Goal: Task Accomplishment & Management: Manage account settings

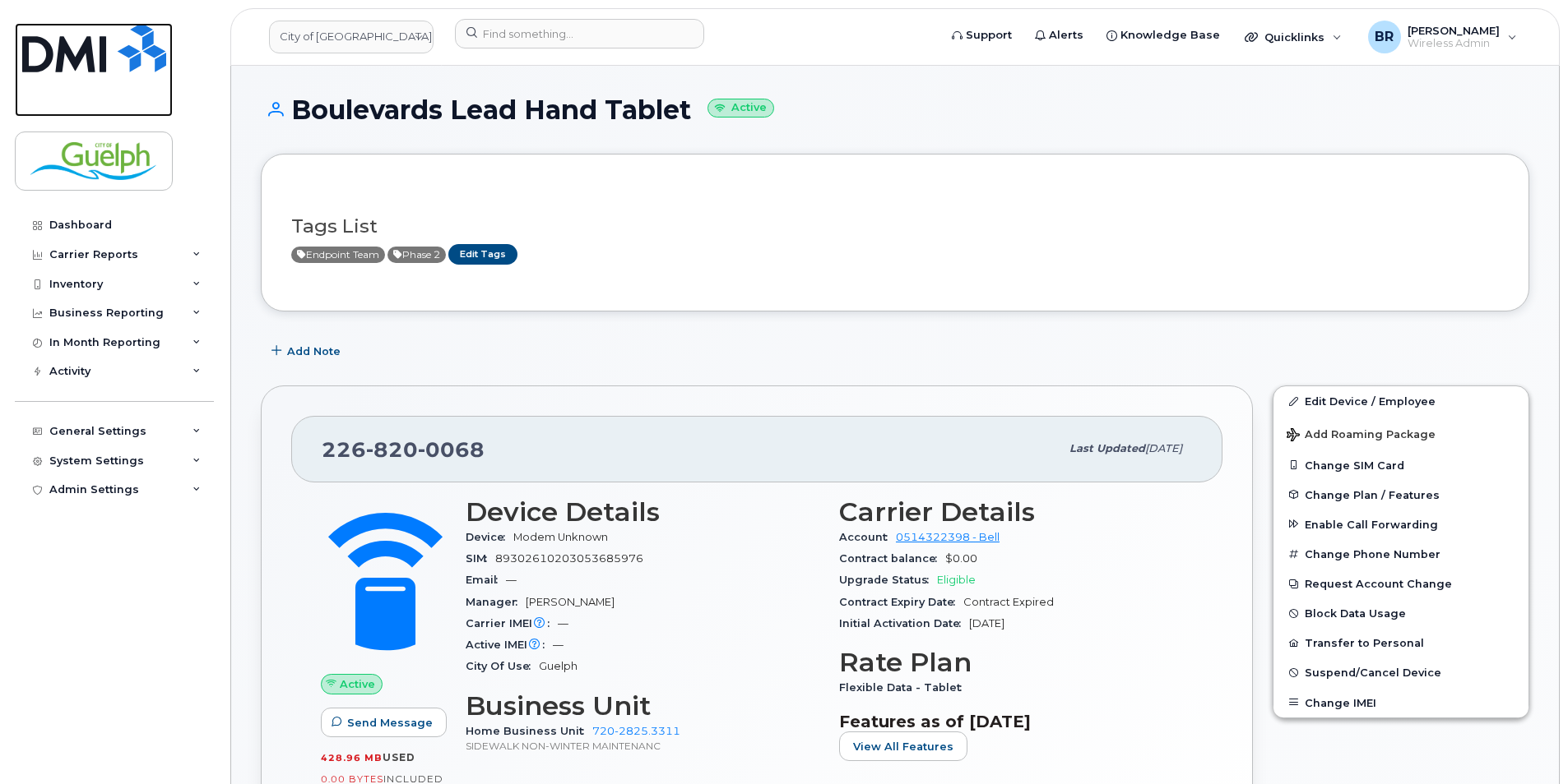
drag, startPoint x: 152, startPoint y: 71, endPoint x: 1572, endPoint y: 164, distance: 1423.0
click at [152, 71] on img at bounding box center [94, 48] width 144 height 49
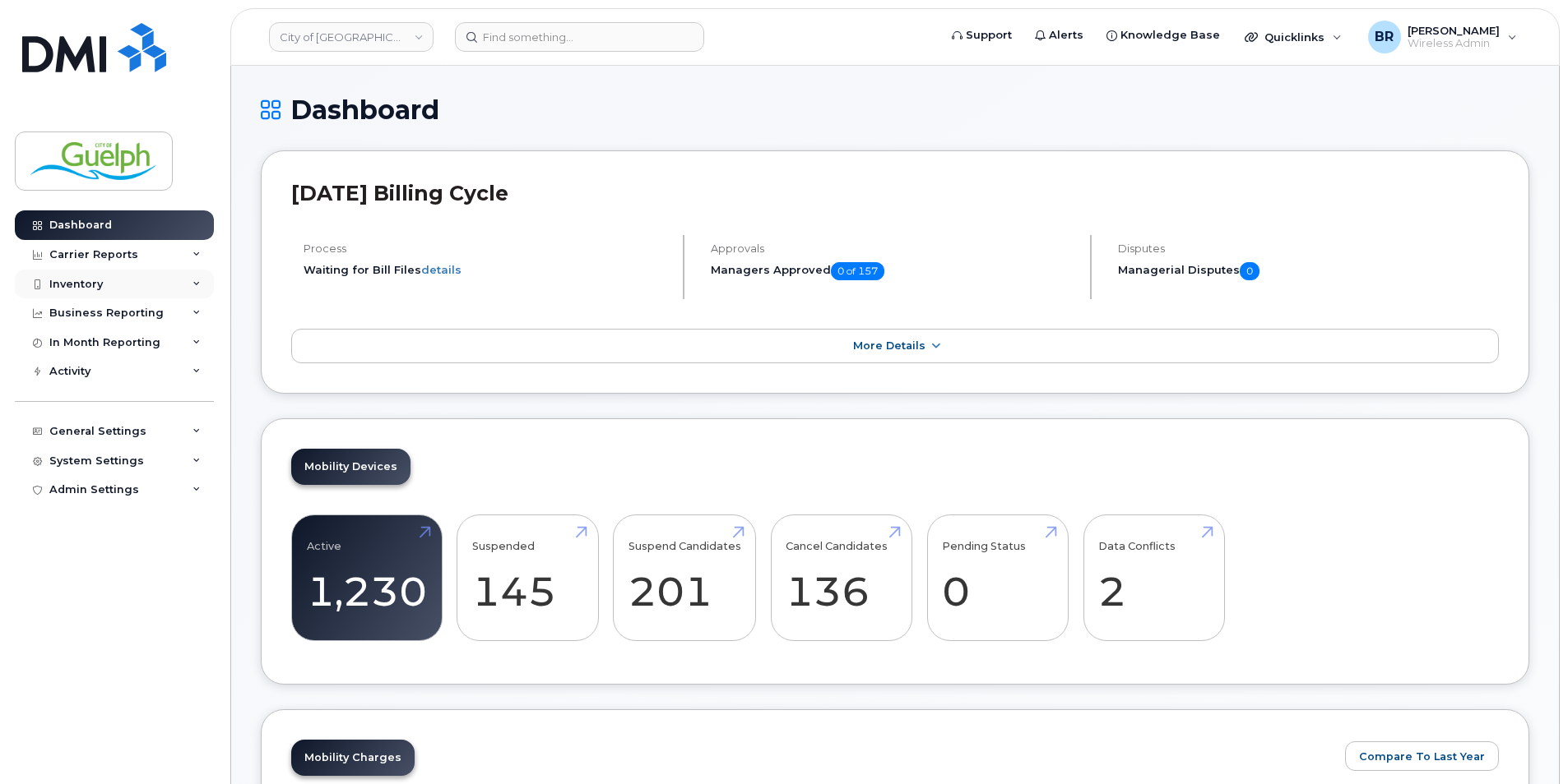
click at [96, 275] on div "Inventory" at bounding box center [114, 284] width 199 height 30
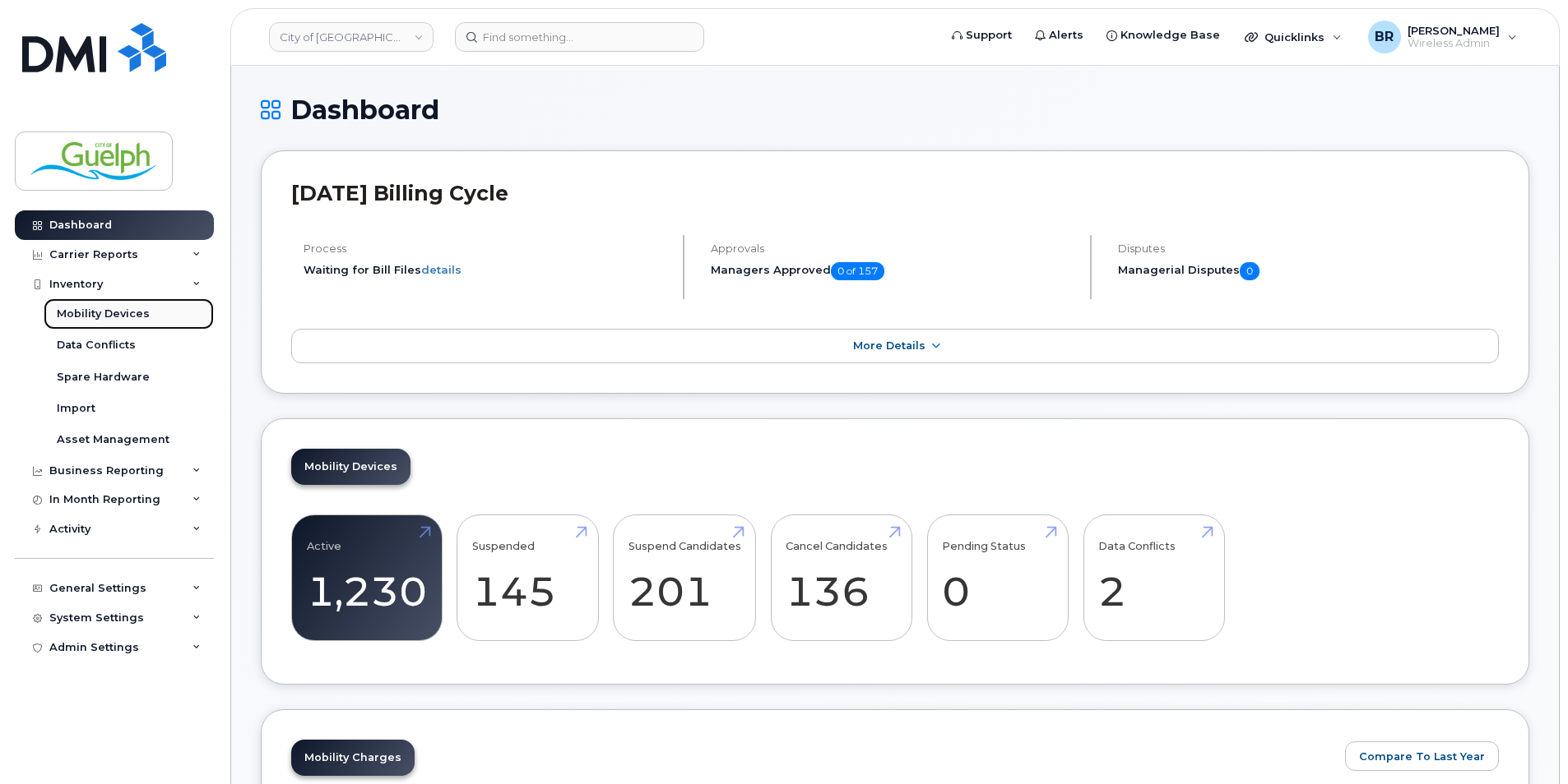
click at [78, 311] on div "Mobility Devices" at bounding box center [103, 313] width 93 height 14
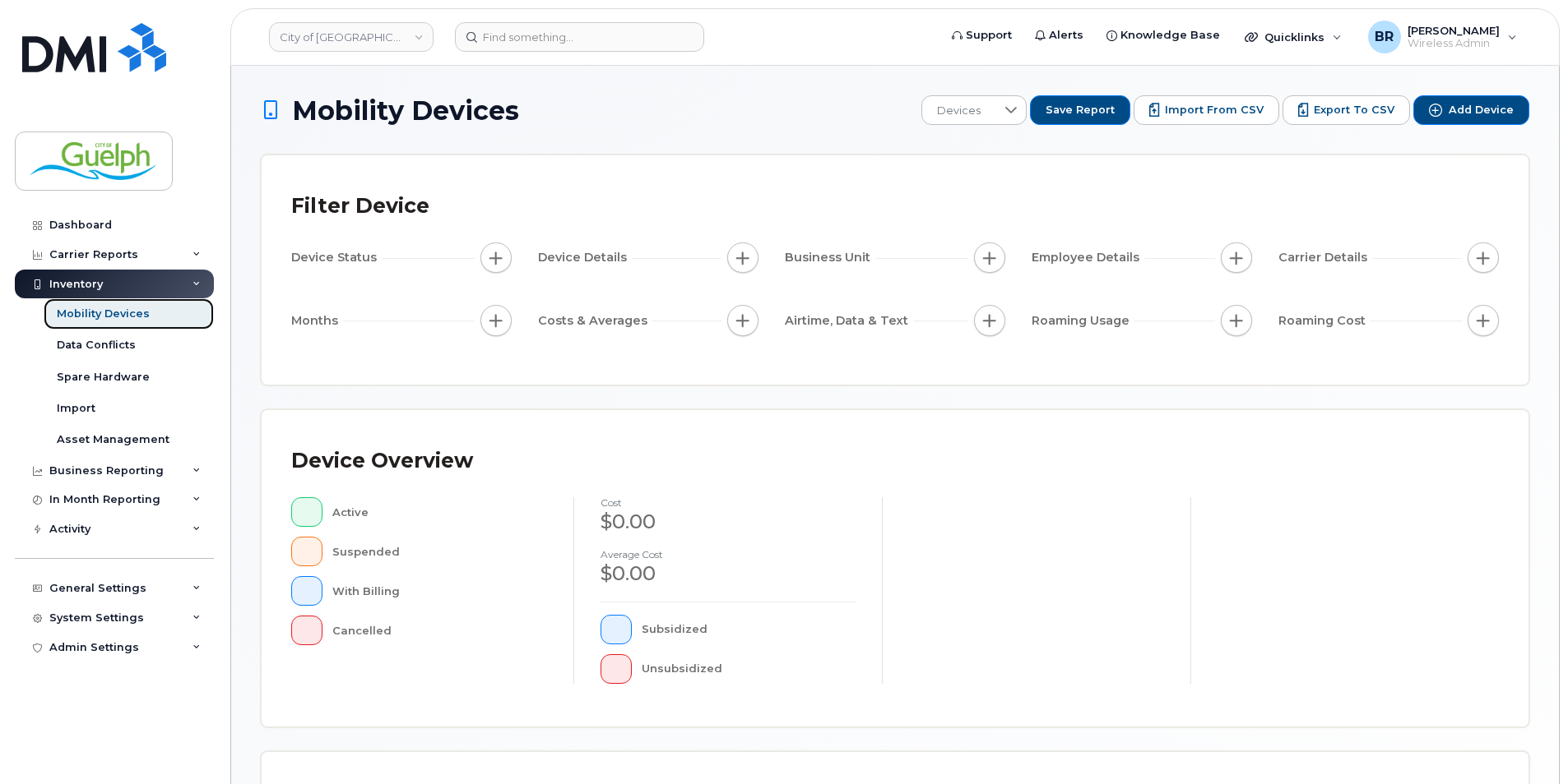
scroll to position [346, 0]
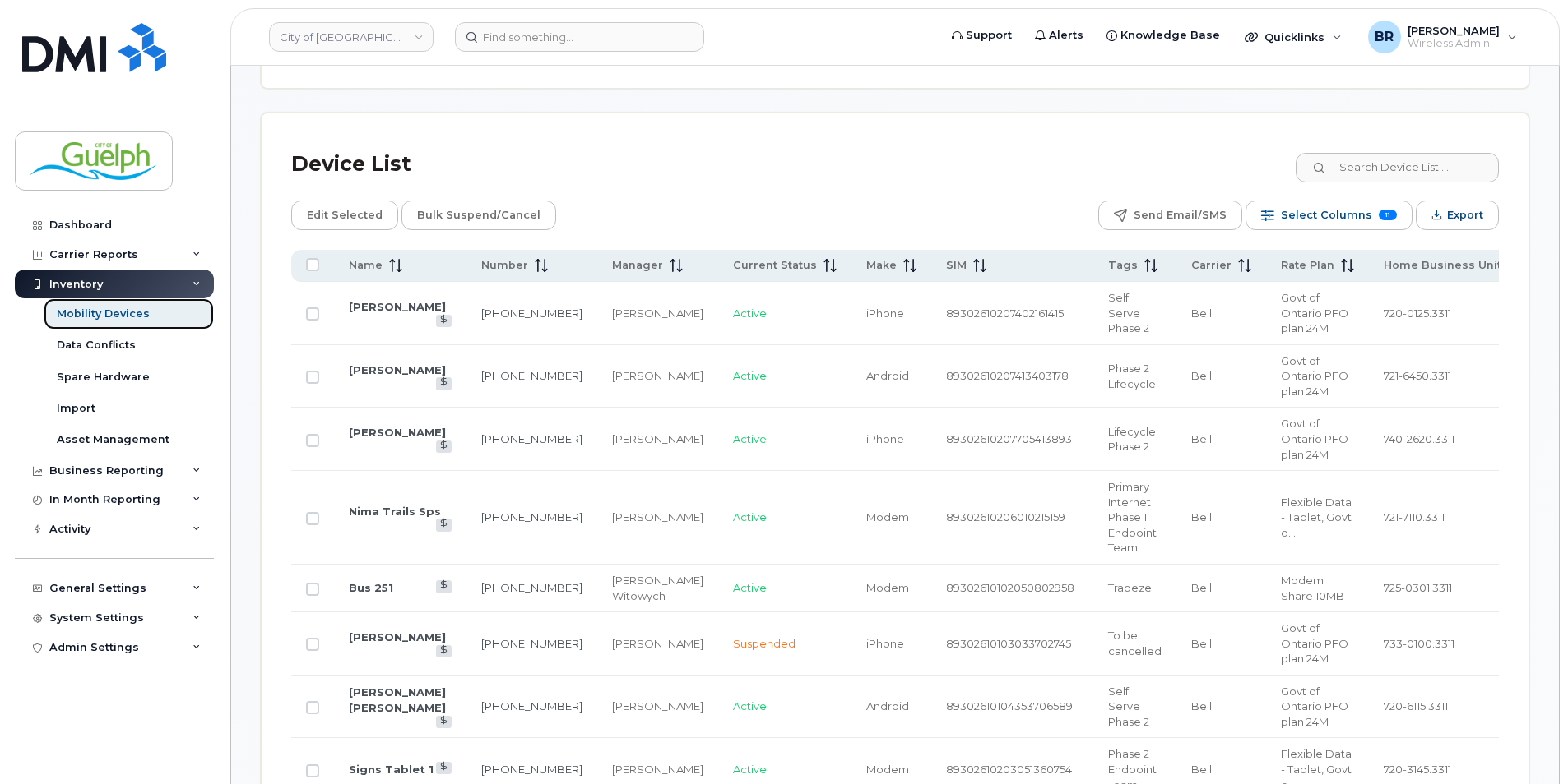
scroll to position [757, 0]
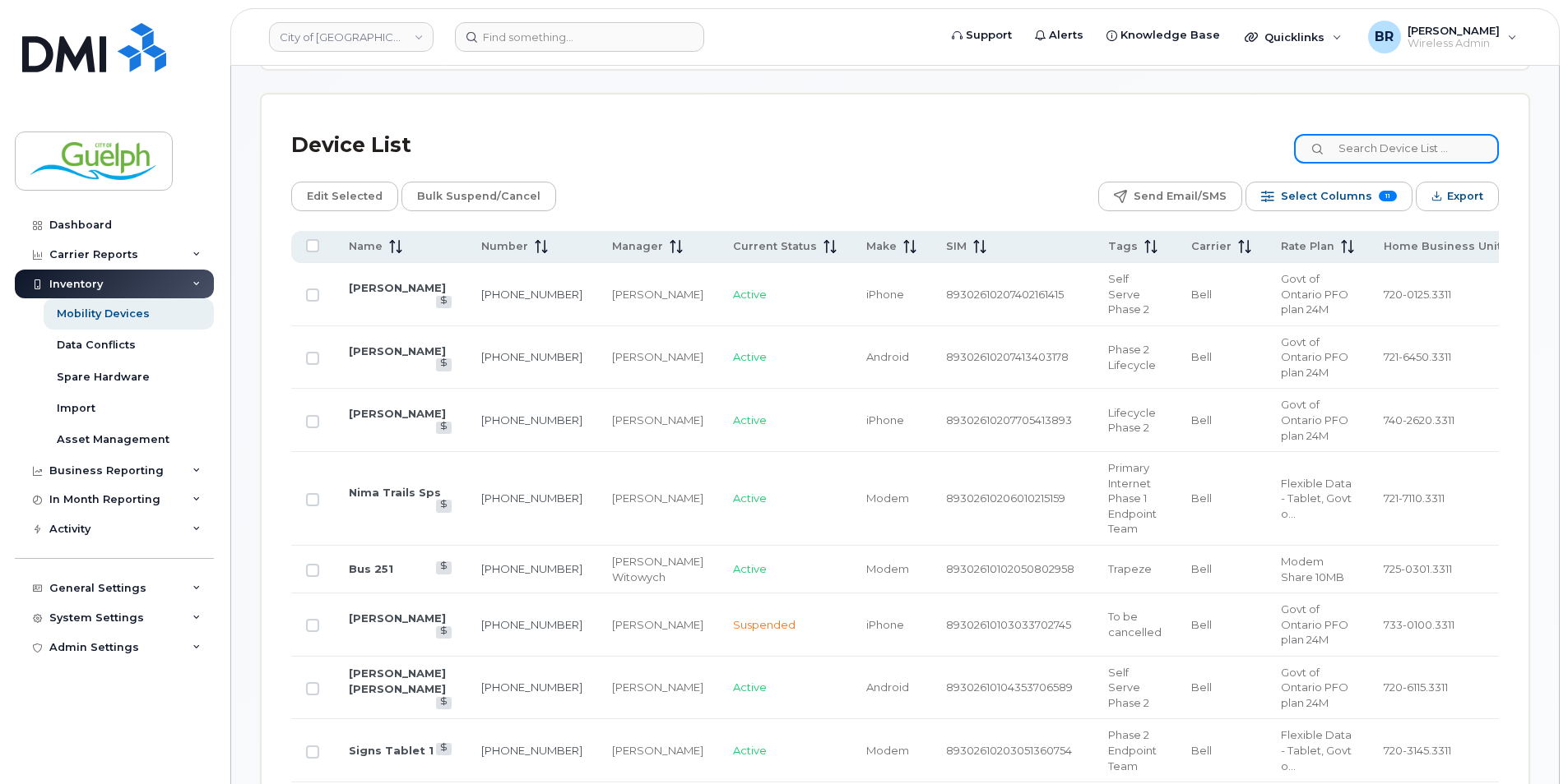
click at [1385, 146] on input at bounding box center [1396, 148] width 204 height 30
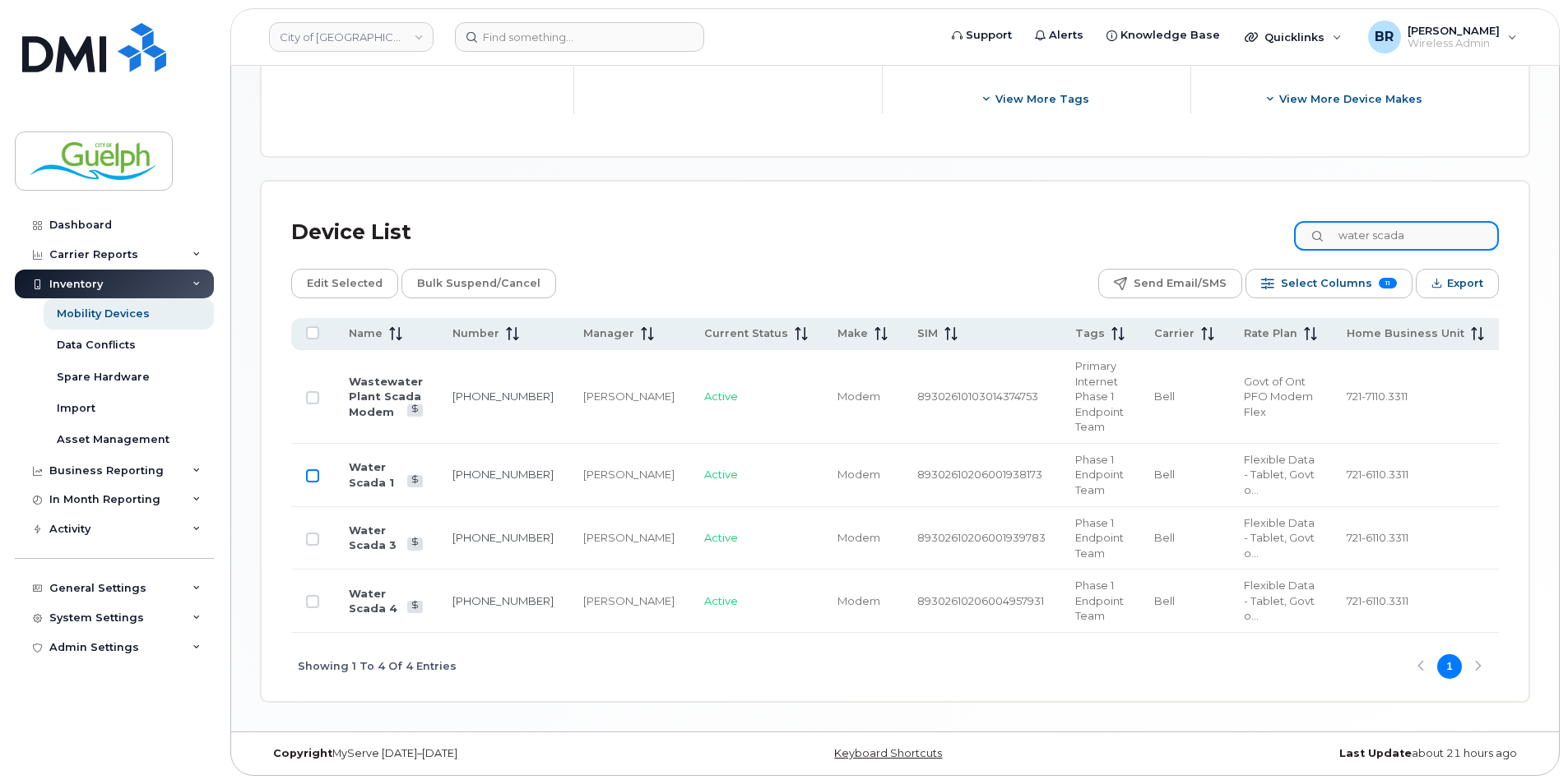
type input "water scada"
click at [313, 469] on input "Row Unselected" at bounding box center [312, 475] width 13 height 13
checkbox input "true"
click at [314, 533] on input "Row Unselected" at bounding box center [312, 539] width 13 height 13
checkbox input "true"
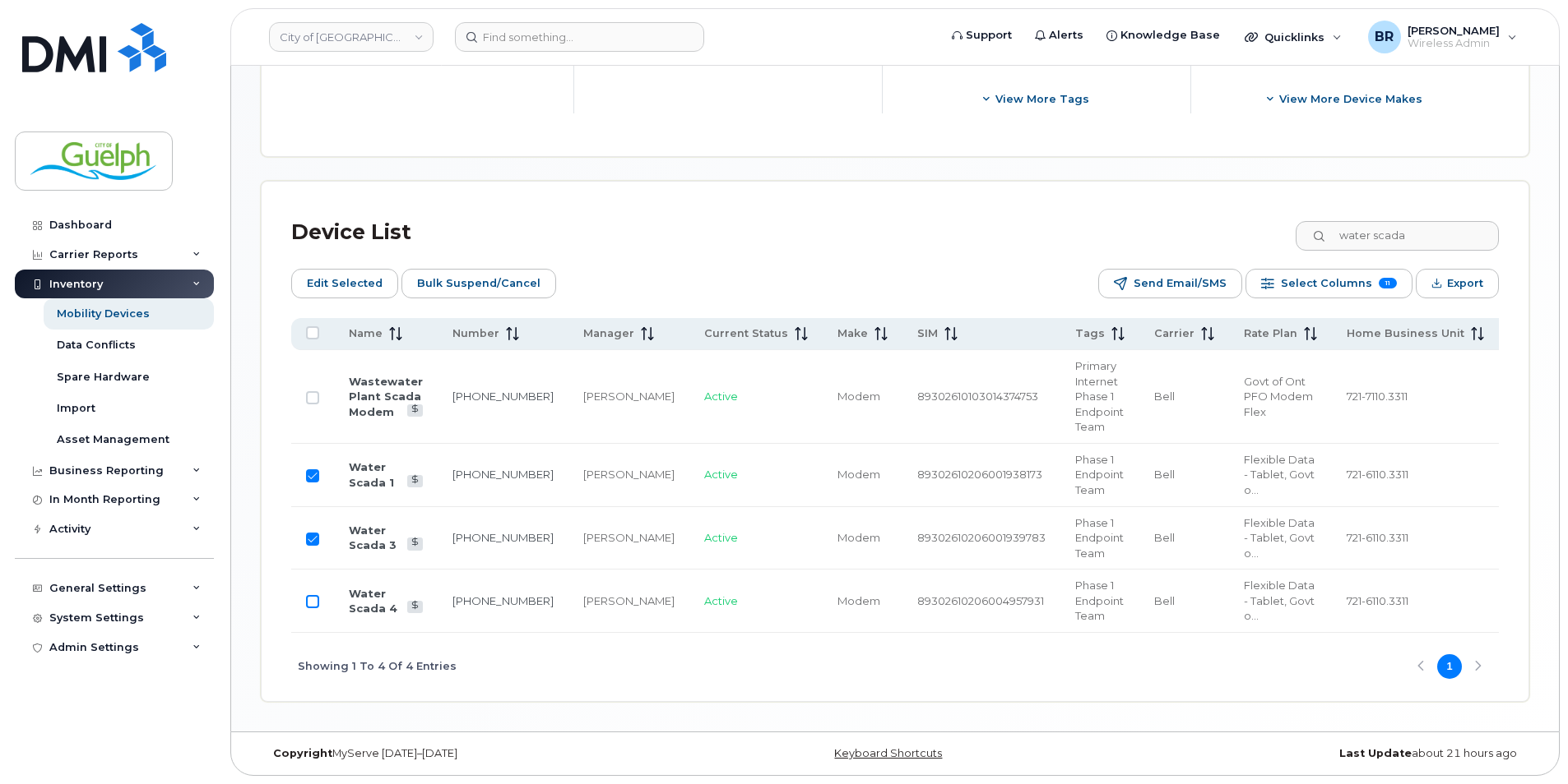
click at [311, 601] on input "Row Unselected" at bounding box center [312, 601] width 13 height 13
checkbox input "true"
click at [345, 272] on span "Edit Selected" at bounding box center [344, 283] width 76 height 25
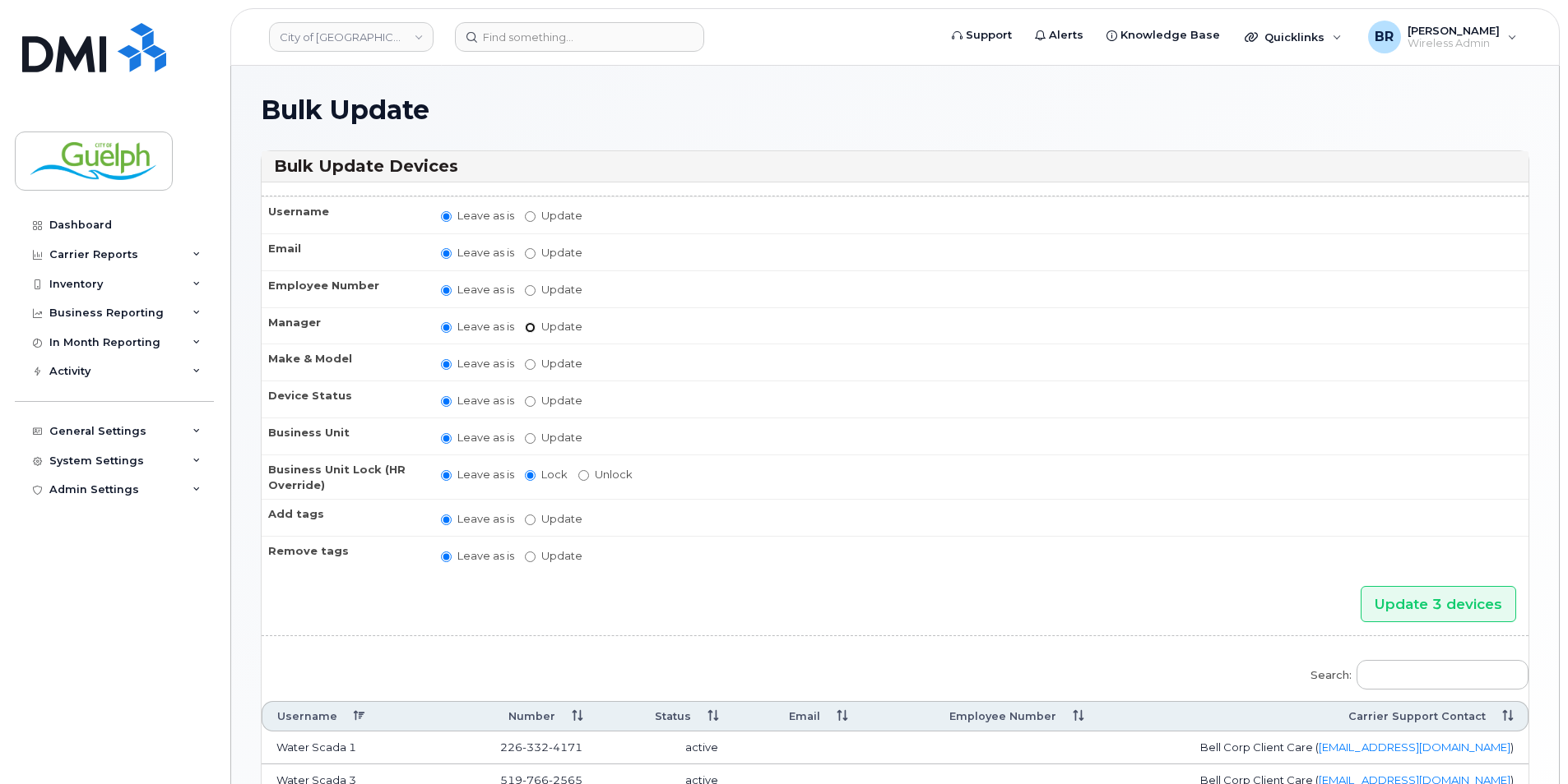
click at [528, 325] on input "Update Abby Spielmacher Abby Watts Adam Fischer Adam Geldart Adam Rutherford Ad…" at bounding box center [530, 328] width 11 height 11
radio input "true"
radio input "false"
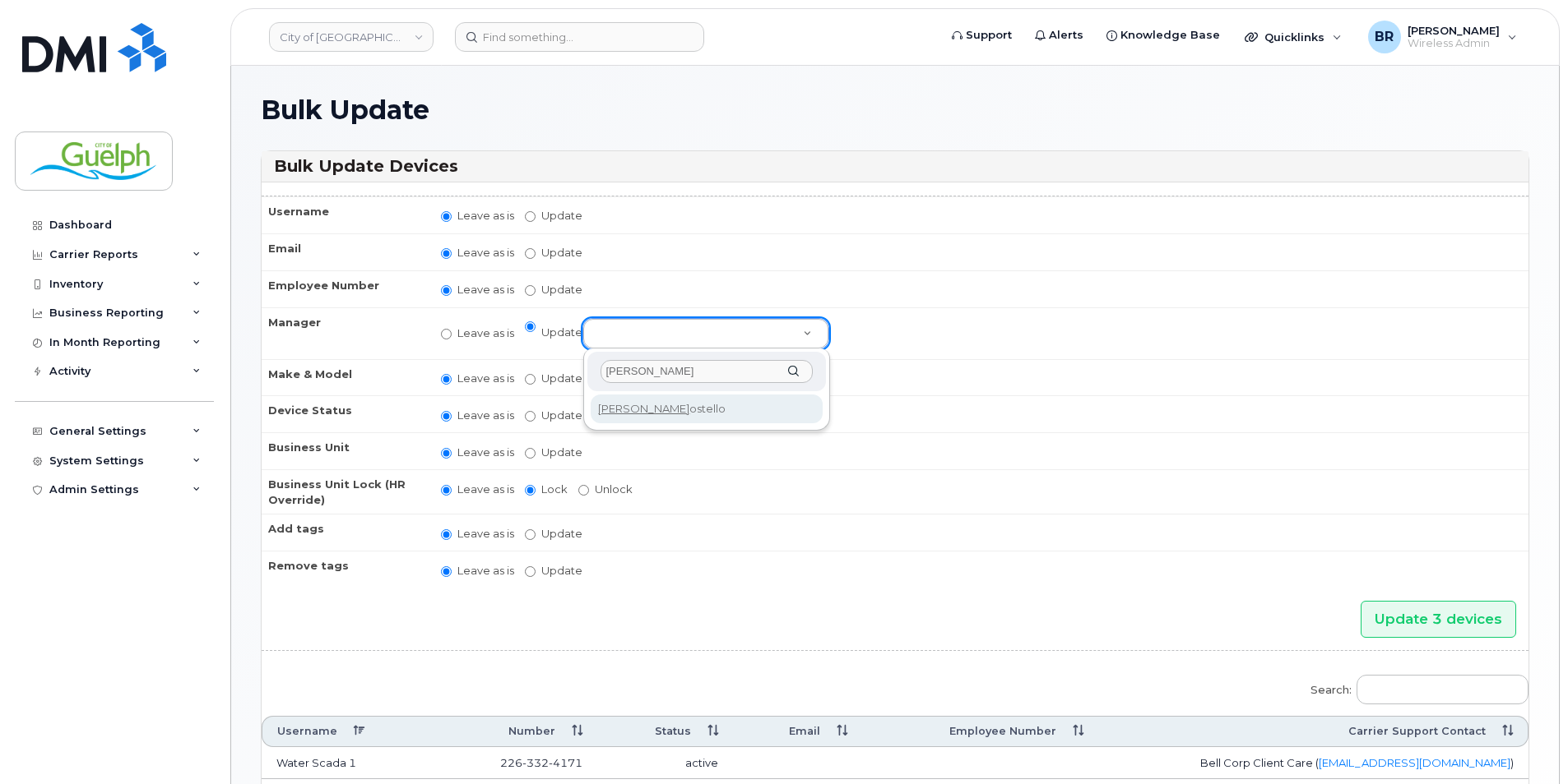
type input "ryan c"
select select "1129712"
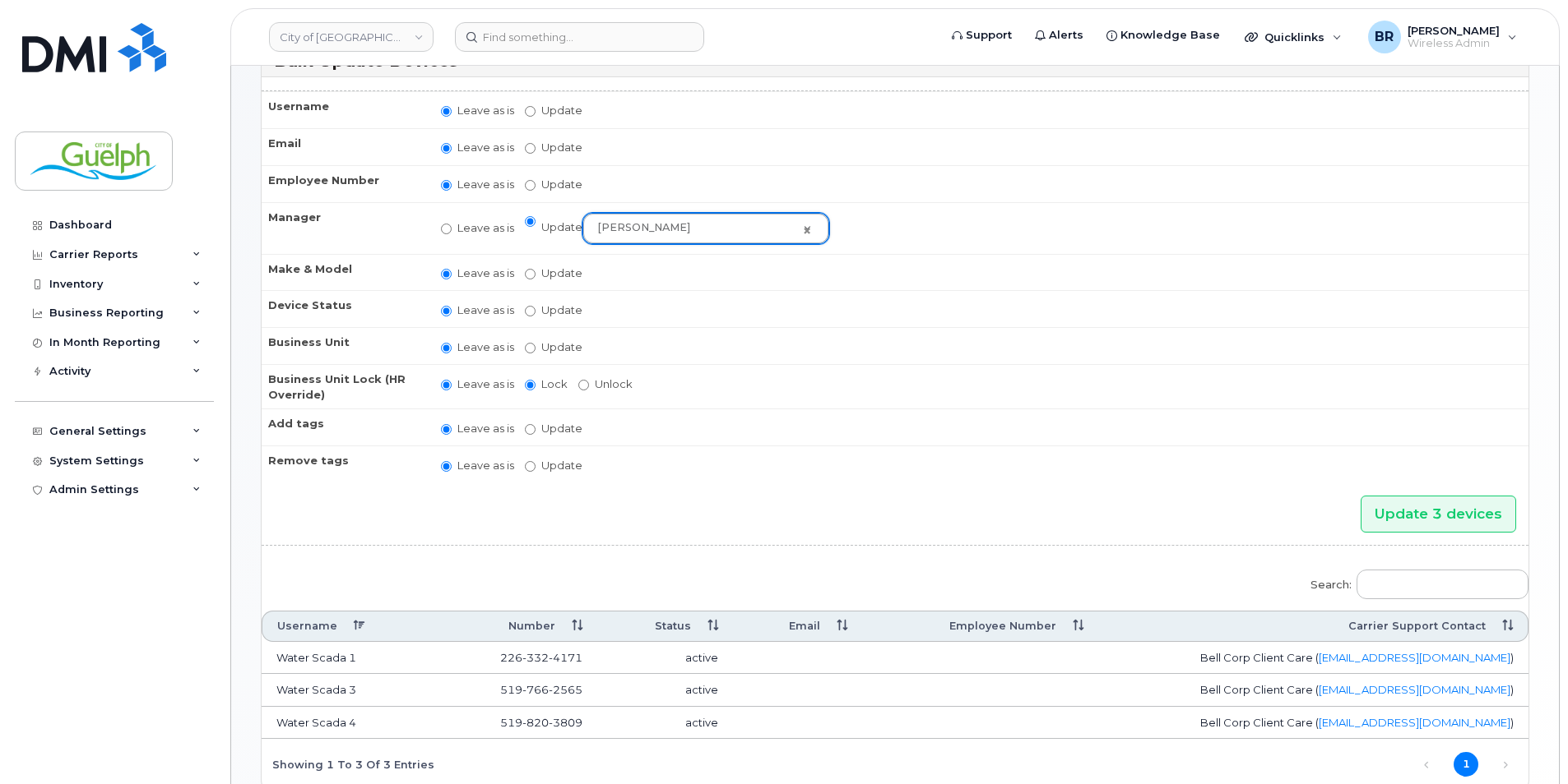
scroll to position [209, 0]
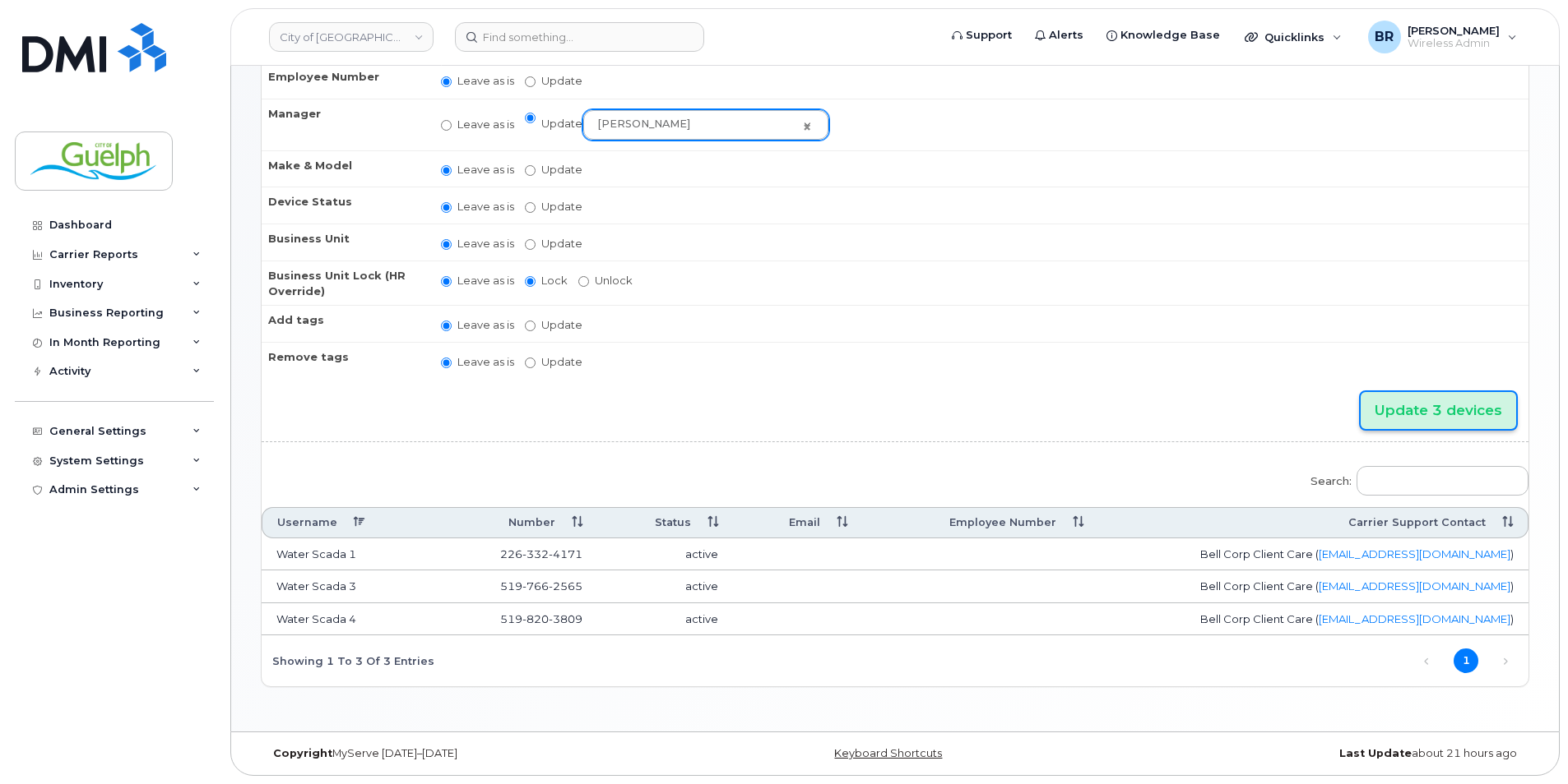
click at [1479, 407] on input "Update 3 devices" at bounding box center [1438, 410] width 156 height 37
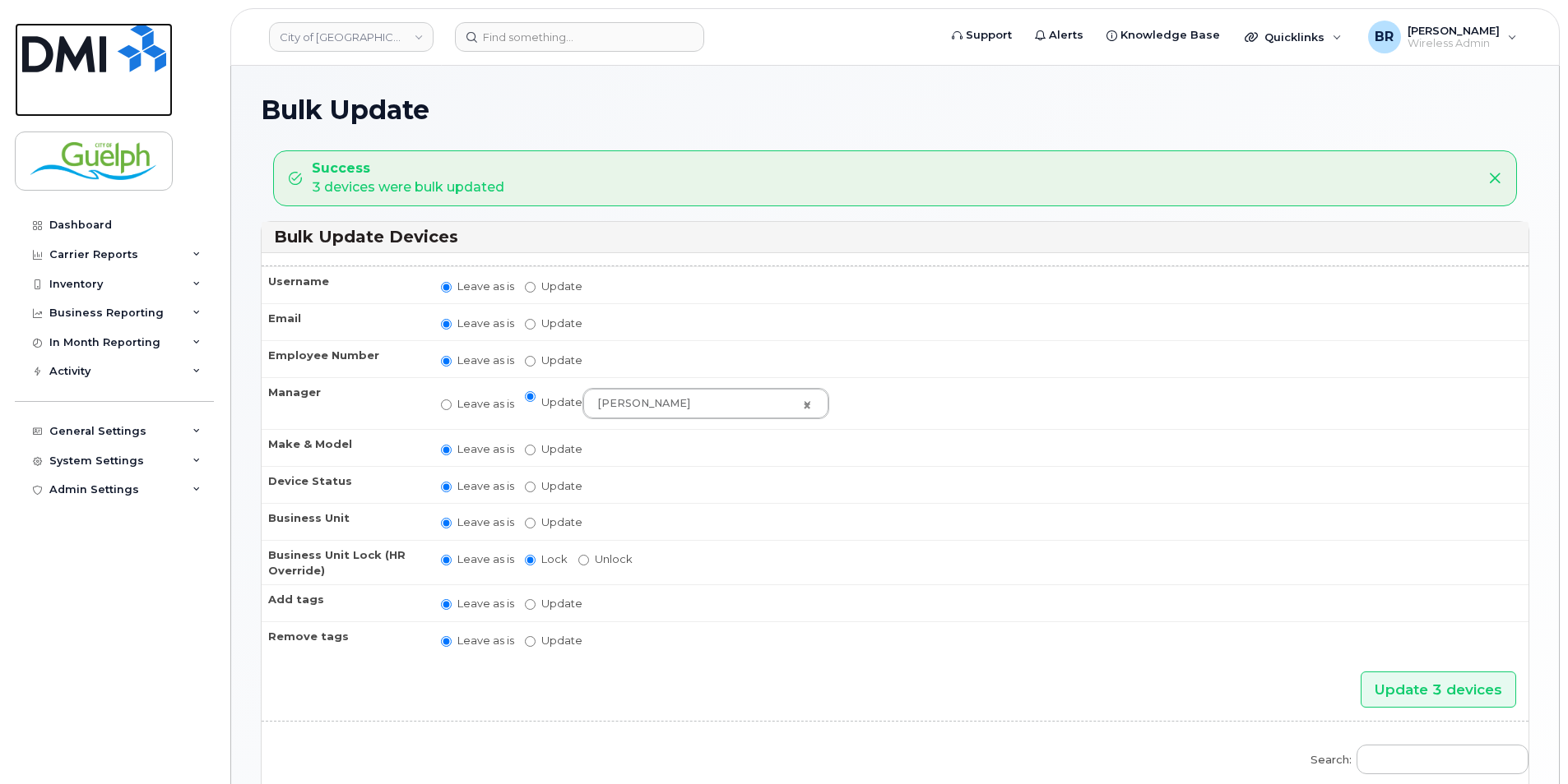
click at [141, 49] on img at bounding box center [94, 48] width 144 height 49
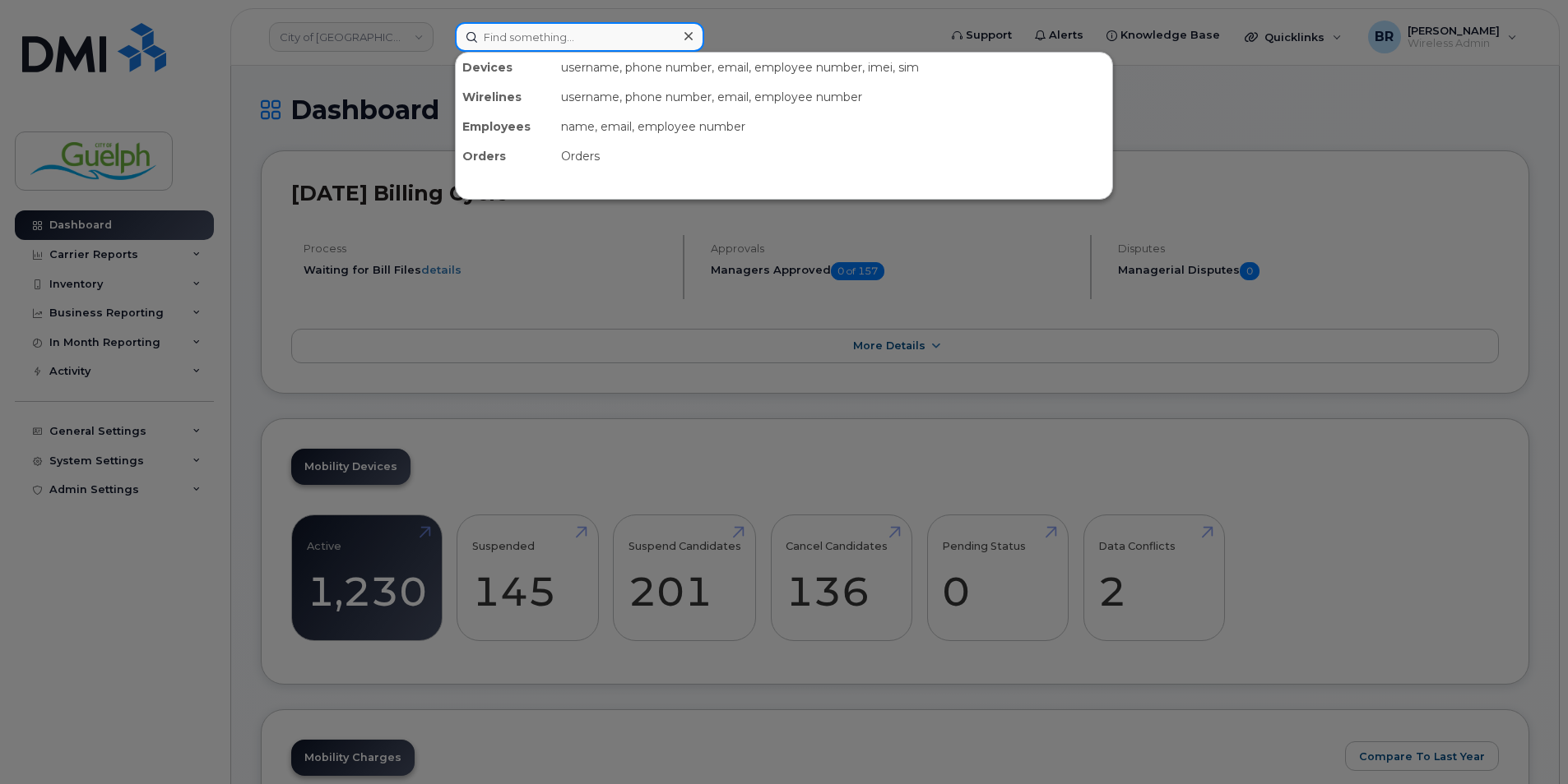
click at [574, 34] on input at bounding box center [579, 37] width 250 height 30
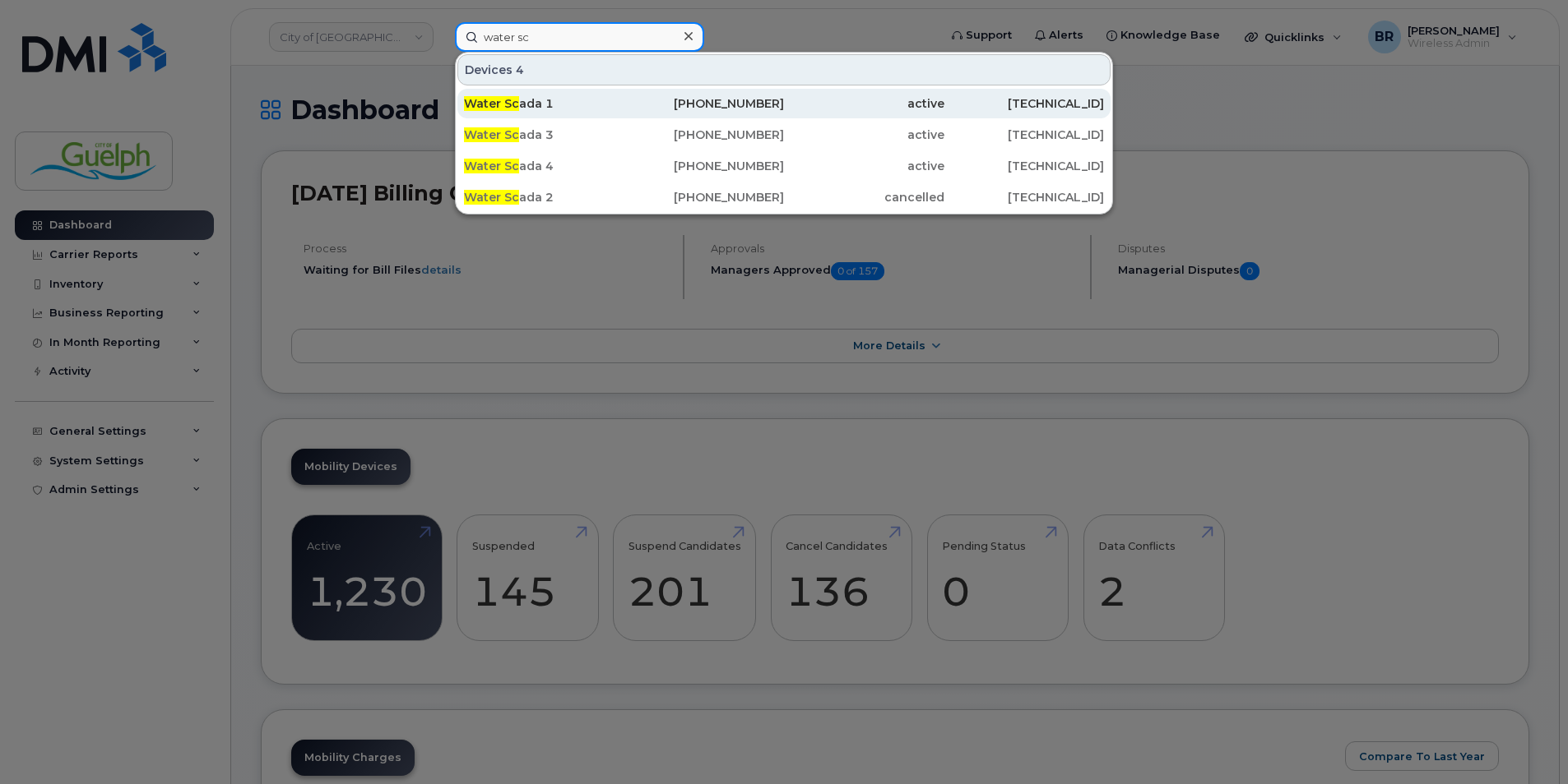
type input "water sc"
click at [540, 97] on div "Water Sc ada 1" at bounding box center [544, 103] width 160 height 16
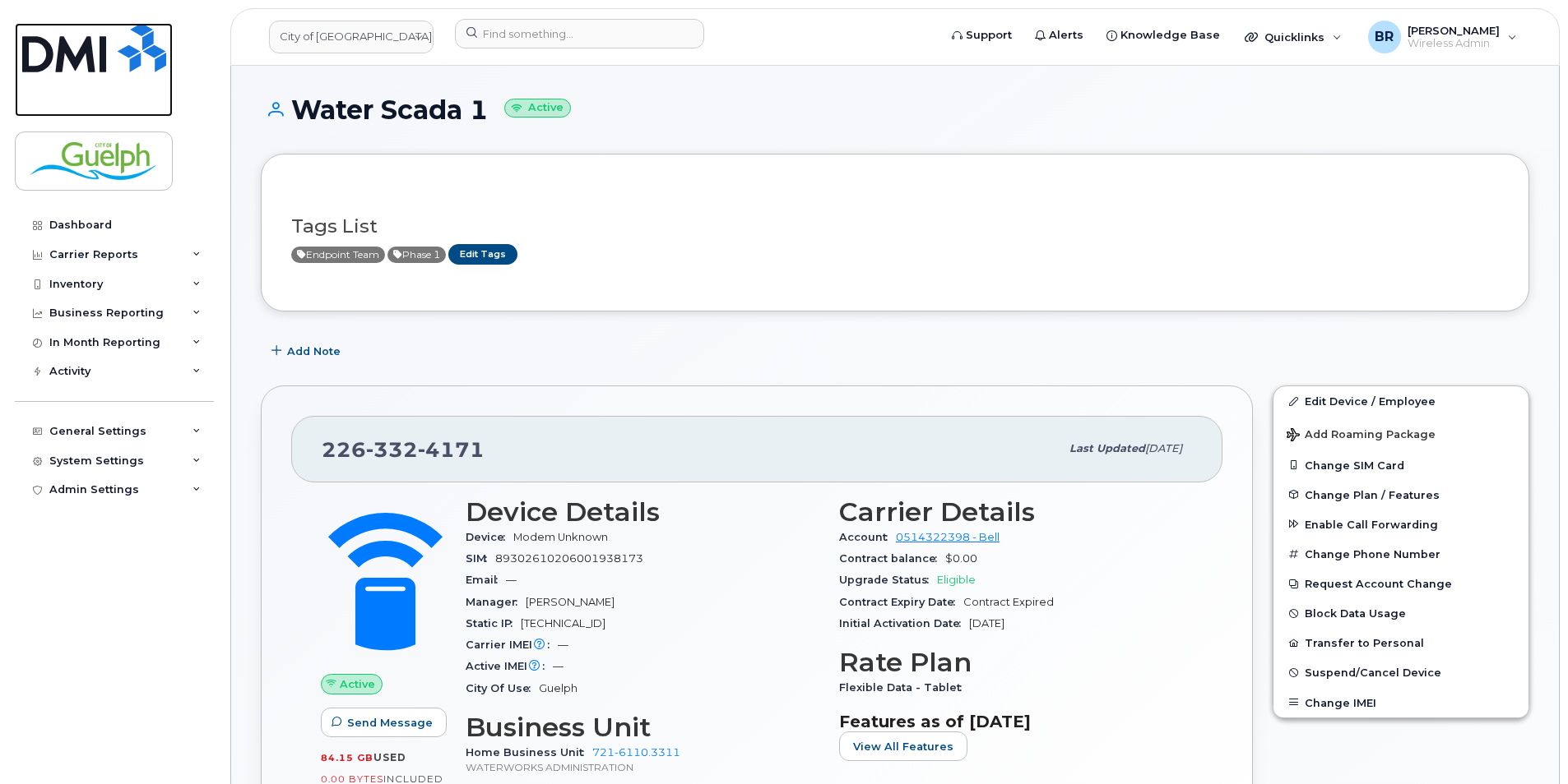
drag, startPoint x: 146, startPoint y: 54, endPoint x: 166, endPoint y: 56, distance: 20.1
click at [147, 54] on img at bounding box center [94, 48] width 144 height 49
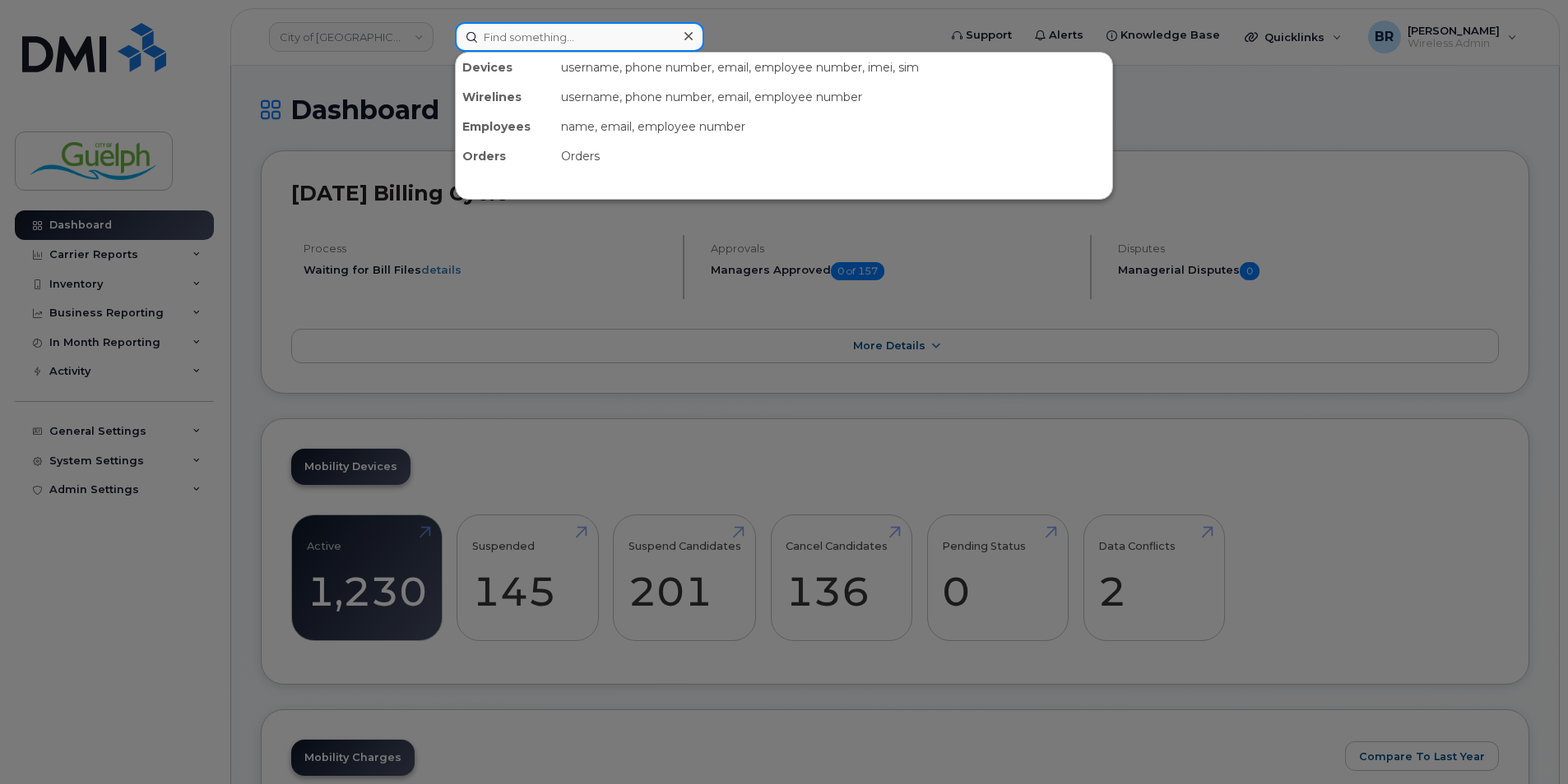
click at [528, 35] on input at bounding box center [579, 37] width 250 height 30
paste input "226-821-4330"
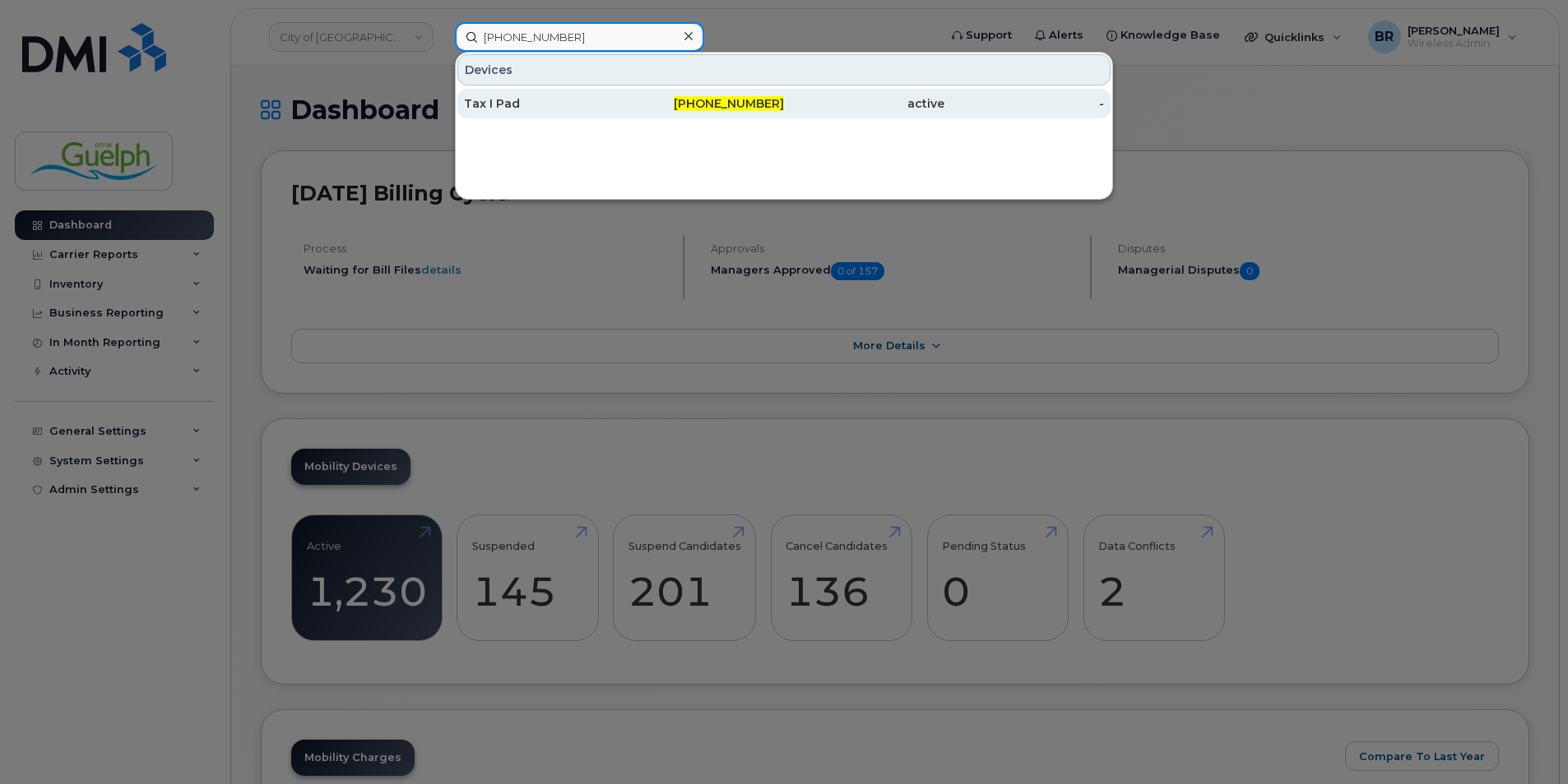
type input "226-821-4330"
click at [517, 105] on div "Tax I Pad" at bounding box center [544, 103] width 160 height 16
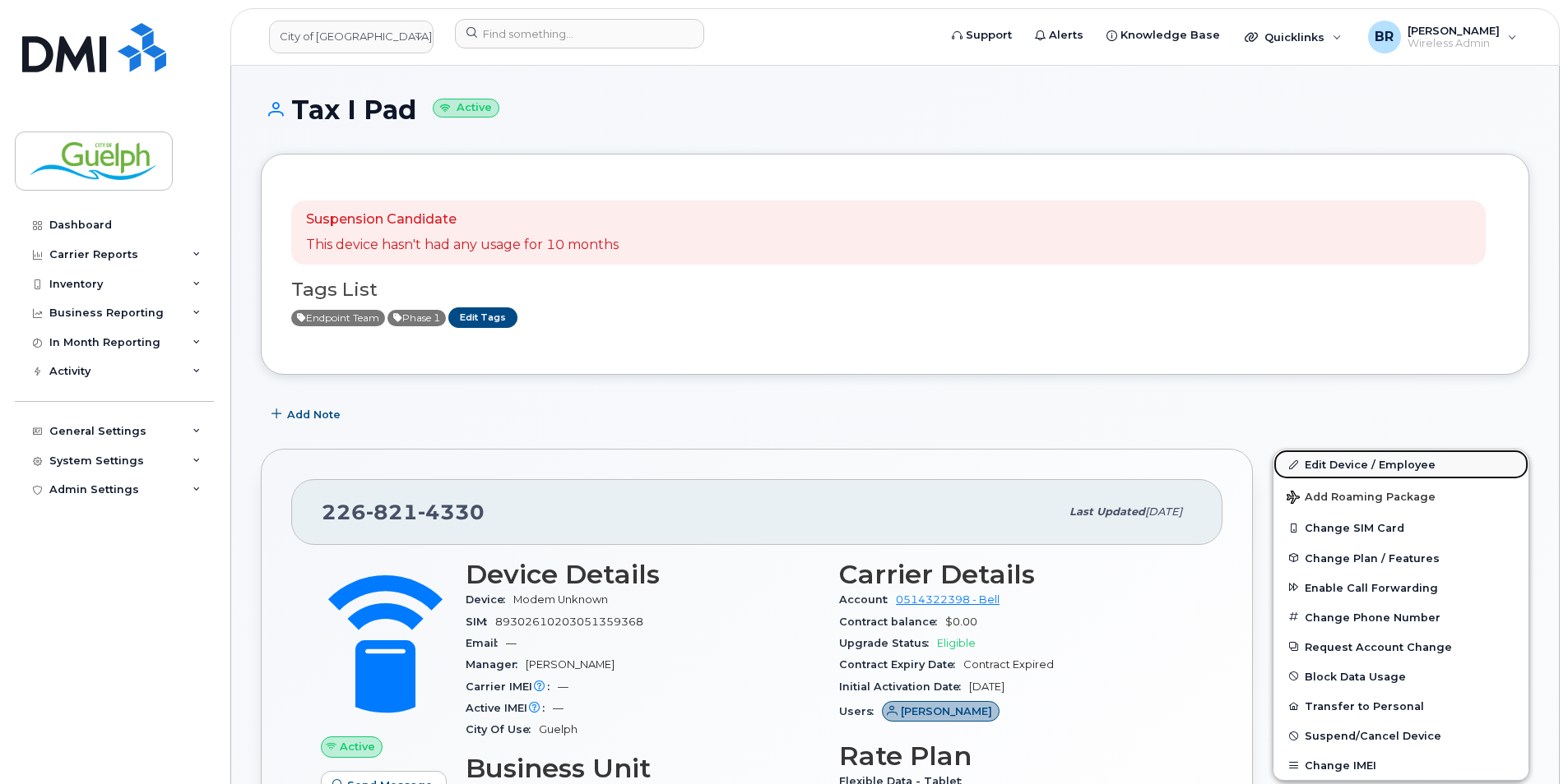
click at [1333, 469] on link "Edit Device / Employee" at bounding box center [1400, 464] width 255 height 30
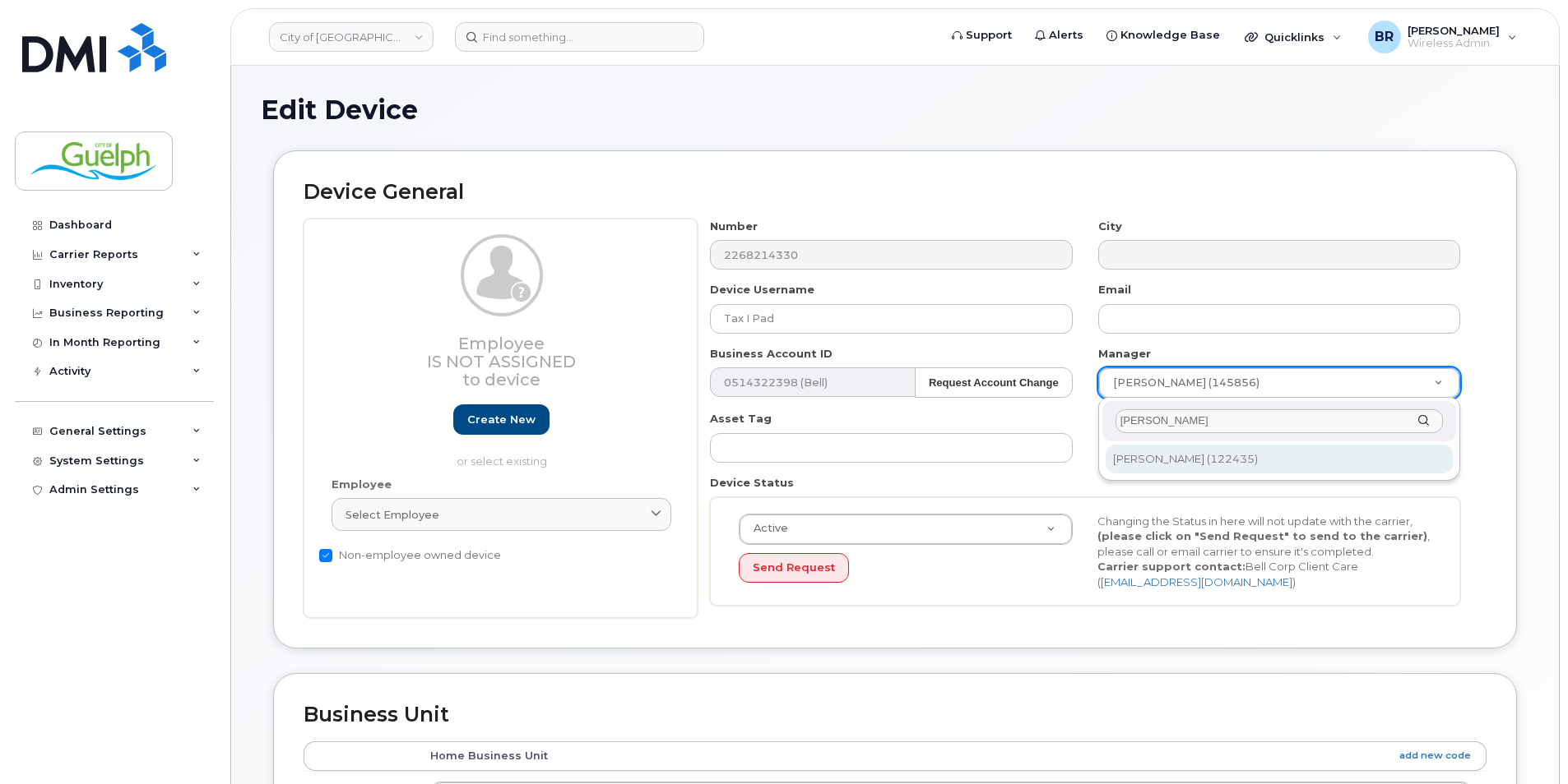
type input "[PERSON_NAME]"
type input "524791"
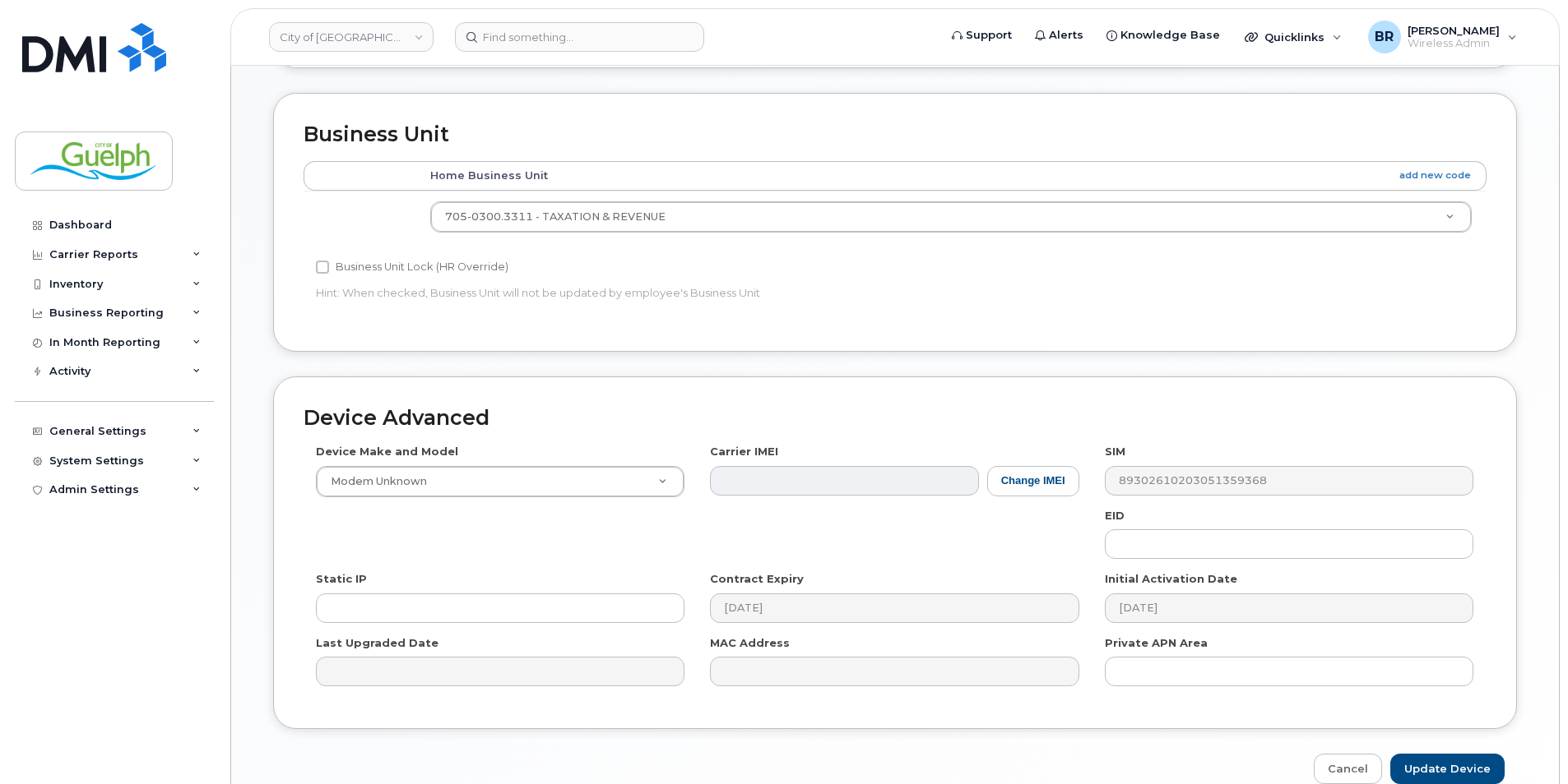
scroll to position [662, 0]
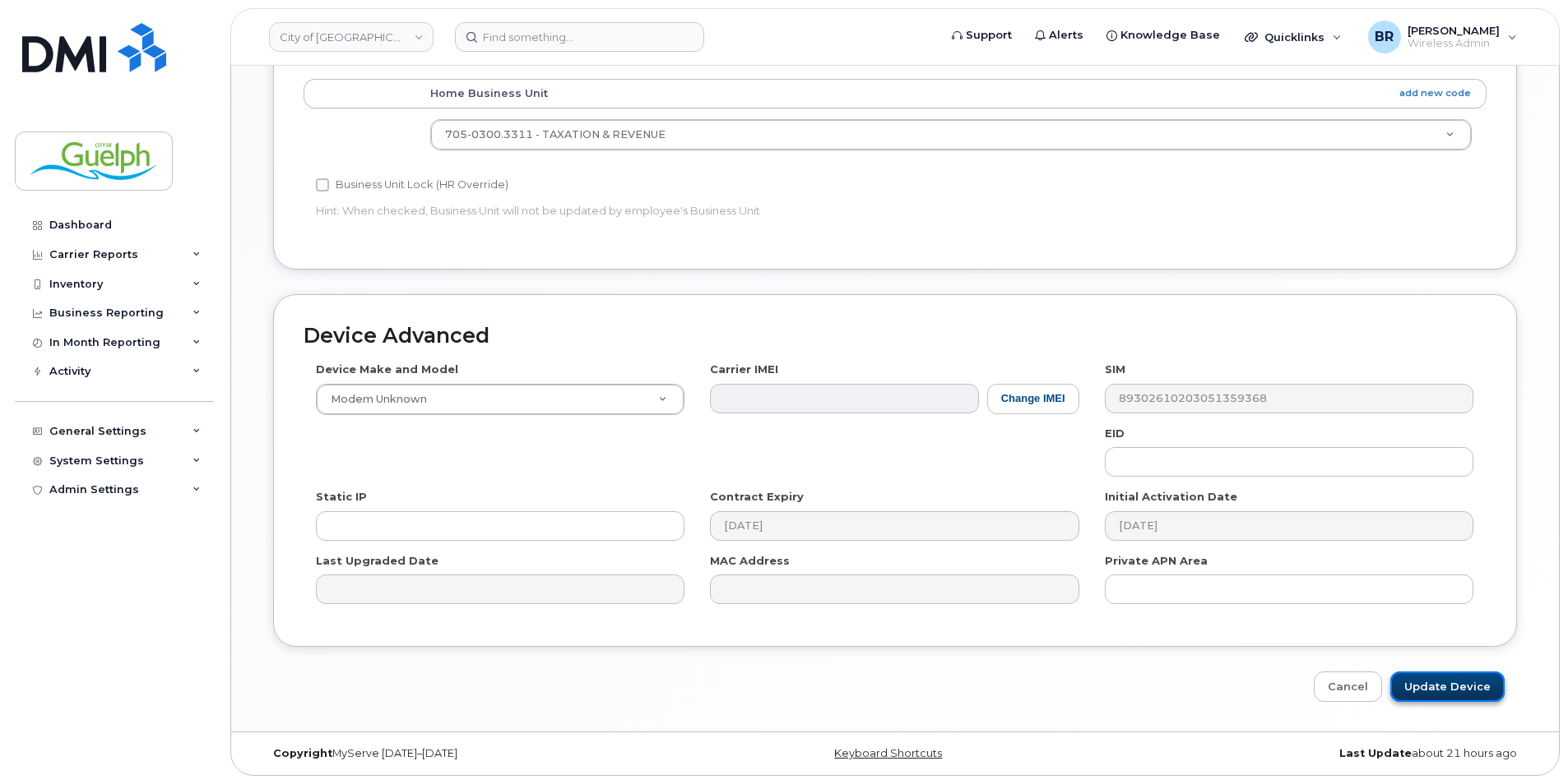
click at [1456, 673] on input "Update Device" at bounding box center [1447, 687] width 114 height 31
type input "Saving..."
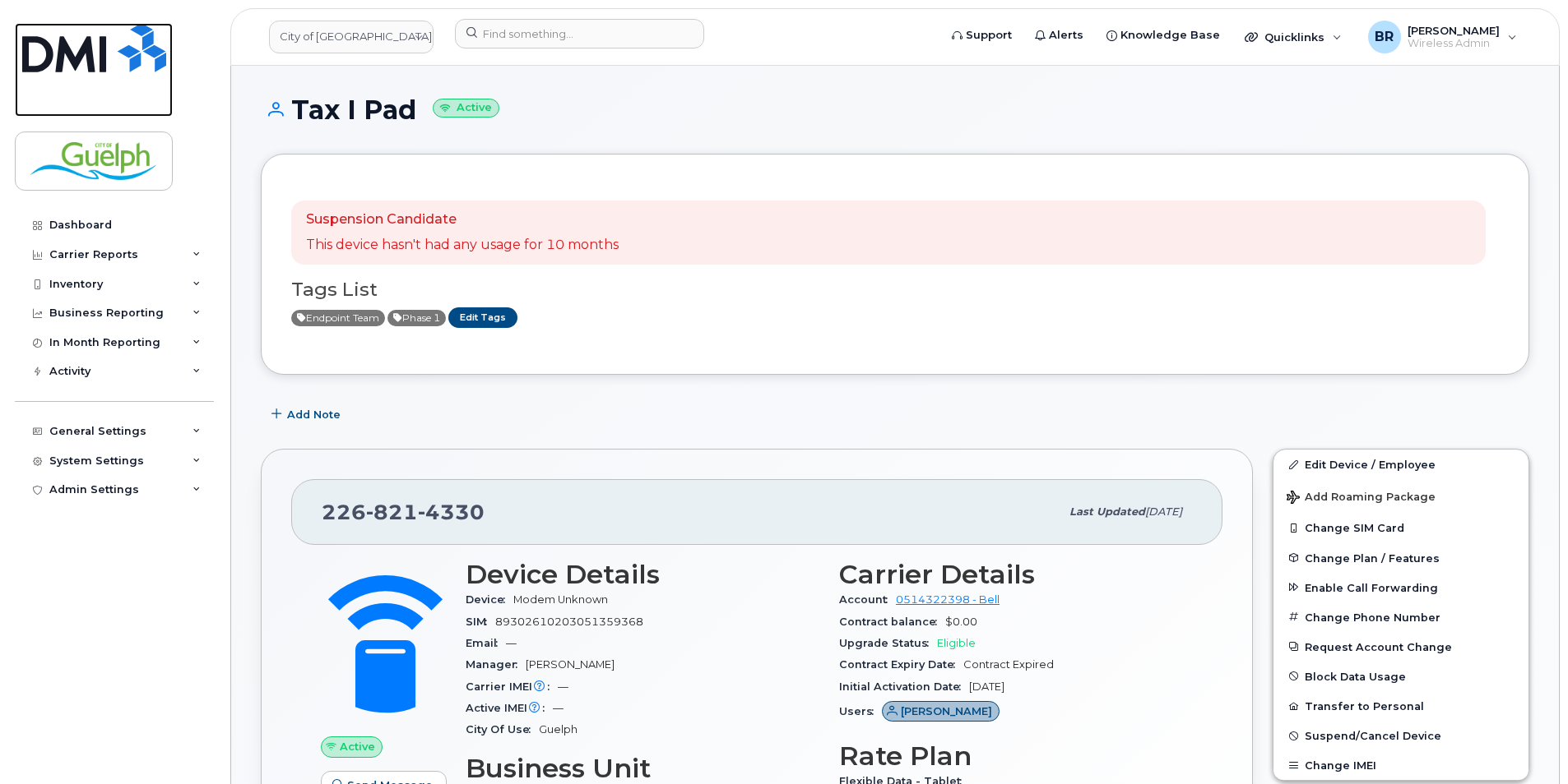
click at [119, 33] on img at bounding box center [94, 48] width 144 height 49
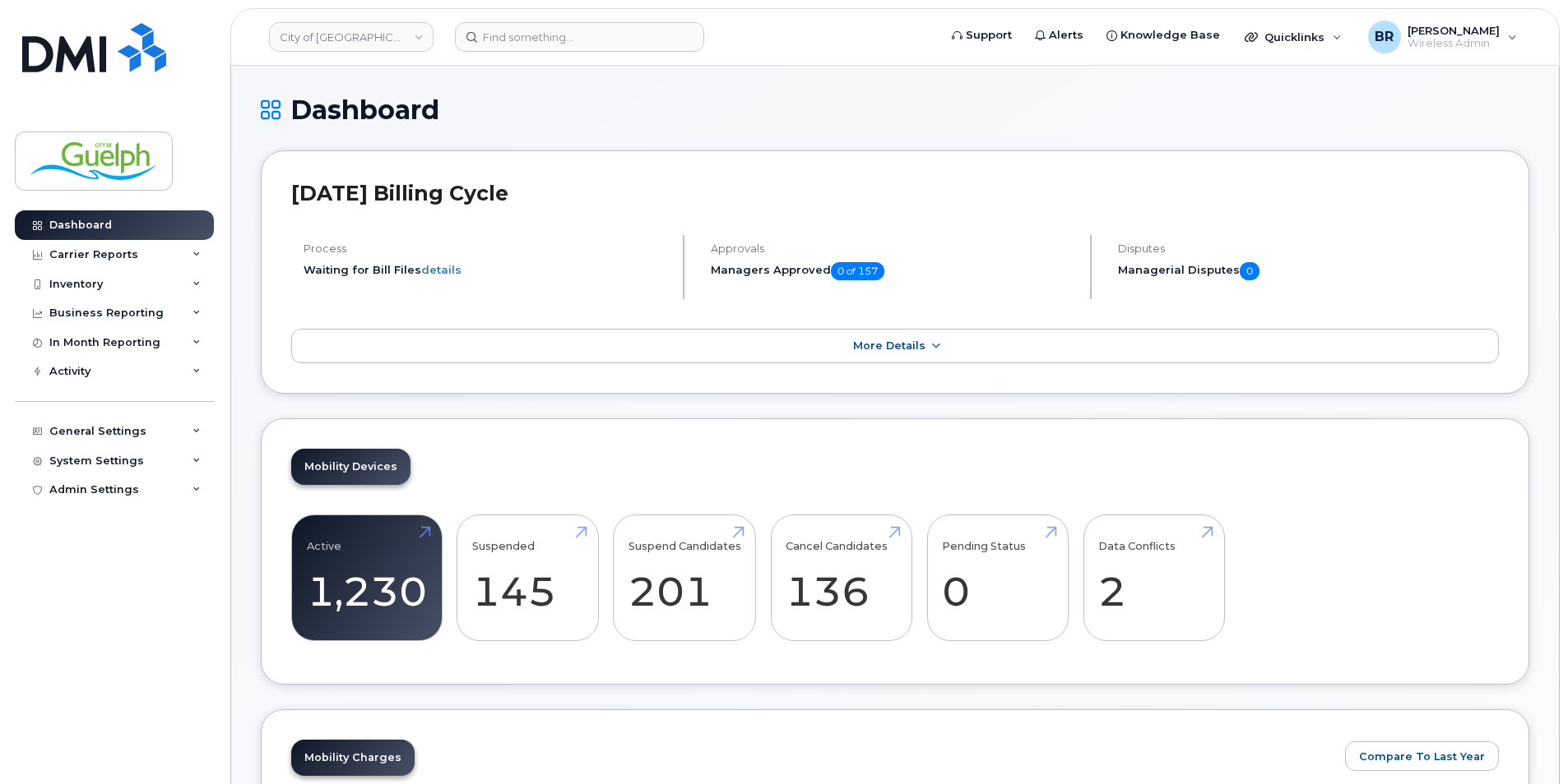
click at [1443, 232] on header "[DATE] Billing Cycle" at bounding box center [895, 208] width 1208 height 54
click at [511, 34] on input at bounding box center [579, 37] width 250 height 30
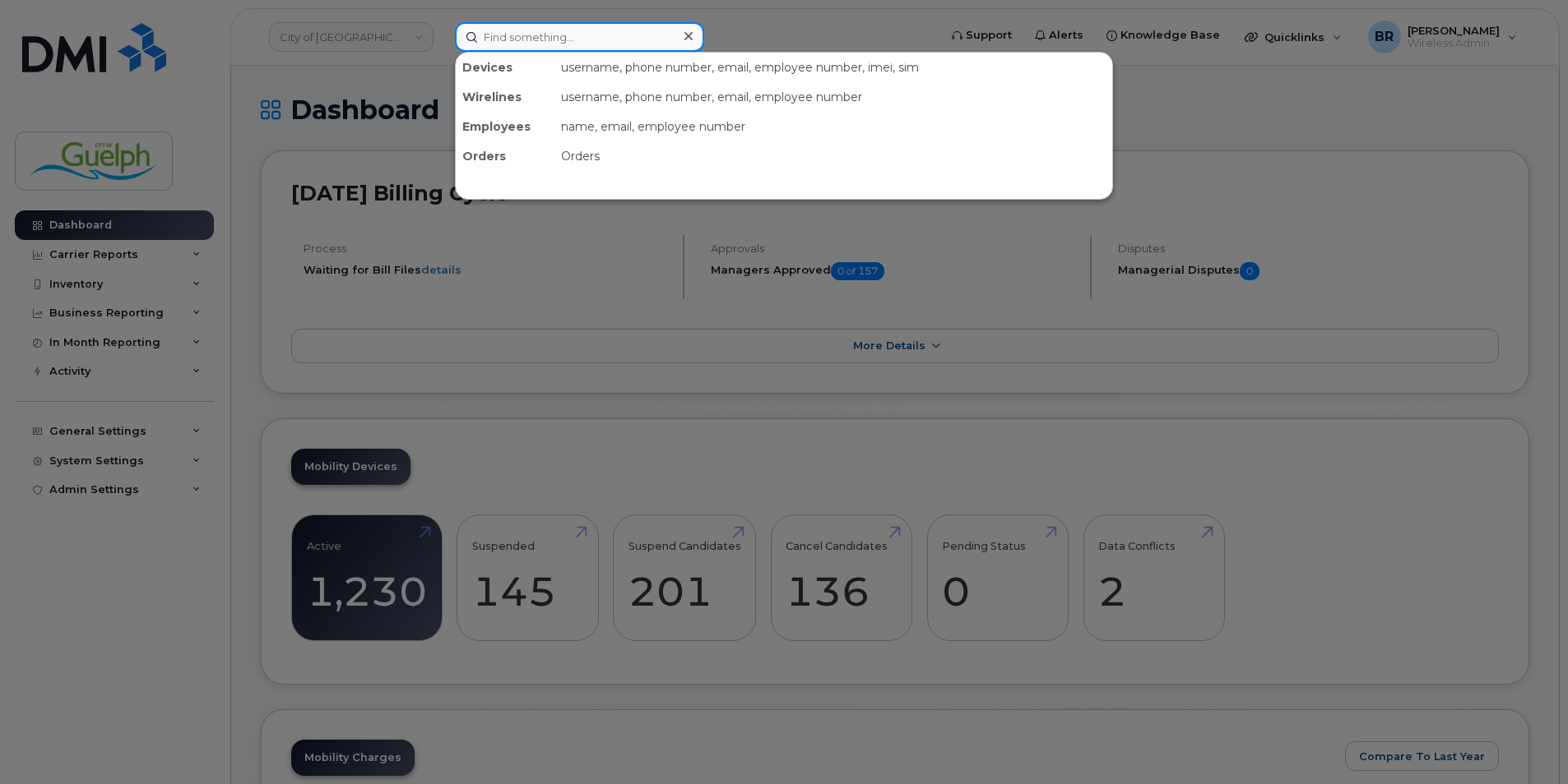
paste input "[PHONE_NUMBER]"
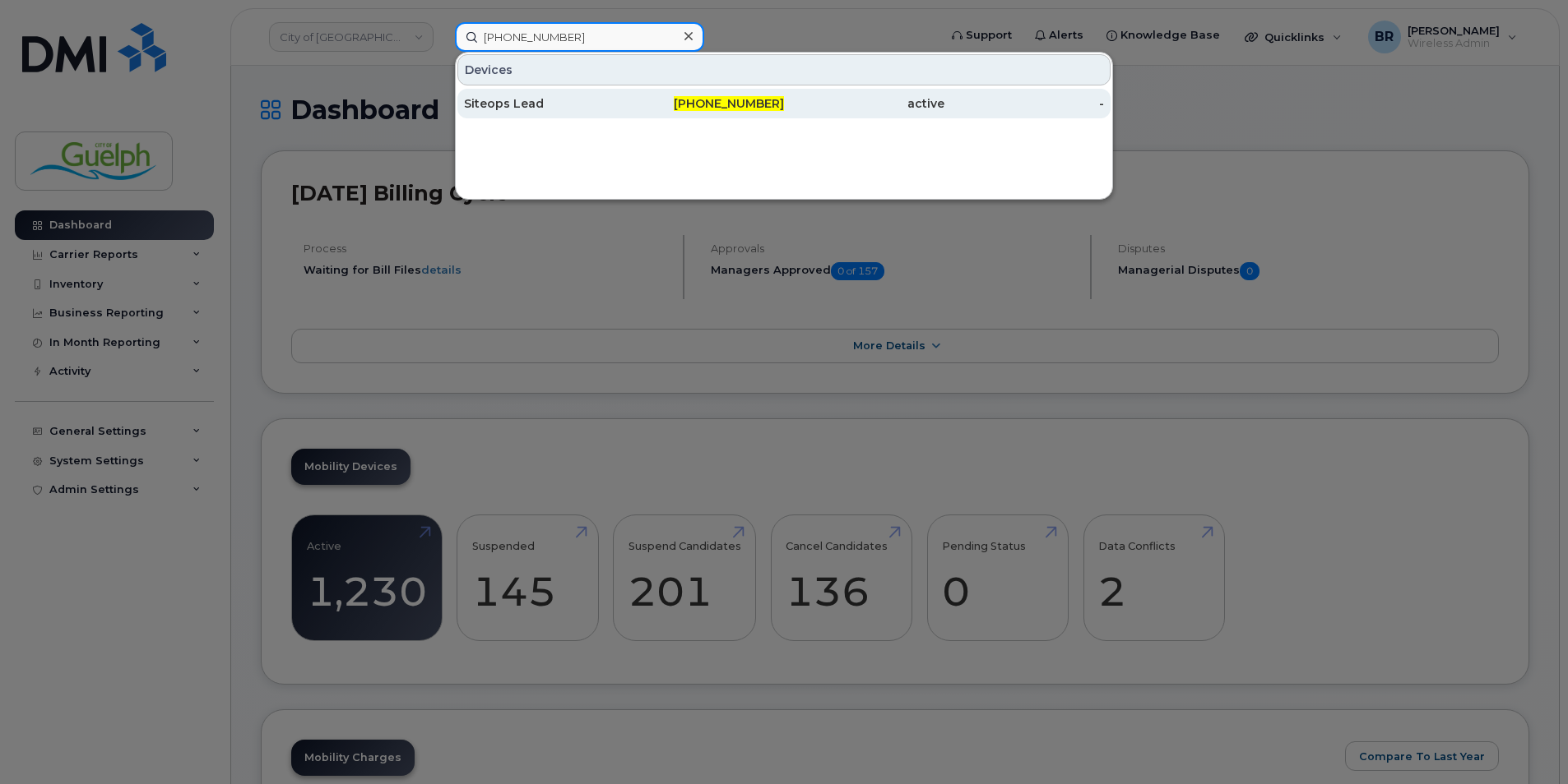
type input "[PHONE_NUMBER]"
click at [519, 97] on div "Siteops Lead" at bounding box center [544, 103] width 160 height 16
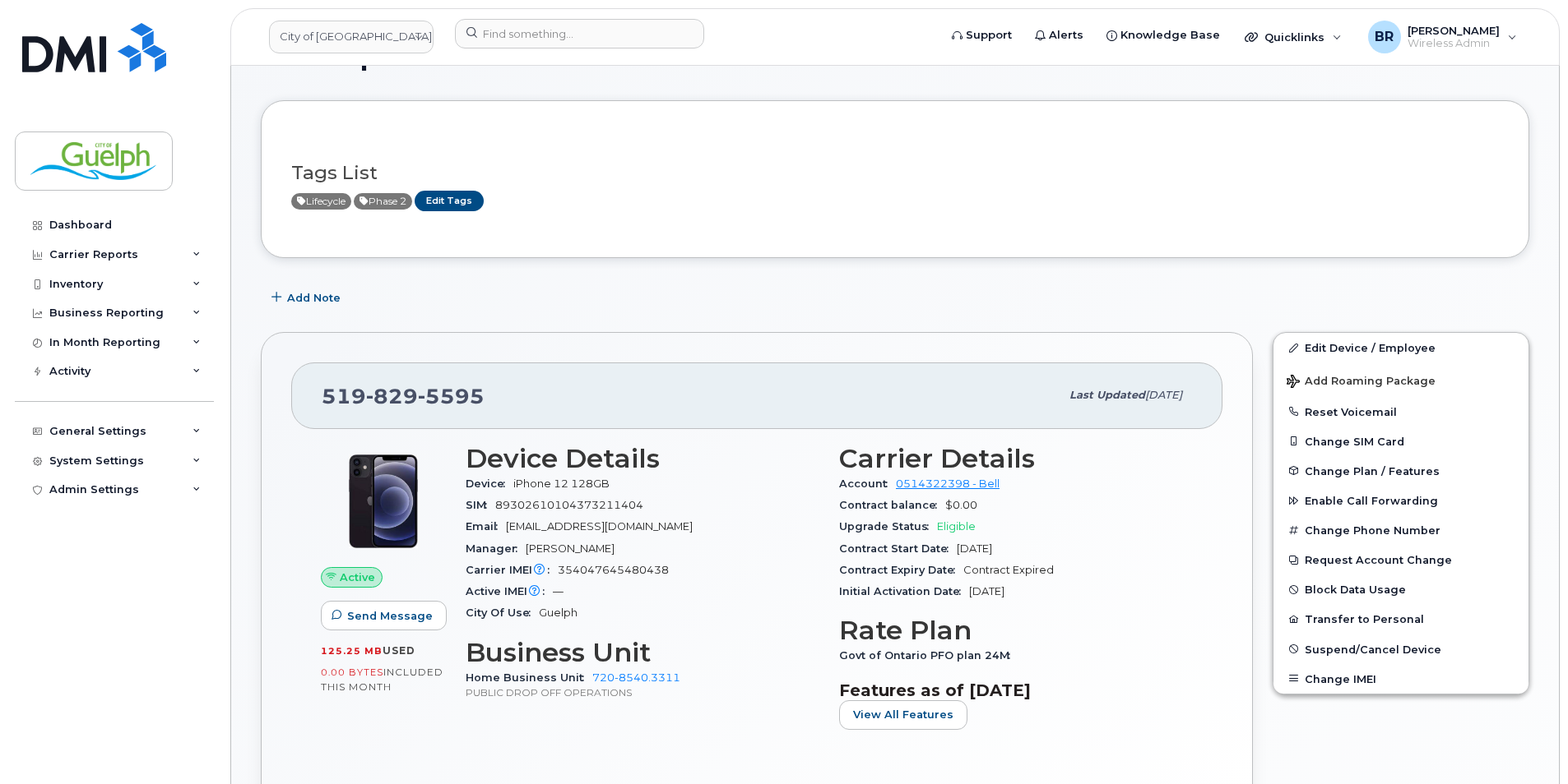
scroll to position [83, 0]
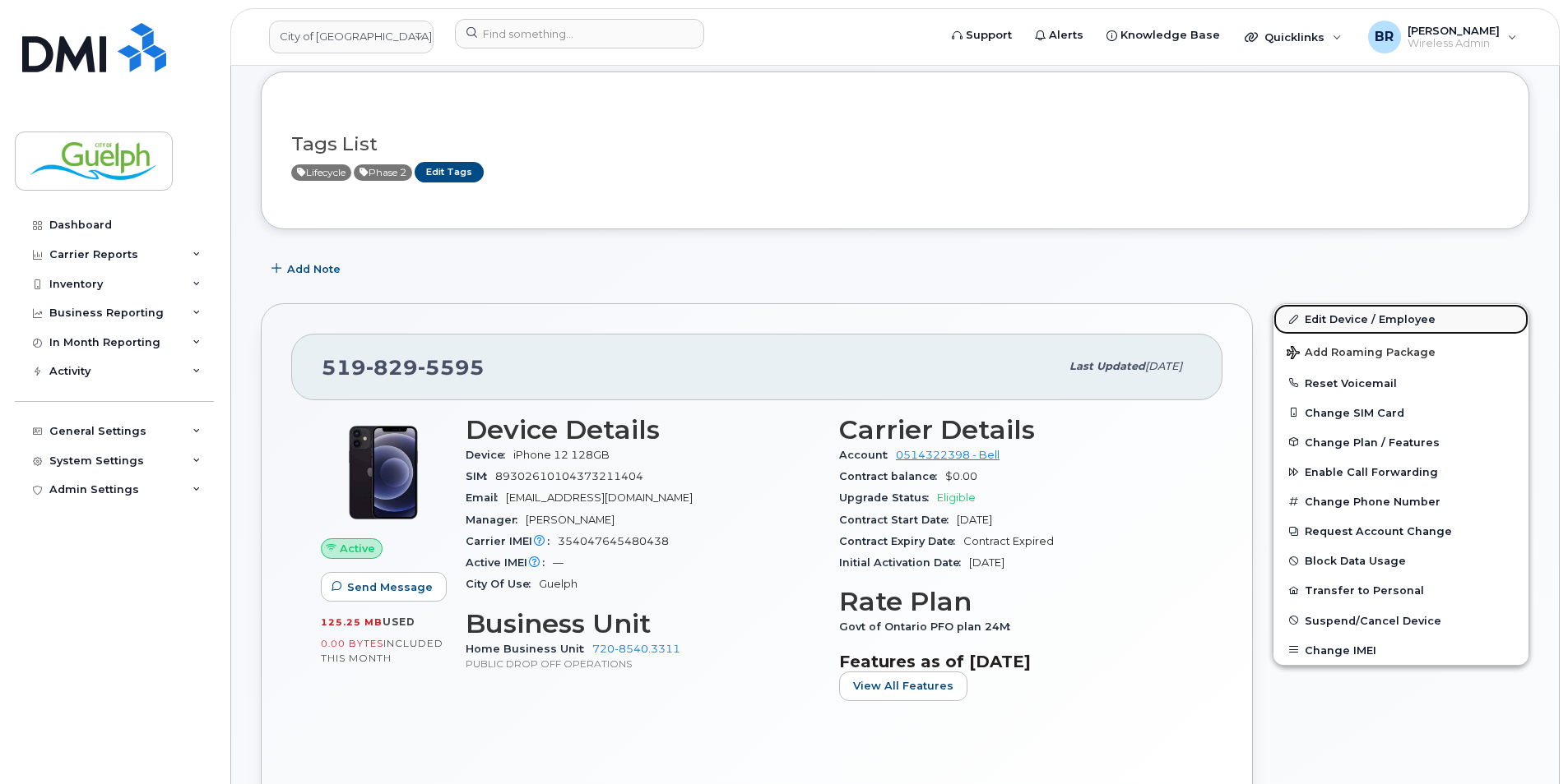
click at [1353, 318] on link "Edit Device / Employee" at bounding box center [1400, 318] width 255 height 30
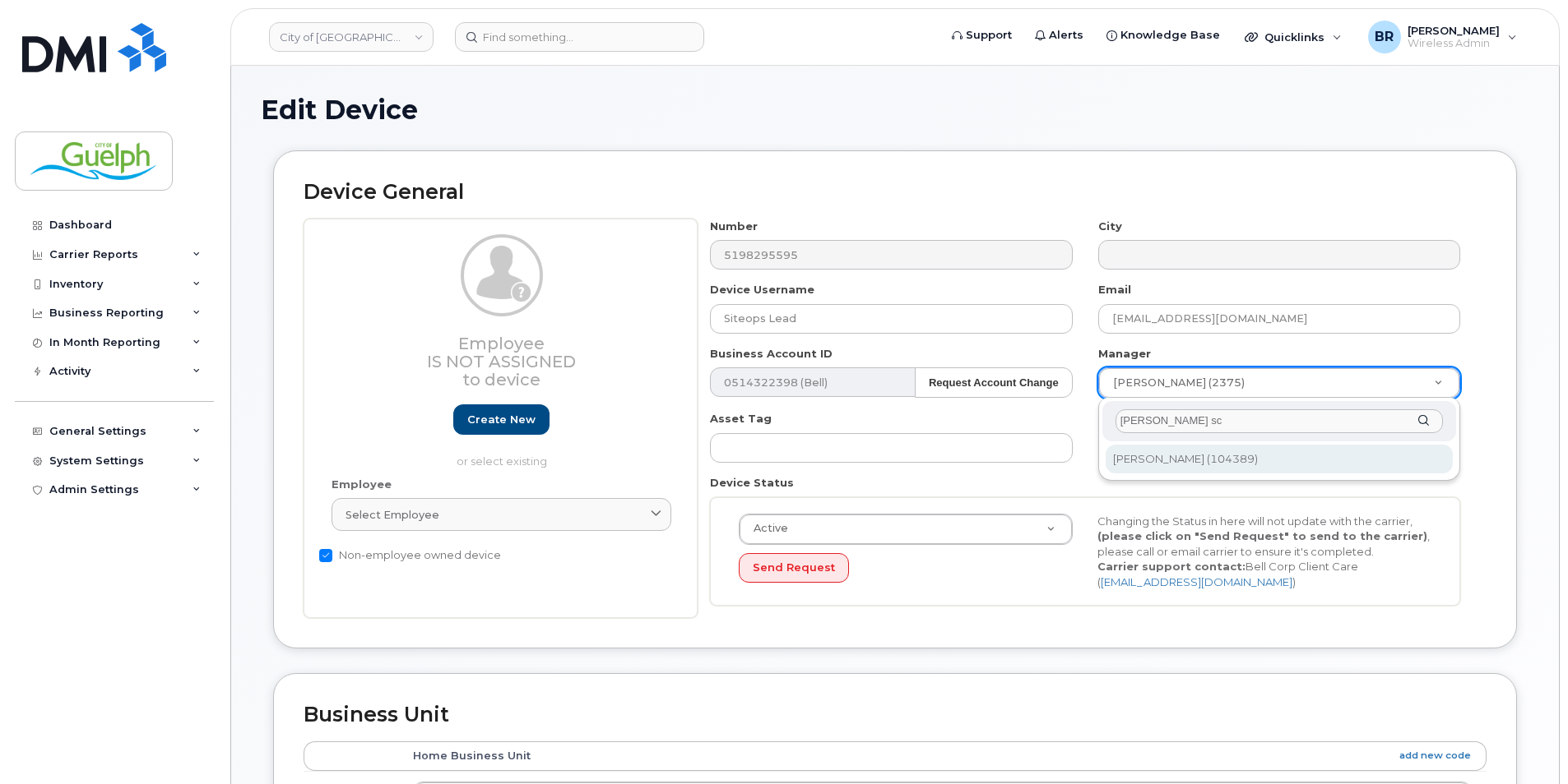
type input "[PERSON_NAME] sc"
type input "524443"
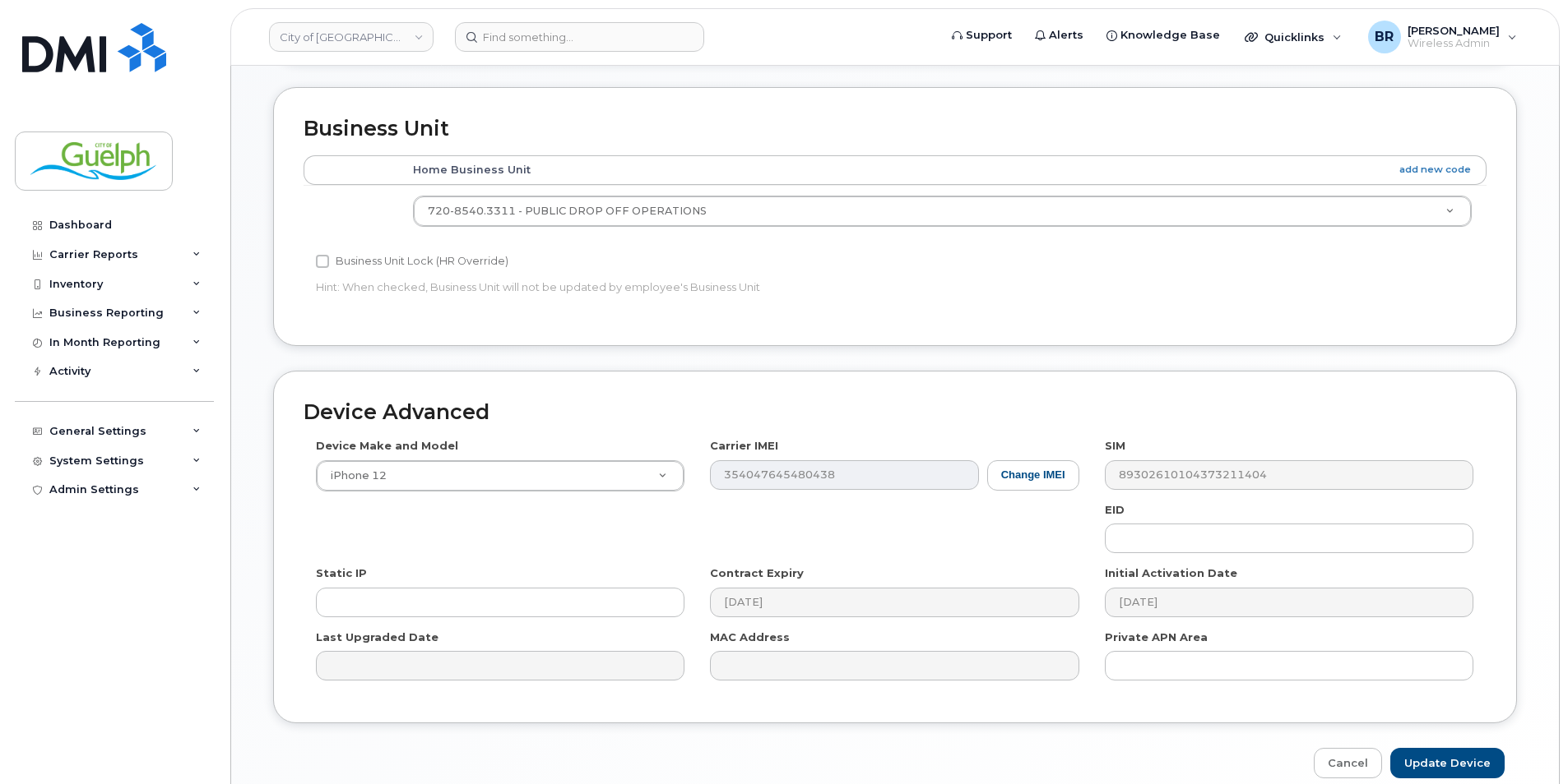
scroll to position [662, 0]
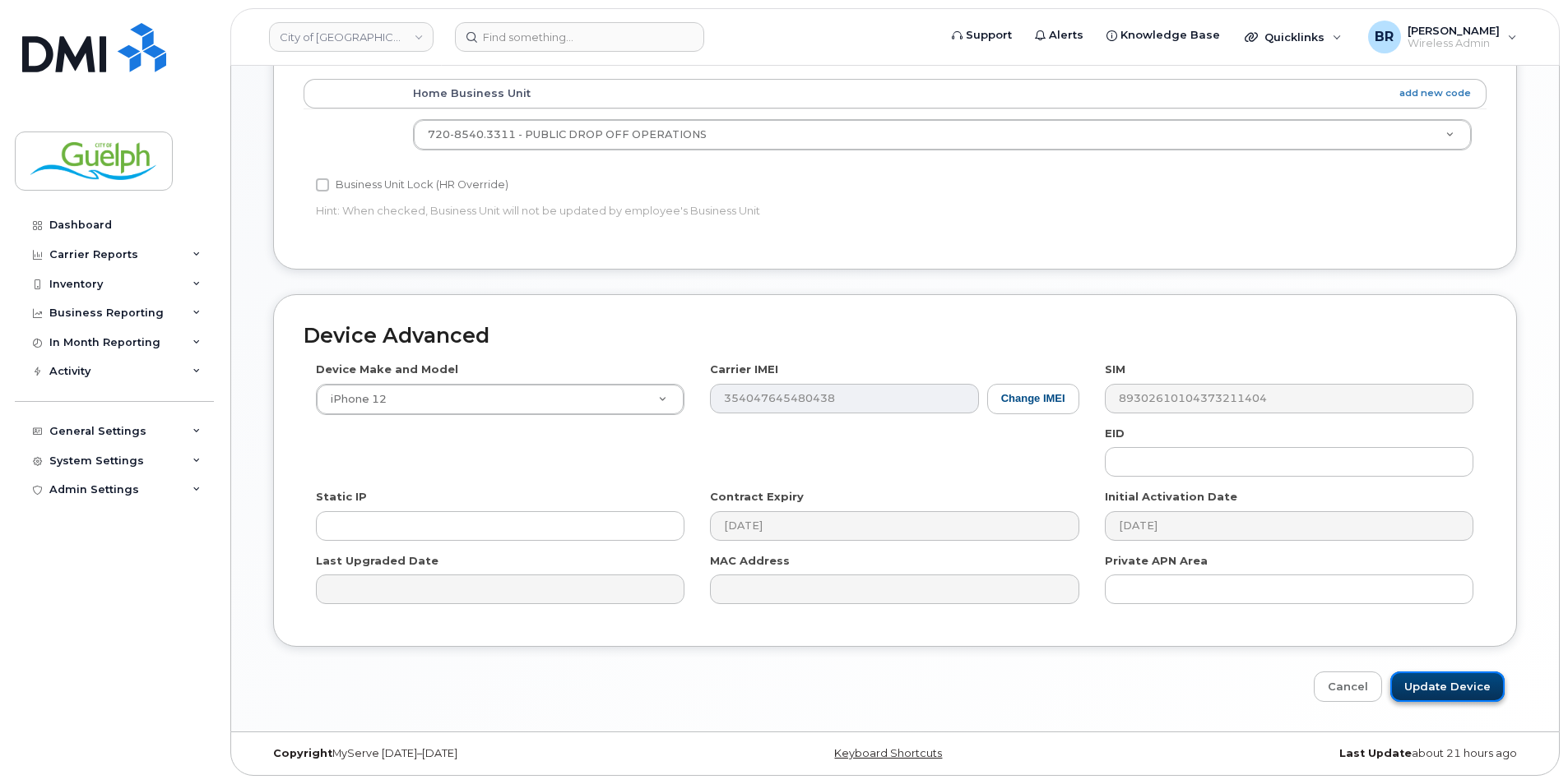
click at [1445, 691] on input "Update Device" at bounding box center [1447, 687] width 114 height 31
type input "Saving..."
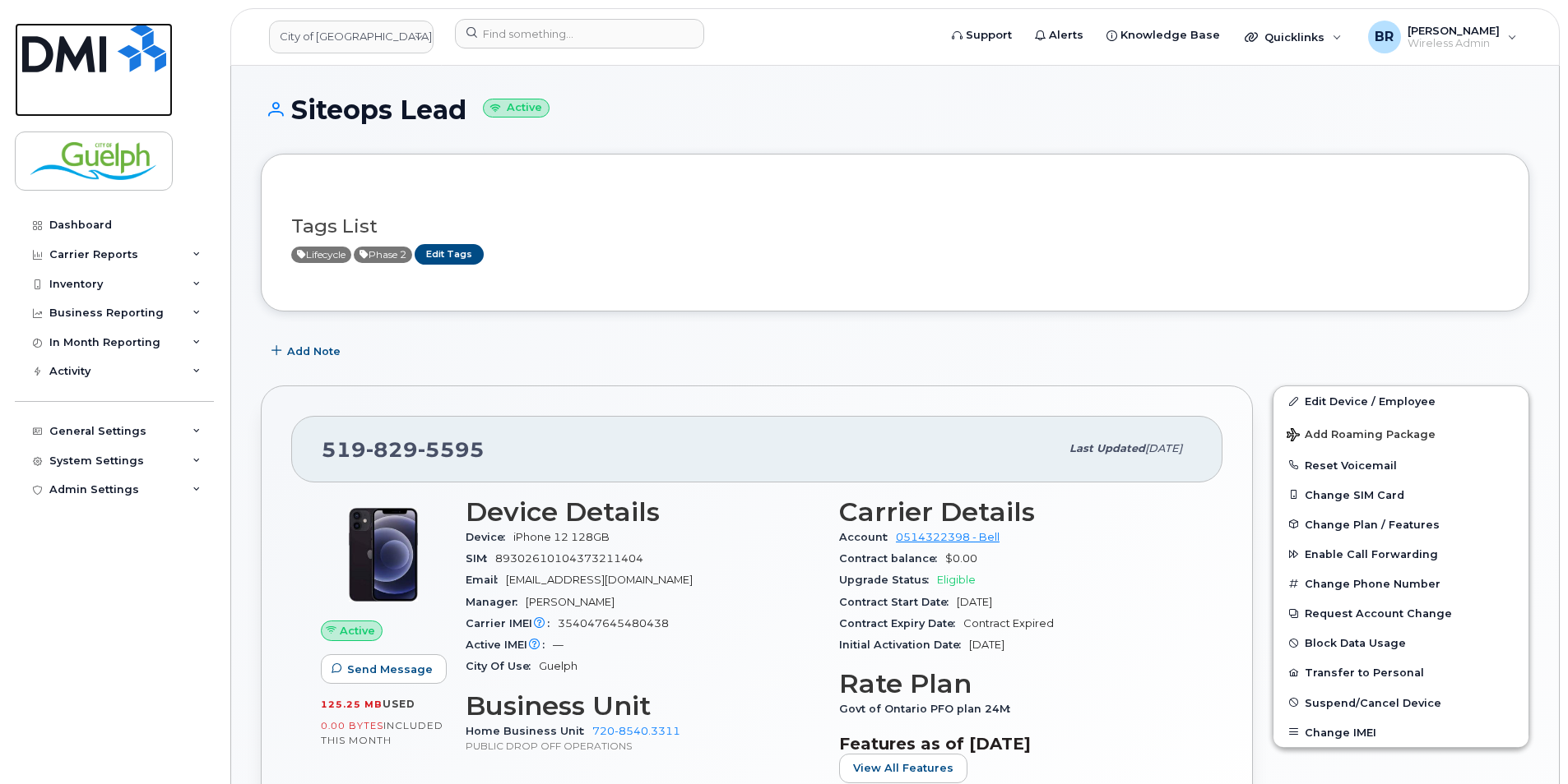
click at [87, 65] on img at bounding box center [94, 48] width 144 height 49
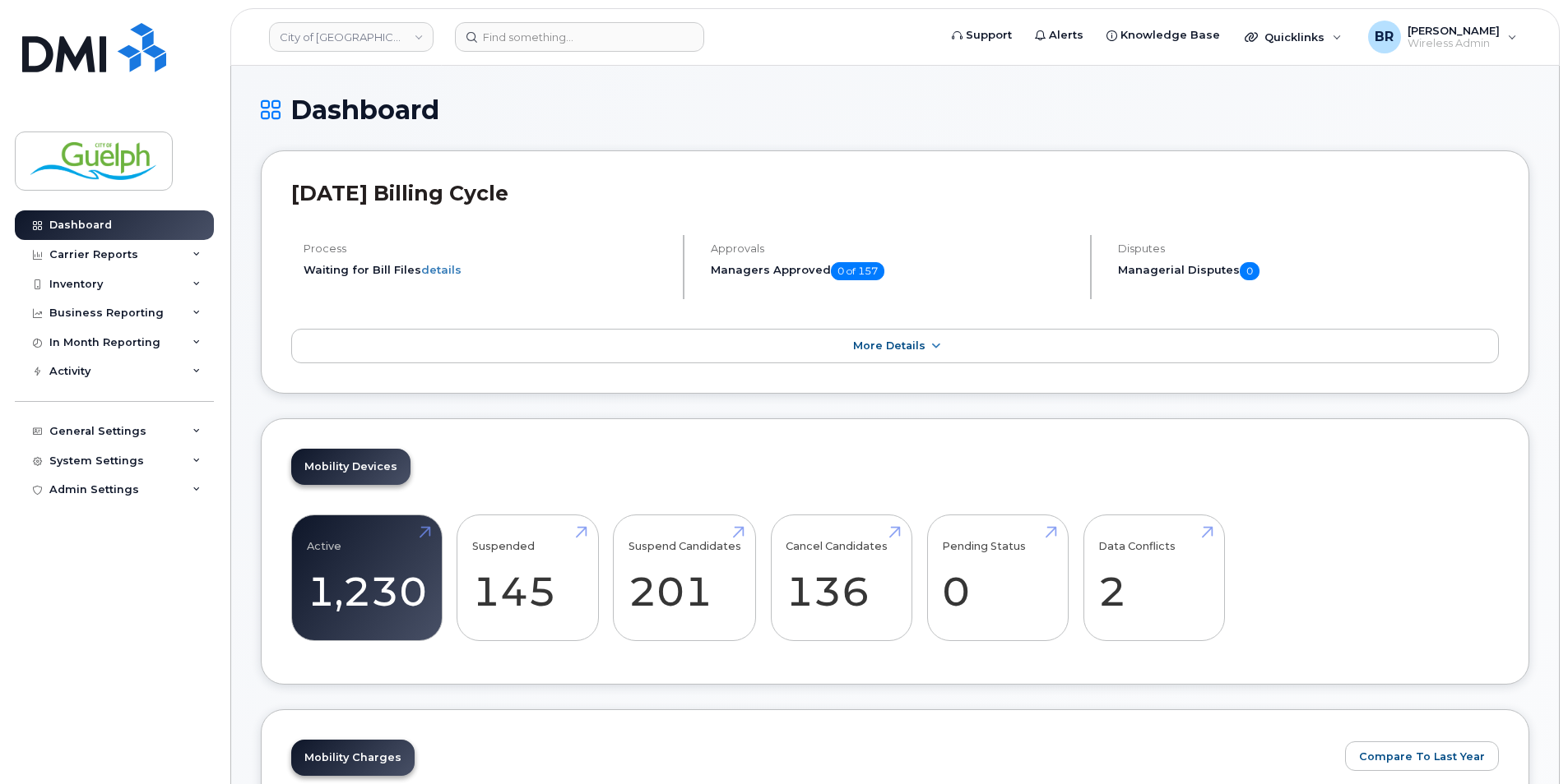
click at [1449, 235] on div "Disputes Managerial Disputes 0" at bounding box center [1302, 266] width 393 height 64
click at [61, 283] on div "Inventory" at bounding box center [76, 283] width 54 height 13
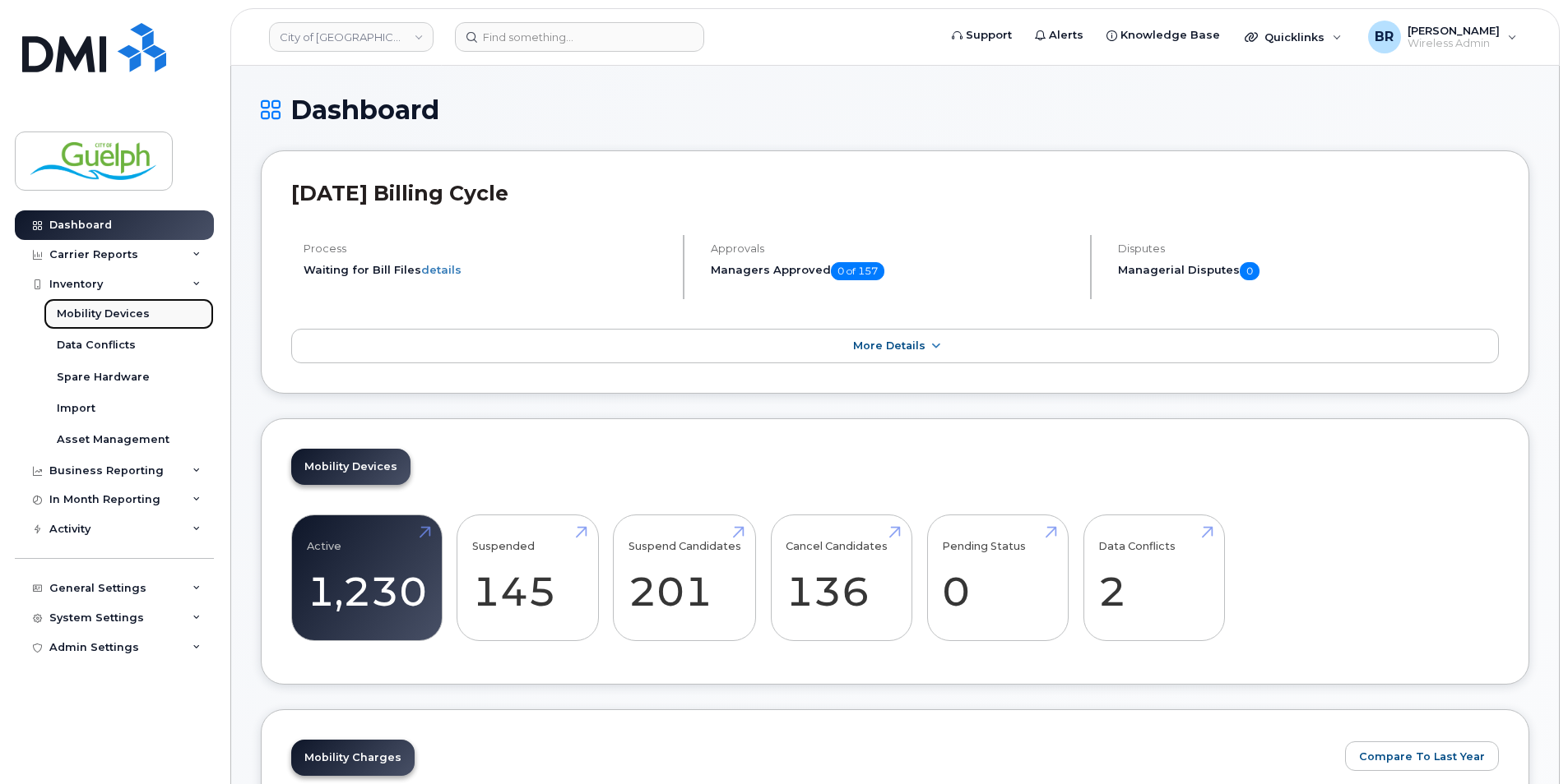
click at [107, 315] on div "Mobility Devices" at bounding box center [103, 313] width 93 height 14
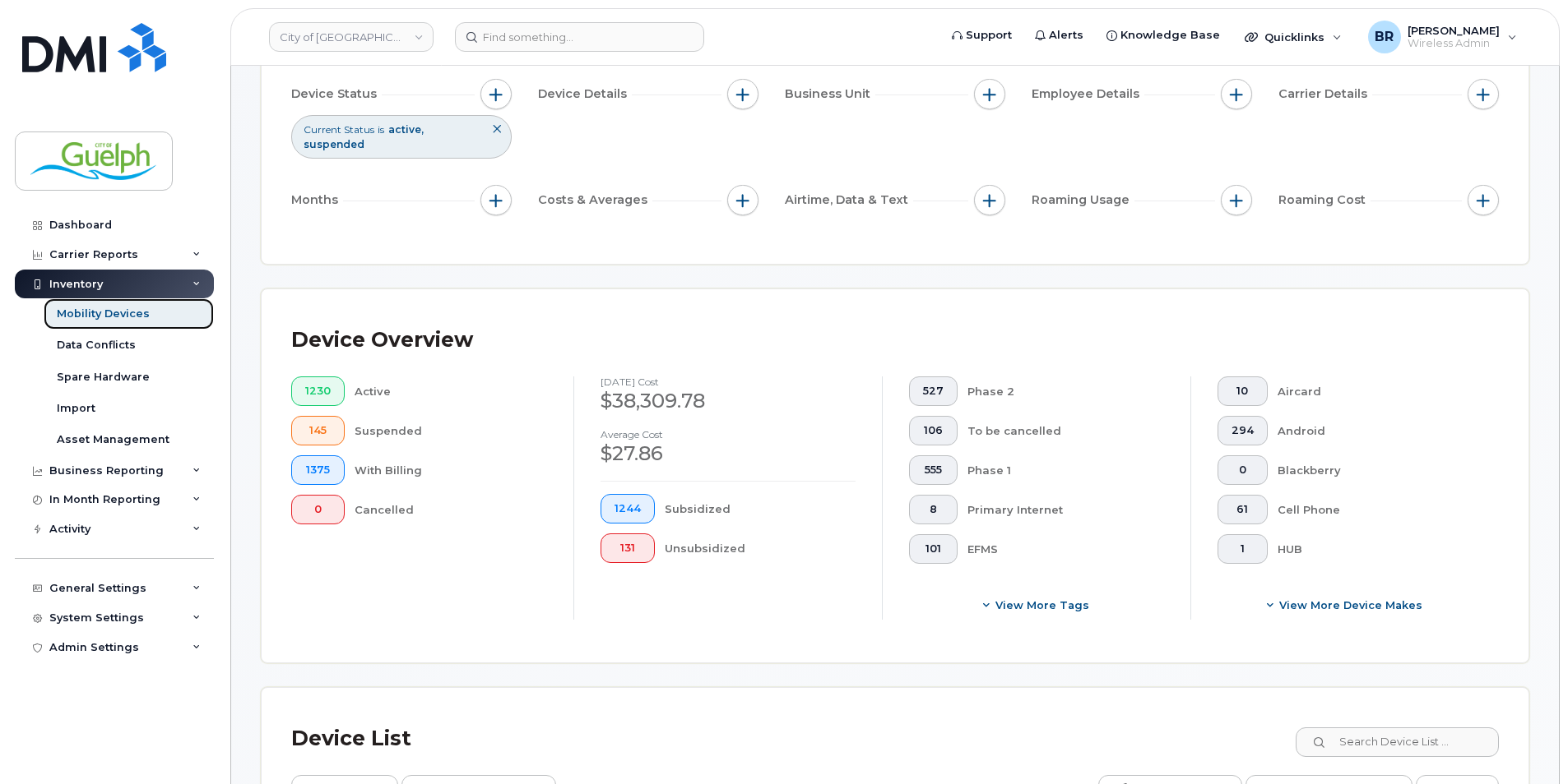
scroll to position [493, 0]
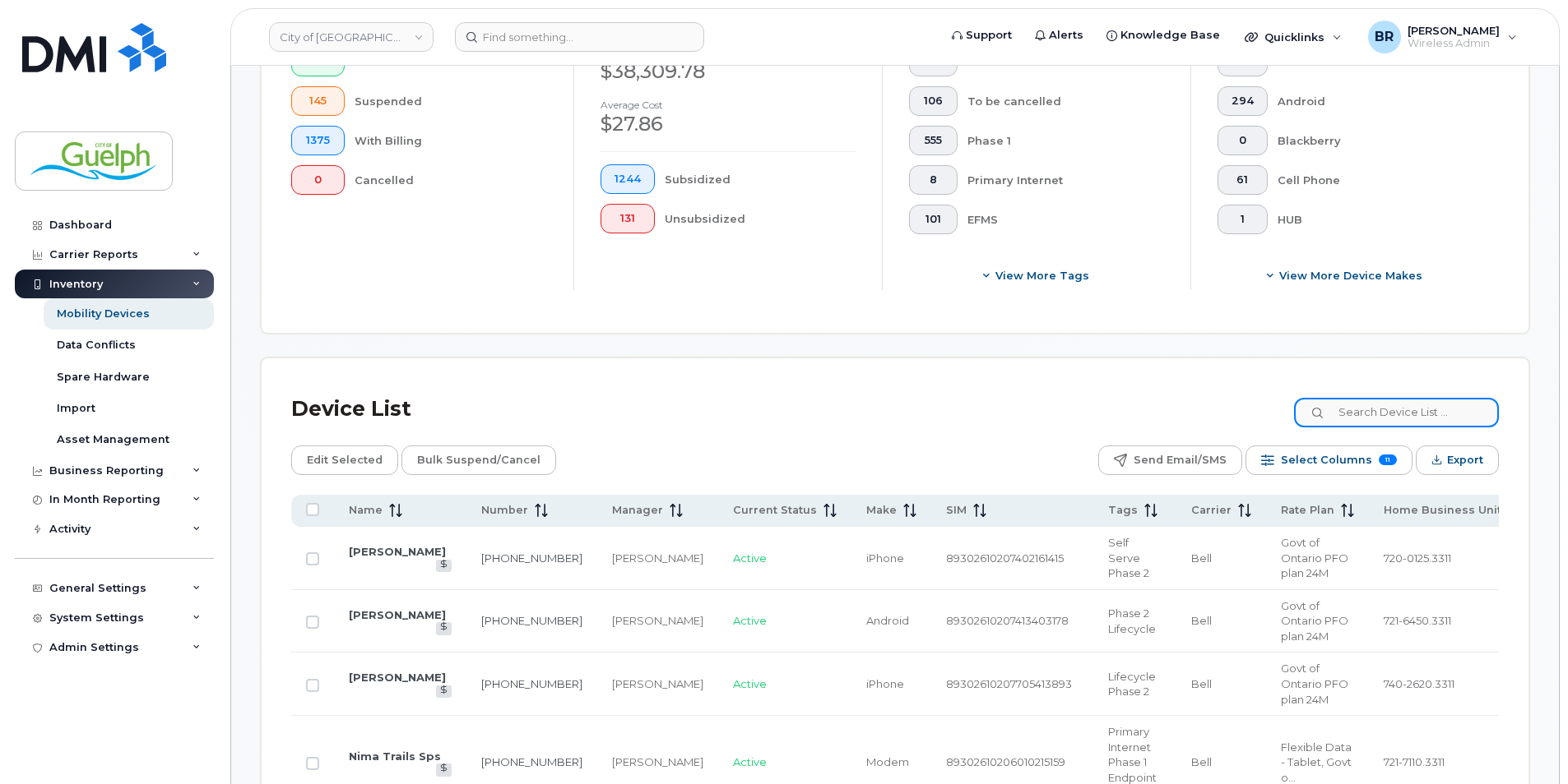
click at [1391, 424] on input at bounding box center [1396, 412] width 204 height 30
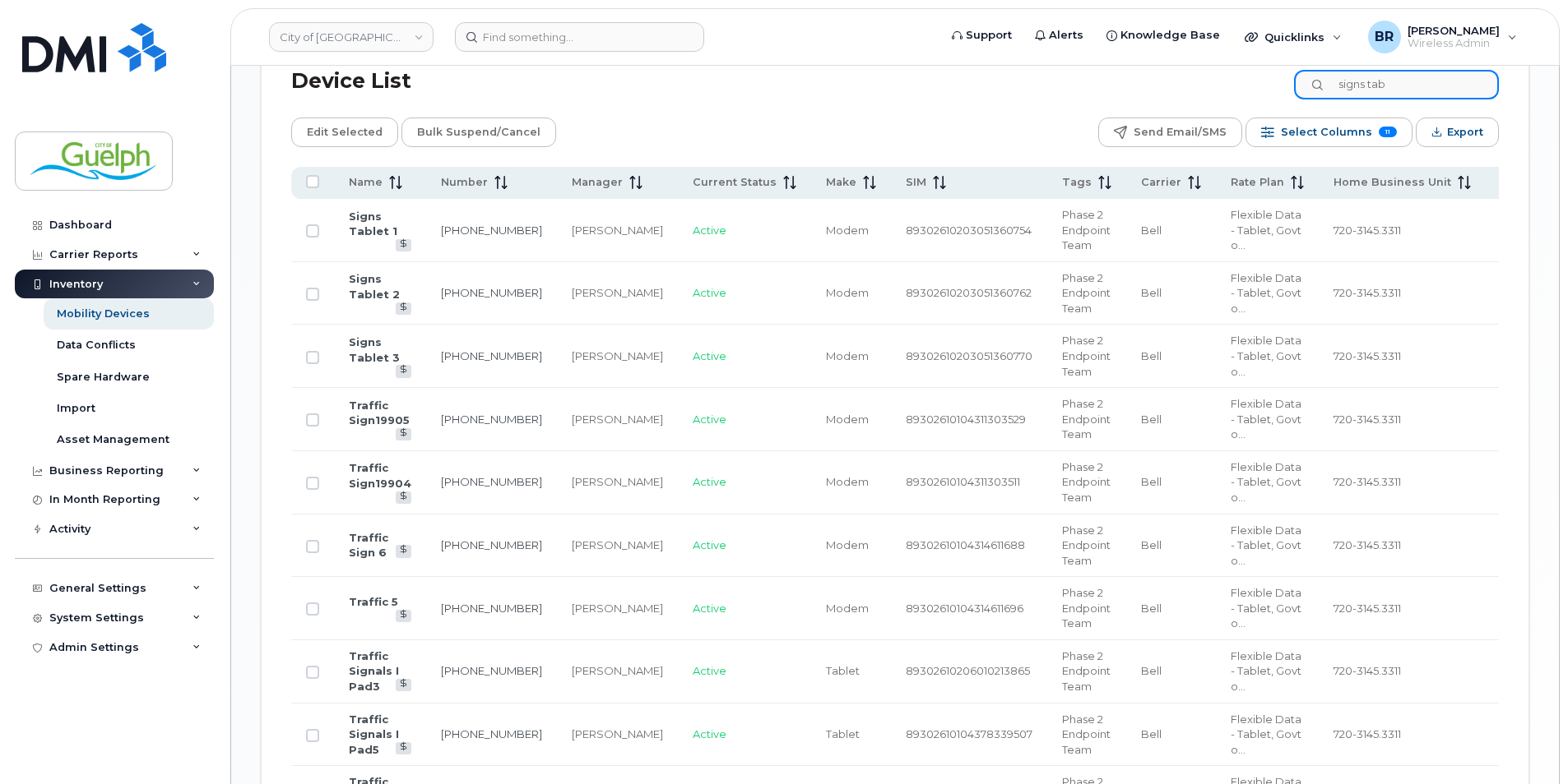
scroll to position [822, 0]
type input "signs tab"
click at [313, 227] on input "Row Unselected" at bounding box center [312, 230] width 13 height 13
click at [313, 227] on input "Row Selected" at bounding box center [312, 230] width 13 height 13
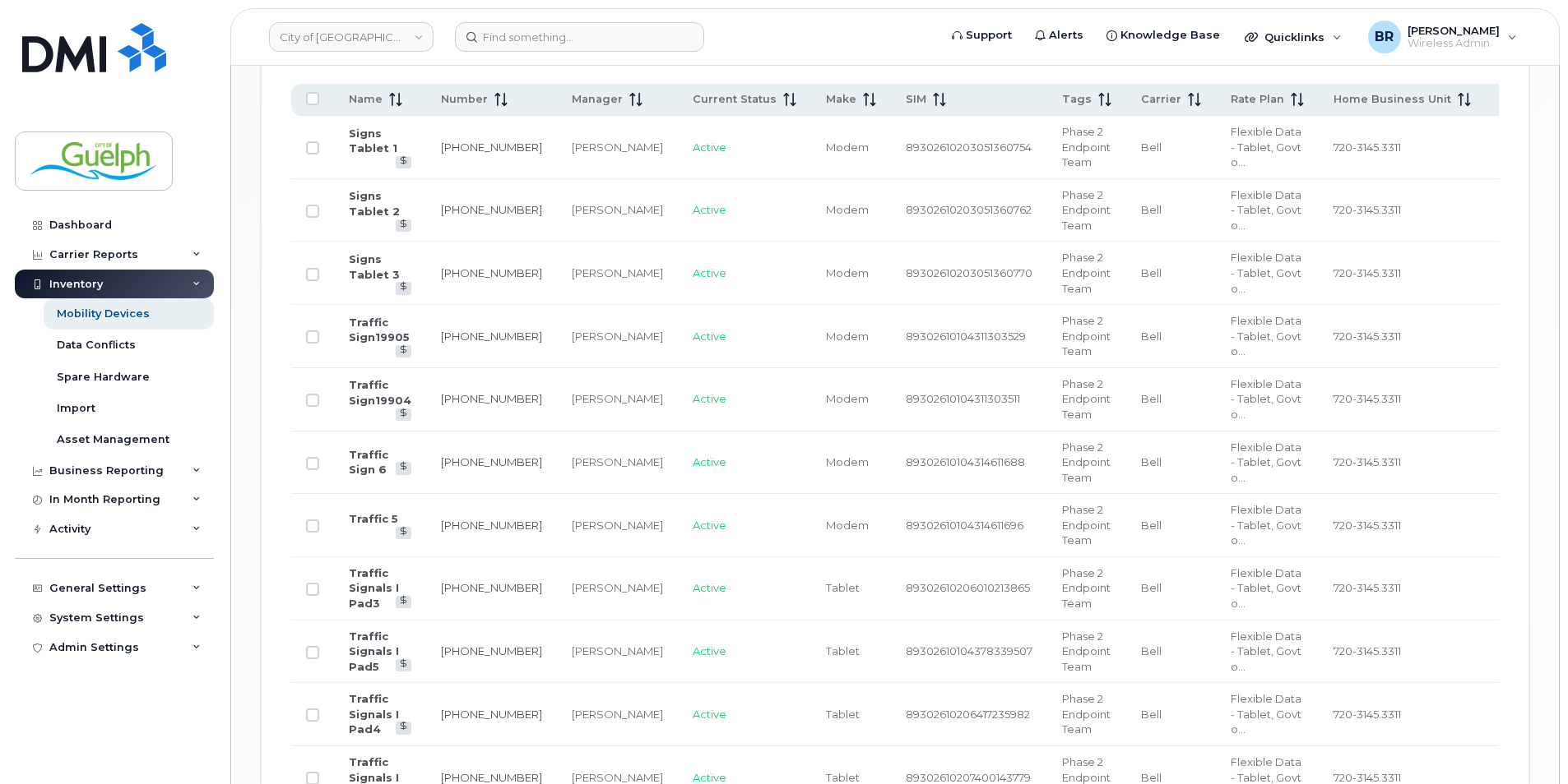
scroll to position [901, 0]
click at [311, 149] on input "Row Unselected" at bounding box center [312, 150] width 13 height 13
checkbox input "true"
click at [313, 213] on input "Row Unselected" at bounding box center [312, 213] width 13 height 13
checkbox input "true"
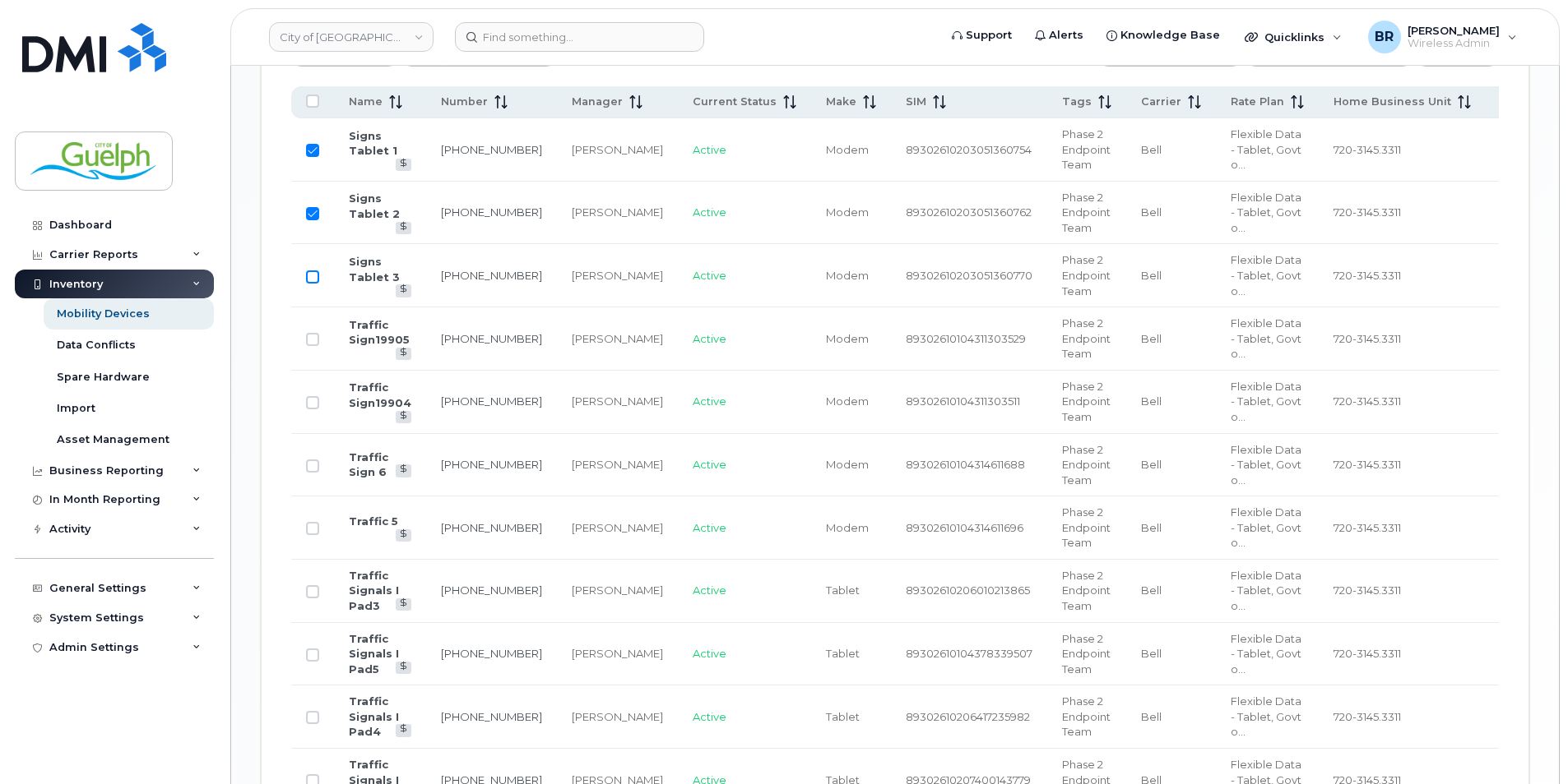
click at [309, 276] on input "Row Unselected" at bounding box center [312, 277] width 13 height 13
checkbox input "true"
click at [309, 338] on input "Row Unselected" at bounding box center [312, 339] width 13 height 13
checkbox input "true"
click at [316, 407] on input "Row Unselected" at bounding box center [312, 402] width 13 height 13
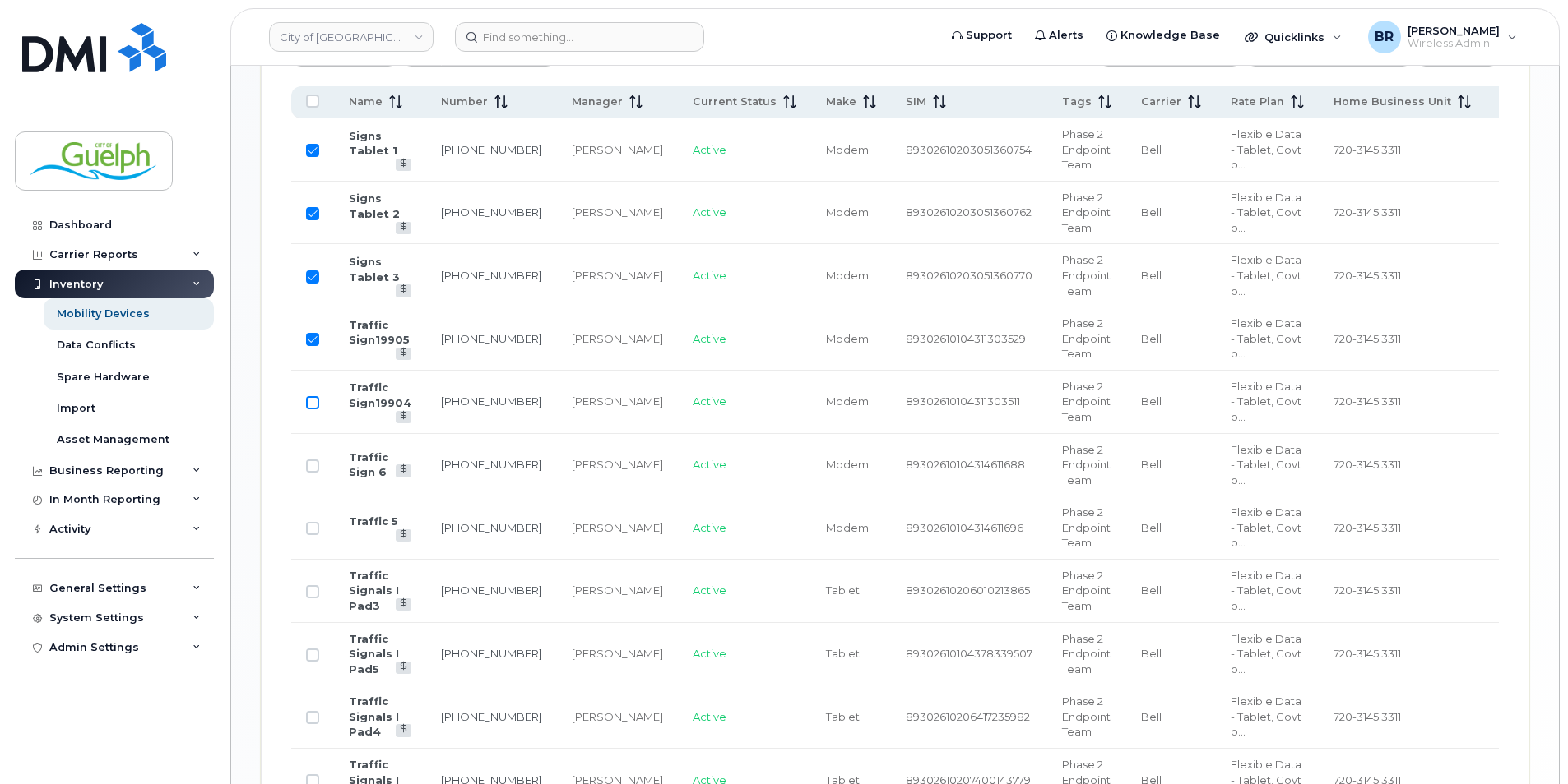
checkbox input "true"
click at [315, 466] on input "Row Unselected" at bounding box center [312, 466] width 13 height 13
checkbox input "true"
click at [312, 525] on input "Row Unselected" at bounding box center [312, 528] width 13 height 13
checkbox input "true"
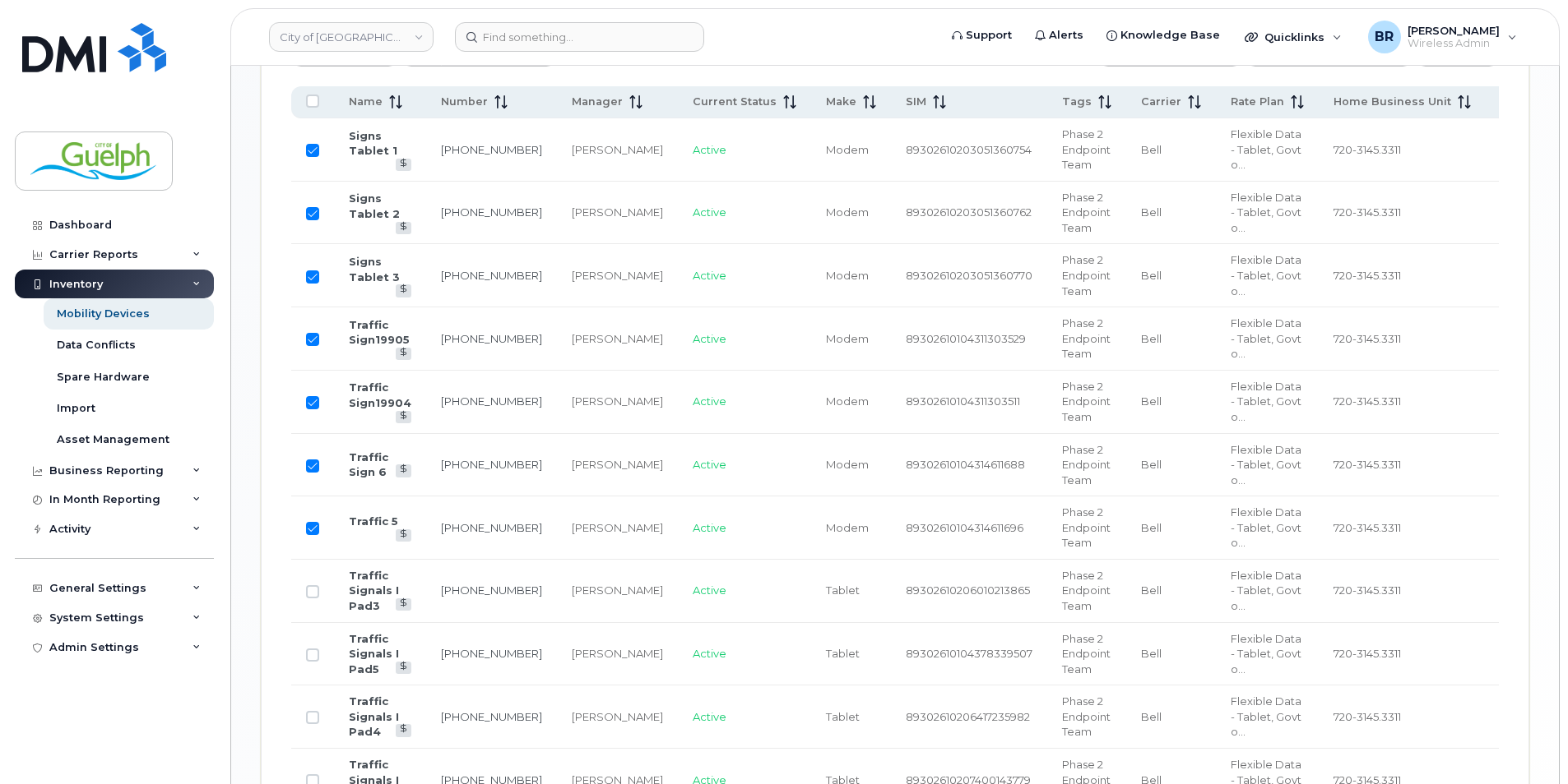
scroll to position [737, 0]
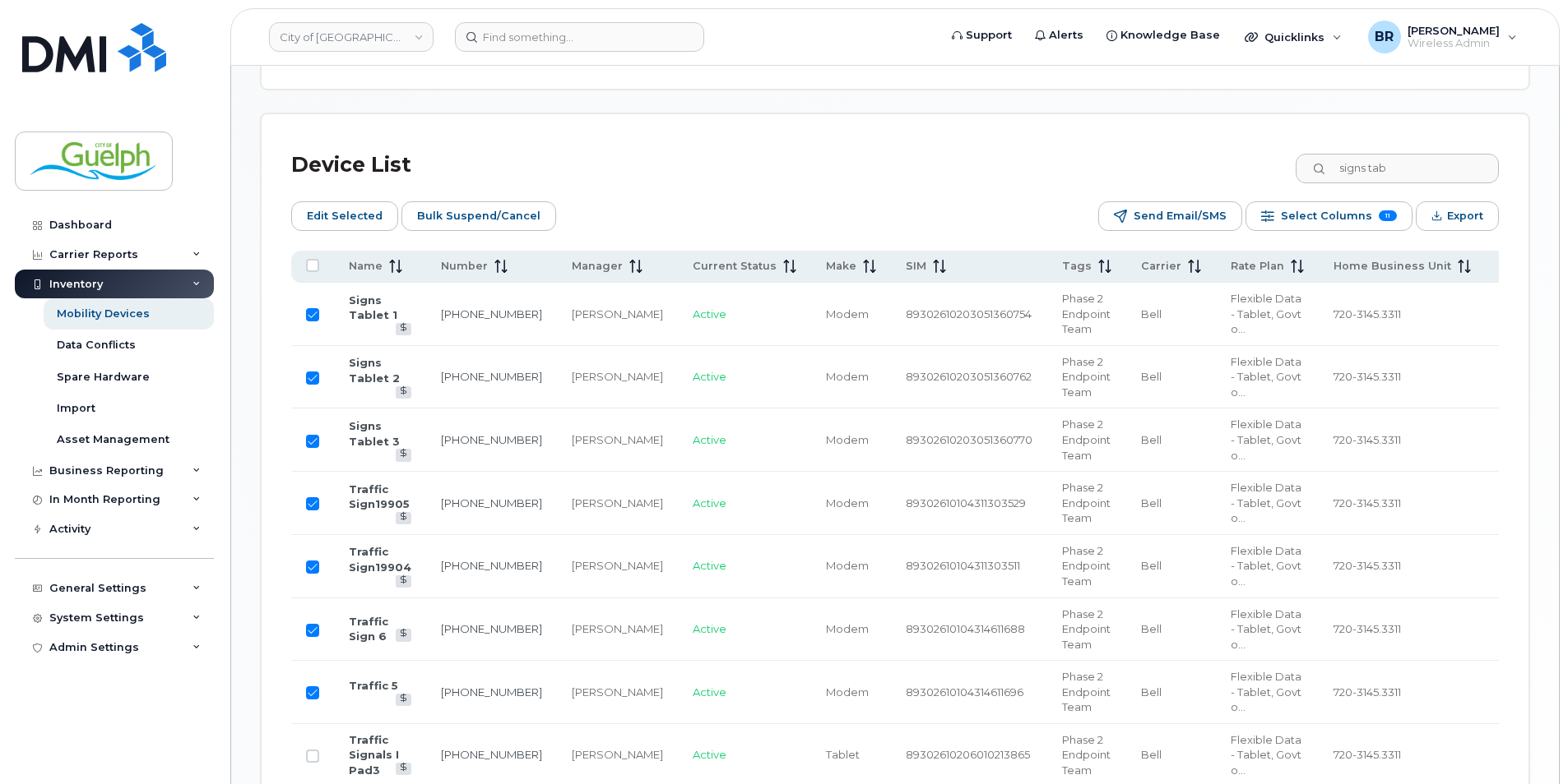
click at [308, 500] on input "Row Selected" at bounding box center [312, 503] width 13 height 13
checkbox input "false"
drag, startPoint x: 311, startPoint y: 562, endPoint x: 311, endPoint y: 581, distance: 19.0
click at [311, 565] on input "Row Selected" at bounding box center [312, 567] width 13 height 13
checkbox input "false"
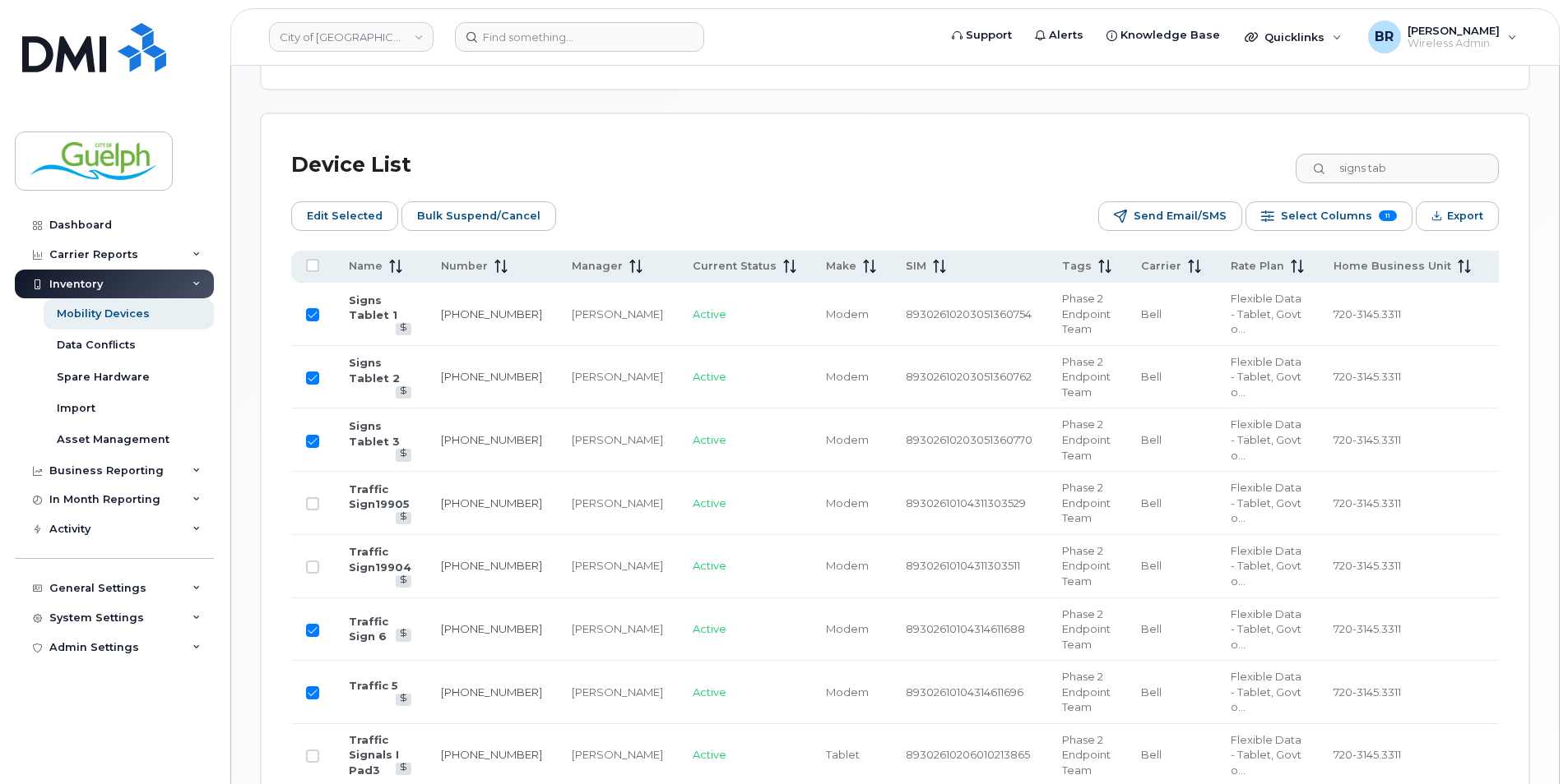
click at [311, 638] on td at bounding box center [313, 630] width 43 height 63
click at [316, 634] on input "Row Selected" at bounding box center [312, 630] width 13 height 13
checkbox input "false"
click at [319, 697] on input "Row Selected" at bounding box center [312, 692] width 13 height 13
checkbox input "false"
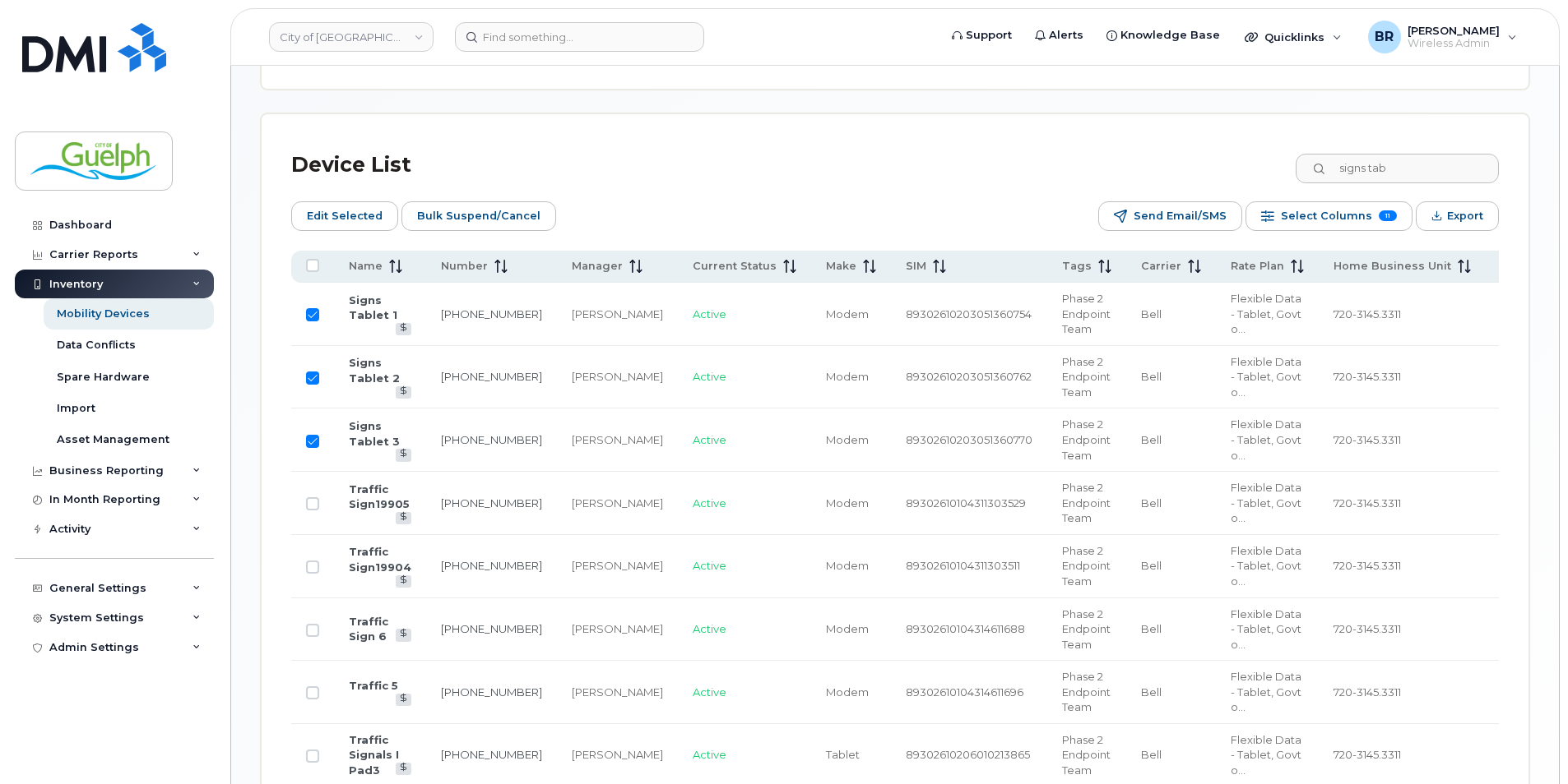
drag, startPoint x: 325, startPoint y: 205, endPoint x: 394, endPoint y: 201, distance: 69.1
click at [325, 205] on span "Edit Selected" at bounding box center [344, 216] width 76 height 25
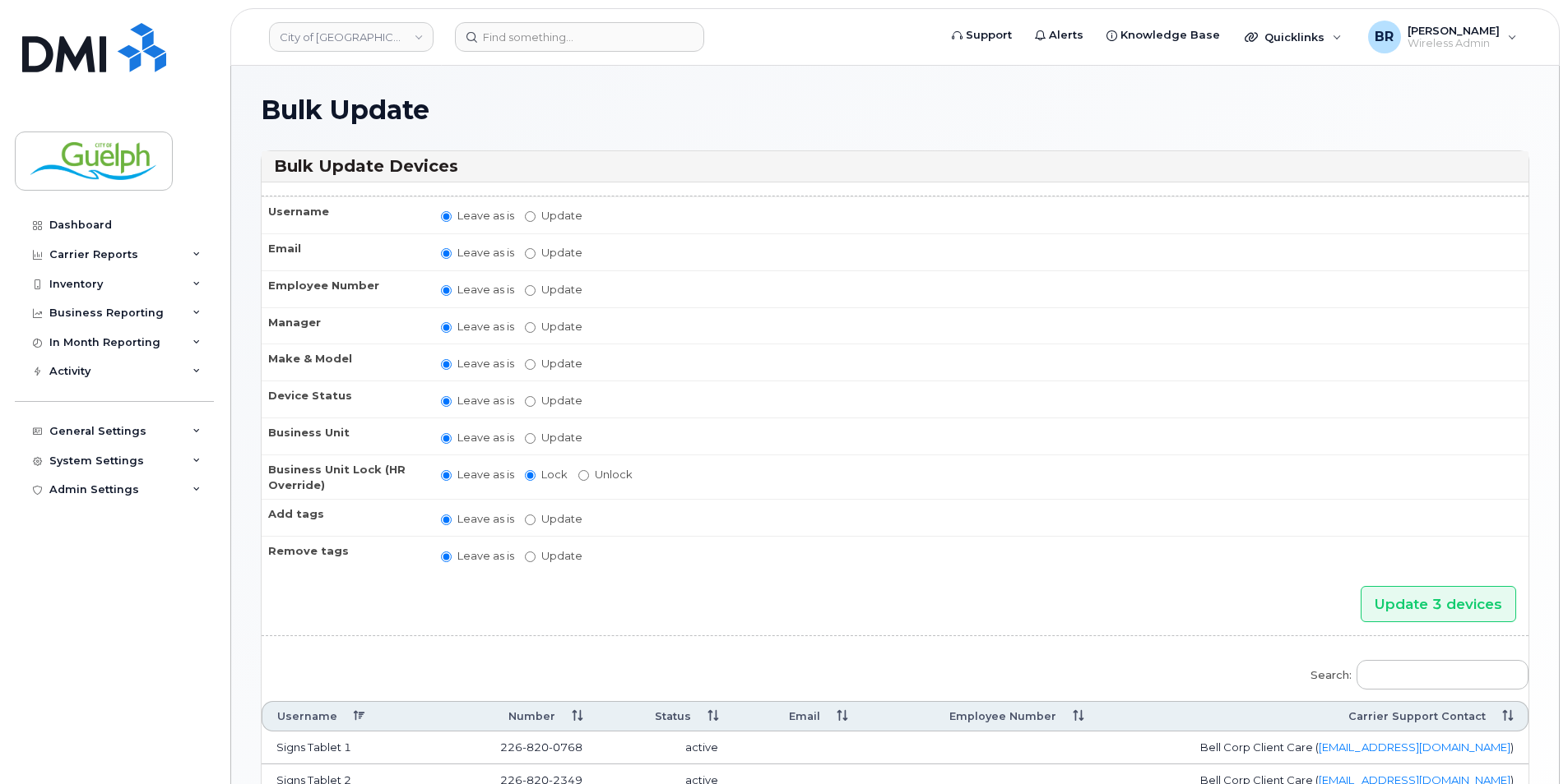
click at [553, 325] on label "Update [PERSON_NAME] [PERSON_NAME] [PERSON_NAME] [PERSON_NAME] [PERSON_NAME] [P…" at bounding box center [554, 327] width 58 height 15
click at [536, 325] on input "Update [PERSON_NAME] [PERSON_NAME] [PERSON_NAME] [PERSON_NAME] [PERSON_NAME] [P…" at bounding box center [530, 328] width 11 height 11
radio input "true"
radio input "false"
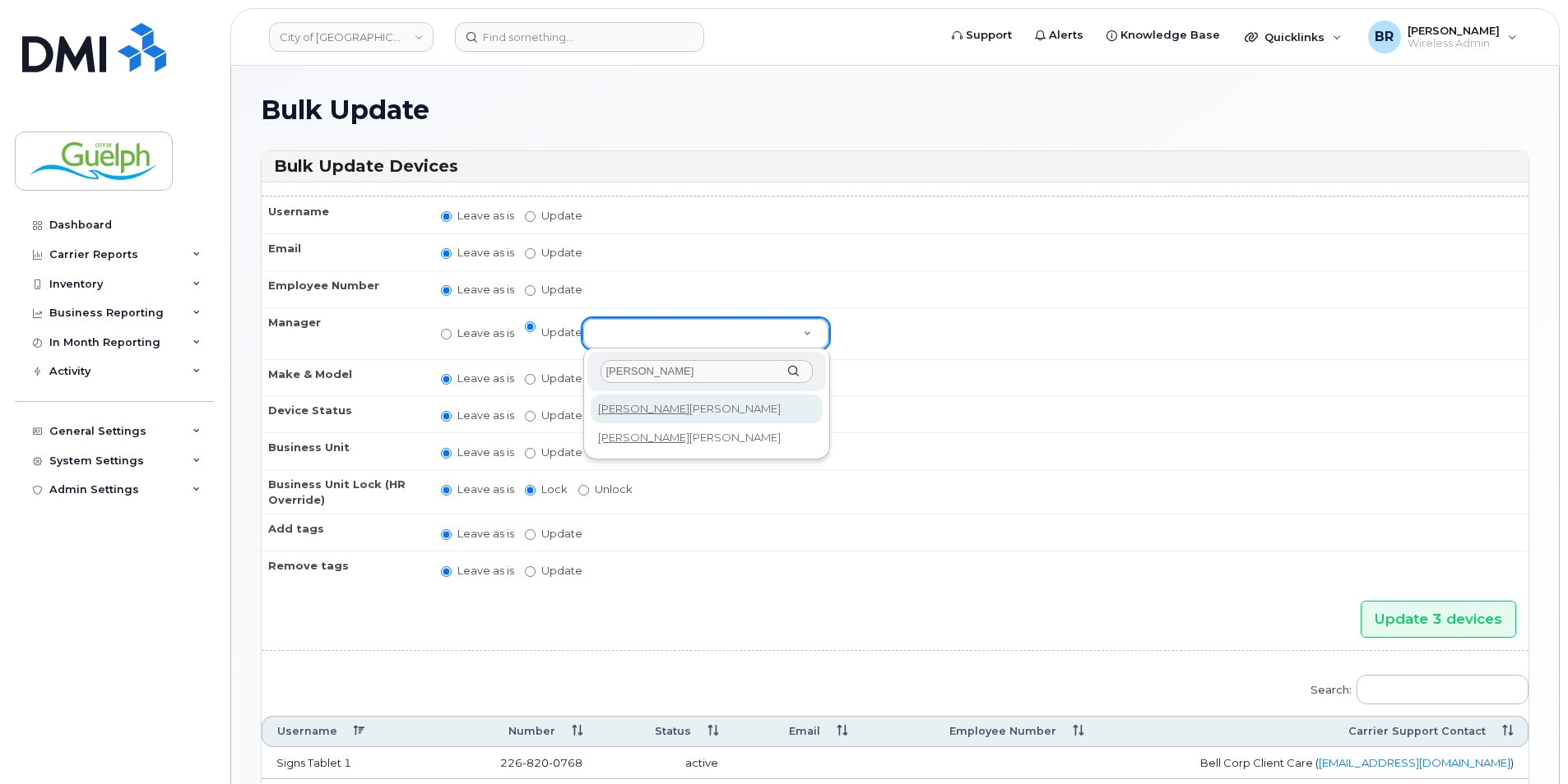
type input "[PERSON_NAME]"
select select "523768"
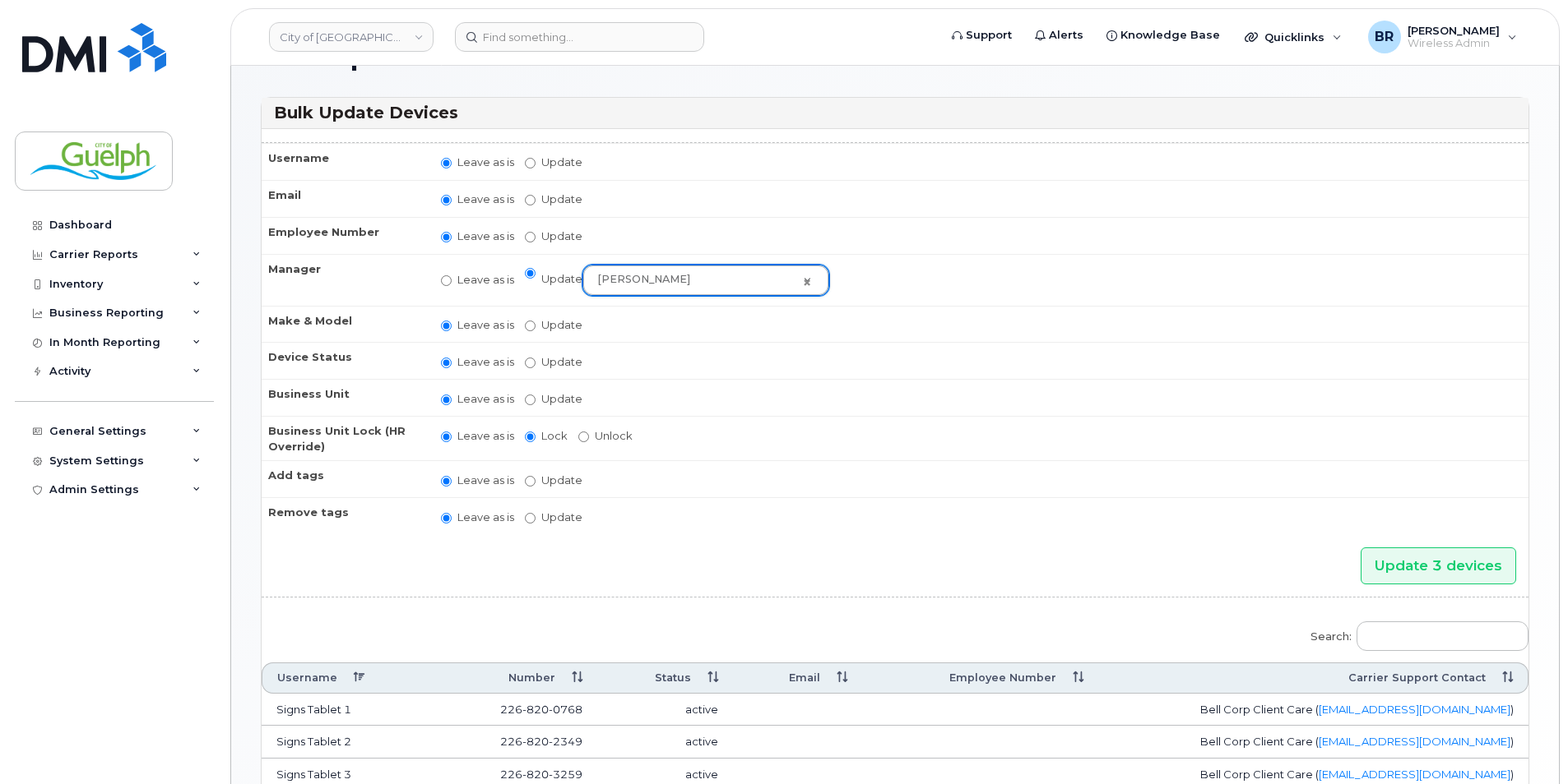
scroll to position [83, 0]
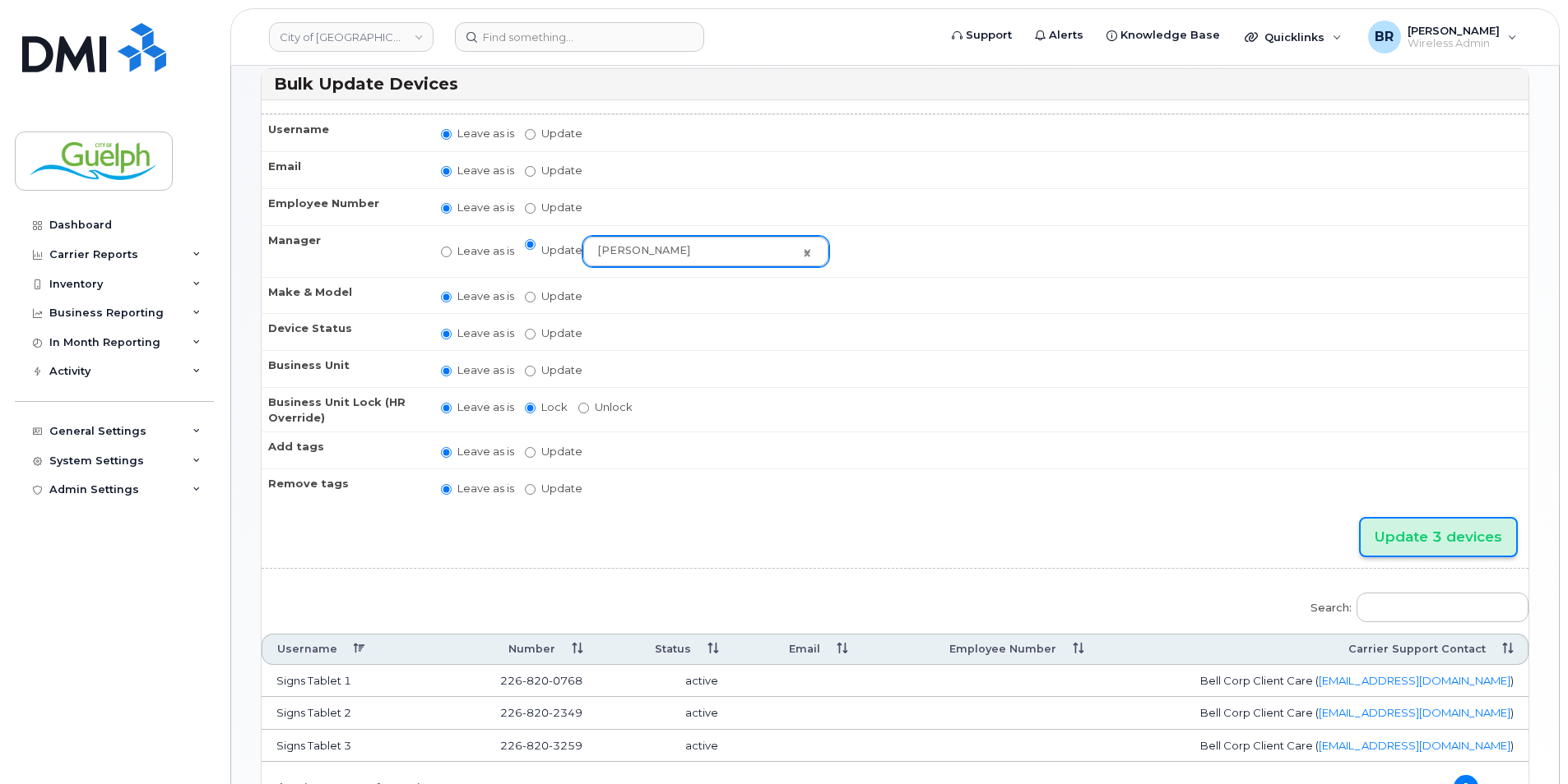
click at [1406, 537] on input "Update 3 devices" at bounding box center [1438, 536] width 156 height 37
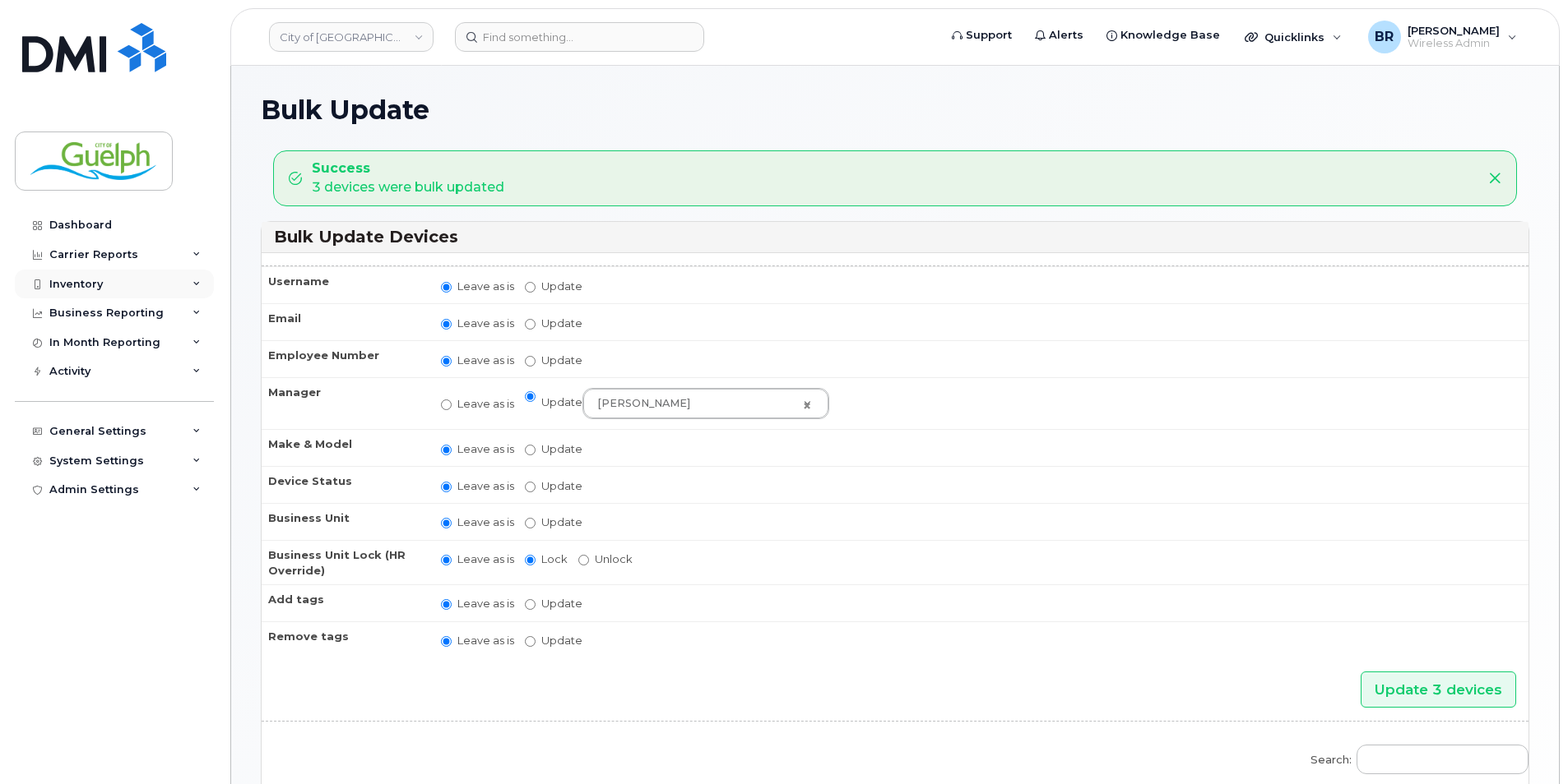
click at [76, 279] on div "Inventory" at bounding box center [76, 283] width 54 height 13
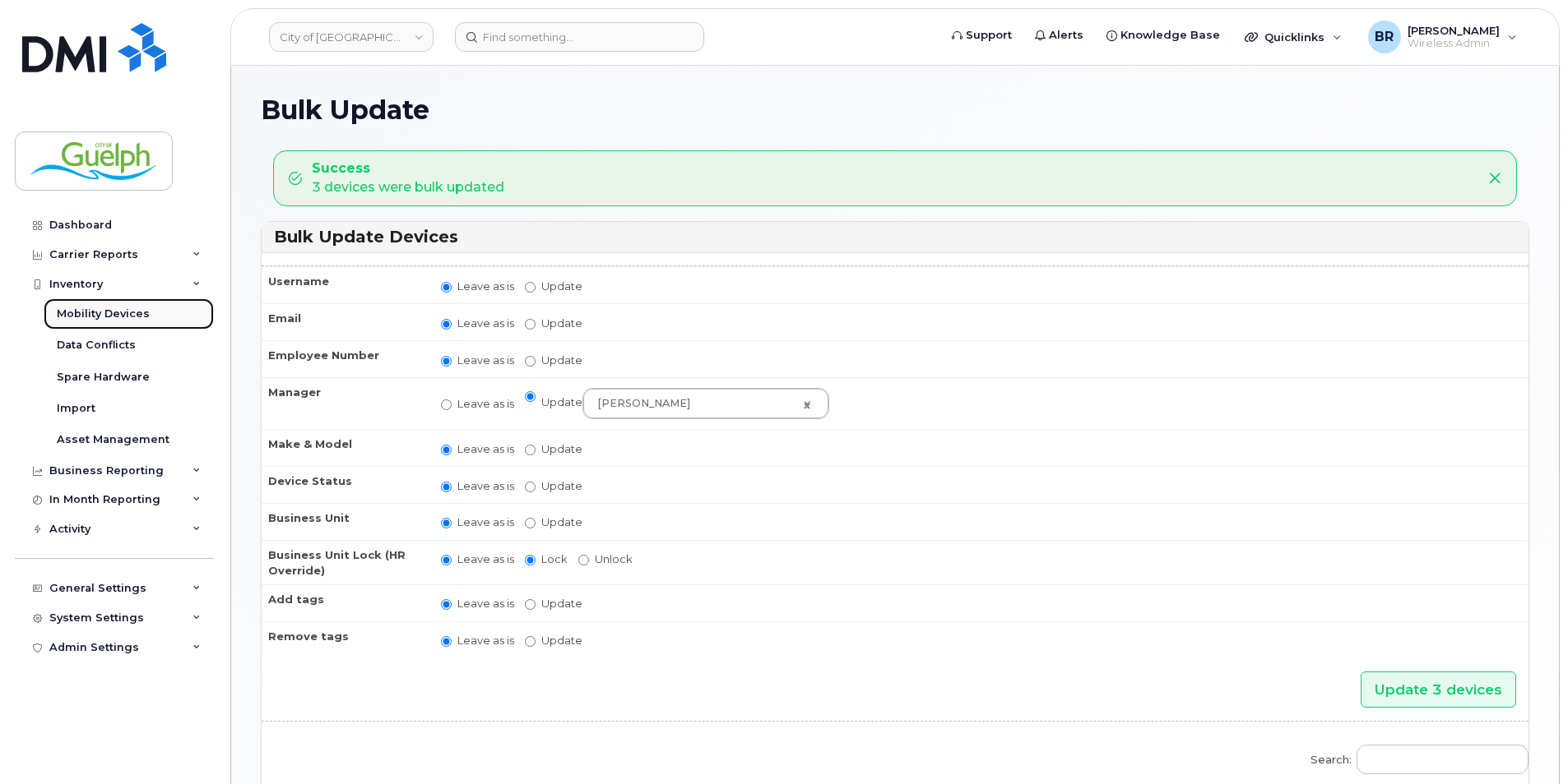
click at [89, 315] on div "Mobility Devices" at bounding box center [103, 313] width 93 height 14
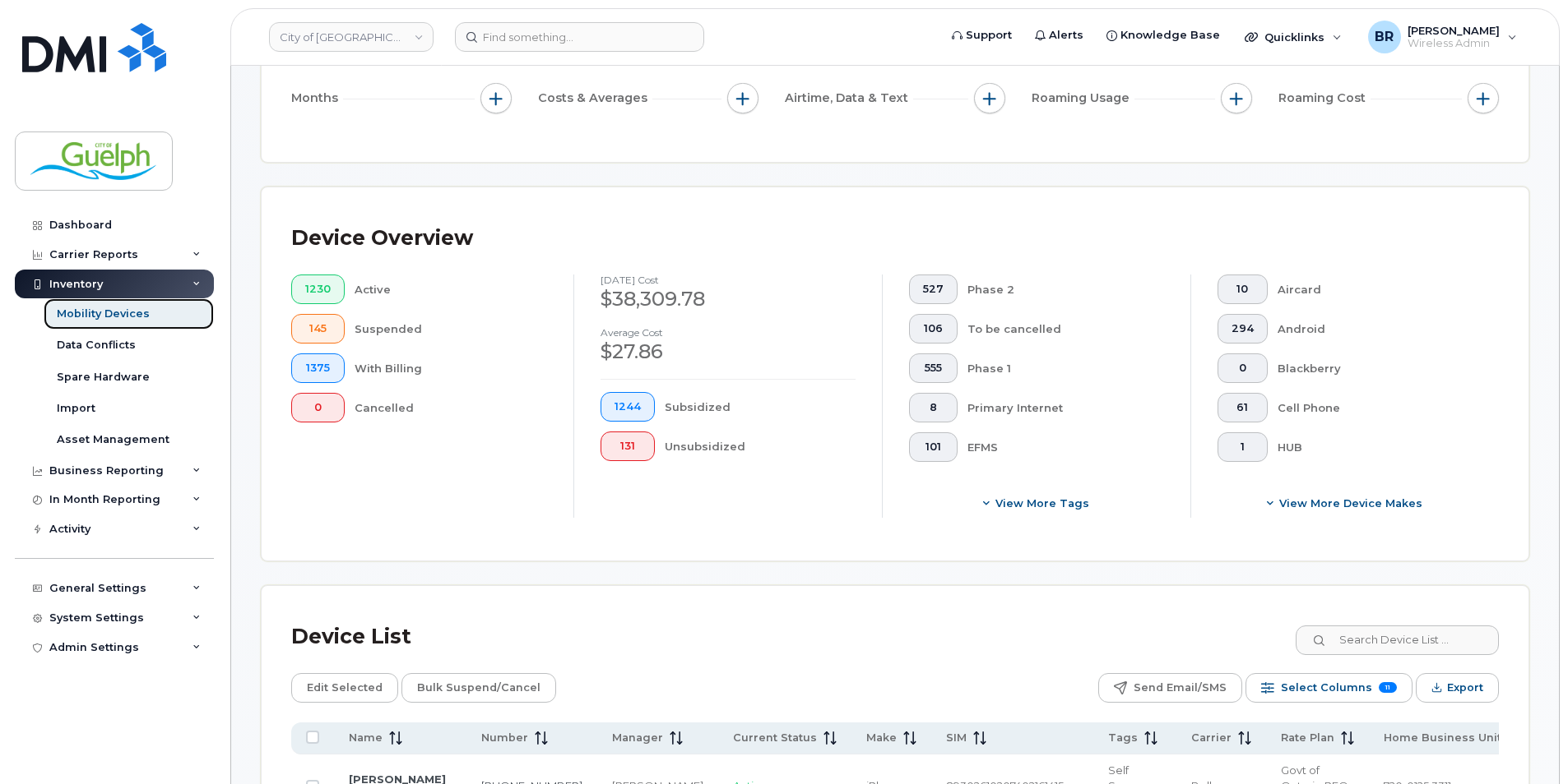
scroll to position [411, 0]
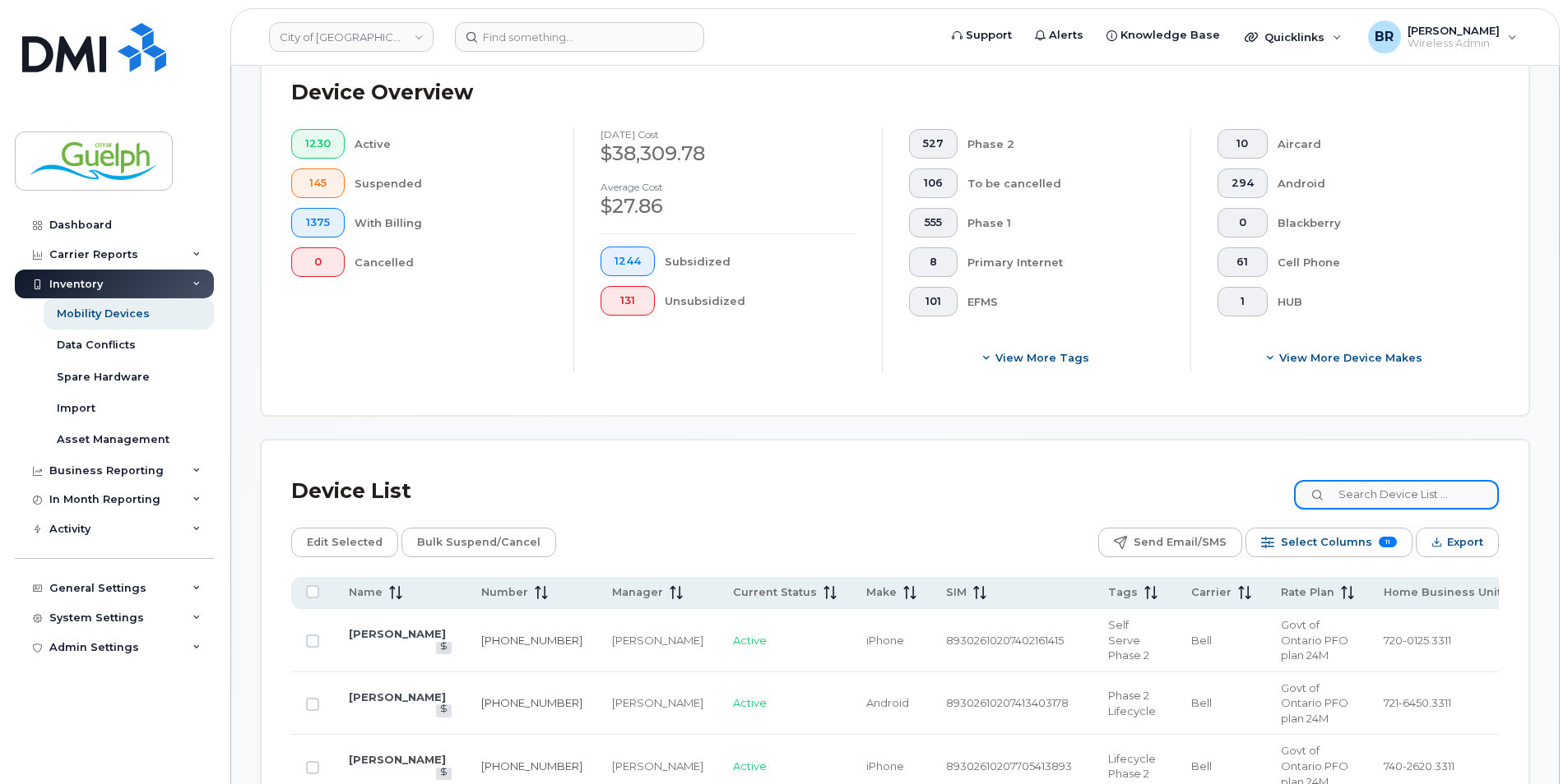
click at [1400, 495] on input at bounding box center [1396, 495] width 204 height 30
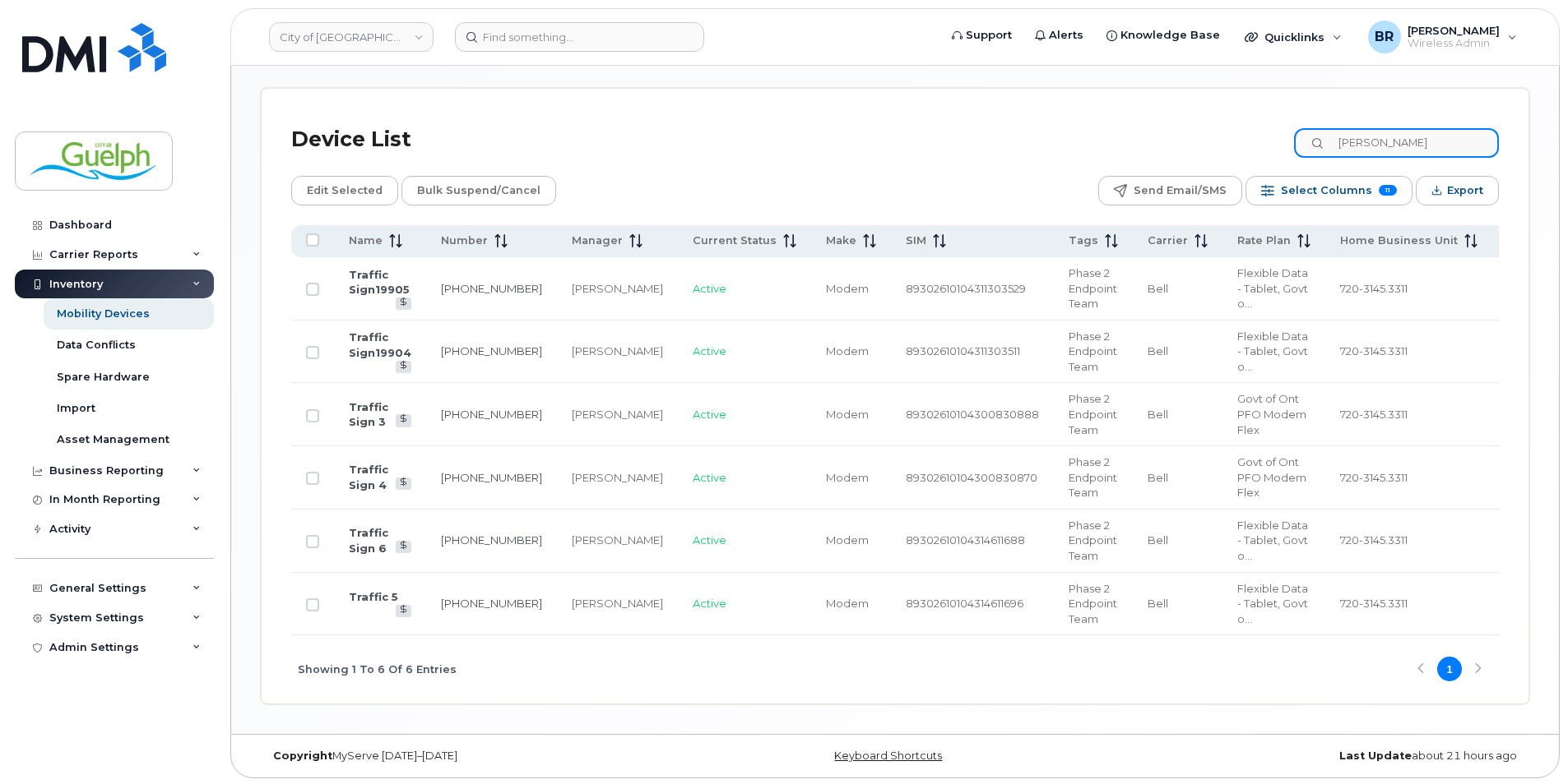
scroll to position [770, 0]
type input "john gaddye"
click at [308, 234] on input "All items unselected" at bounding box center [312, 237] width 13 height 13
checkbox input "true"
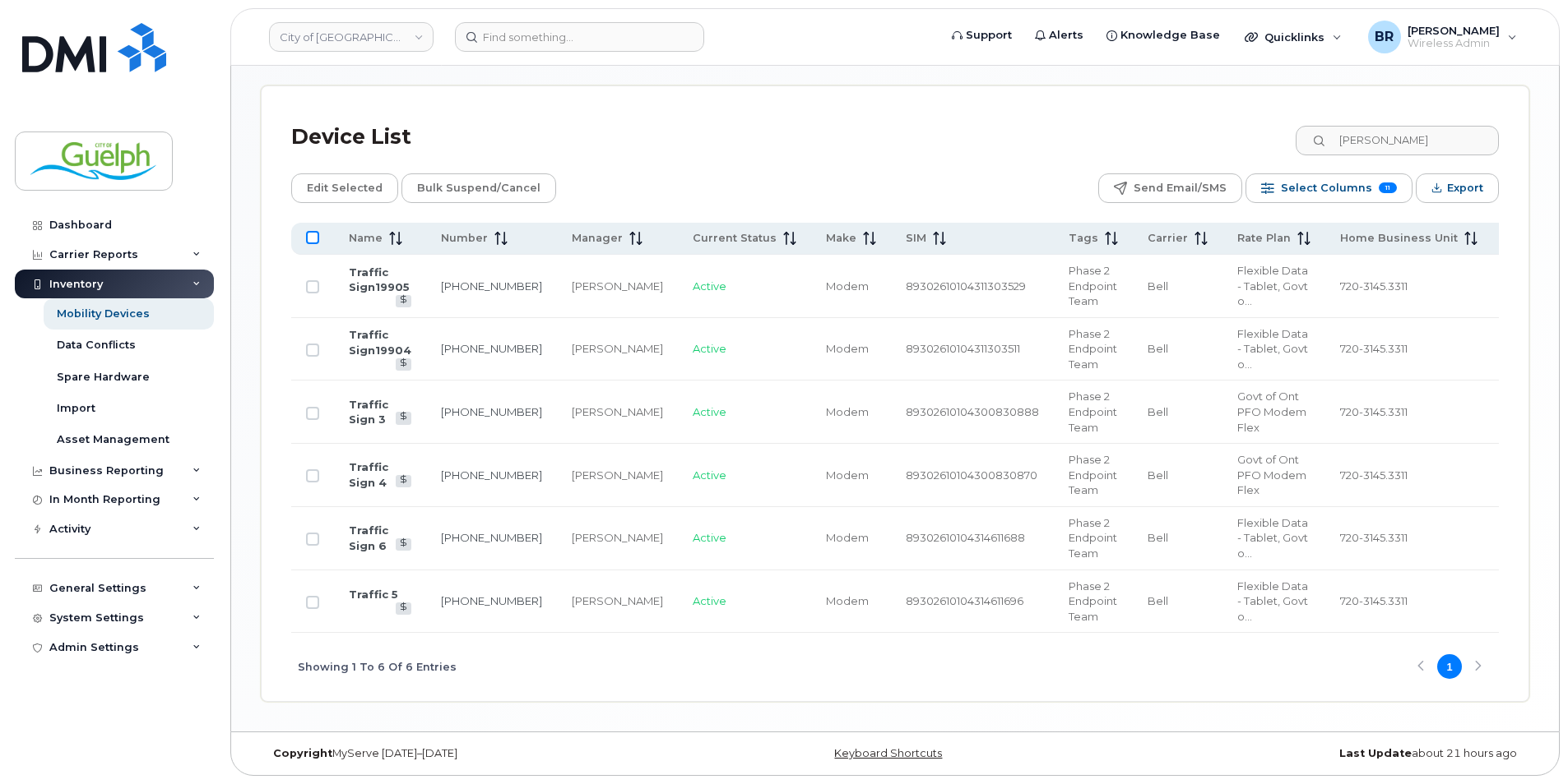
checkbox input "true"
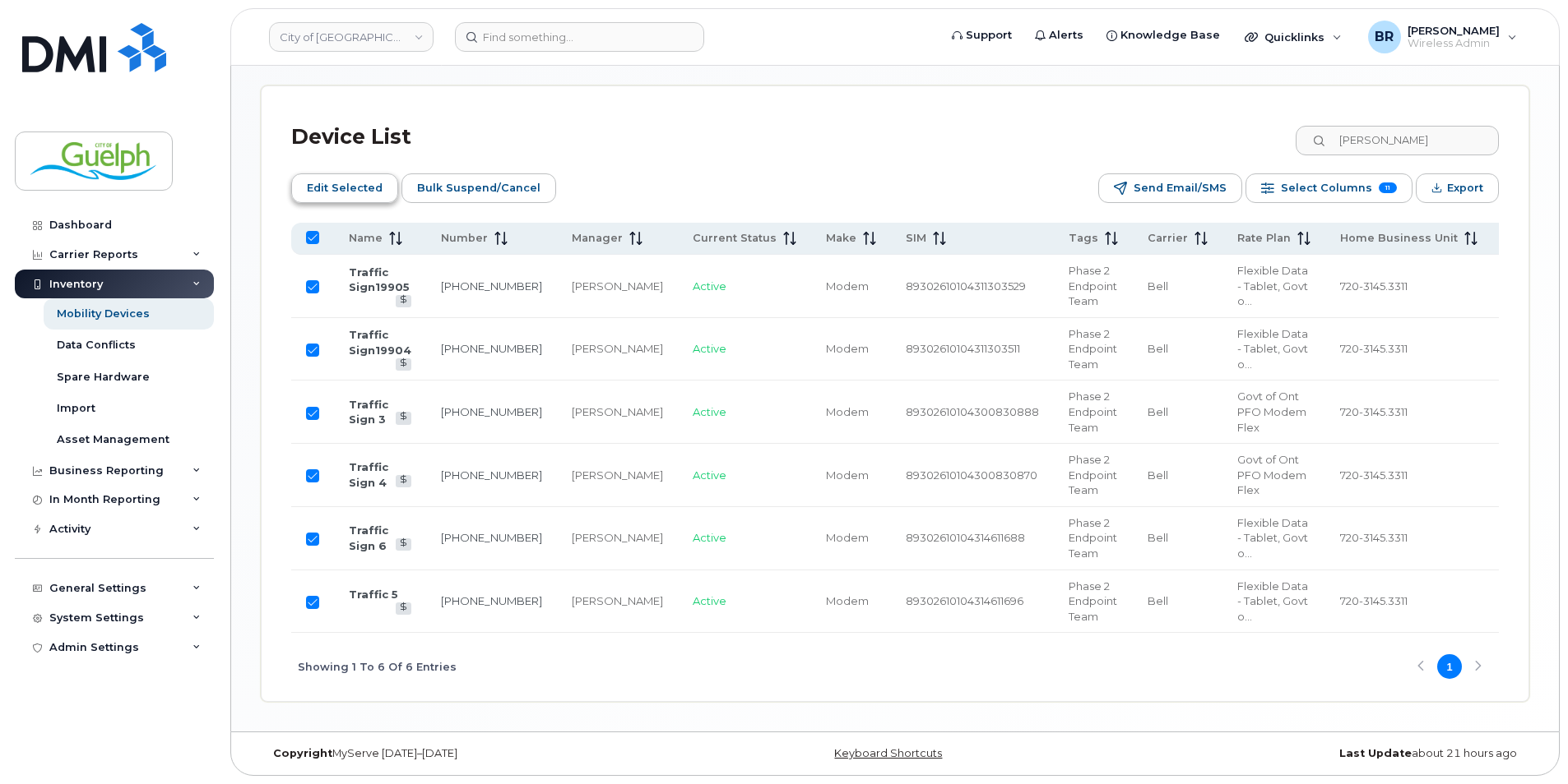
click at [341, 182] on span "Edit Selected" at bounding box center [344, 188] width 76 height 25
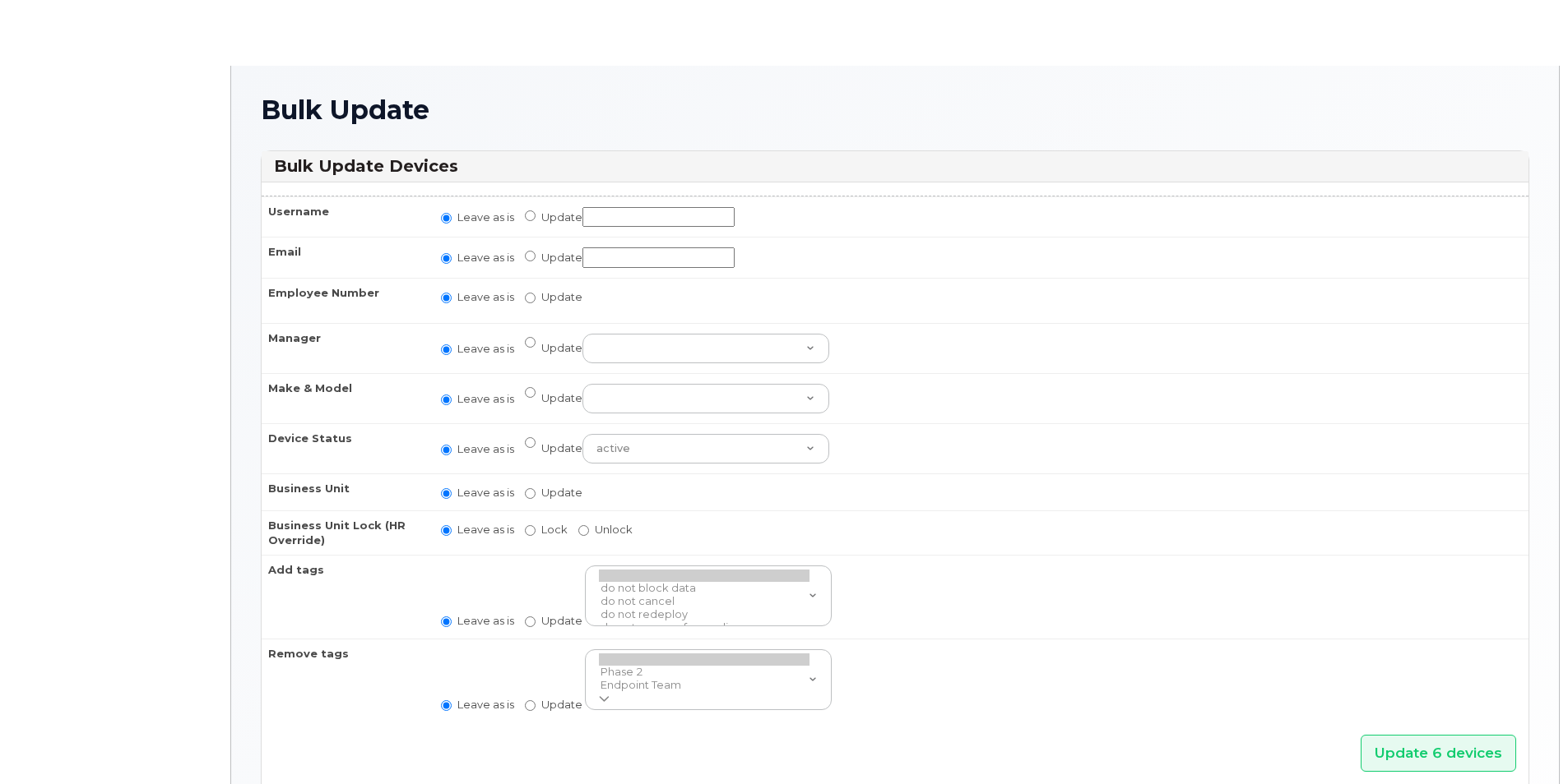
radio input "true"
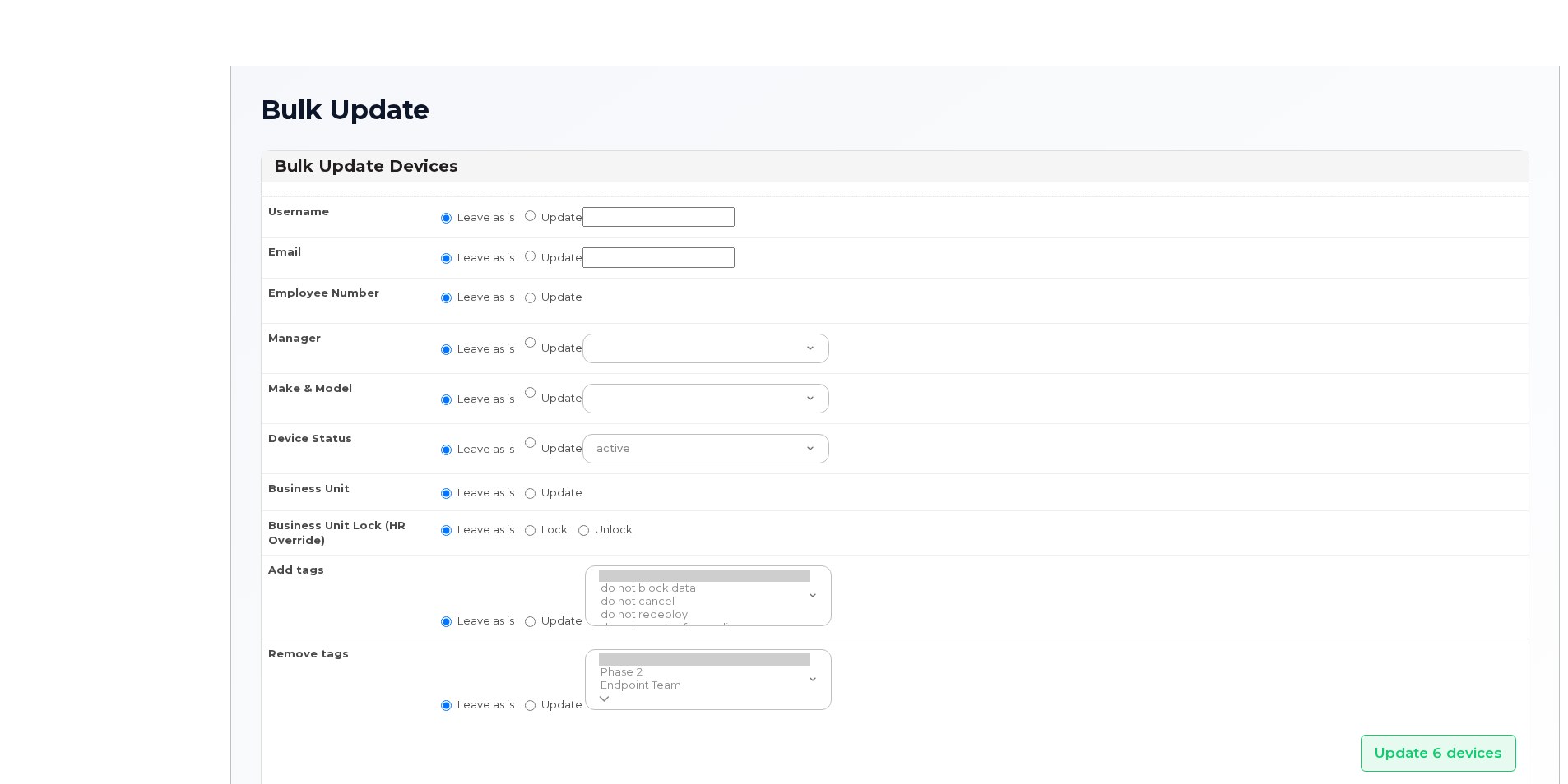
radio input "true"
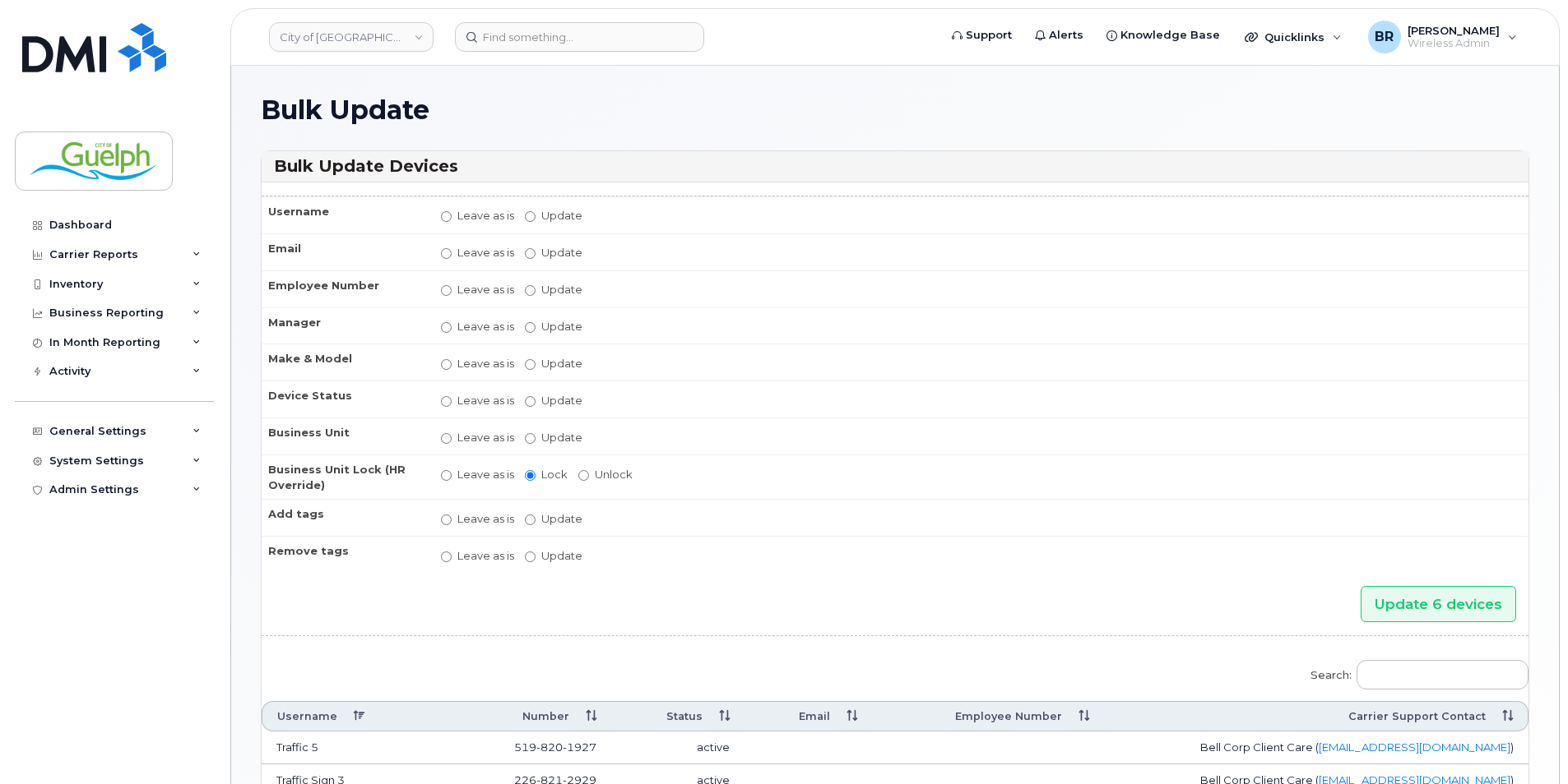
click at [537, 329] on label "Update Abby Spielmacher Abby Watts Adam Fischer Adam Geldart Adam Rutherford Ad…" at bounding box center [554, 327] width 58 height 15
click at [536, 329] on input "Update Abby Spielmacher Abby Watts Adam Fischer Adam Geldart Adam Rutherford Ad…" at bounding box center [530, 328] width 11 height 11
radio input "true"
radio input "false"
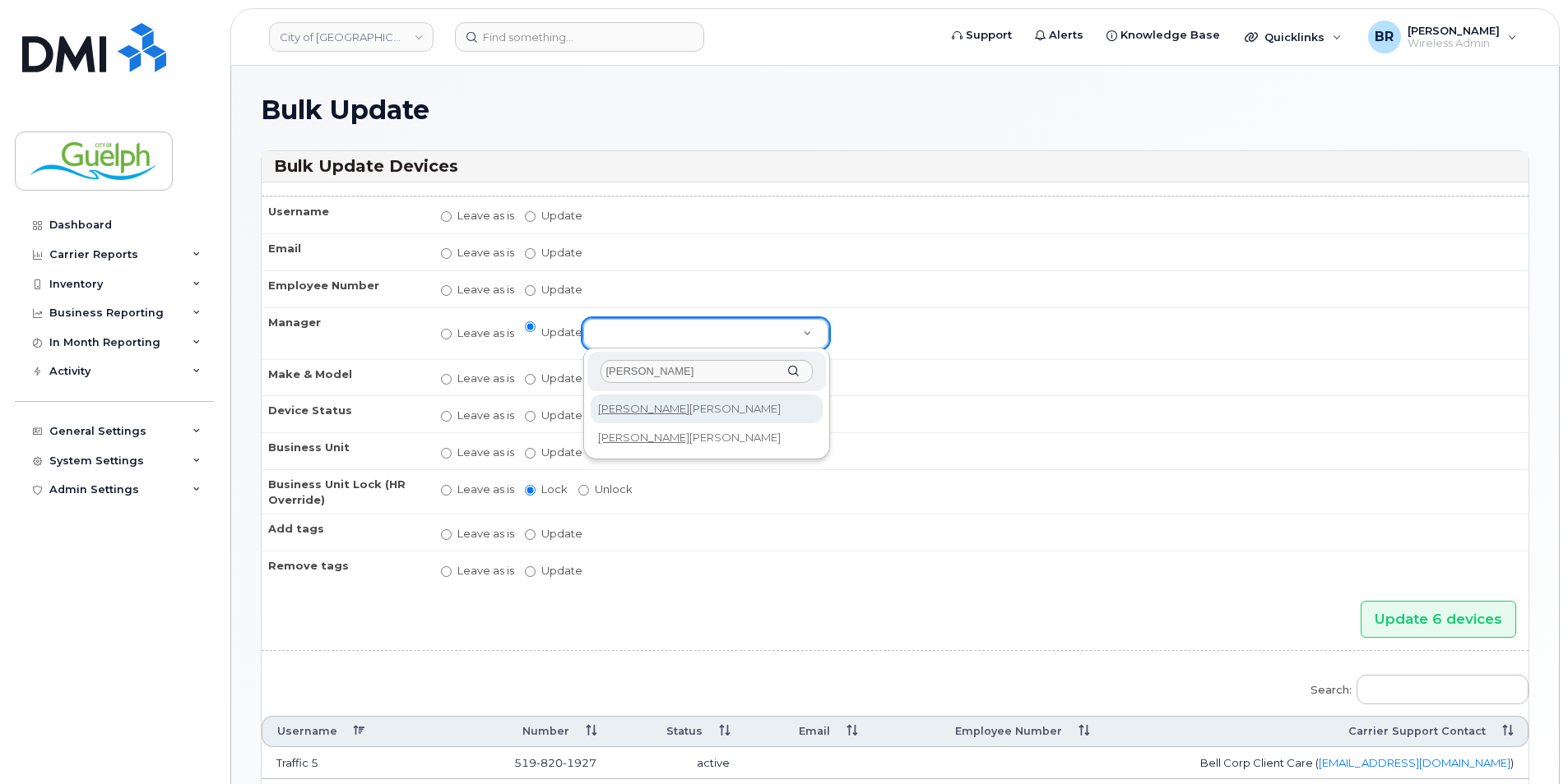
type input "patrick"
select select "523768"
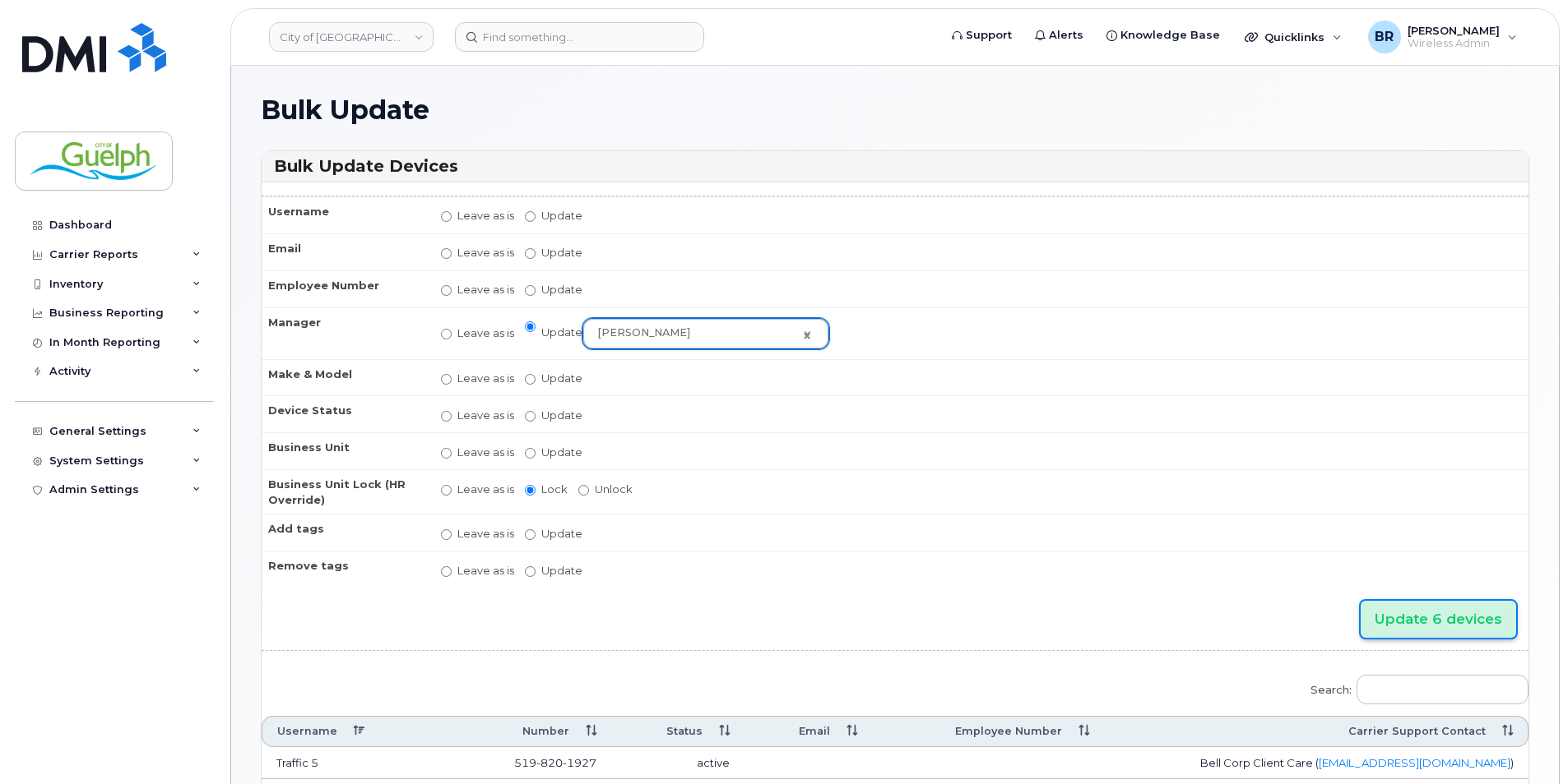
click at [1448, 617] on input "Update 6 devices" at bounding box center [1438, 619] width 156 height 37
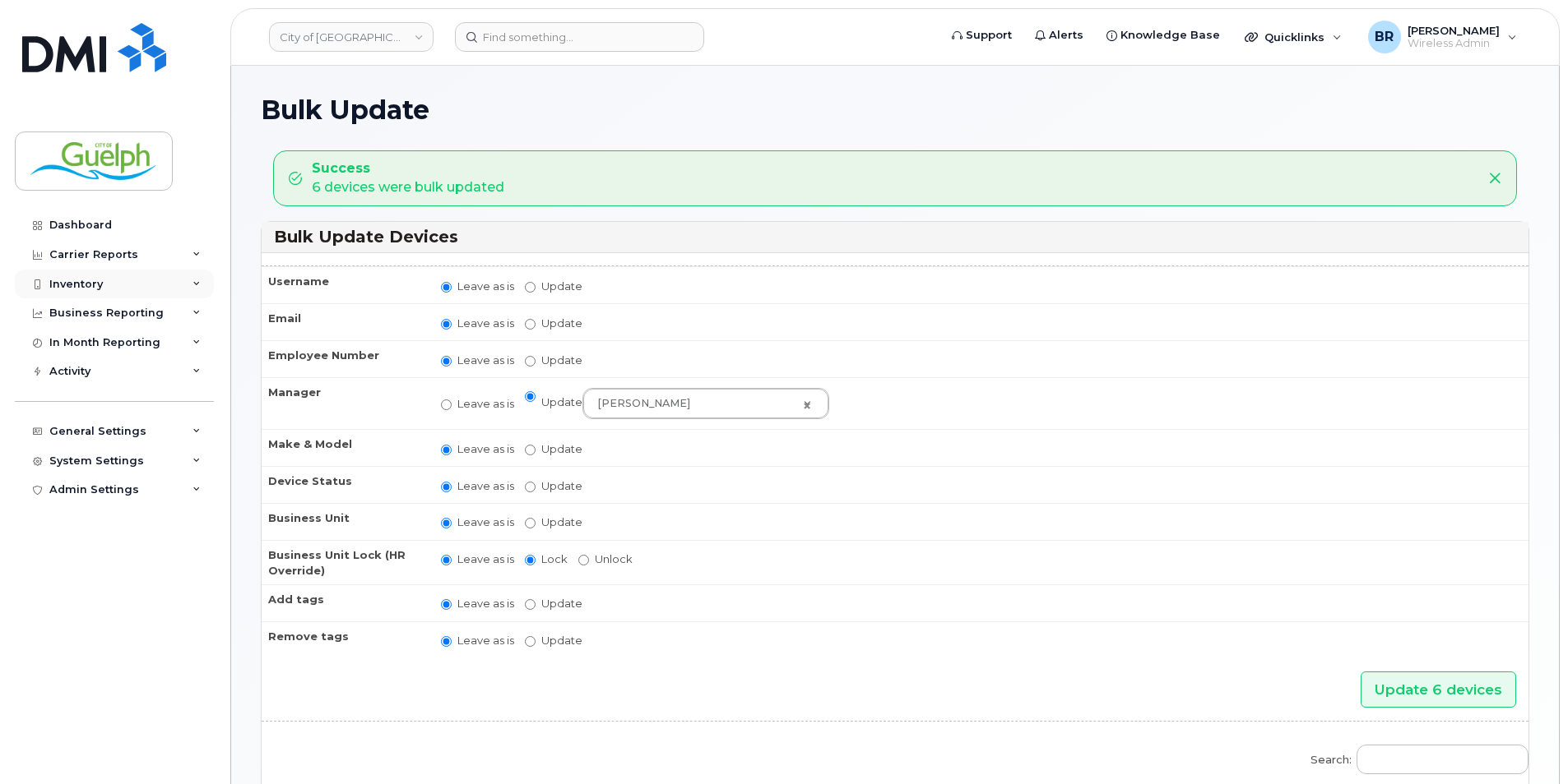
click at [75, 279] on div "Inventory" at bounding box center [76, 283] width 54 height 13
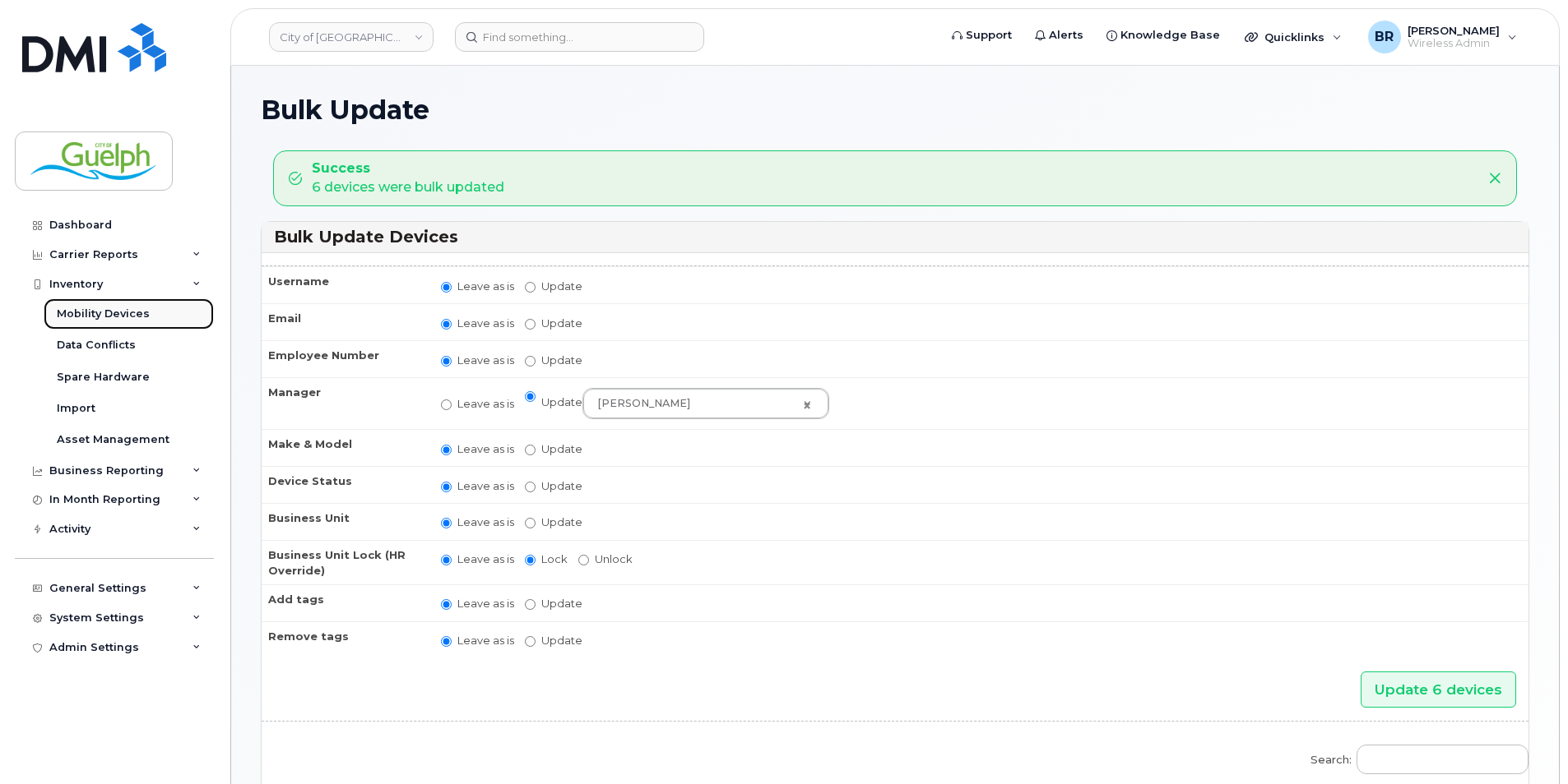
click at [73, 314] on div "Mobility Devices" at bounding box center [103, 313] width 93 height 14
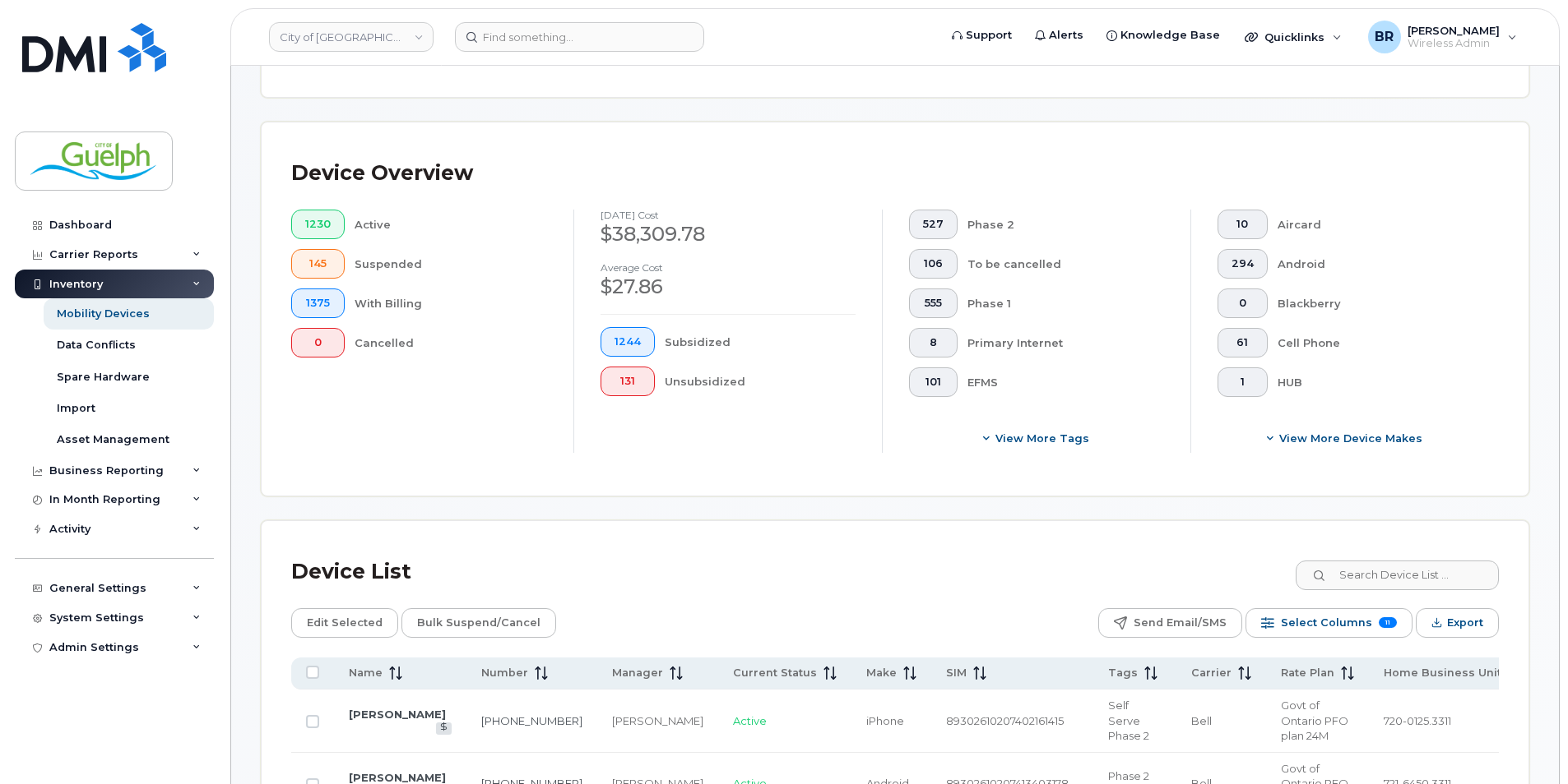
scroll to position [247, 0]
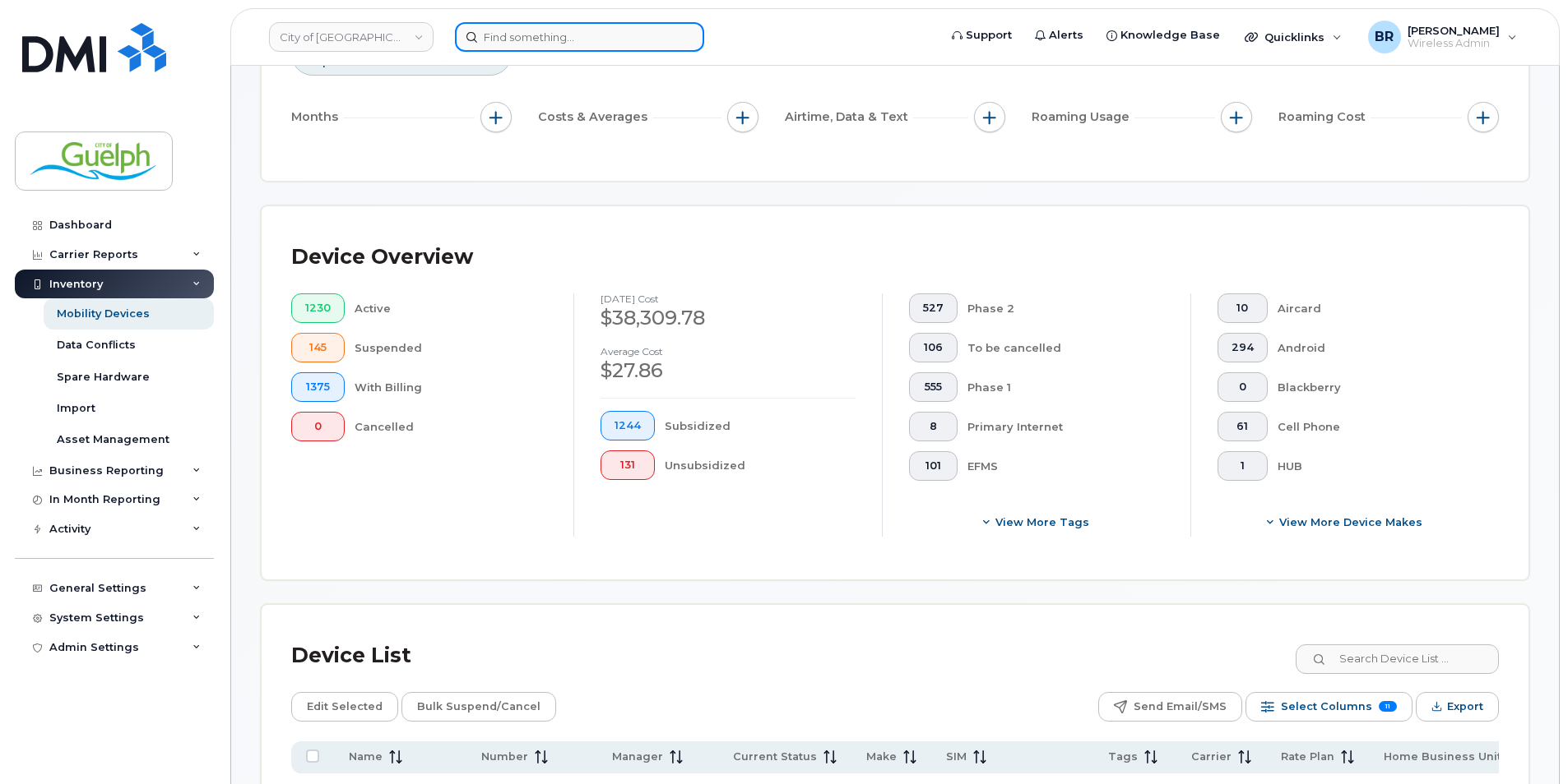
click at [567, 38] on input at bounding box center [579, 37] width 250 height 30
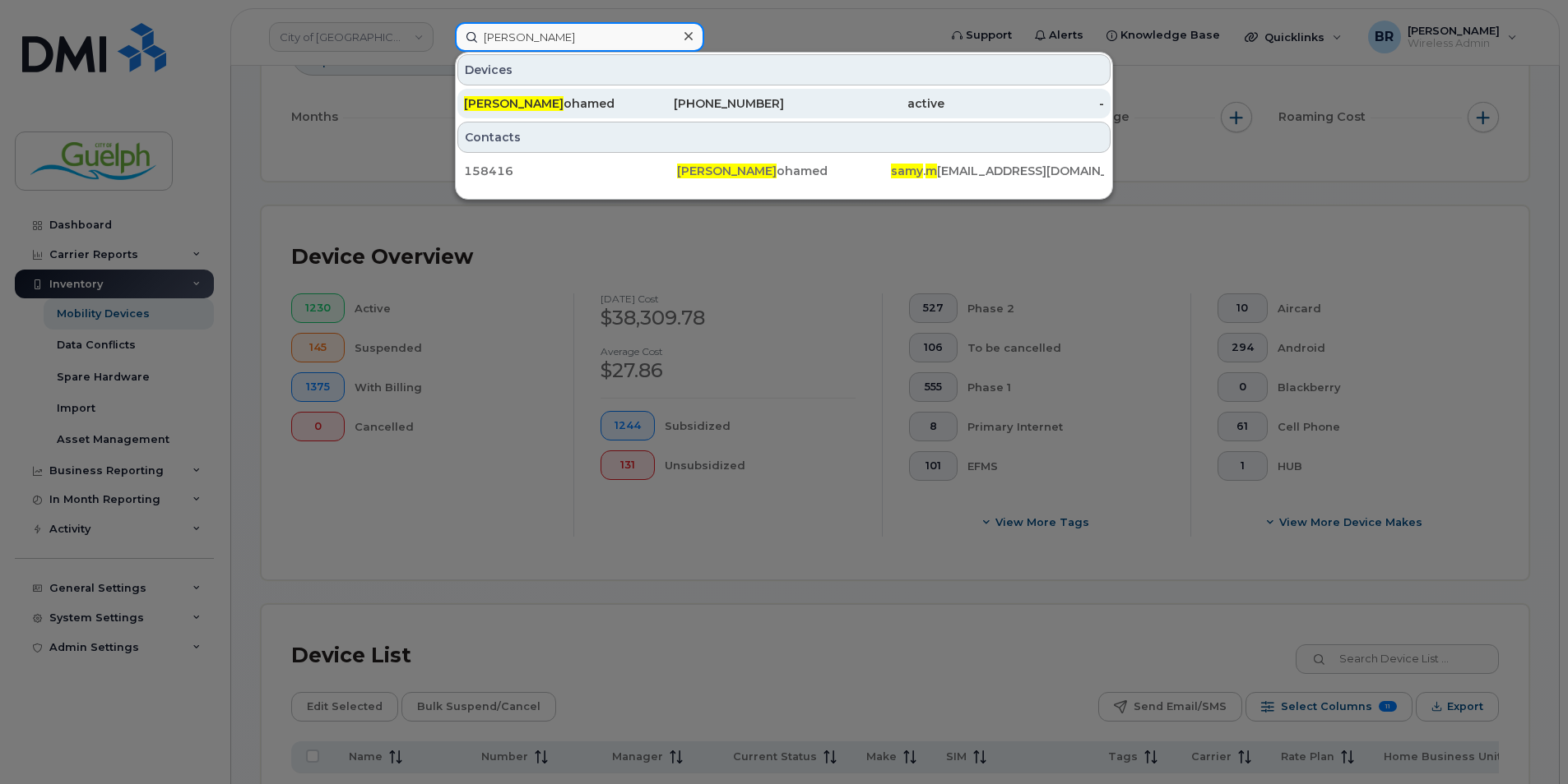
type input "samy m"
click at [514, 108] on div "Samy M ohamed" at bounding box center [544, 103] width 160 height 16
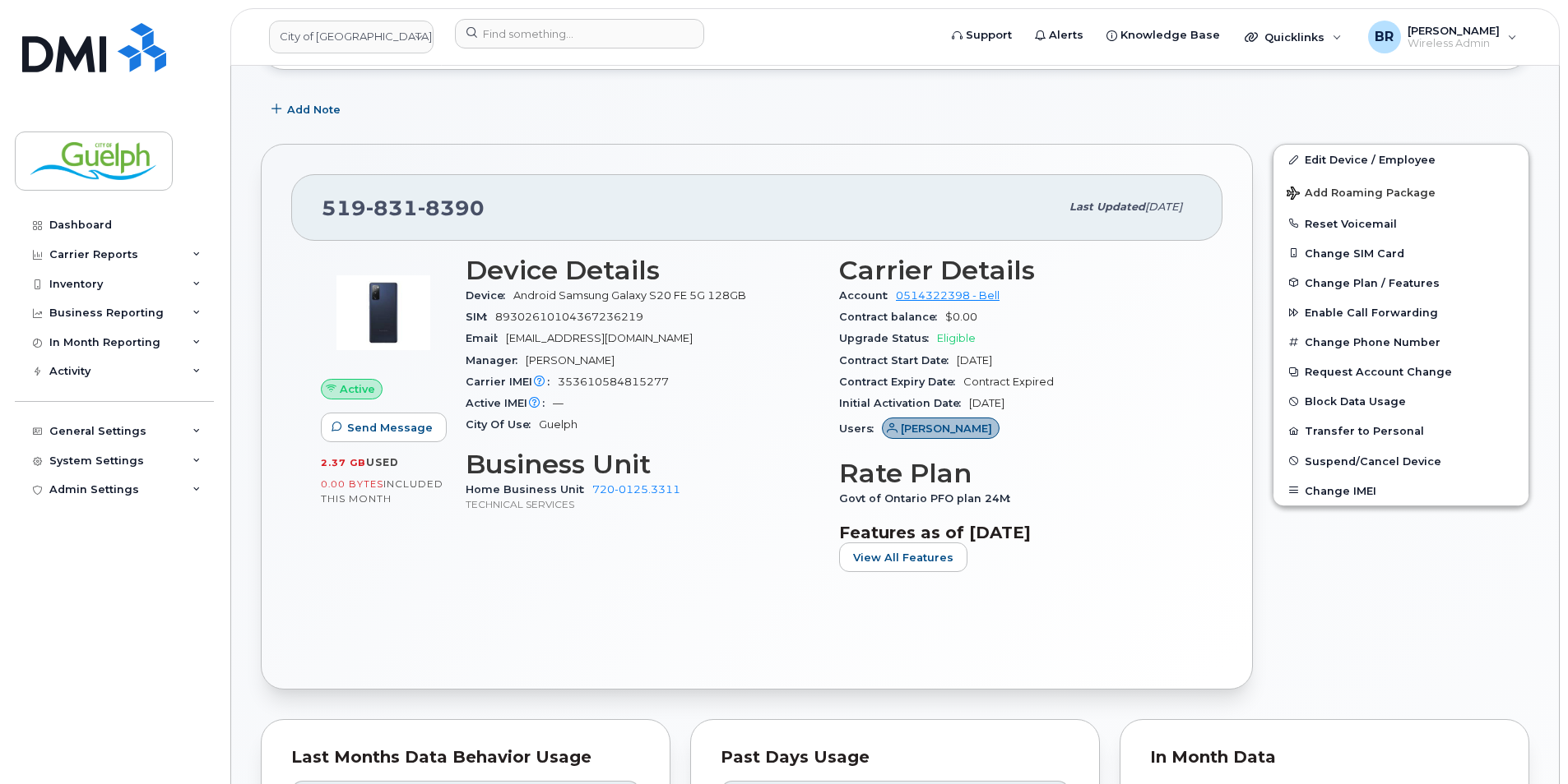
scroll to position [164, 0]
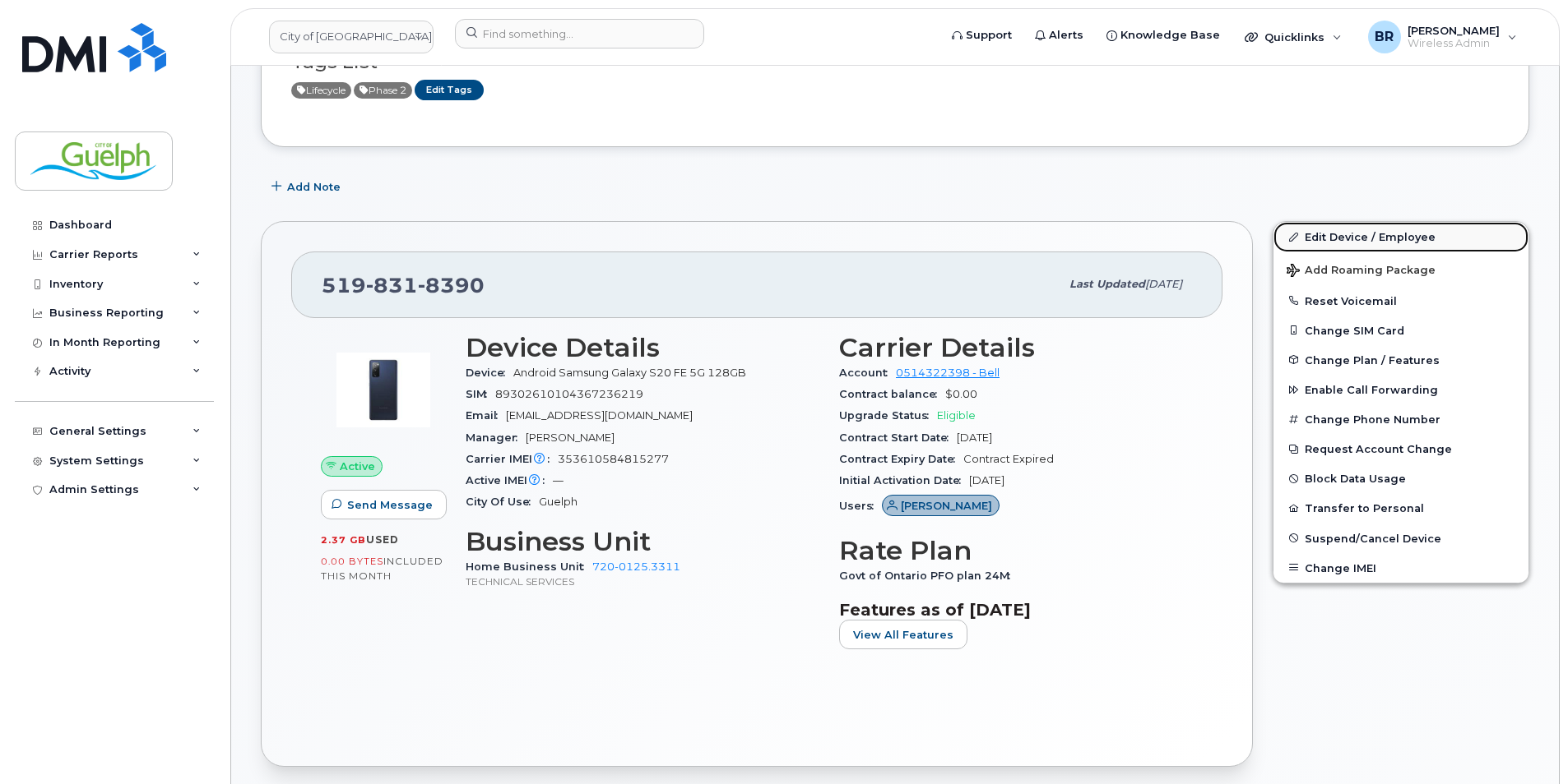
click at [1373, 239] on link "Edit Device / Employee" at bounding box center [1400, 237] width 255 height 30
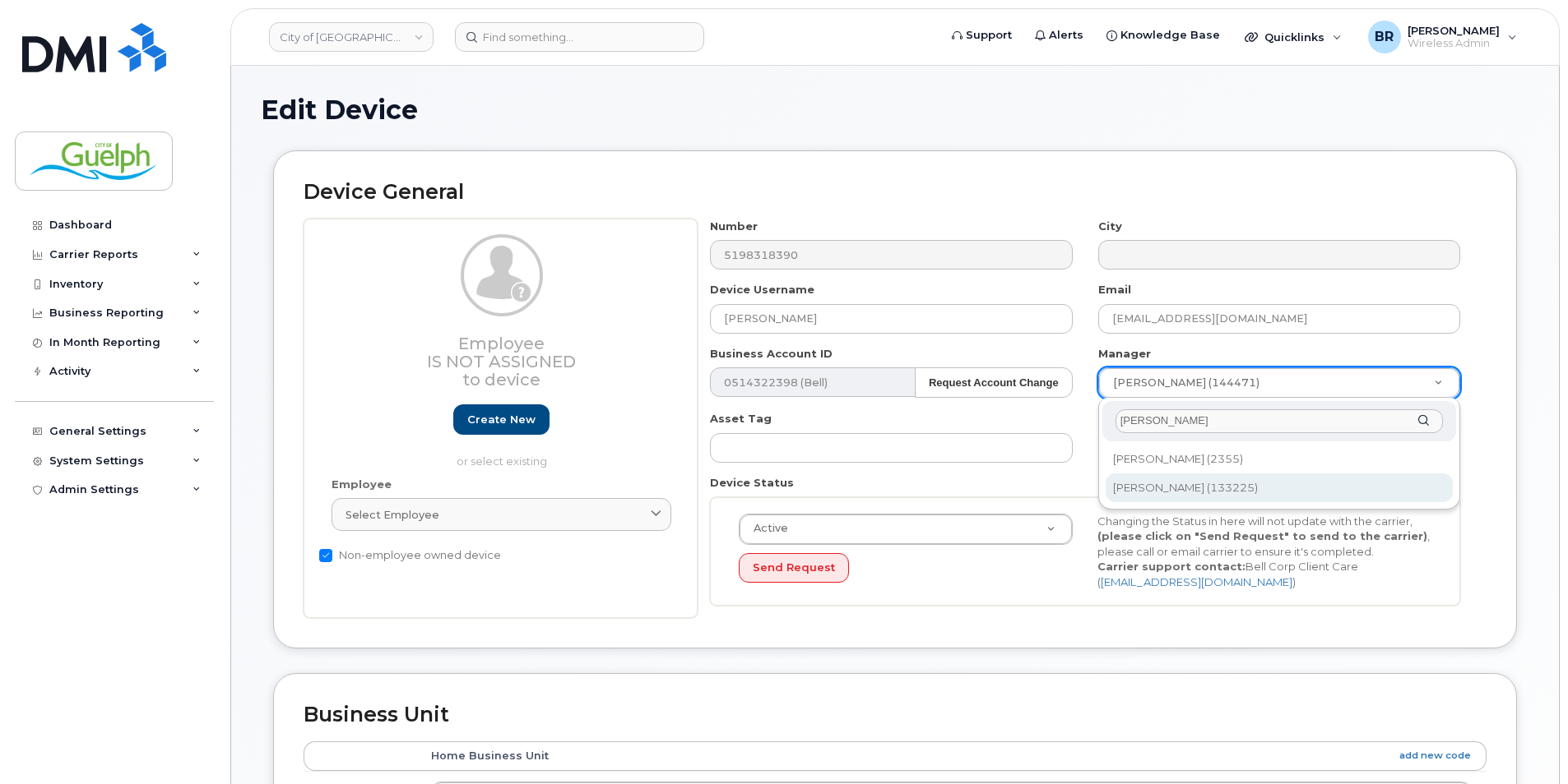
type input "kyle g"
type input "524942"
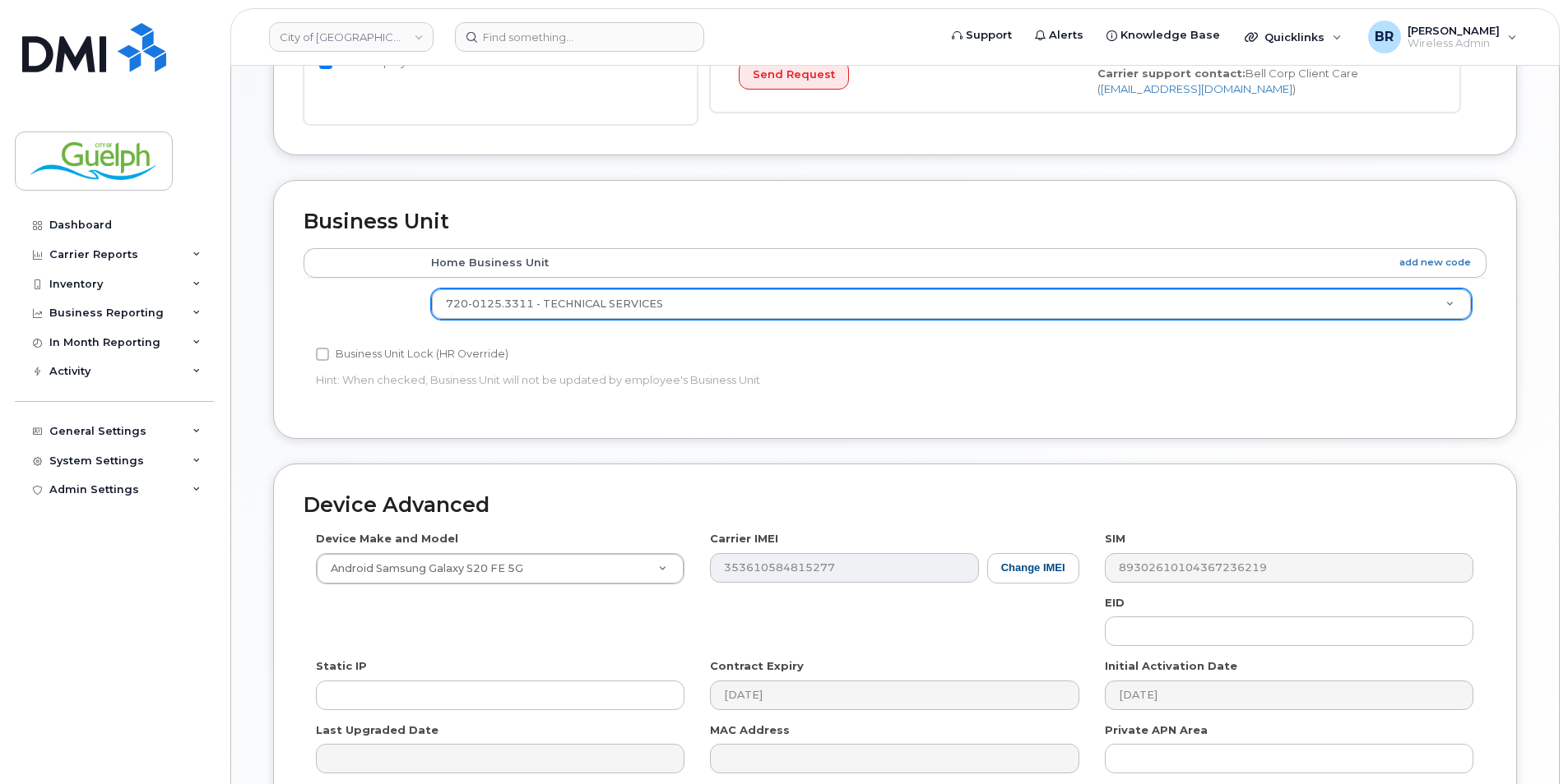
scroll to position [164, 0]
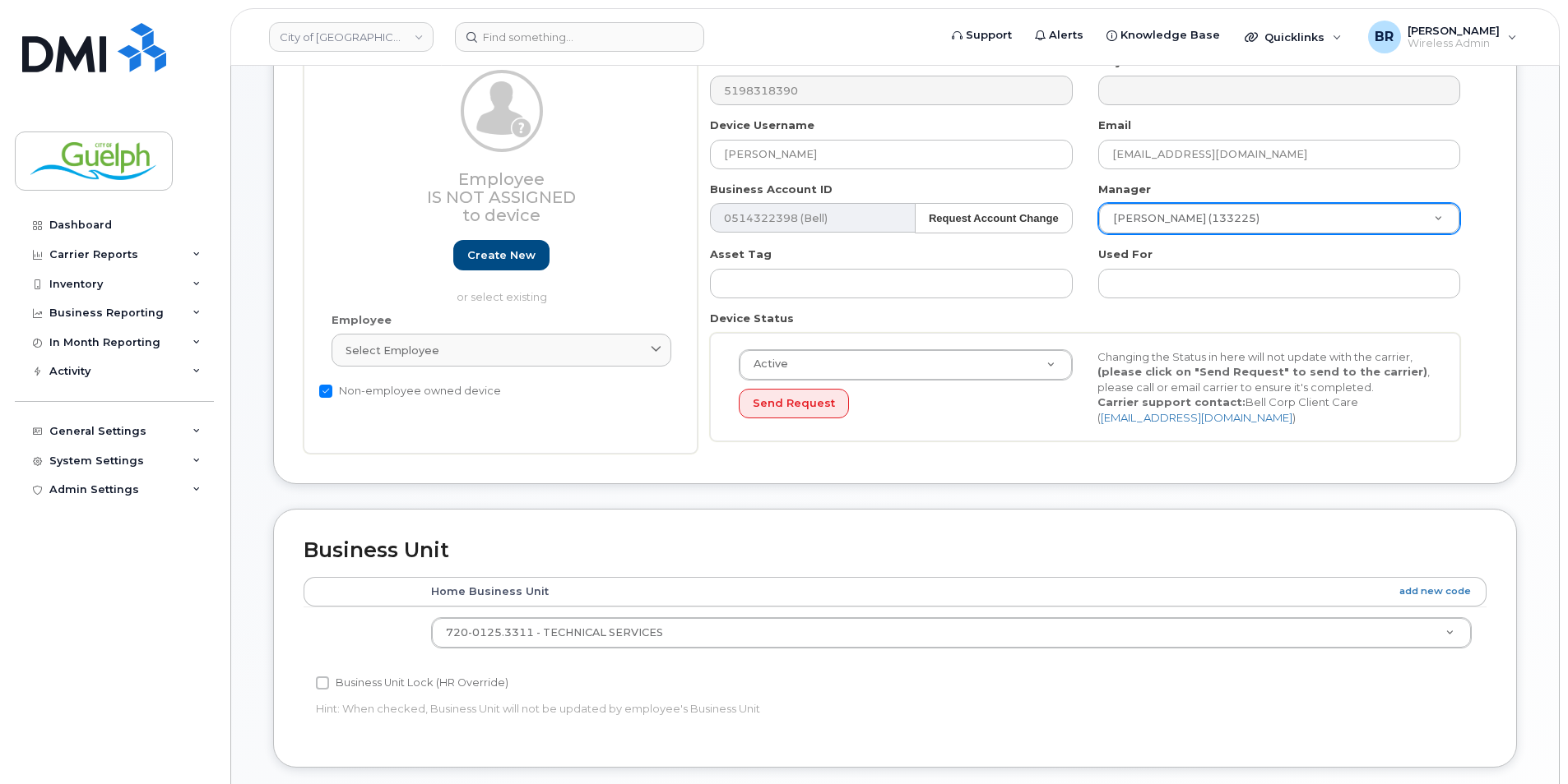
click at [480, 385] on label "Non-employee owned device" at bounding box center [410, 391] width 181 height 20
click at [332, 385] on input "Non-employee owned device" at bounding box center [325, 391] width 13 height 13
checkbox input "false"
click at [510, 347] on div "Select employee" at bounding box center [502, 351] width 312 height 15
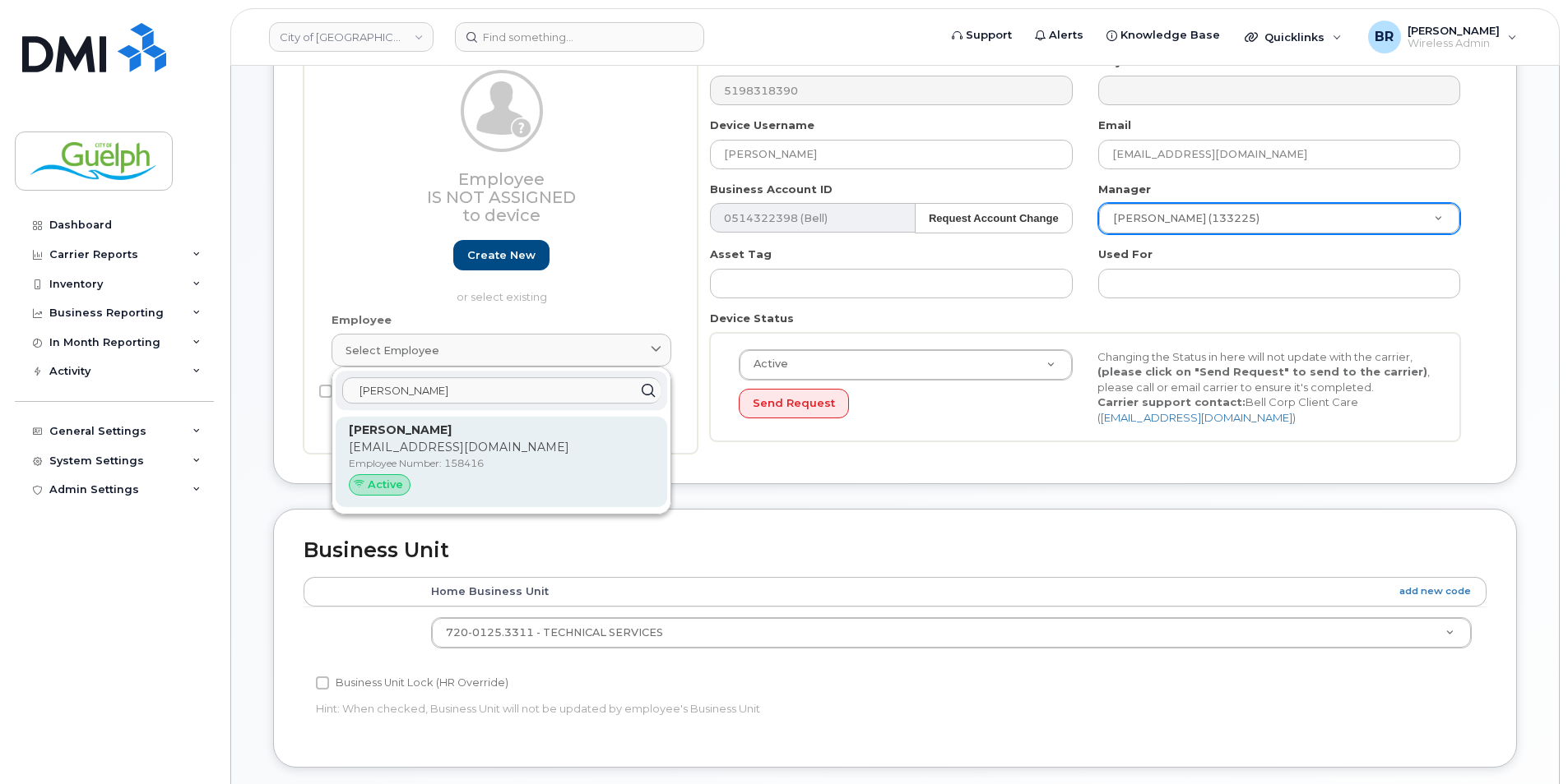
type input "samy m"
click at [500, 433] on p "Samy Mohamed" at bounding box center [501, 430] width 305 height 17
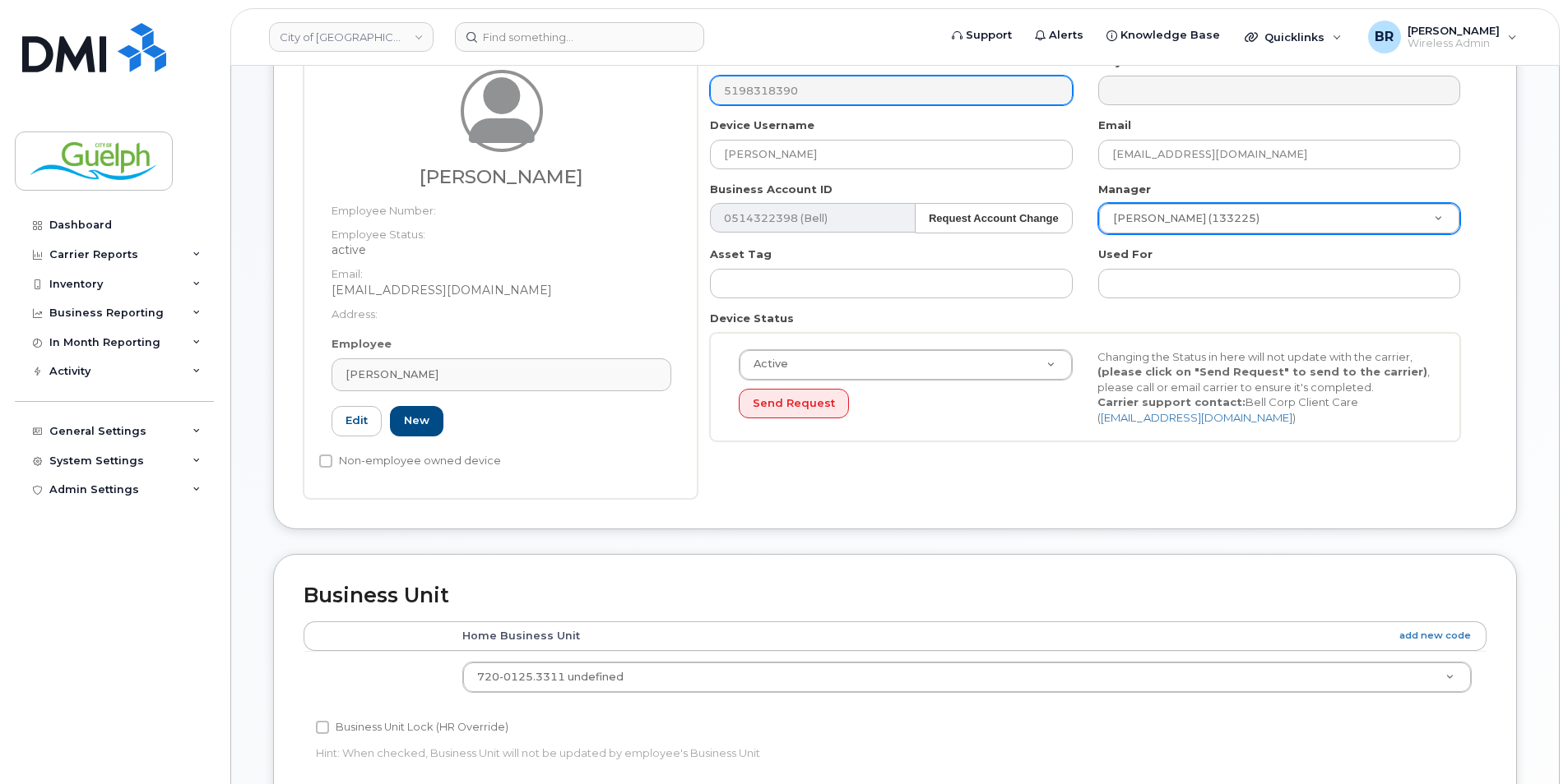
type input "158416"
type input "612960"
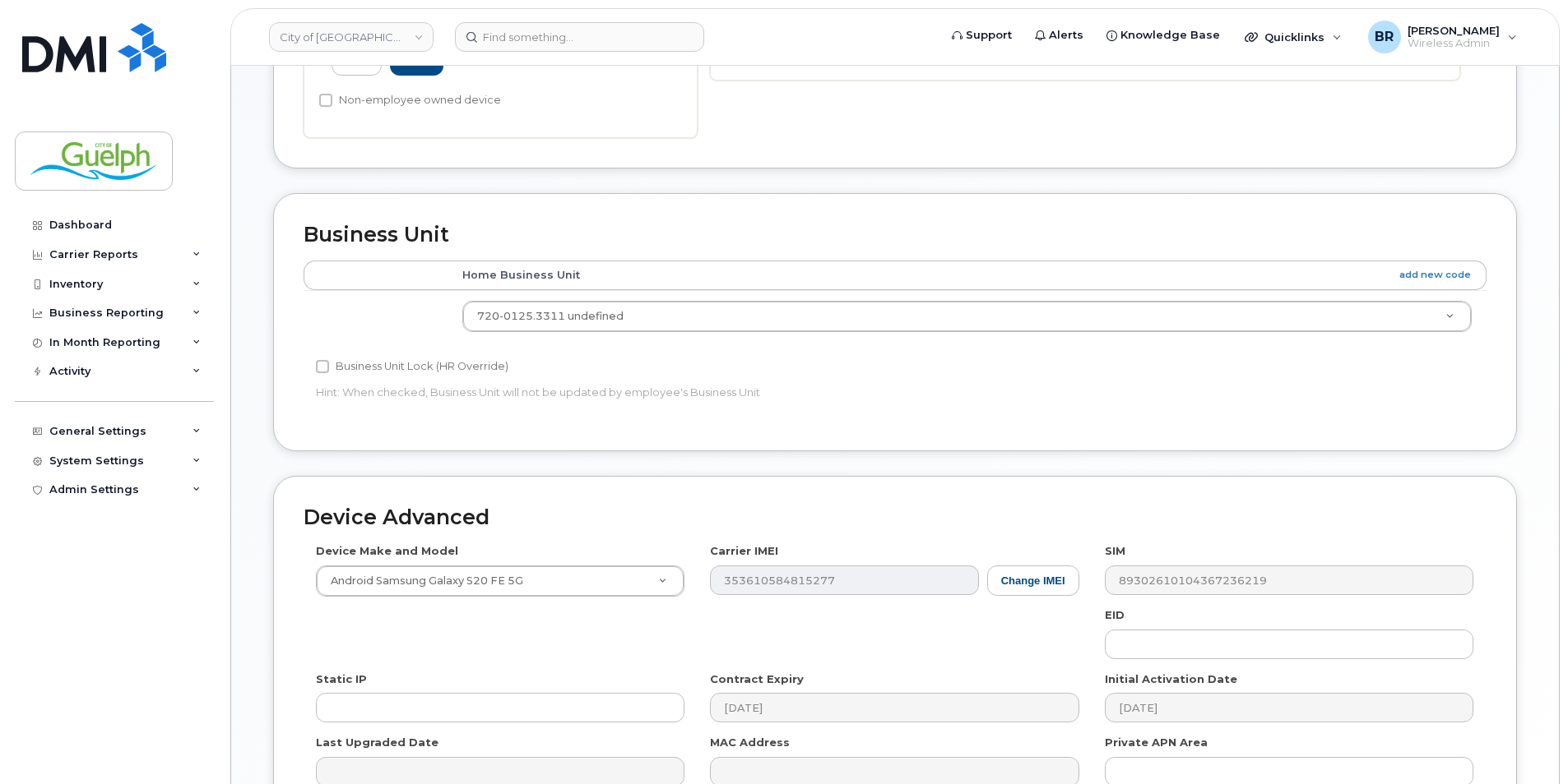
scroll to position [658, 0]
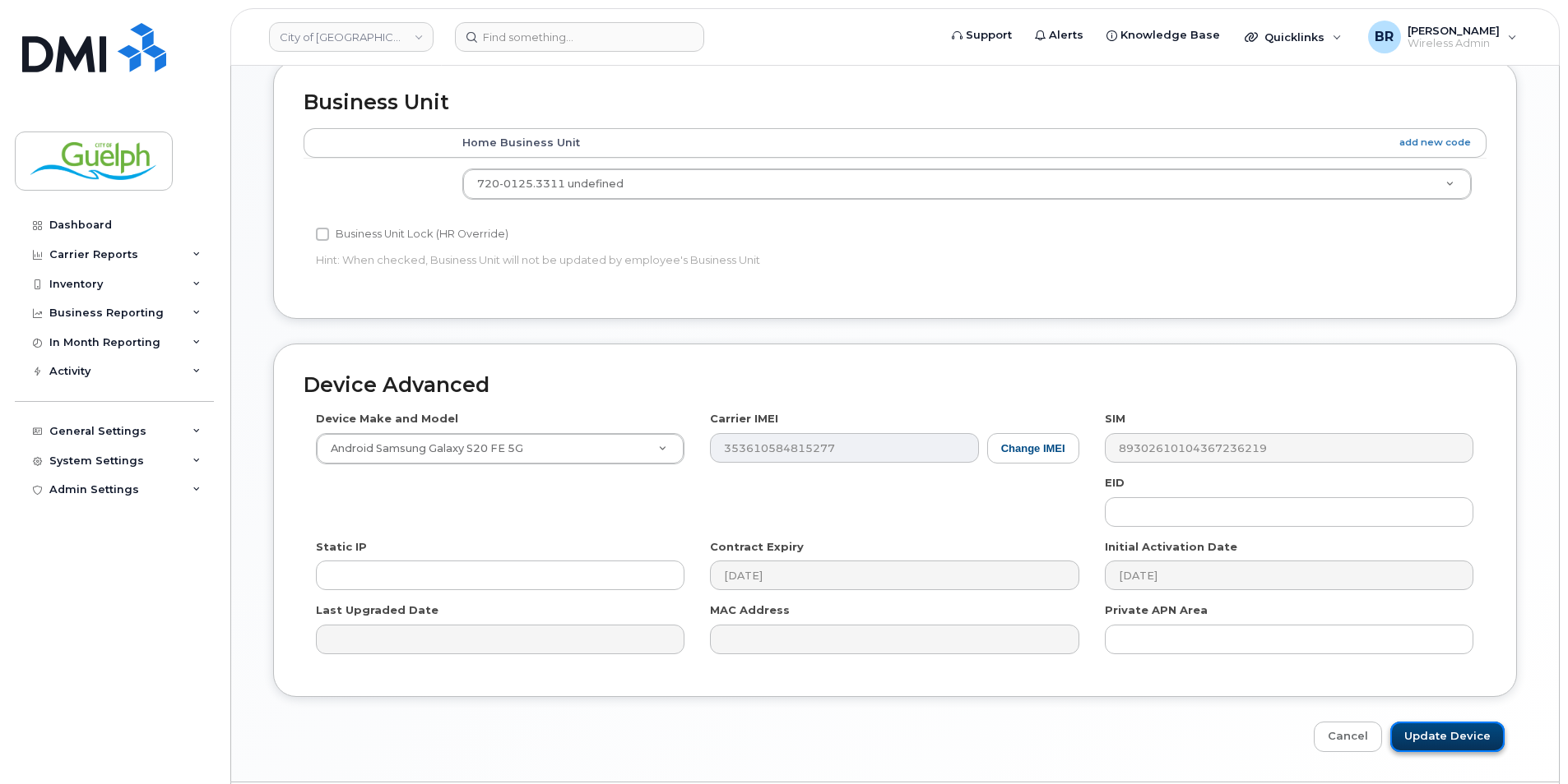
click at [1483, 740] on input "Update Device" at bounding box center [1447, 737] width 114 height 31
type input "Saving..."
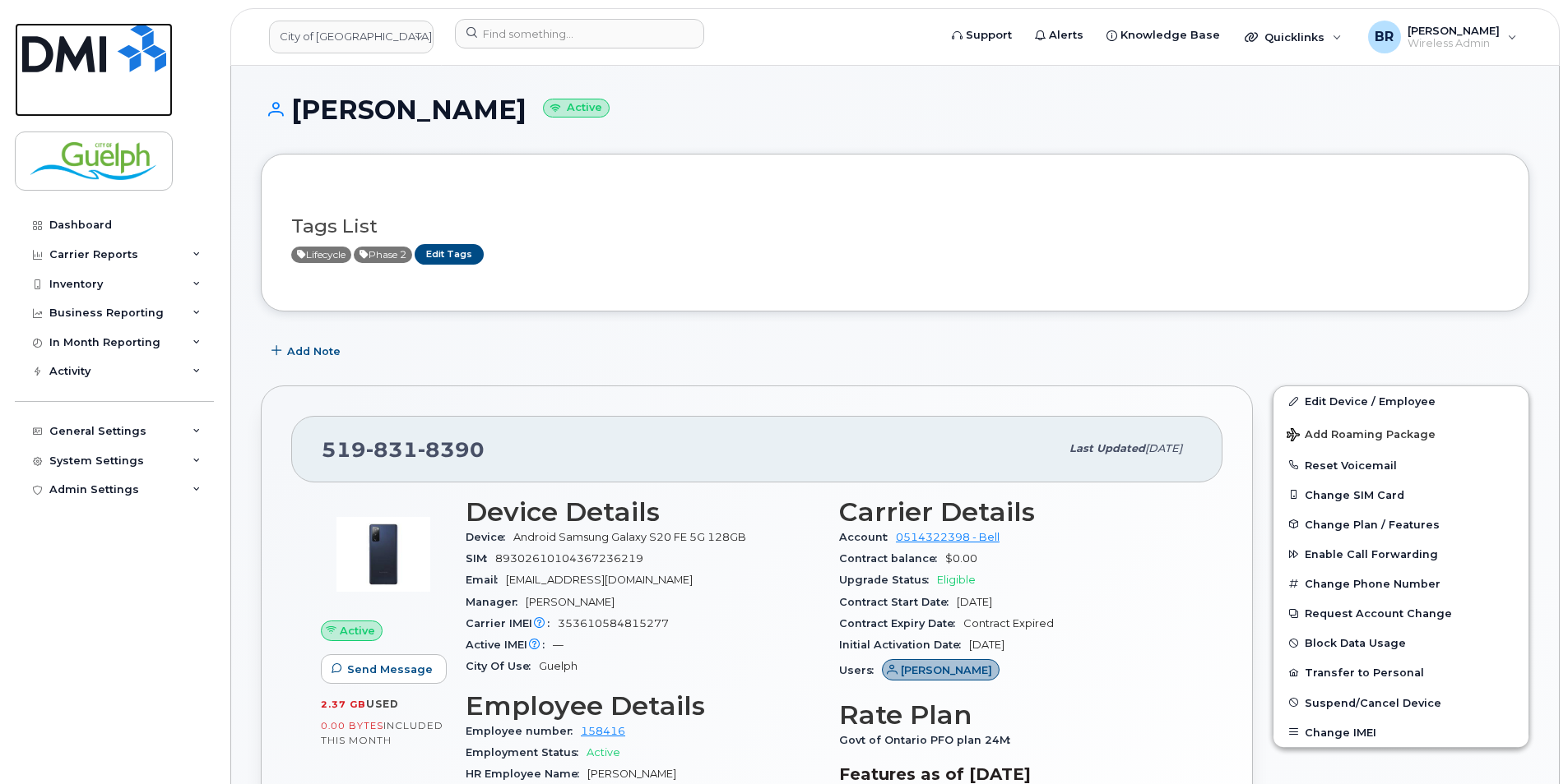
drag, startPoint x: 70, startPoint y: 47, endPoint x: 83, endPoint y: 46, distance: 13.0
click at [70, 47] on img at bounding box center [94, 48] width 144 height 49
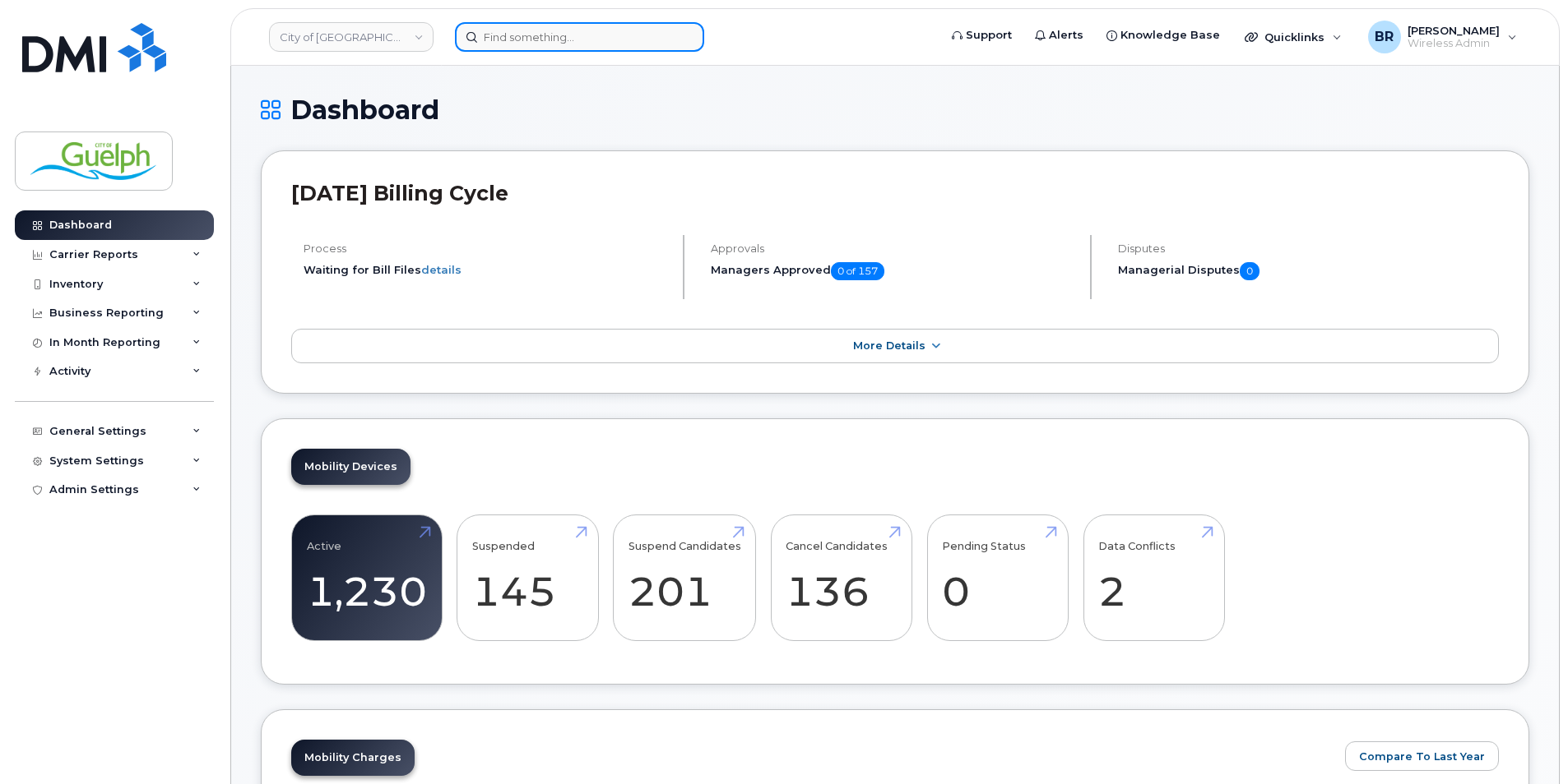
click at [577, 37] on input at bounding box center [579, 37] width 250 height 30
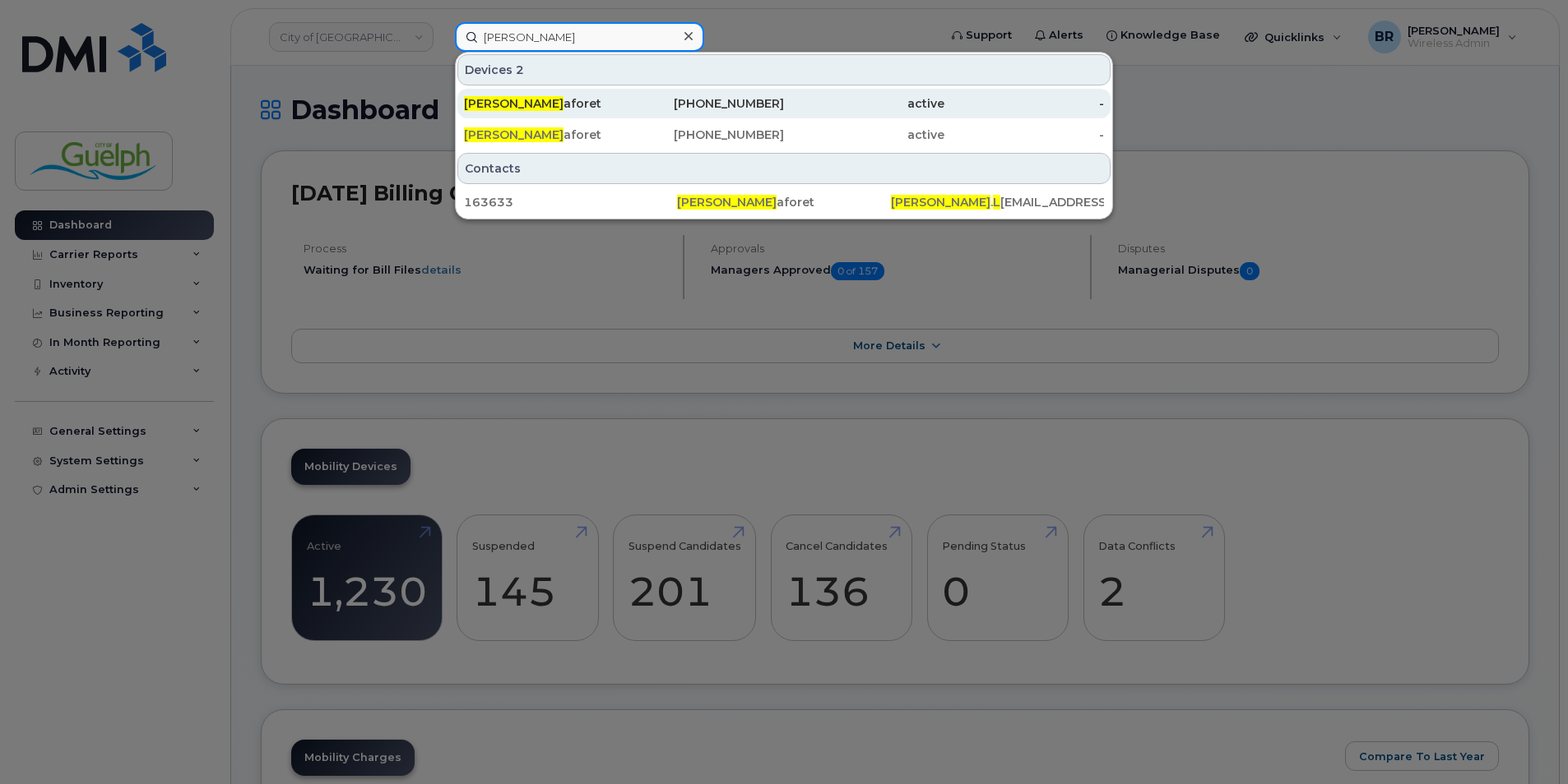
type input "kelly l"
click at [534, 99] on div "Kelly L aforet" at bounding box center [544, 103] width 160 height 16
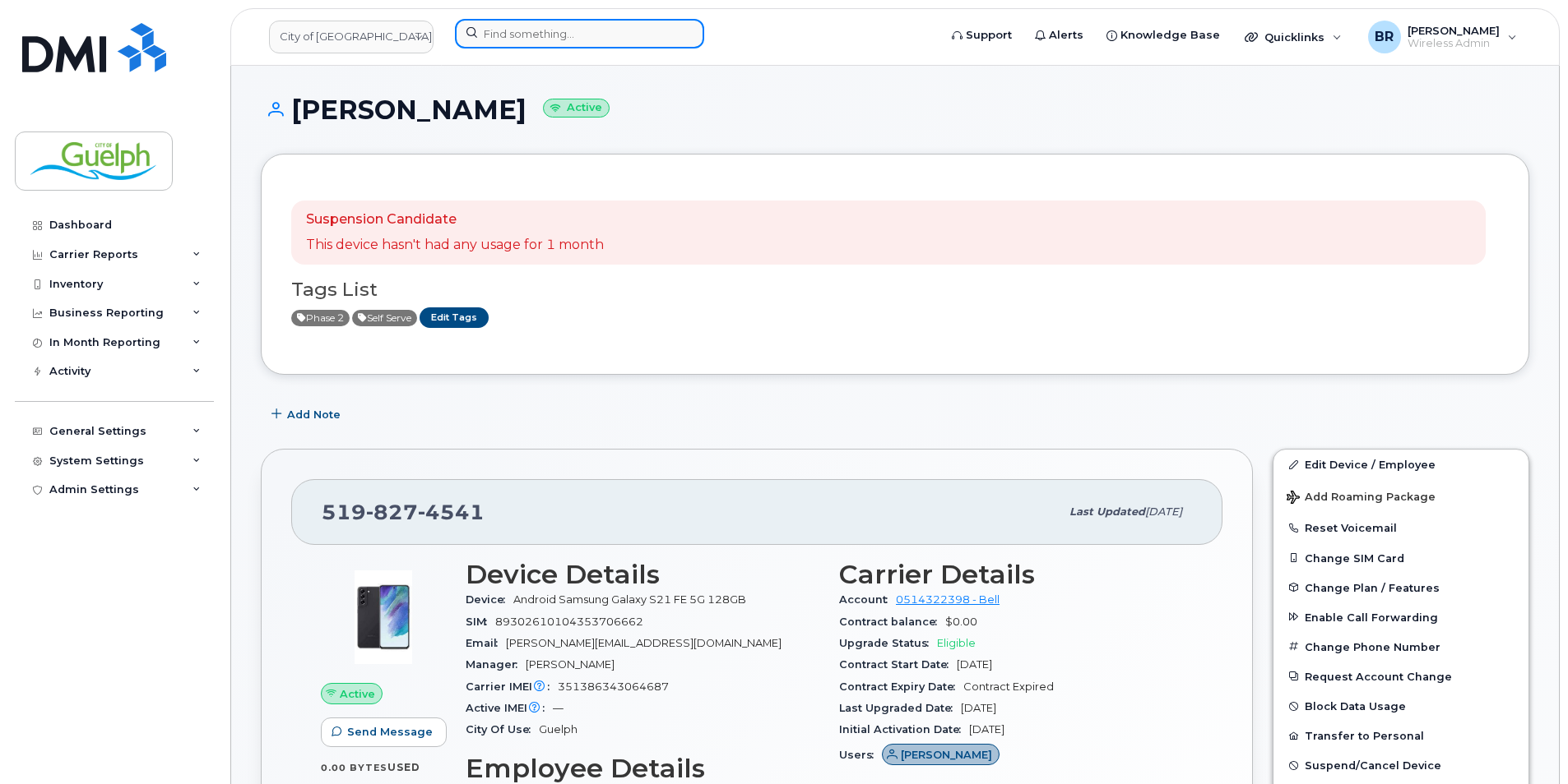
click at [598, 23] on input at bounding box center [579, 33] width 250 height 30
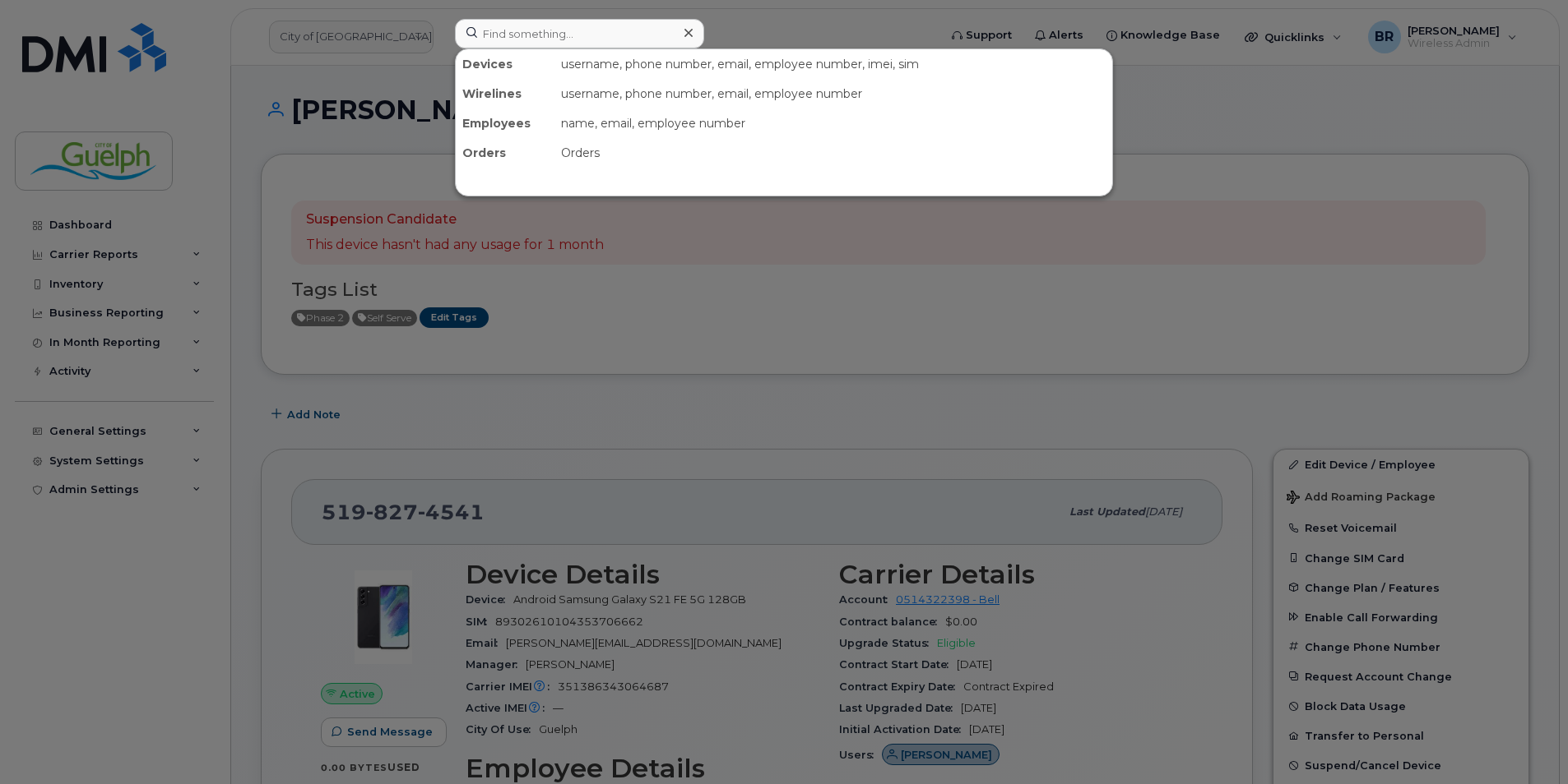
click at [828, 352] on div at bounding box center [784, 392] width 1568 height 784
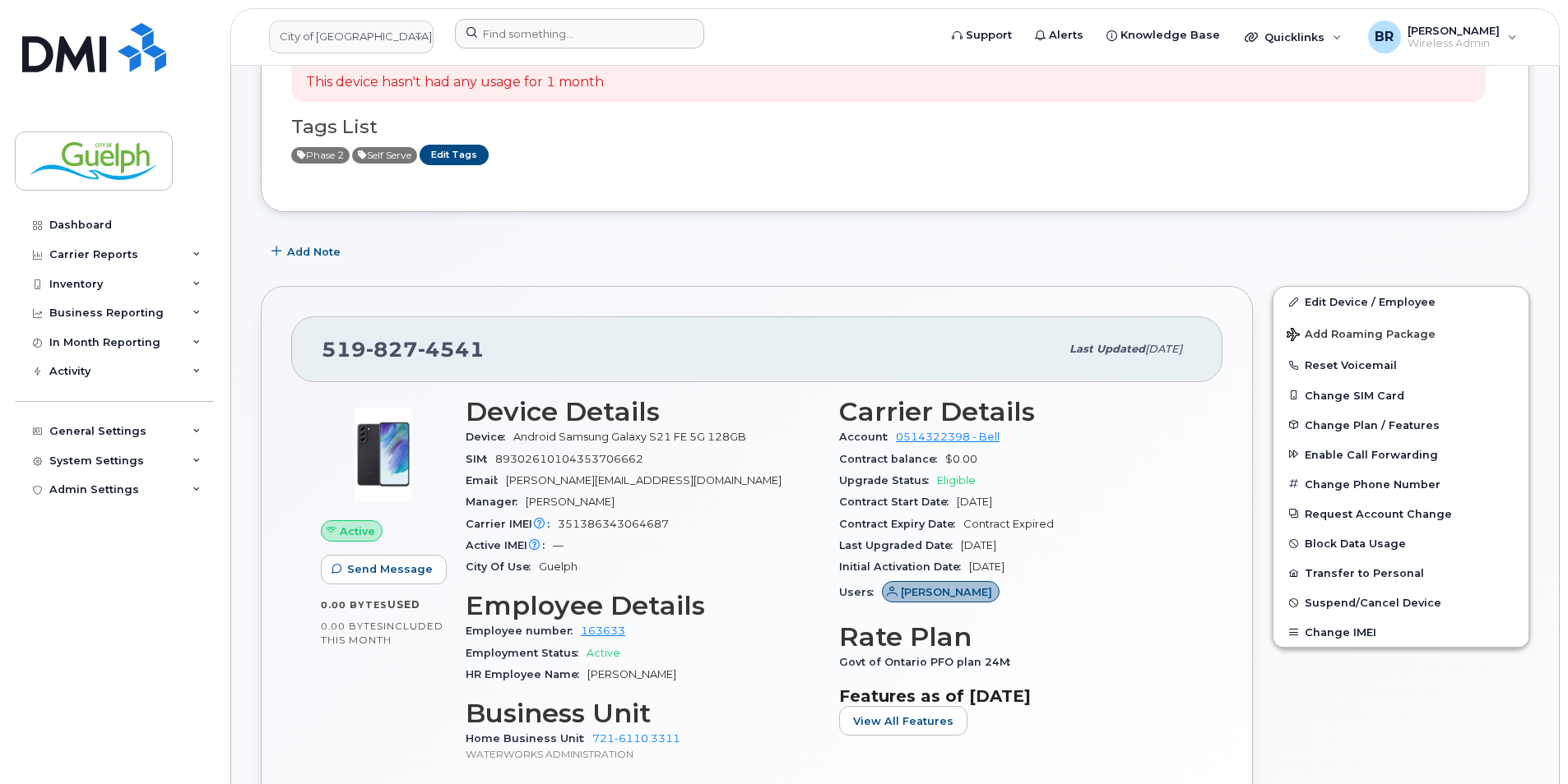
scroll to position [164, 0]
drag, startPoint x: 1415, startPoint y: 293, endPoint x: 1403, endPoint y: 279, distance: 18.4
click at [1415, 293] on link "Edit Device / Employee" at bounding box center [1400, 300] width 255 height 30
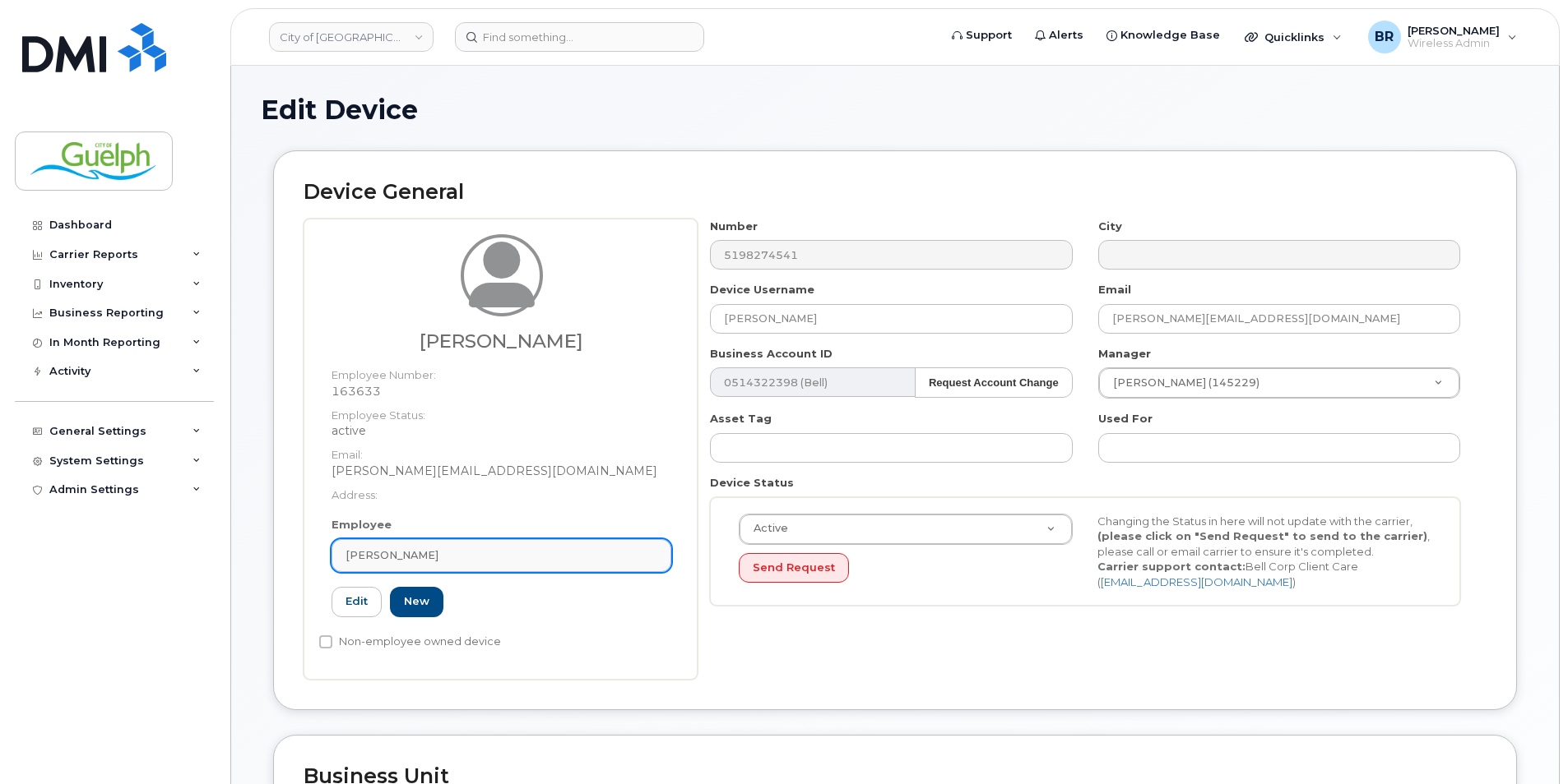
click at [576, 559] on div "[PERSON_NAME]" at bounding box center [502, 555] width 312 height 15
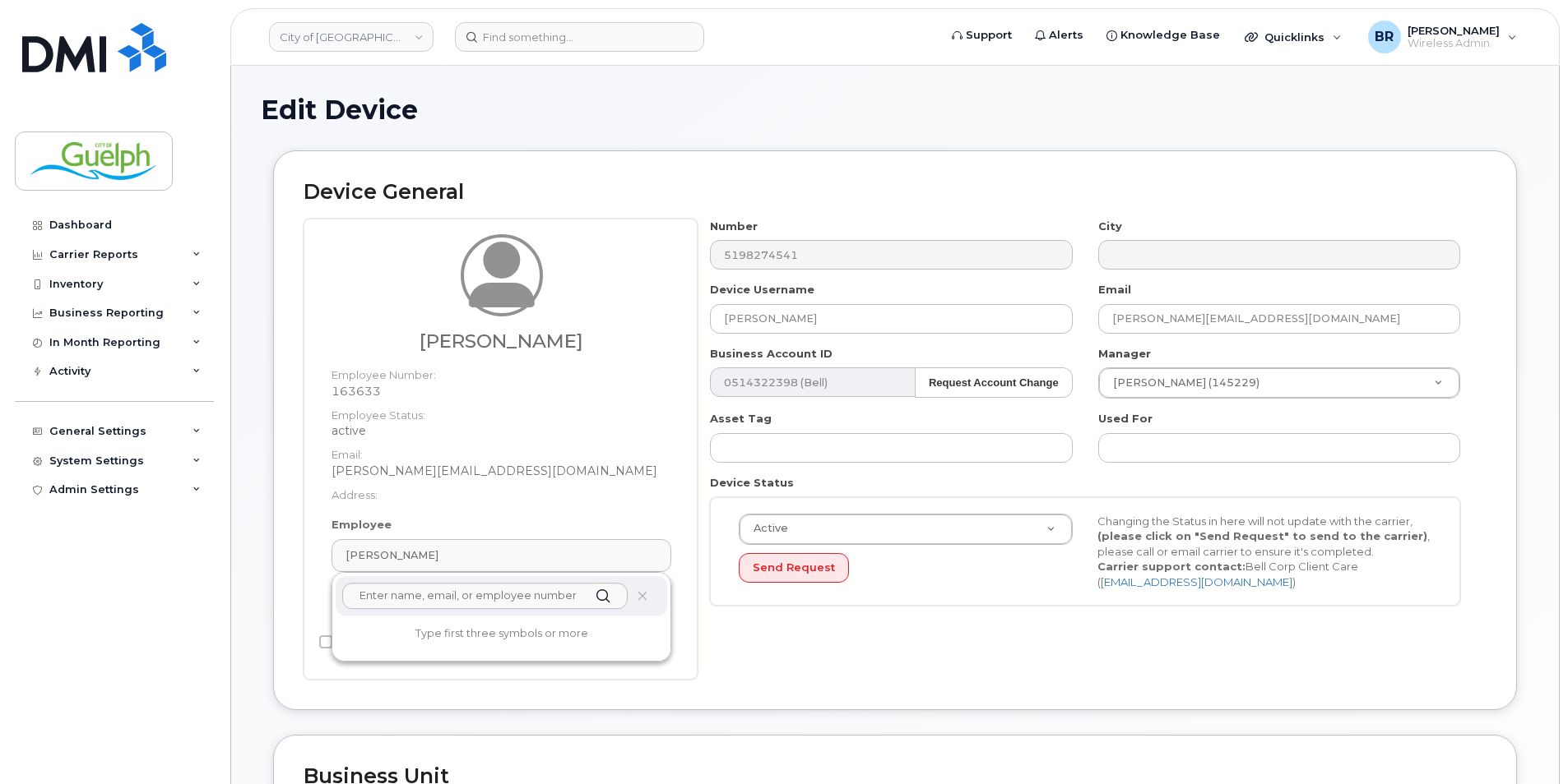
click at [898, 661] on div "Number 5198274541 City Device Username Kelly Laforet Email kelly.laforet@guelph…" at bounding box center [1092, 449] width 789 height 461
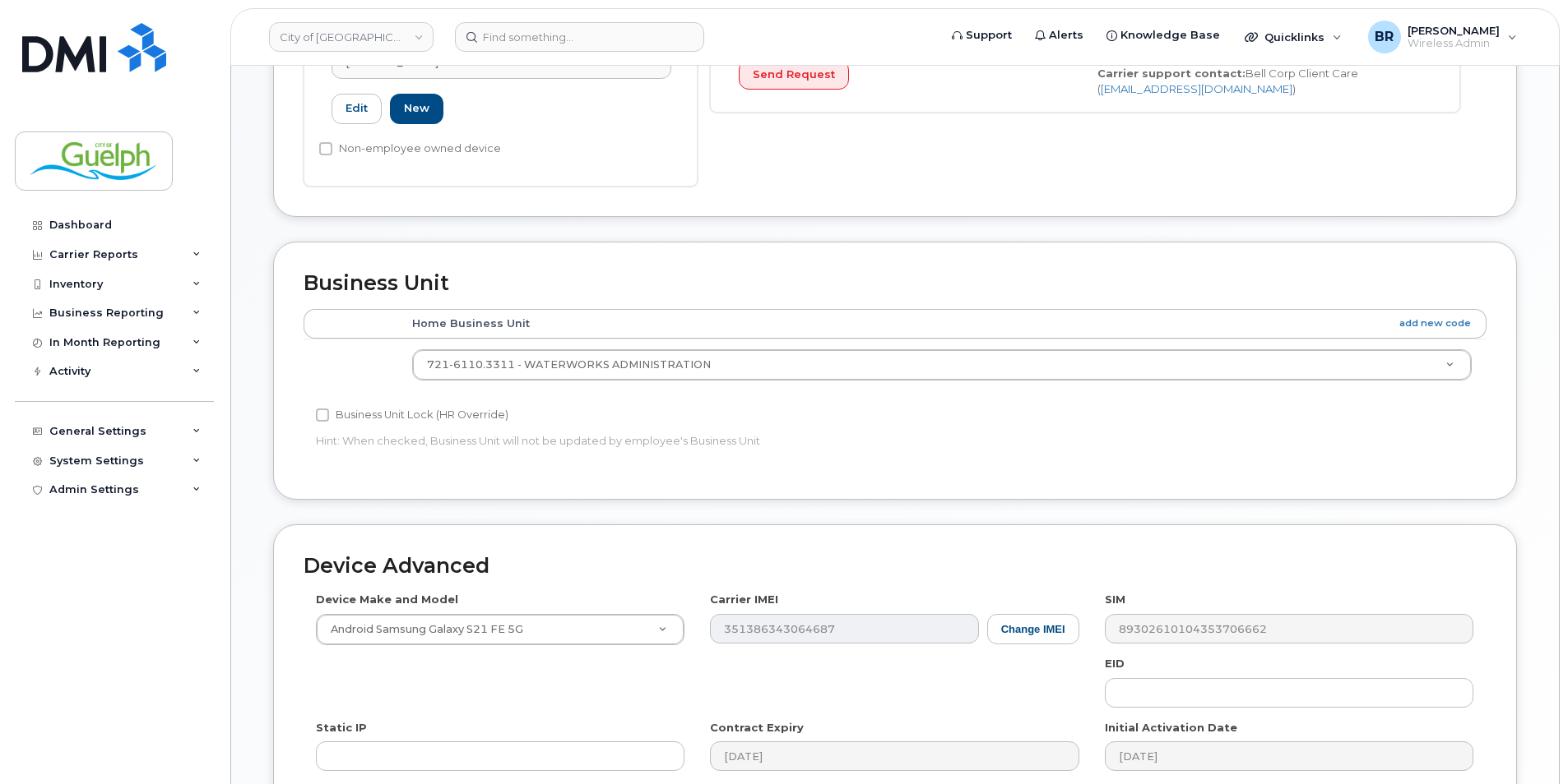
scroll to position [724, 0]
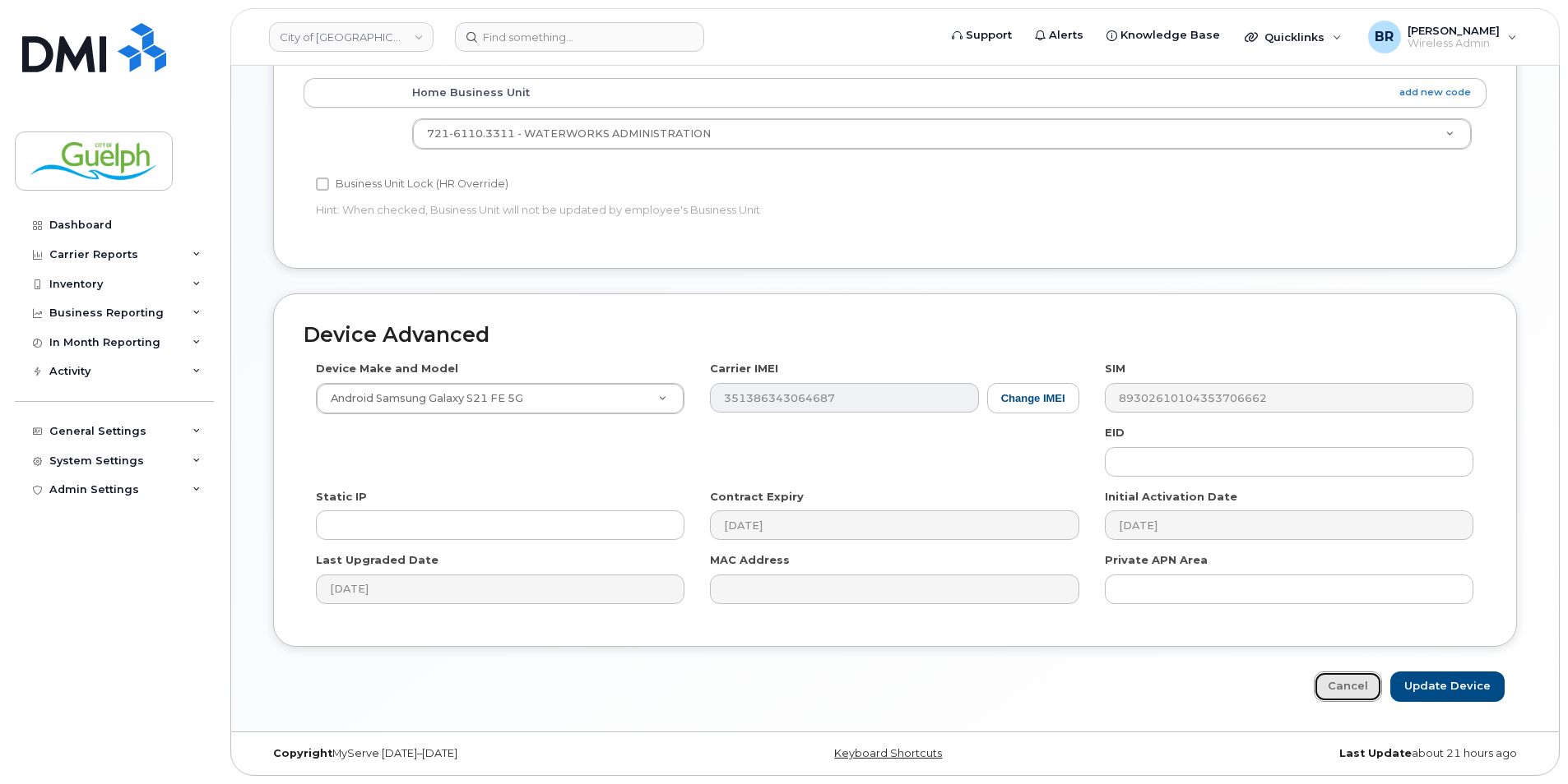
click at [1325, 691] on link "Cancel" at bounding box center [1347, 687] width 68 height 31
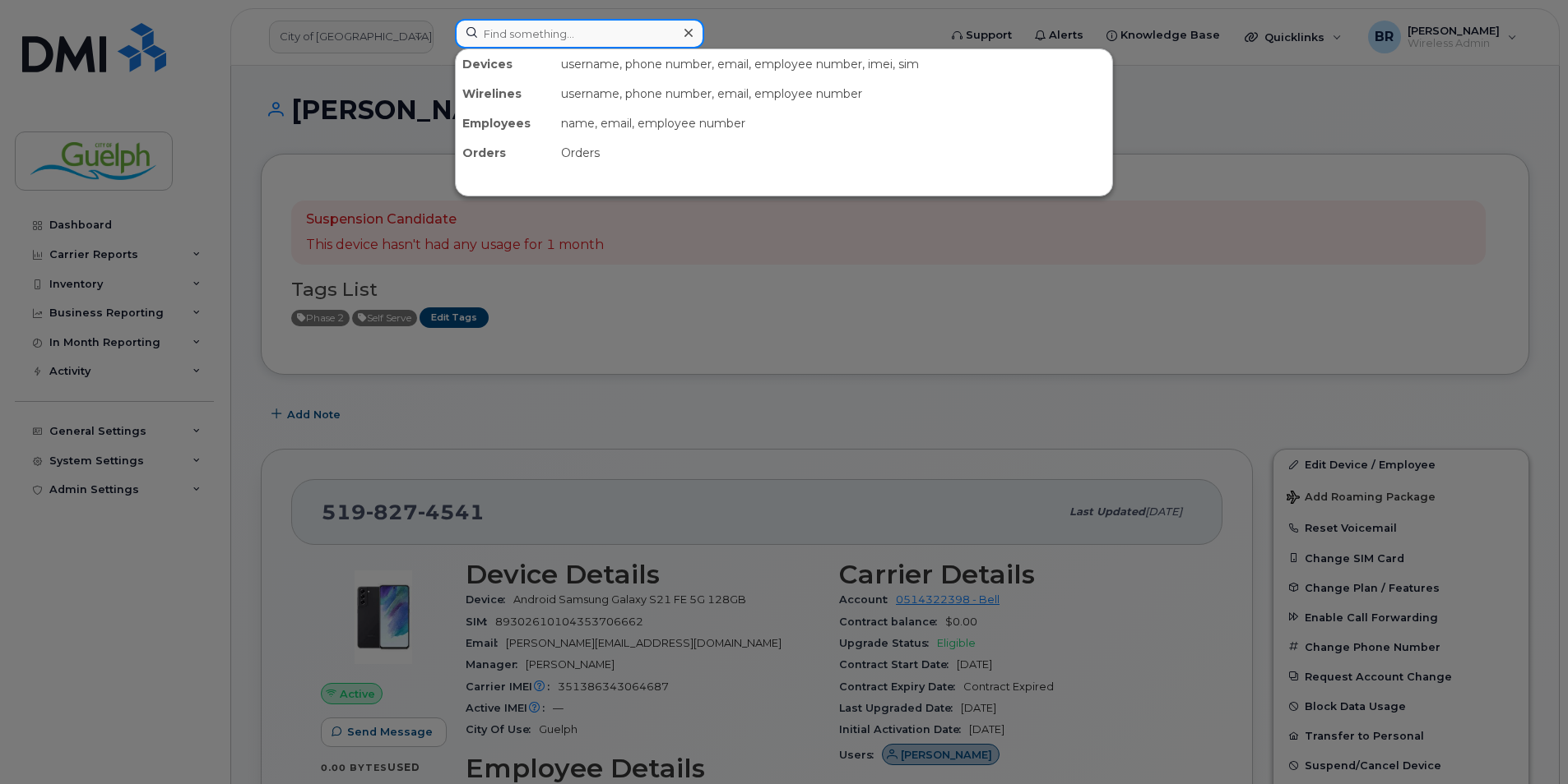
click at [600, 34] on input at bounding box center [579, 33] width 250 height 30
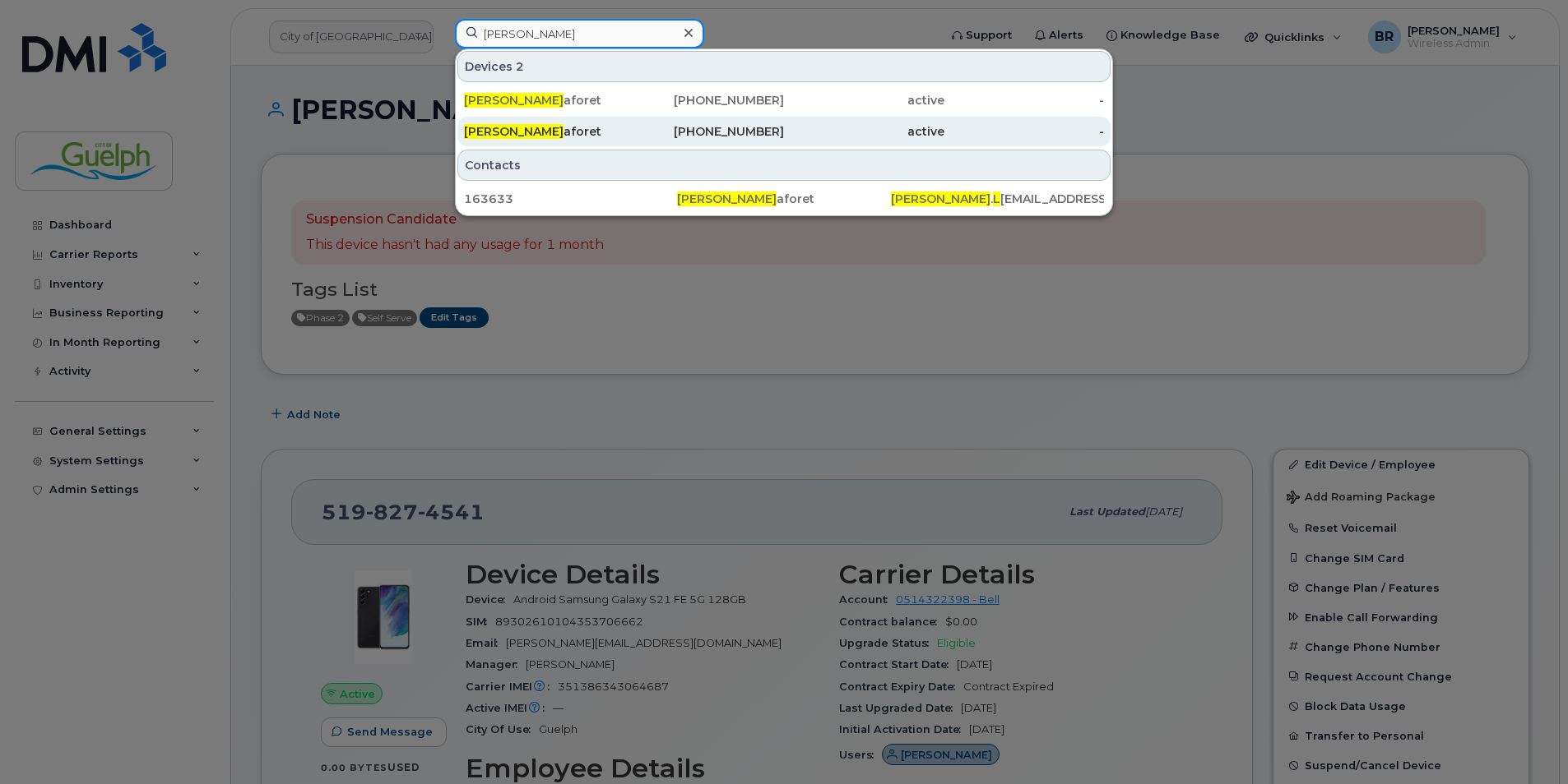
type input "[PERSON_NAME]"
click at [500, 132] on span "[PERSON_NAME]" at bounding box center [514, 131] width 100 height 14
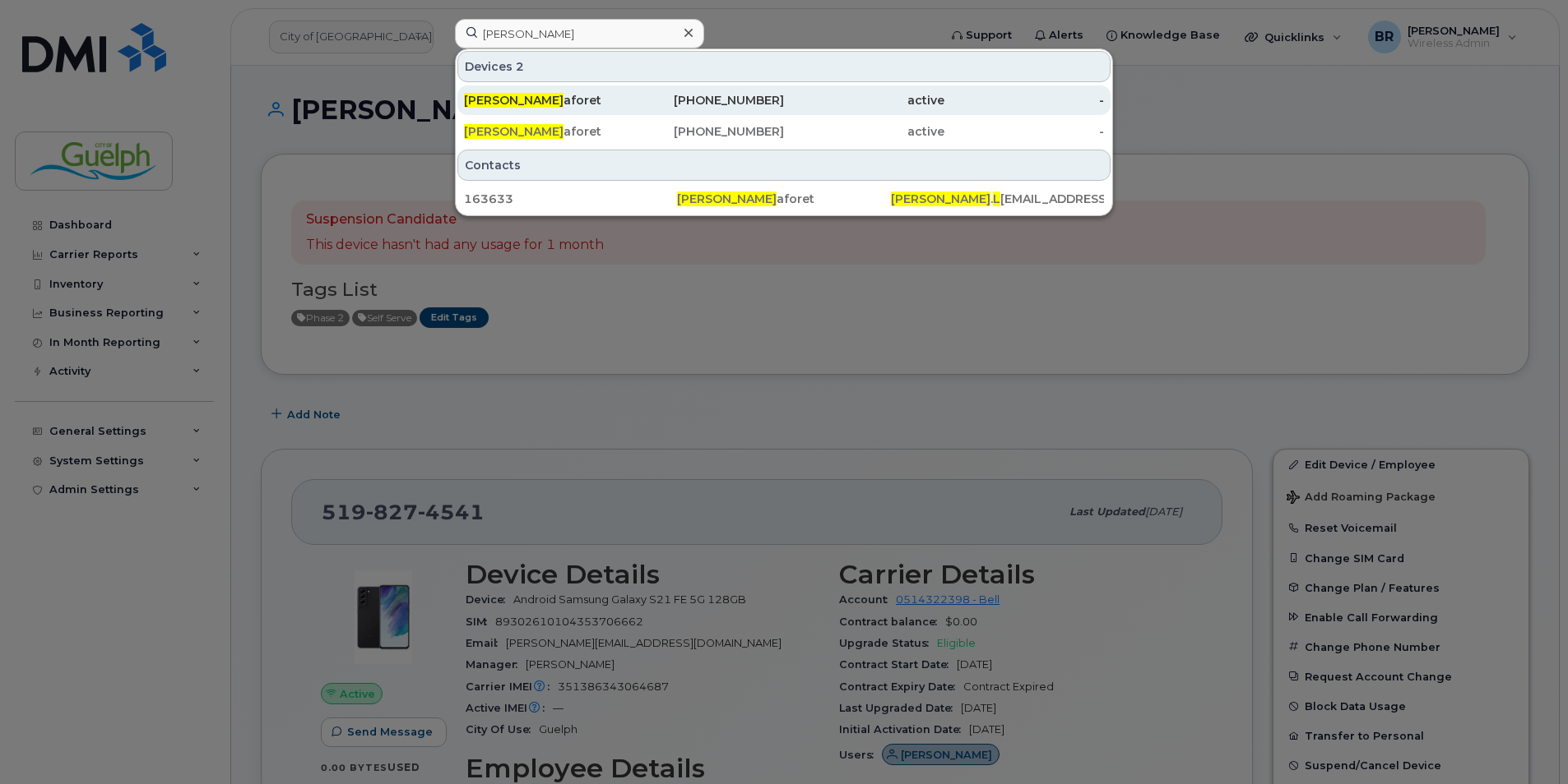
click at [780, 105] on div "[PHONE_NUMBER]" at bounding box center [704, 100] width 160 height 16
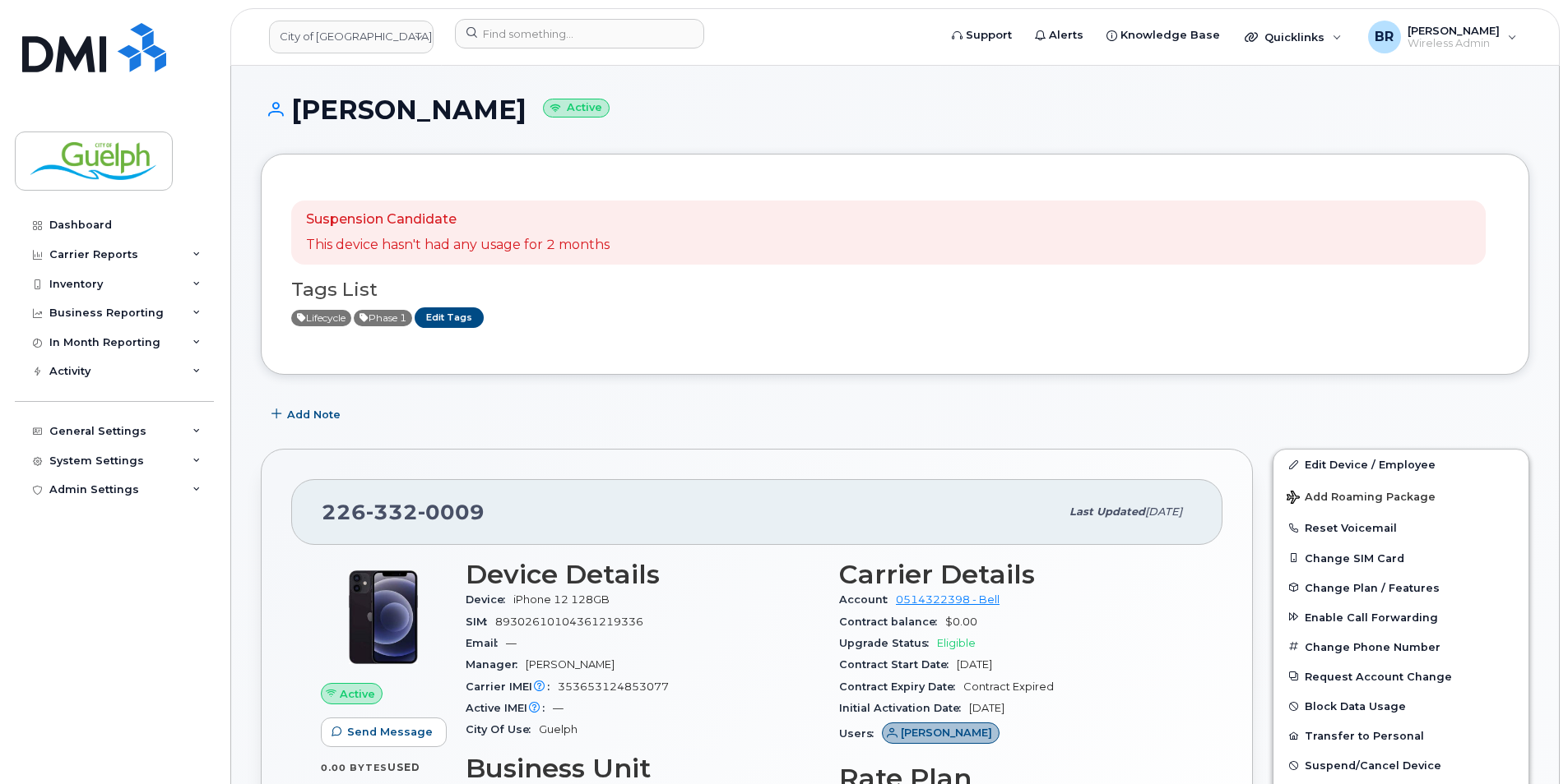
click at [519, 417] on div "Add Note" at bounding box center [894, 414] width 1268 height 30
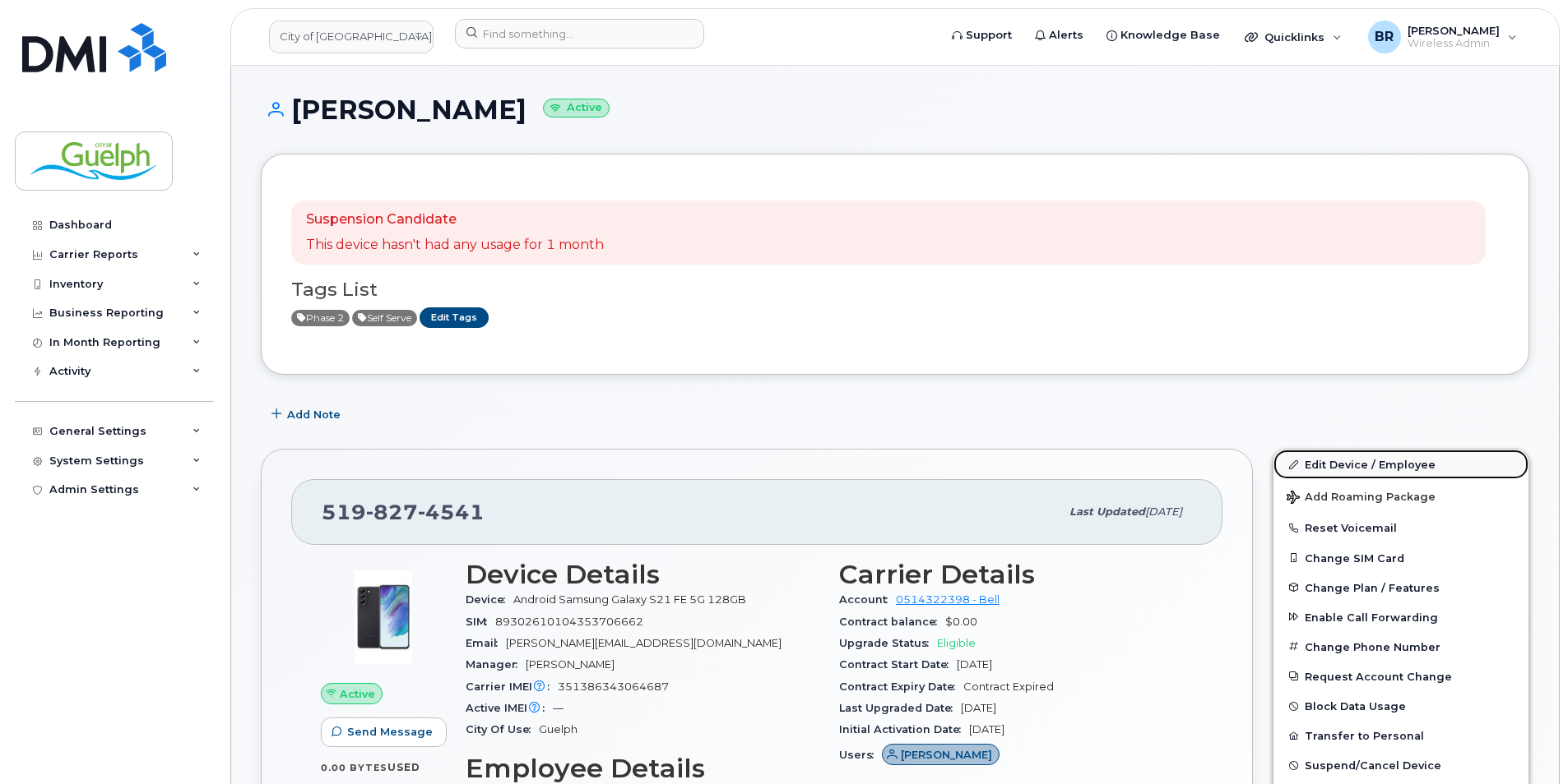
click at [1356, 468] on link "Edit Device / Employee" at bounding box center [1400, 464] width 255 height 30
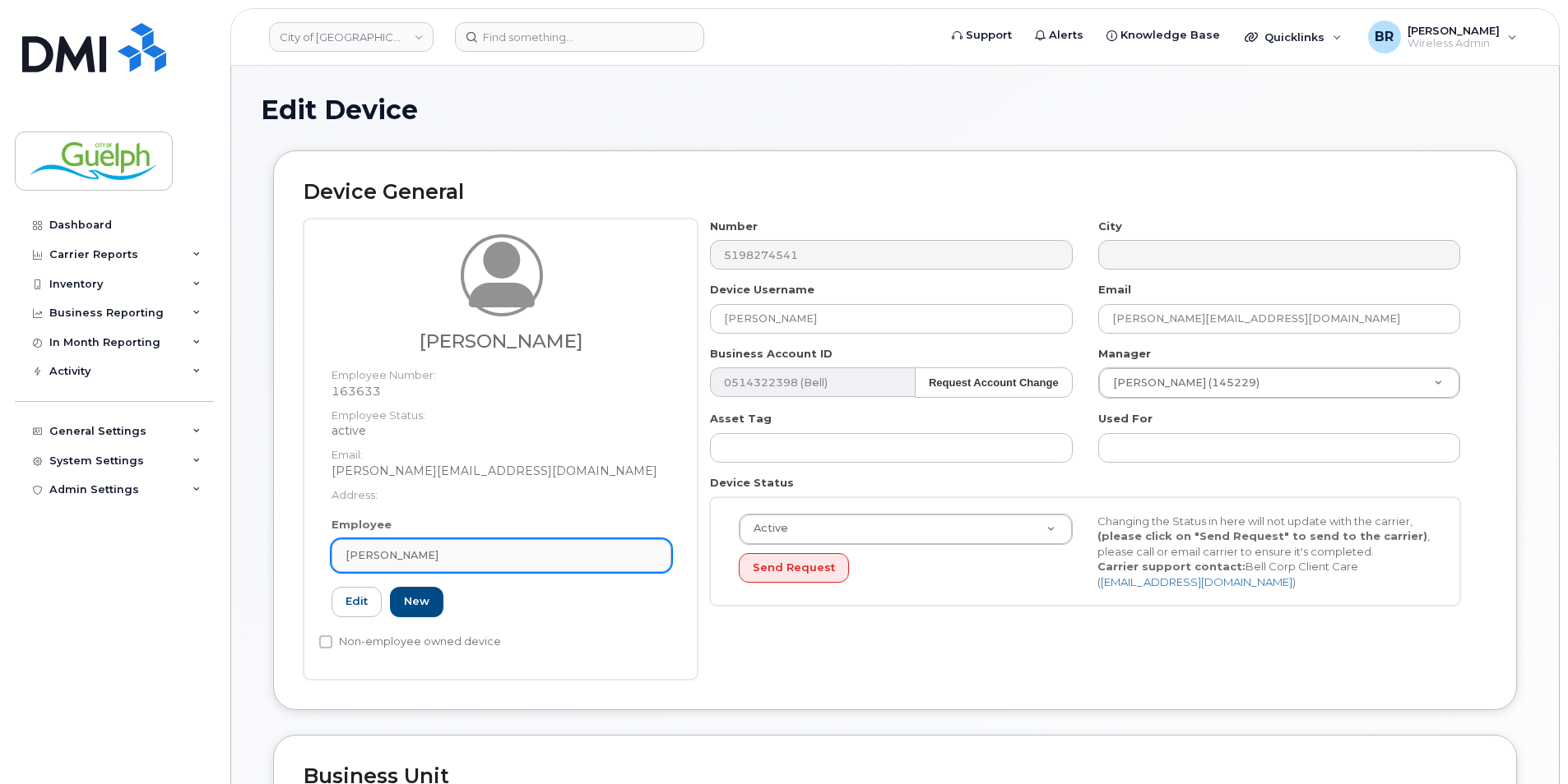
click at [567, 550] on div "[PERSON_NAME]" at bounding box center [502, 555] width 312 height 15
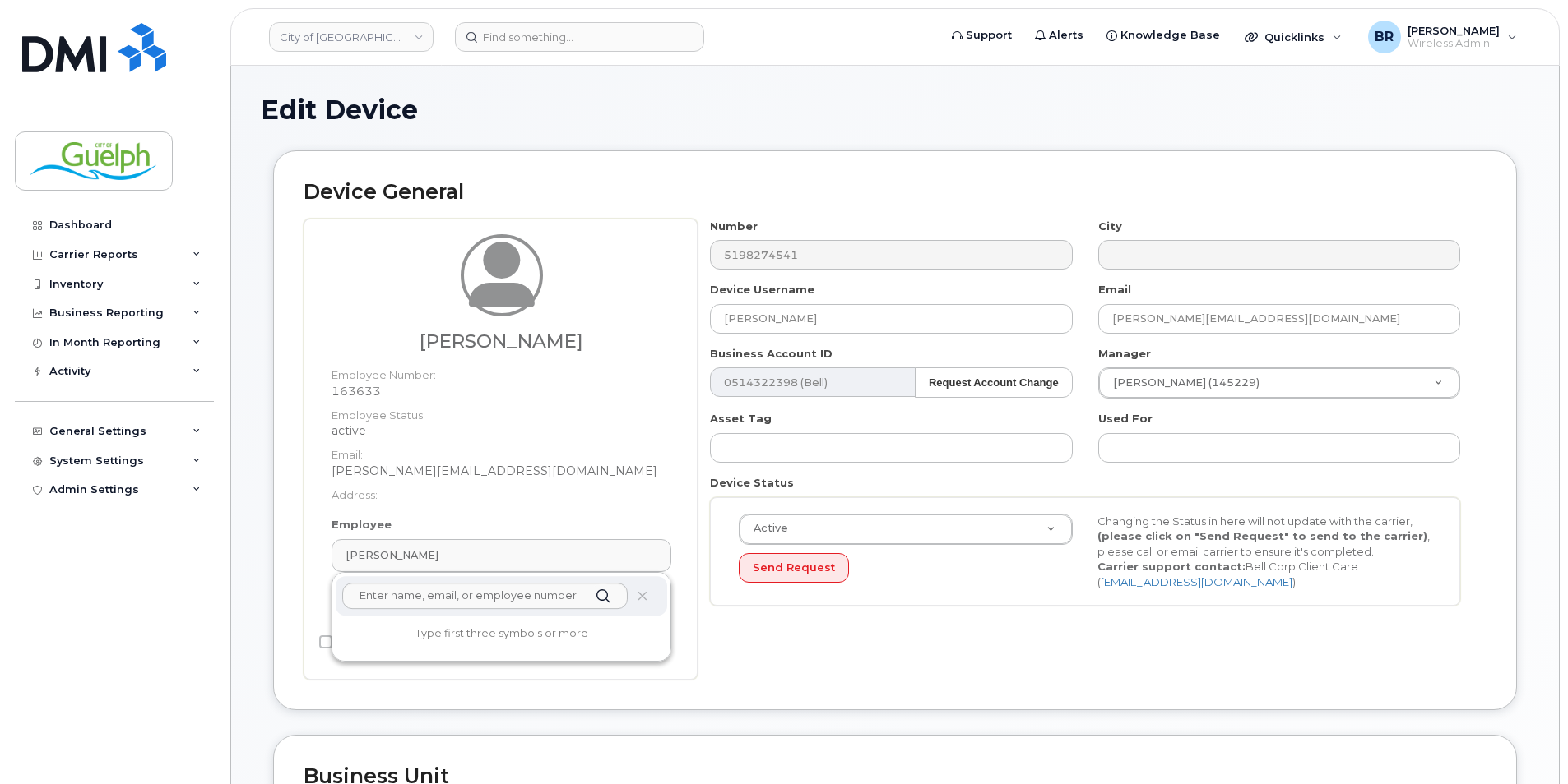
click at [956, 661] on div "Number 5198274541 City Device Username Kelly Laforet Email kelly.laforet@guelph…" at bounding box center [1092, 449] width 789 height 461
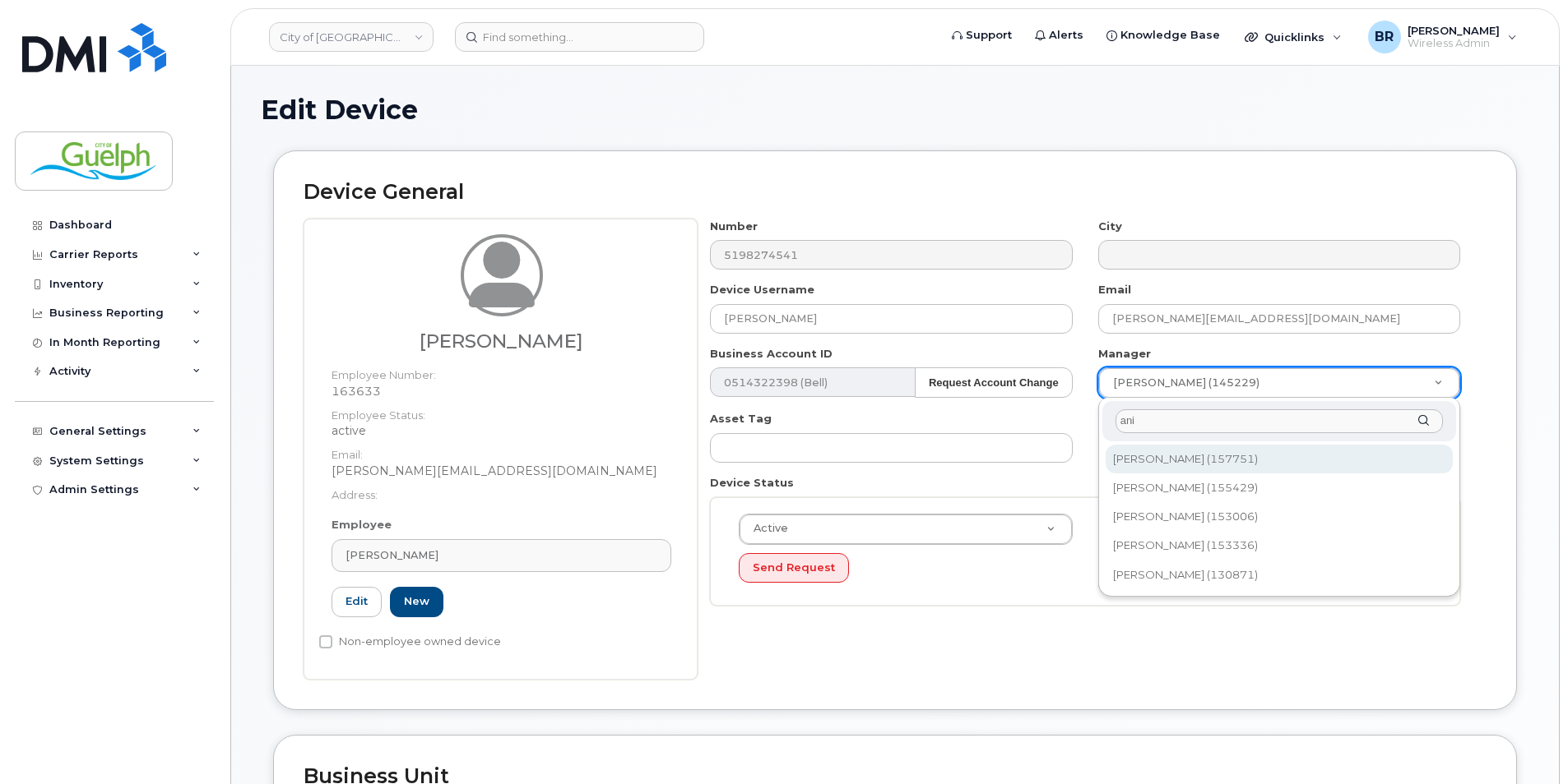
click at [1155, 413] on input "ani" at bounding box center [1279, 421] width 327 height 24
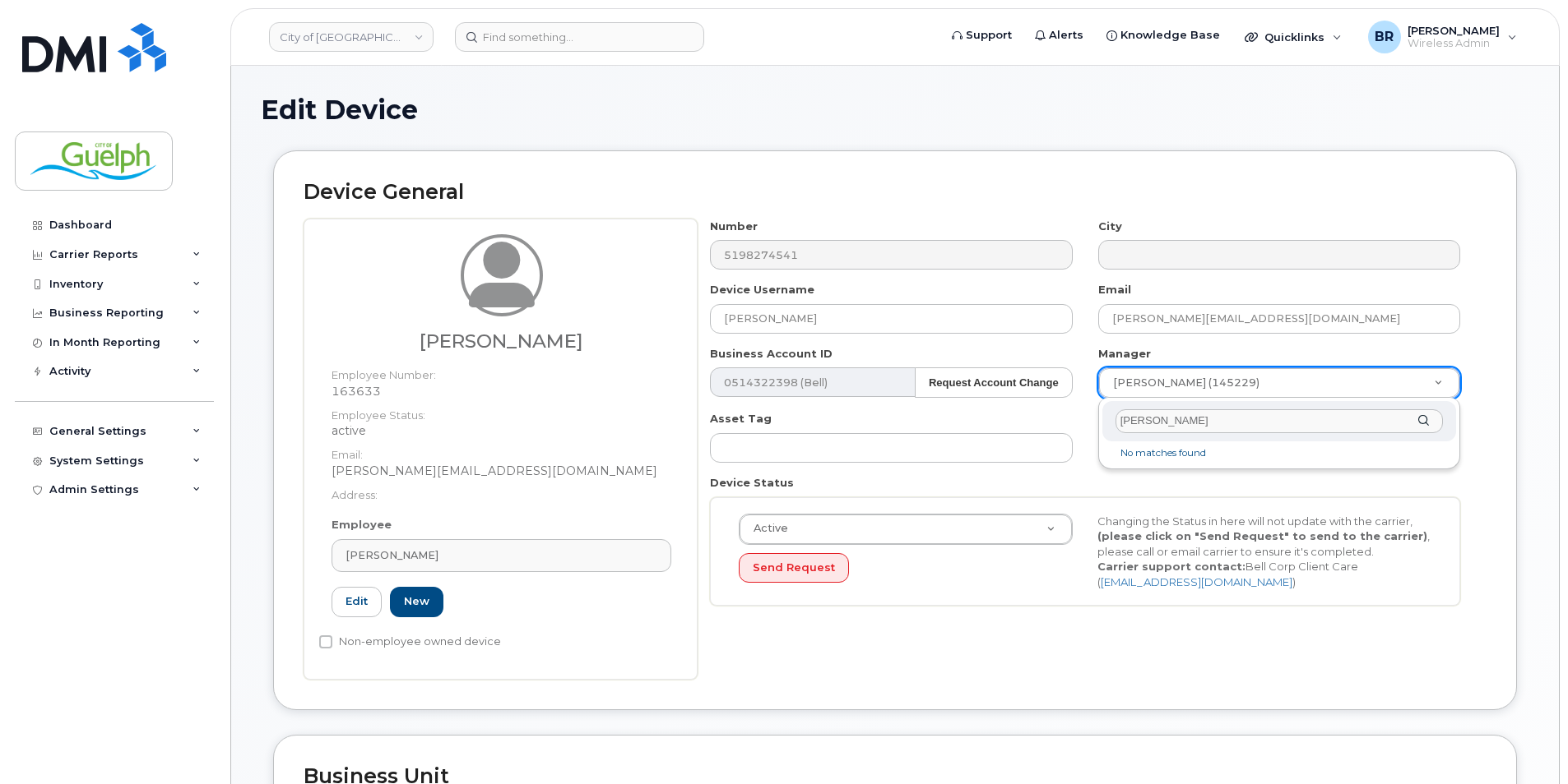
drag, startPoint x: 1203, startPoint y: 414, endPoint x: 1010, endPoint y: 420, distance: 193.1
click at [1010, 420] on body "City of Guelph Support Alerts Knowledge Base Quicklinks Suspend / Cancel Device…" at bounding box center [784, 754] width 1568 height 1508
type input "heather y"
type input "524679"
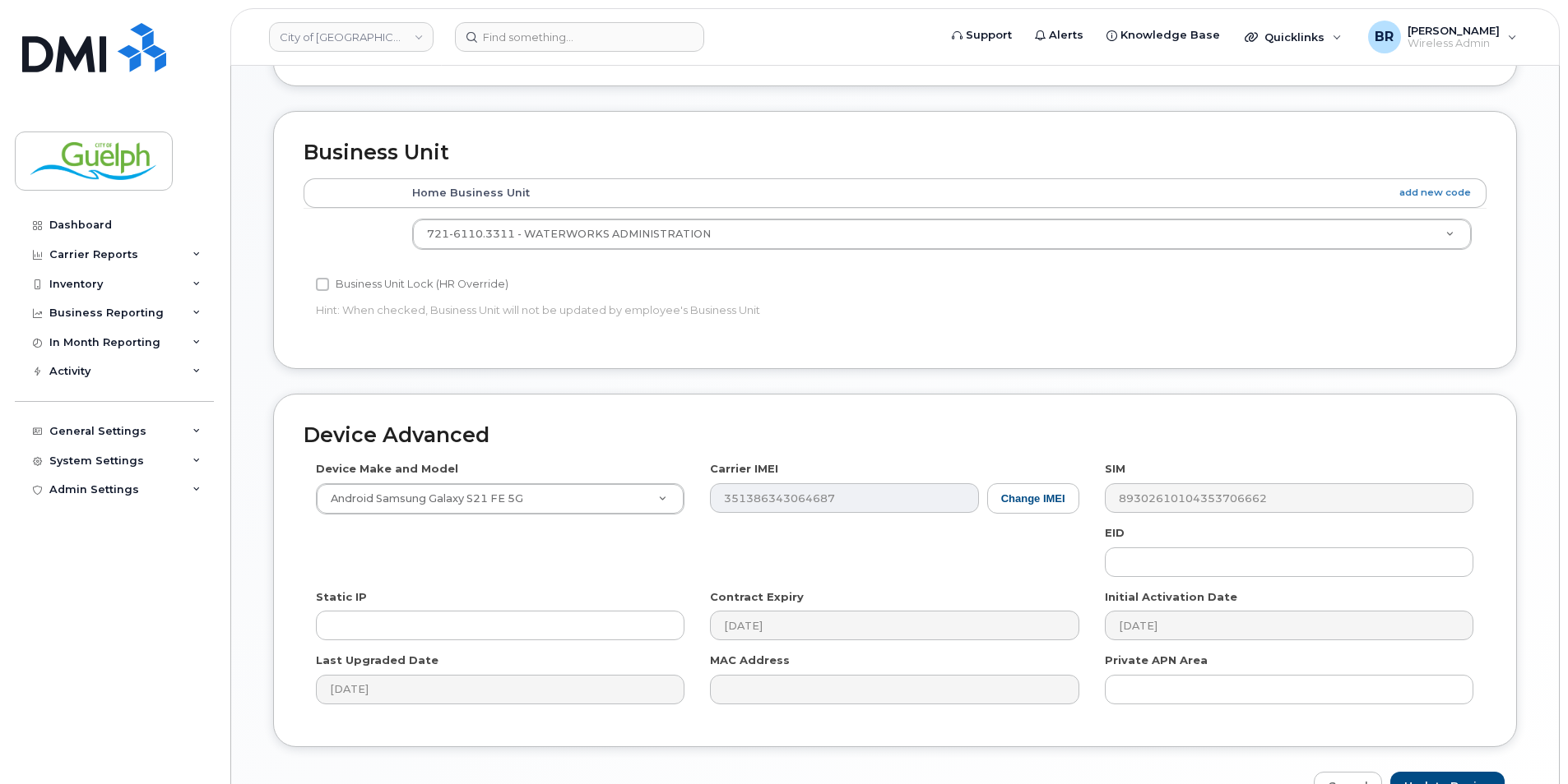
scroll to position [724, 0]
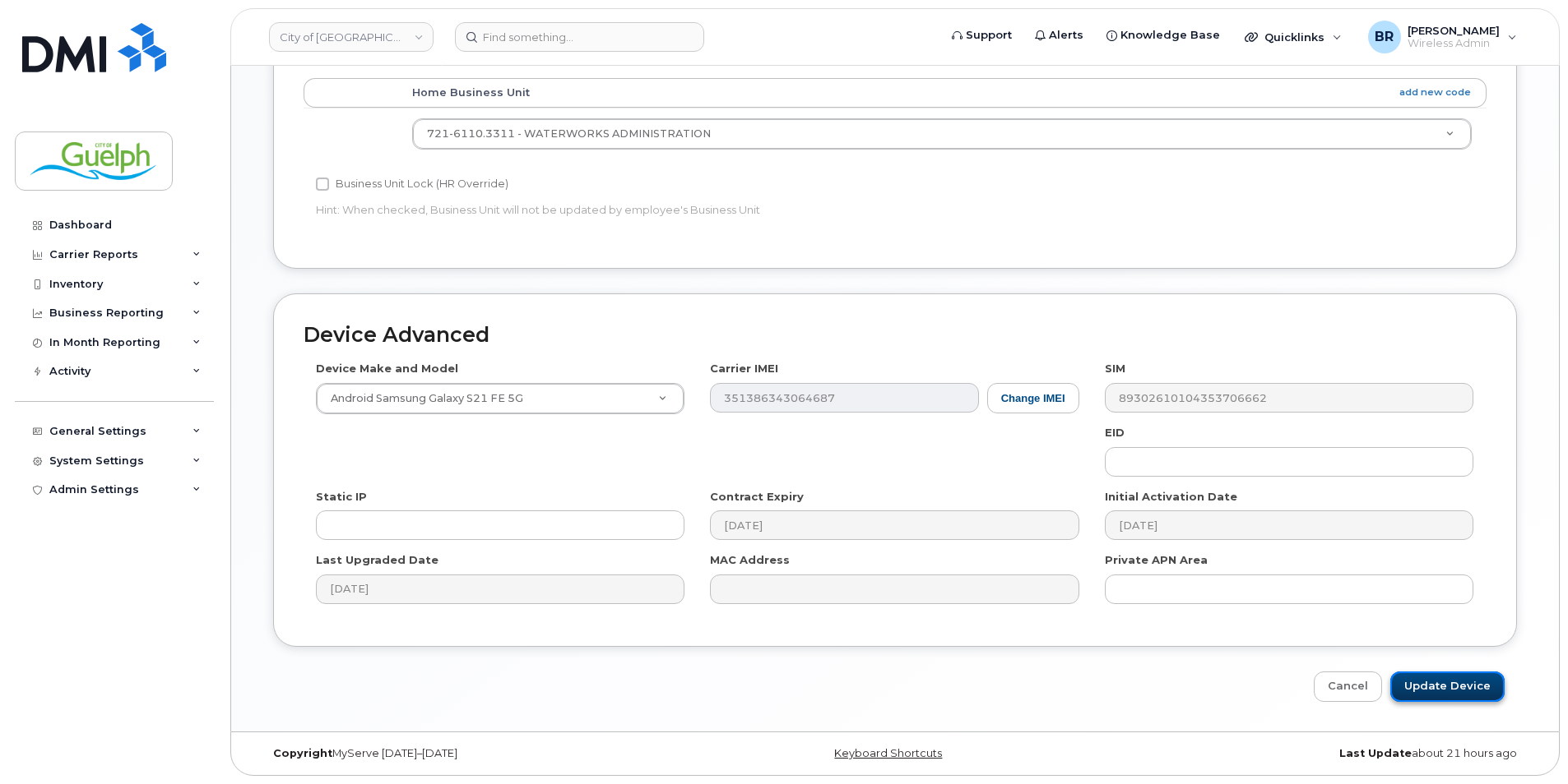
click at [1459, 680] on input "Update Device" at bounding box center [1447, 687] width 114 height 31
type input "Saving..."
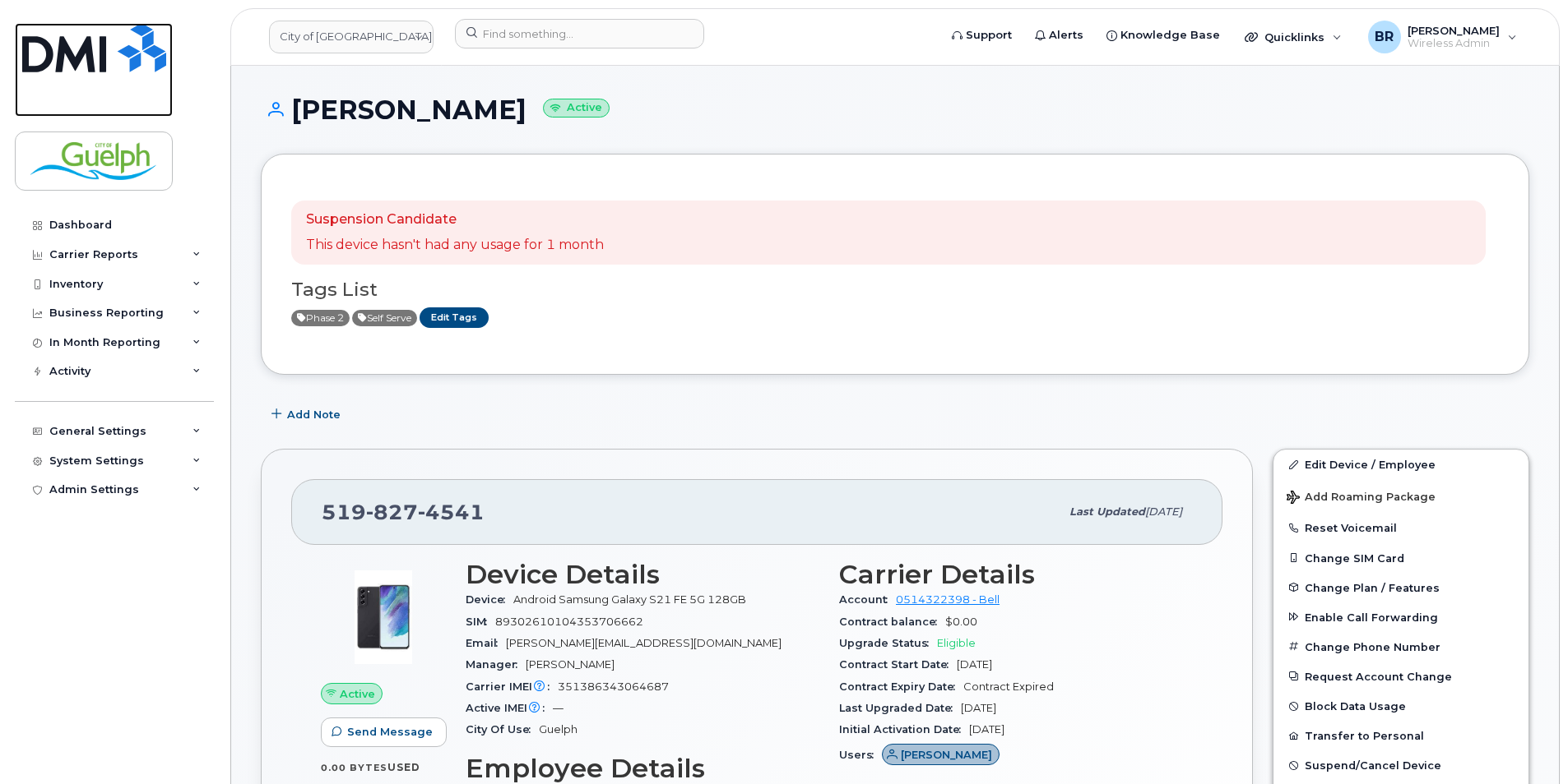
click at [90, 63] on img at bounding box center [94, 48] width 144 height 49
click at [142, 60] on img at bounding box center [94, 48] width 144 height 49
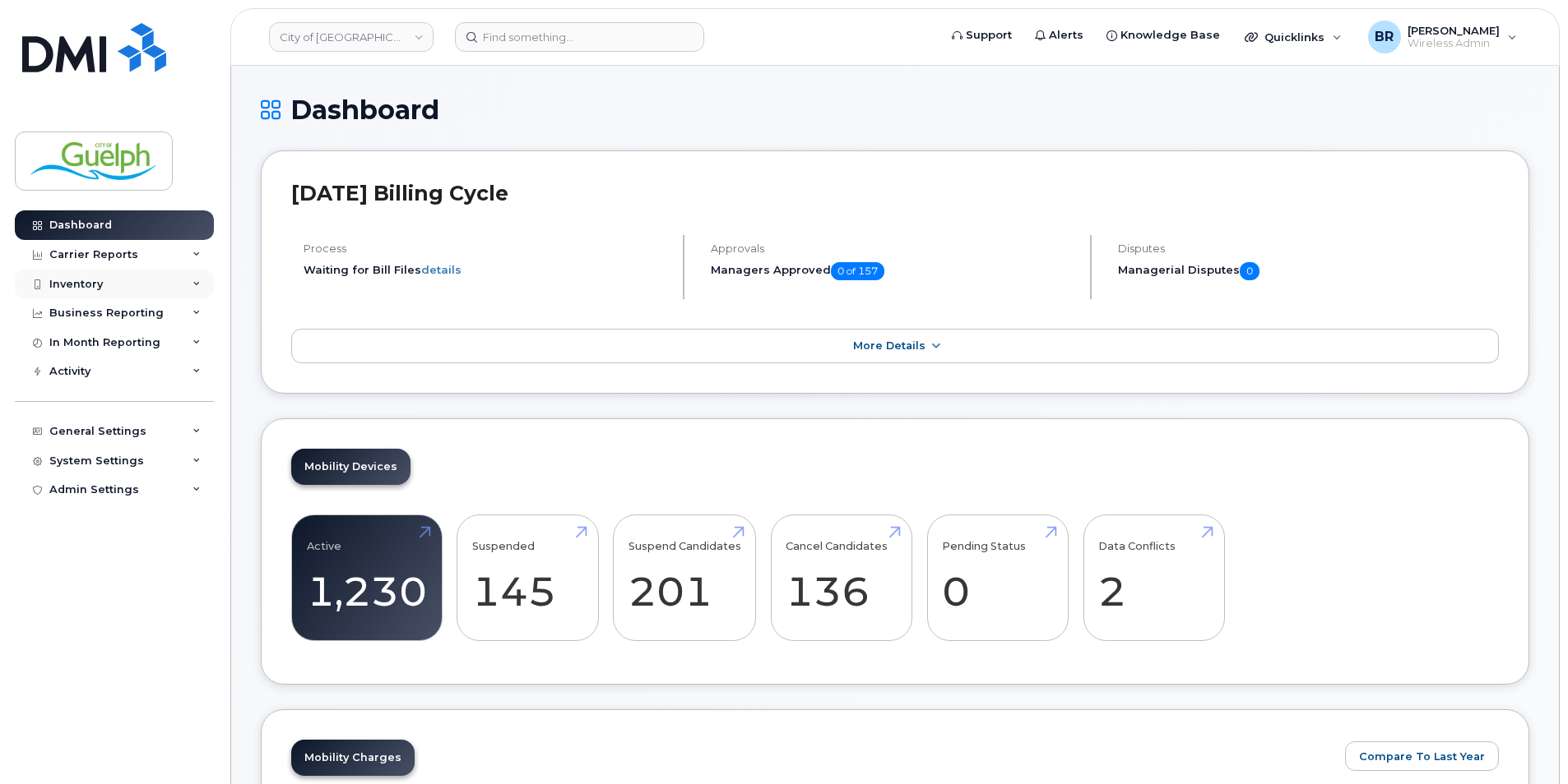
click at [84, 284] on div "Inventory" at bounding box center [76, 283] width 54 height 13
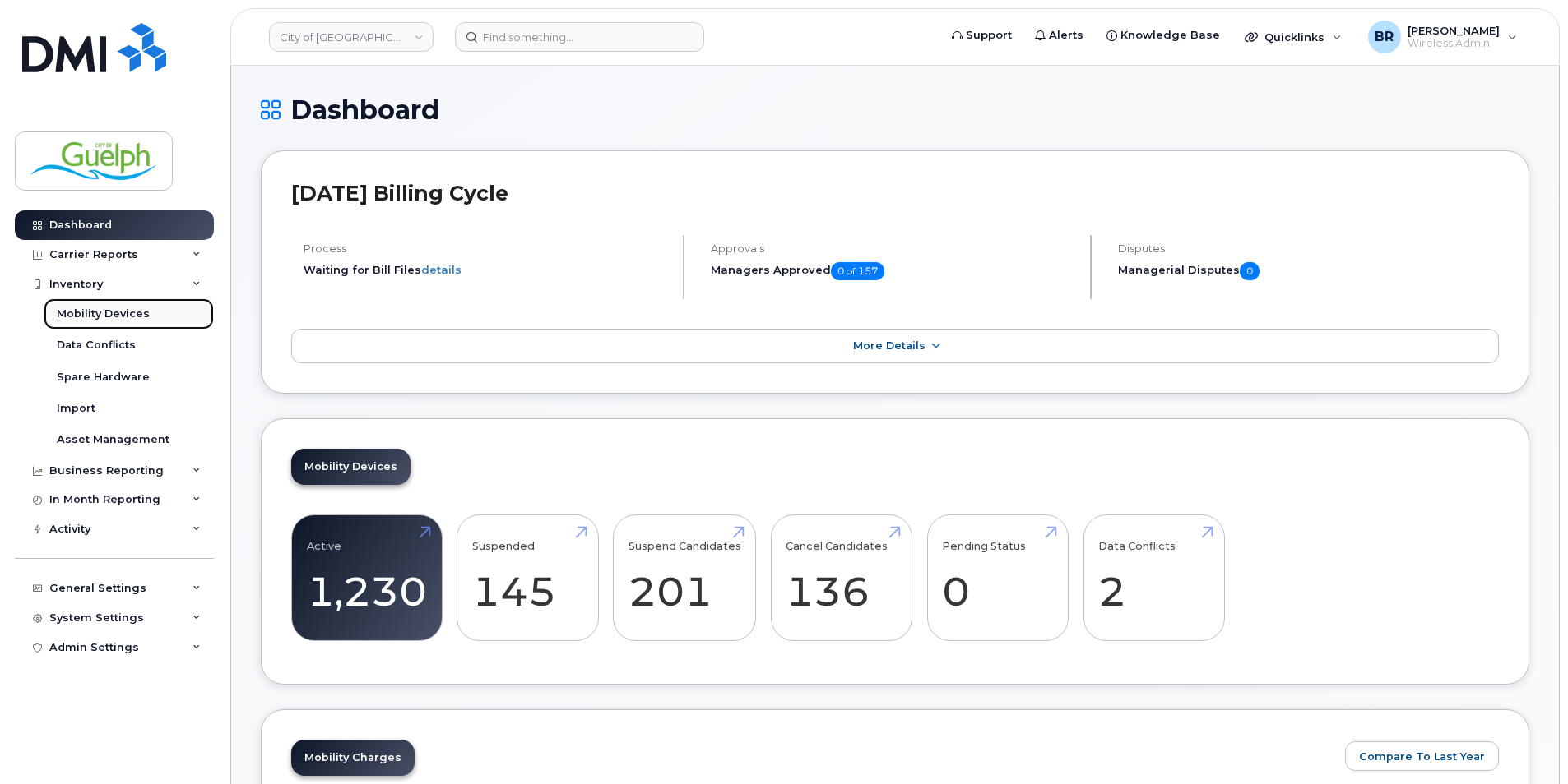
click at [83, 310] on div "Mobility Devices" at bounding box center [103, 313] width 93 height 14
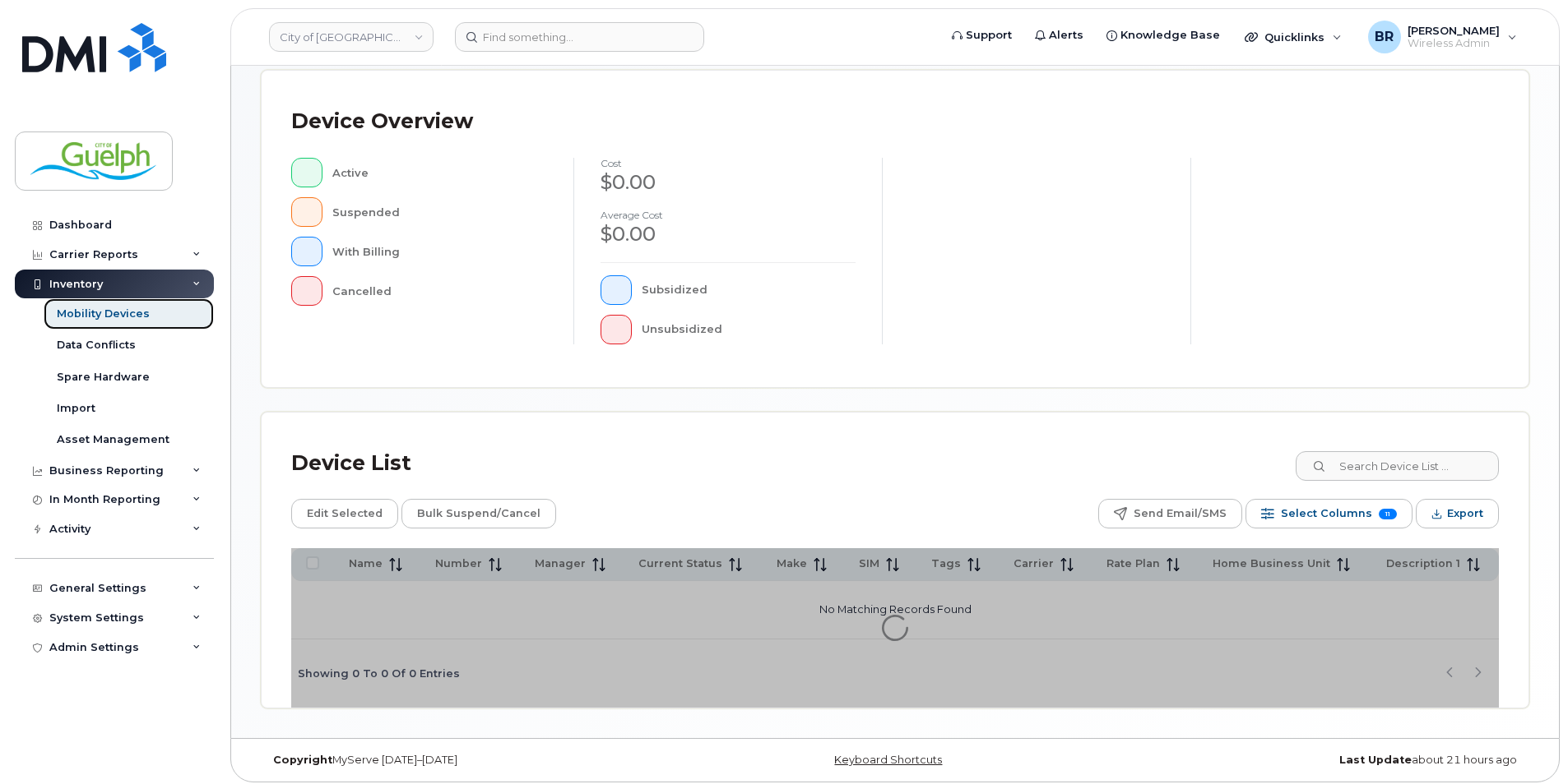
scroll to position [346, 0]
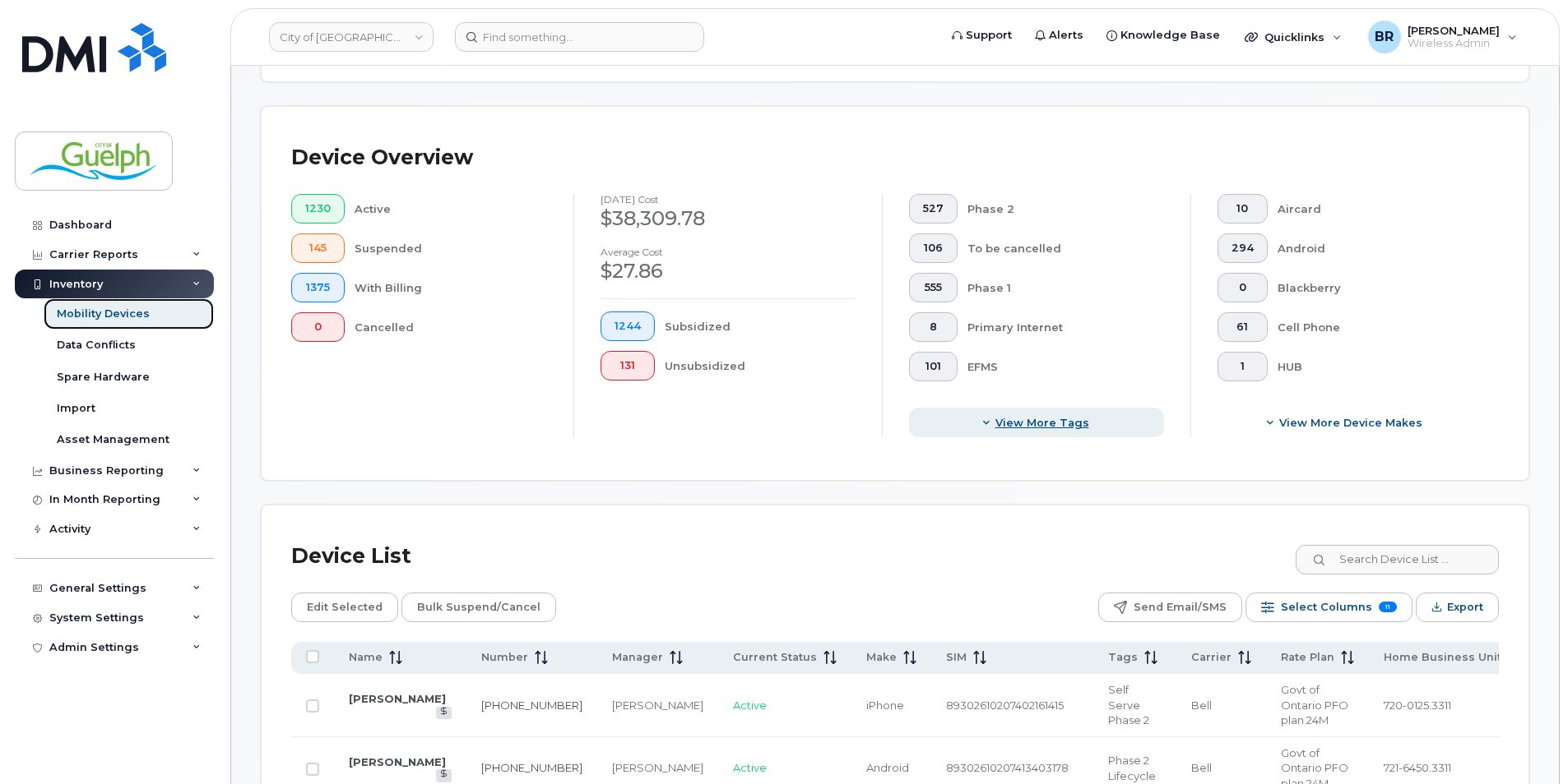
scroll to position [592, 0]
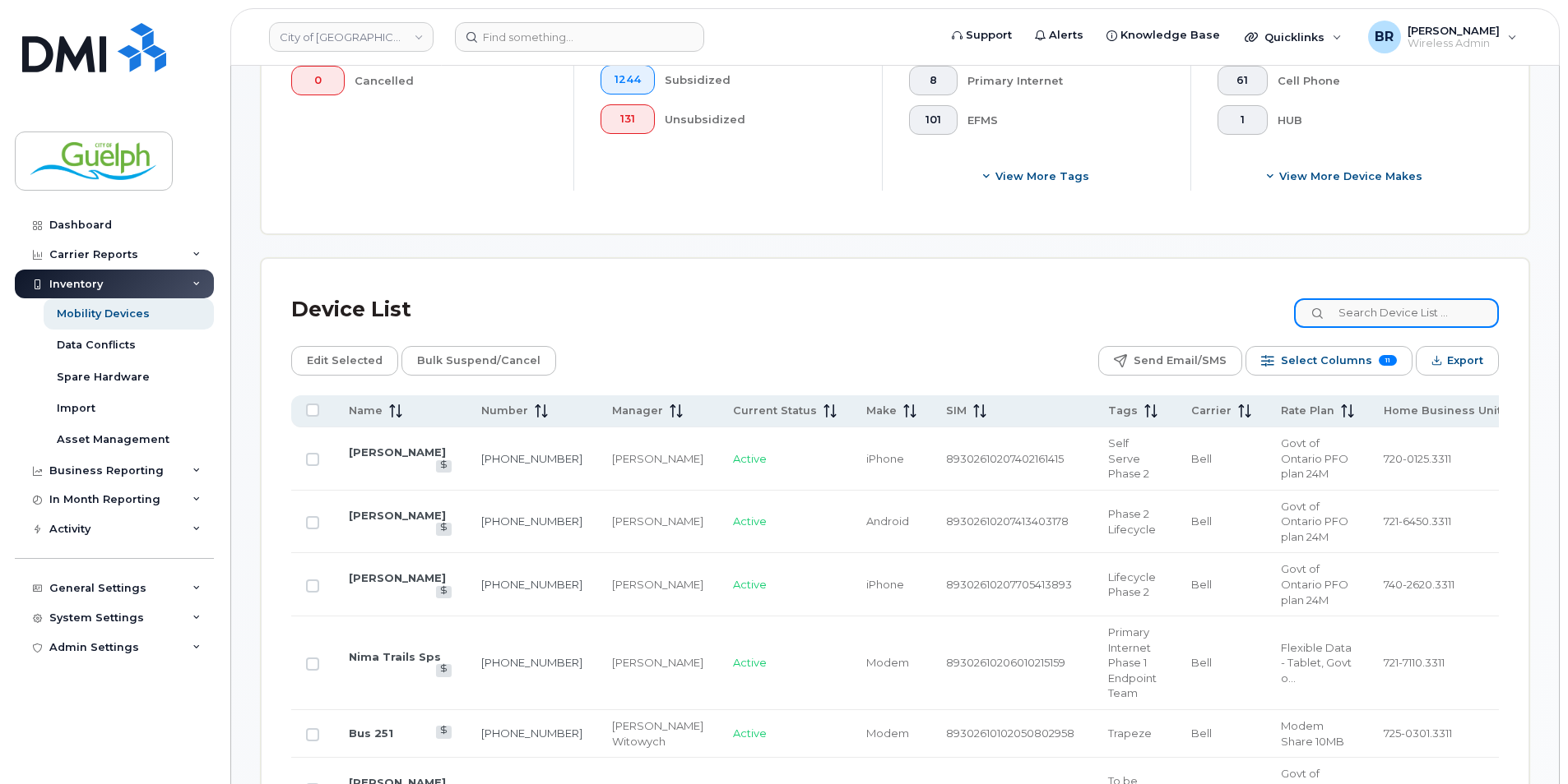
click at [1352, 316] on input at bounding box center [1396, 313] width 204 height 30
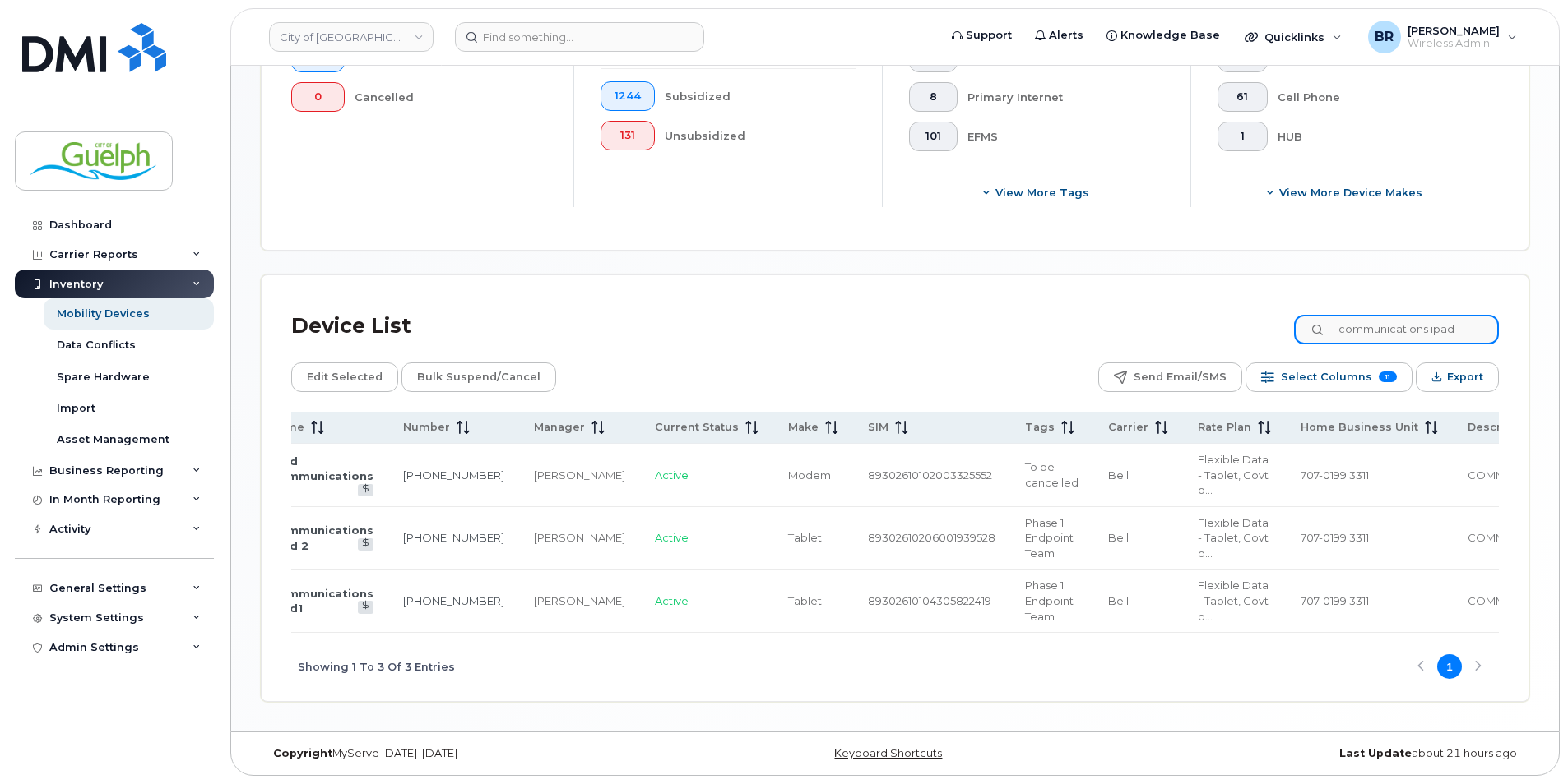
scroll to position [0, 0]
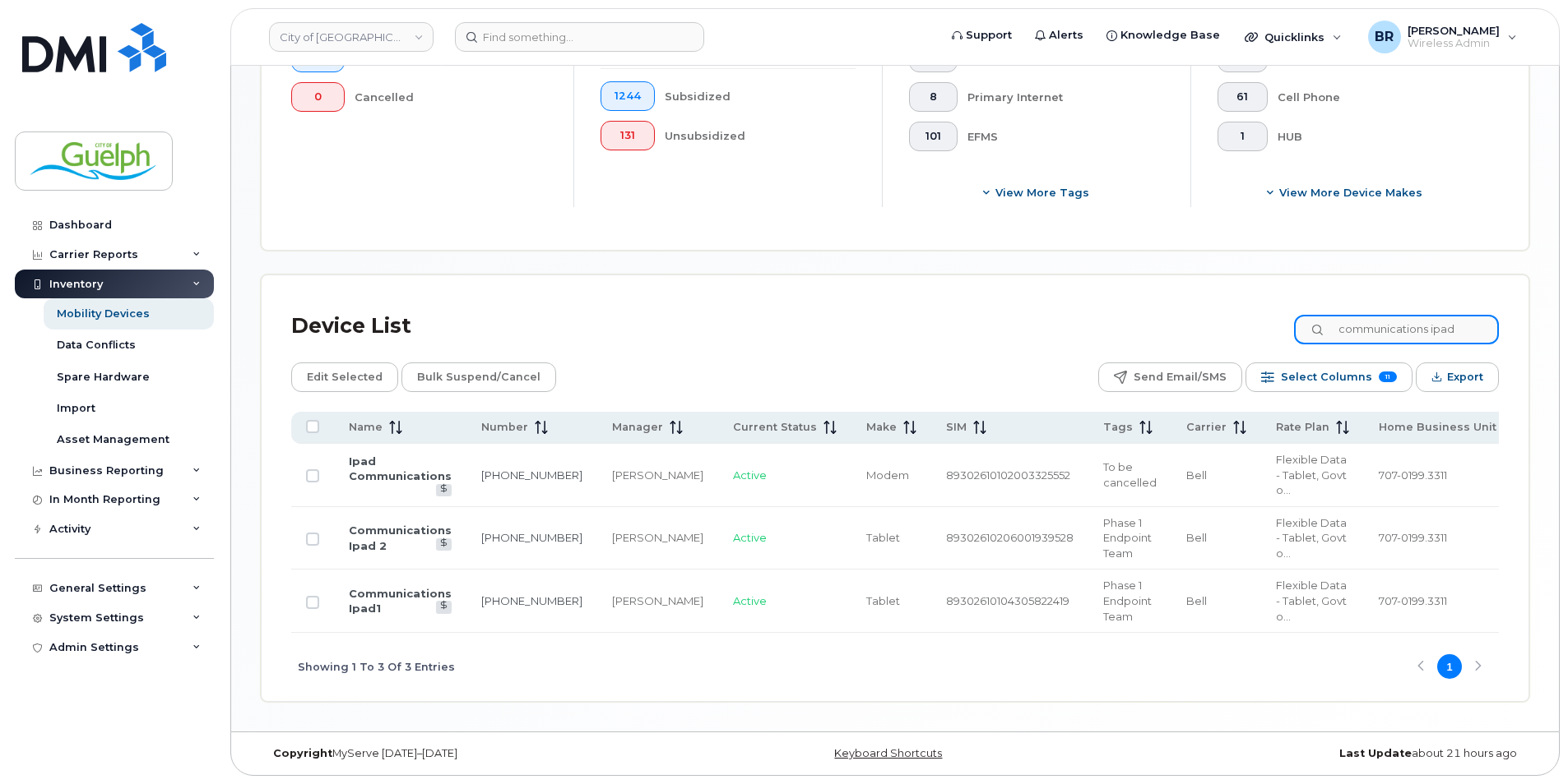
type input "communications ipad"
click at [319, 535] on input "Row Unselected" at bounding box center [312, 539] width 13 height 13
checkbox input "true"
click at [313, 602] on input "Row Unselected" at bounding box center [312, 602] width 13 height 13
checkbox input "true"
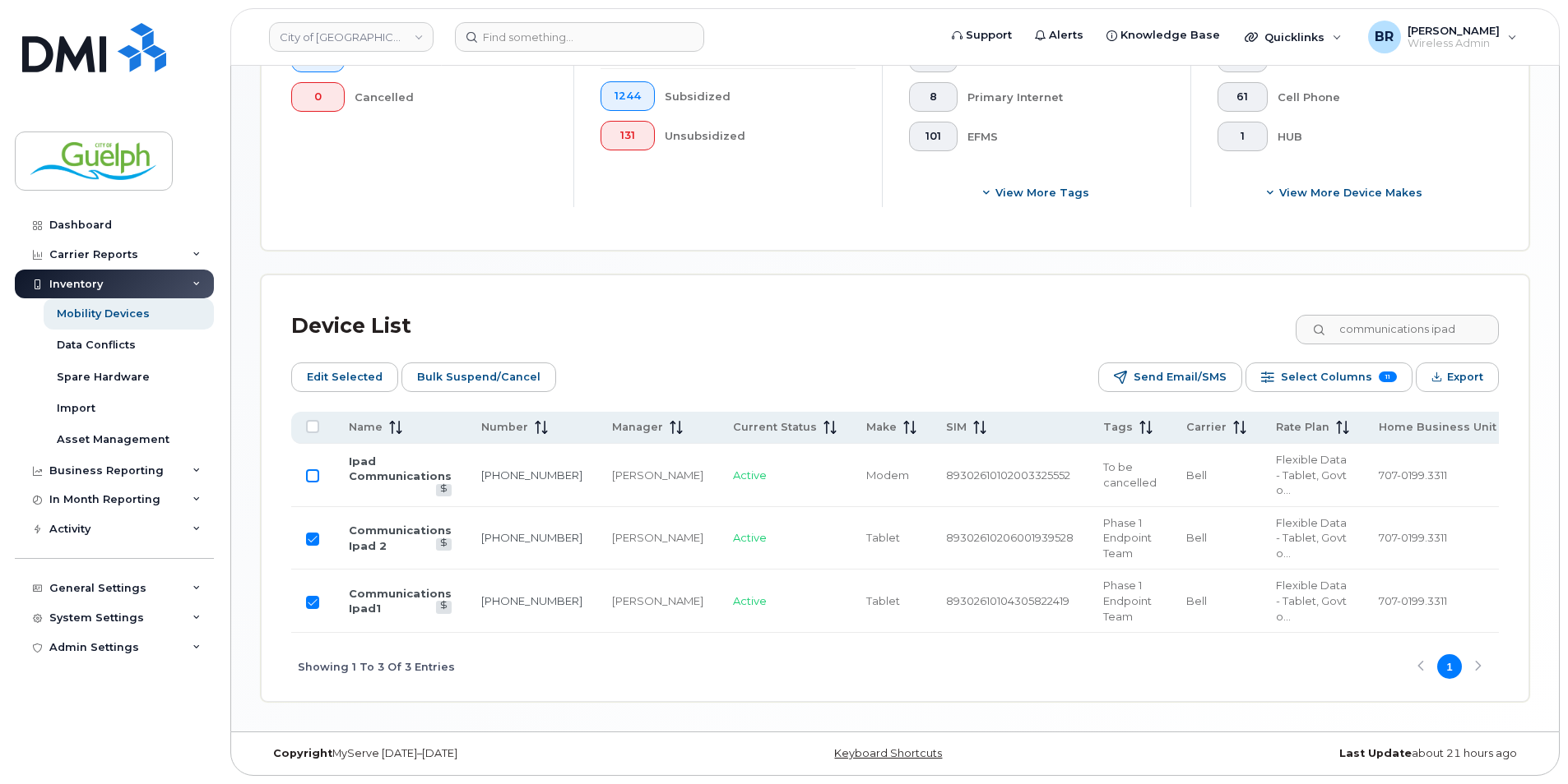
click at [311, 469] on input "Row Unselected" at bounding box center [312, 475] width 13 height 13
checkbox input "true"
click at [316, 472] on input "Row Selected" at bounding box center [312, 475] width 13 height 13
checkbox input "false"
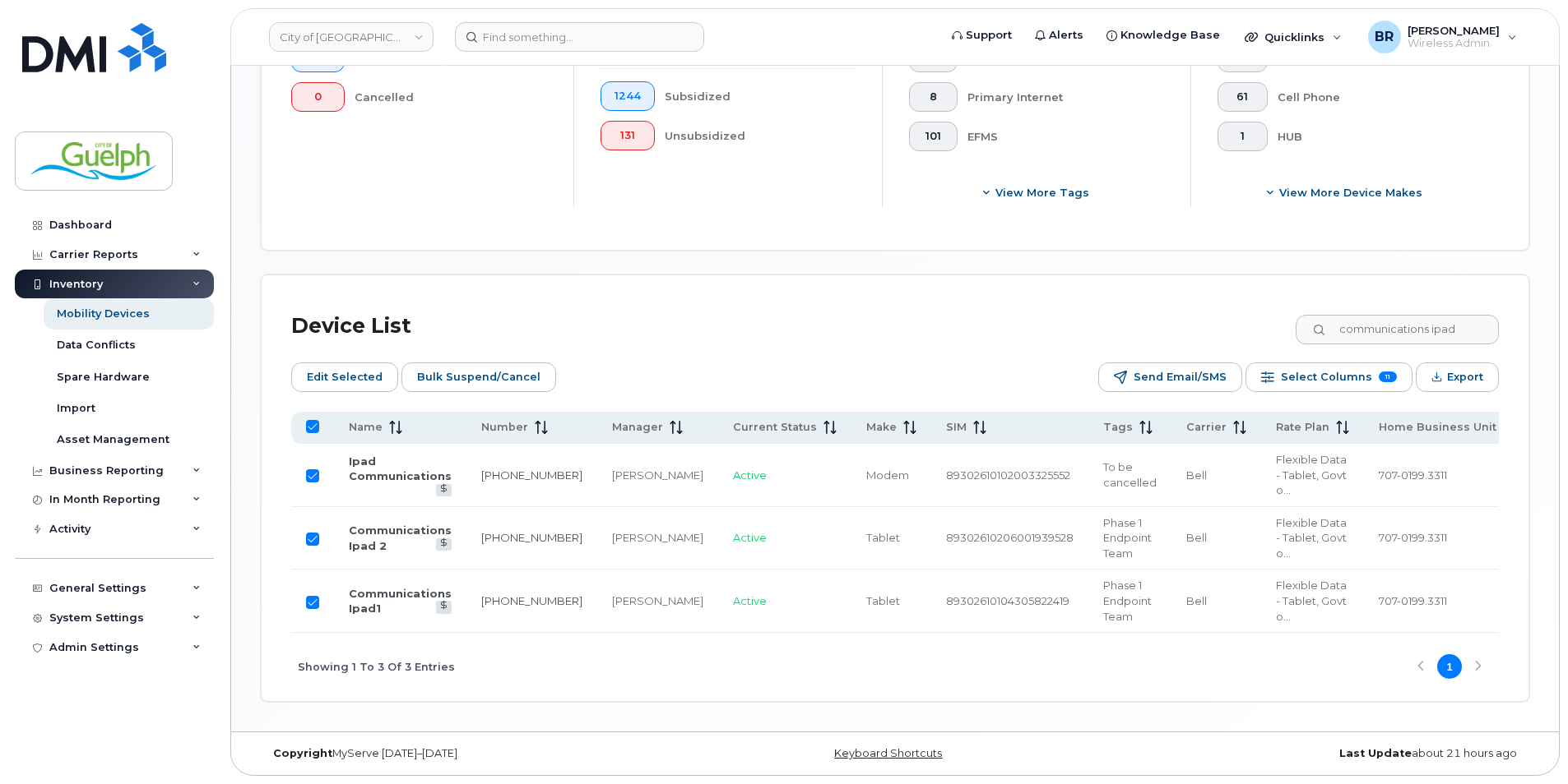
checkbox input "false"
click at [346, 373] on span "Edit Selected" at bounding box center [344, 377] width 76 height 25
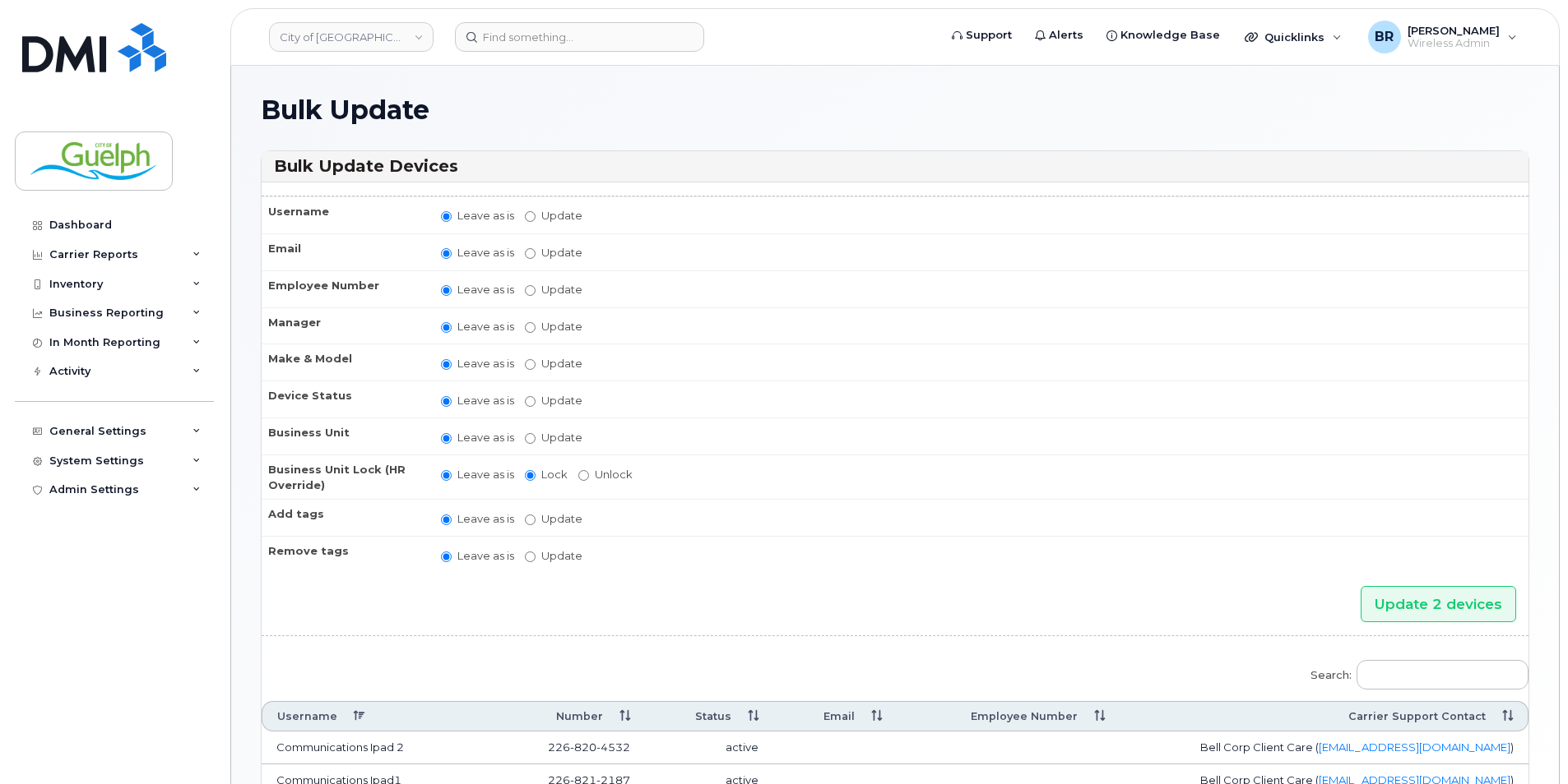
click at [561, 333] on label "Update Abby Spielmacher Abby Watts Adam Fischer Adam Geldart Adam Rutherford Ad…" at bounding box center [554, 327] width 58 height 15
click at [536, 333] on input "Update Abby Spielmacher Abby Watts Adam Fischer Adam Geldart Adam Rutherford Ad…" at bounding box center [530, 328] width 11 height 11
radio input "true"
radio input "false"
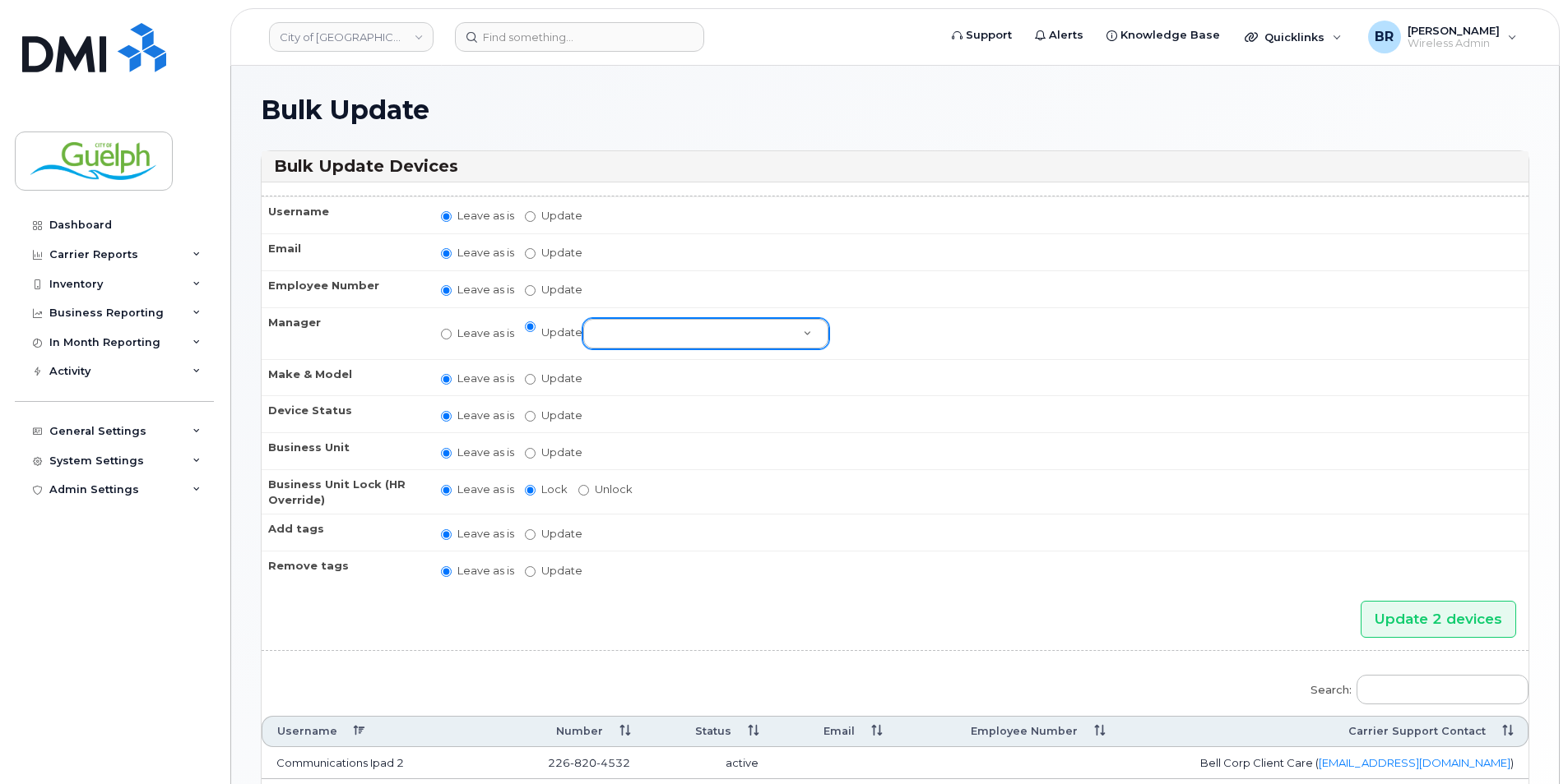
click at [704, 348] on div at bounding box center [706, 334] width 247 height 31
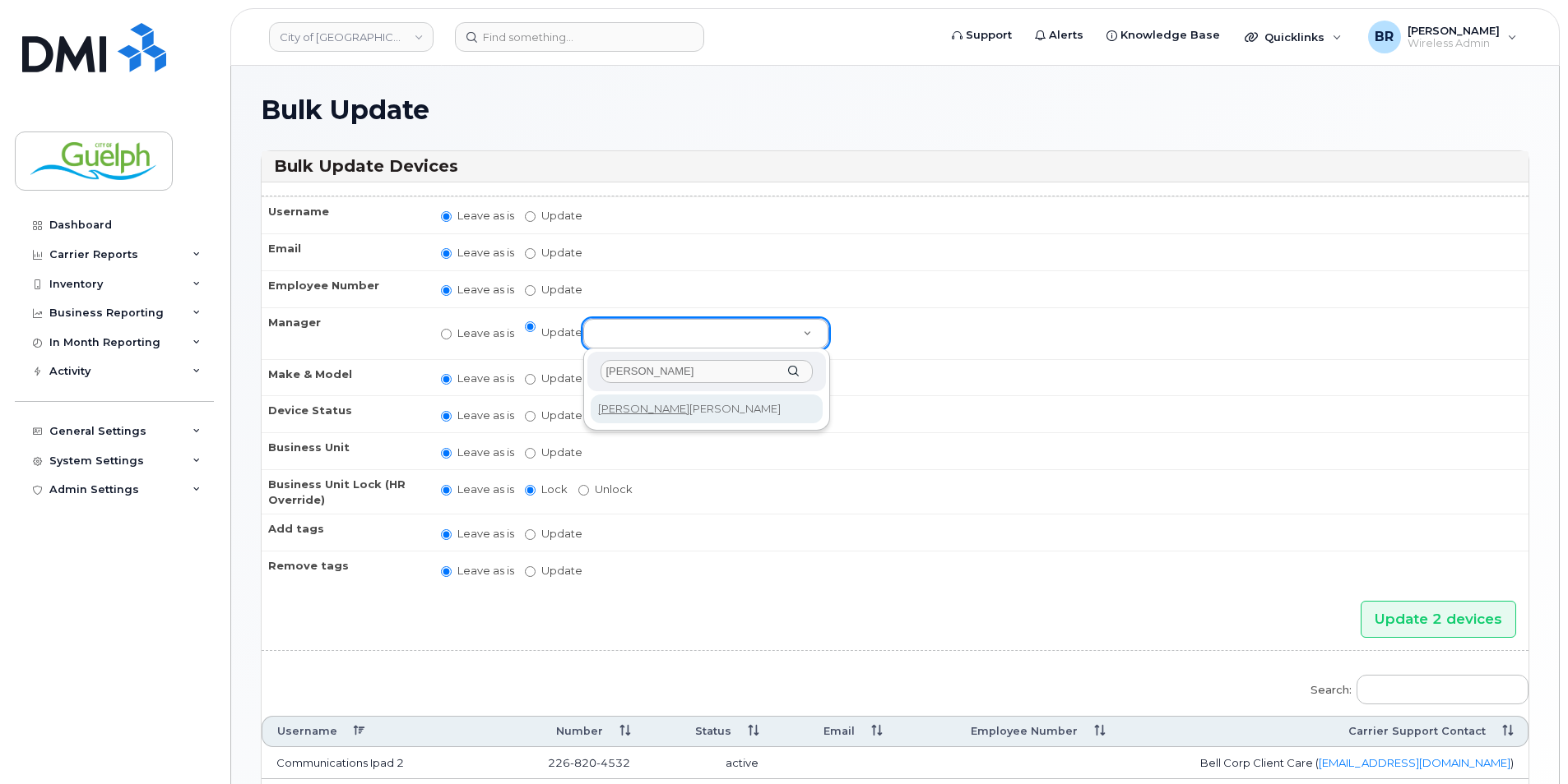
type input "sheena"
select select "2059444"
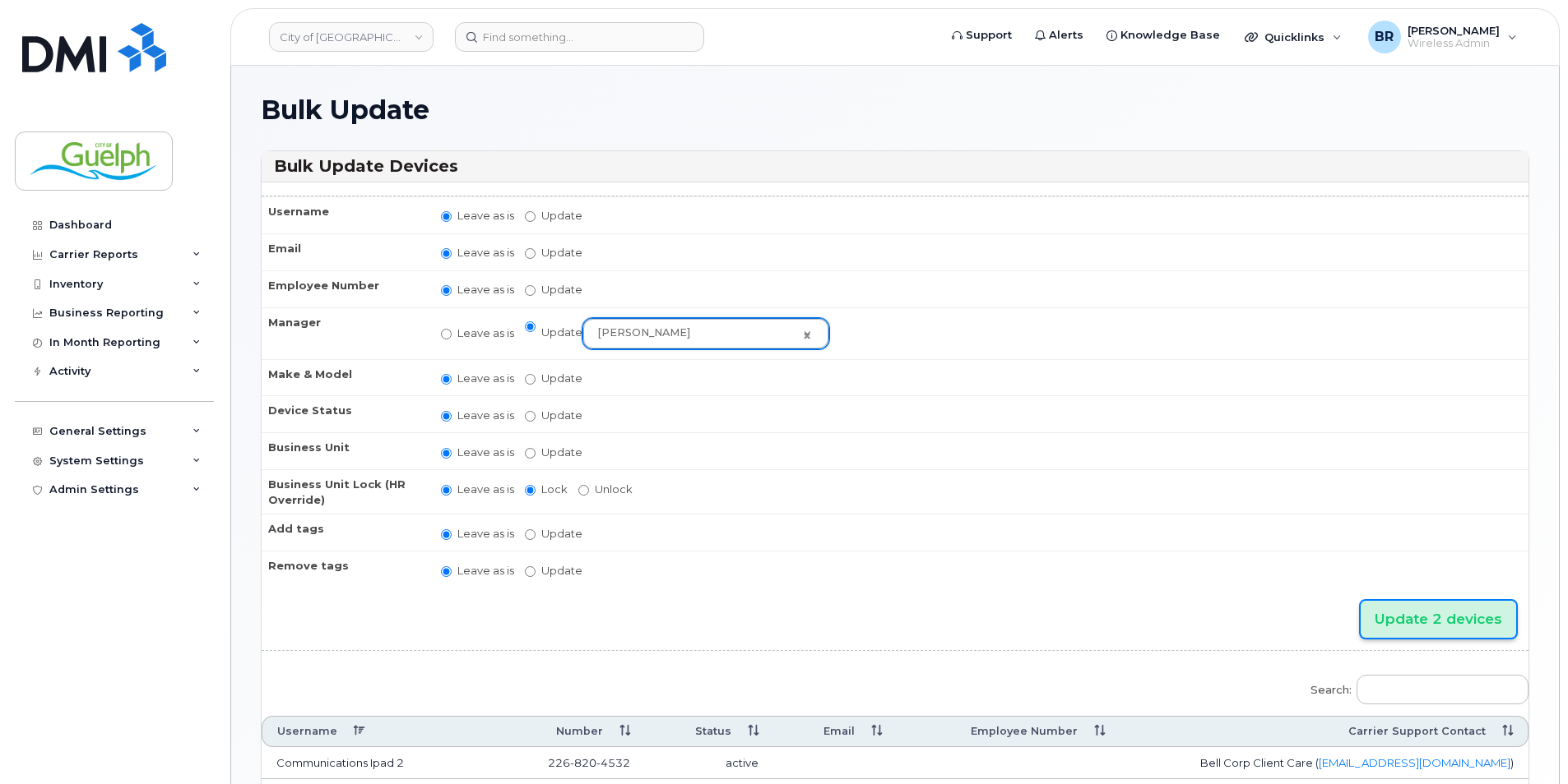
click at [1427, 622] on input "Update 2 devices" at bounding box center [1438, 619] width 156 height 37
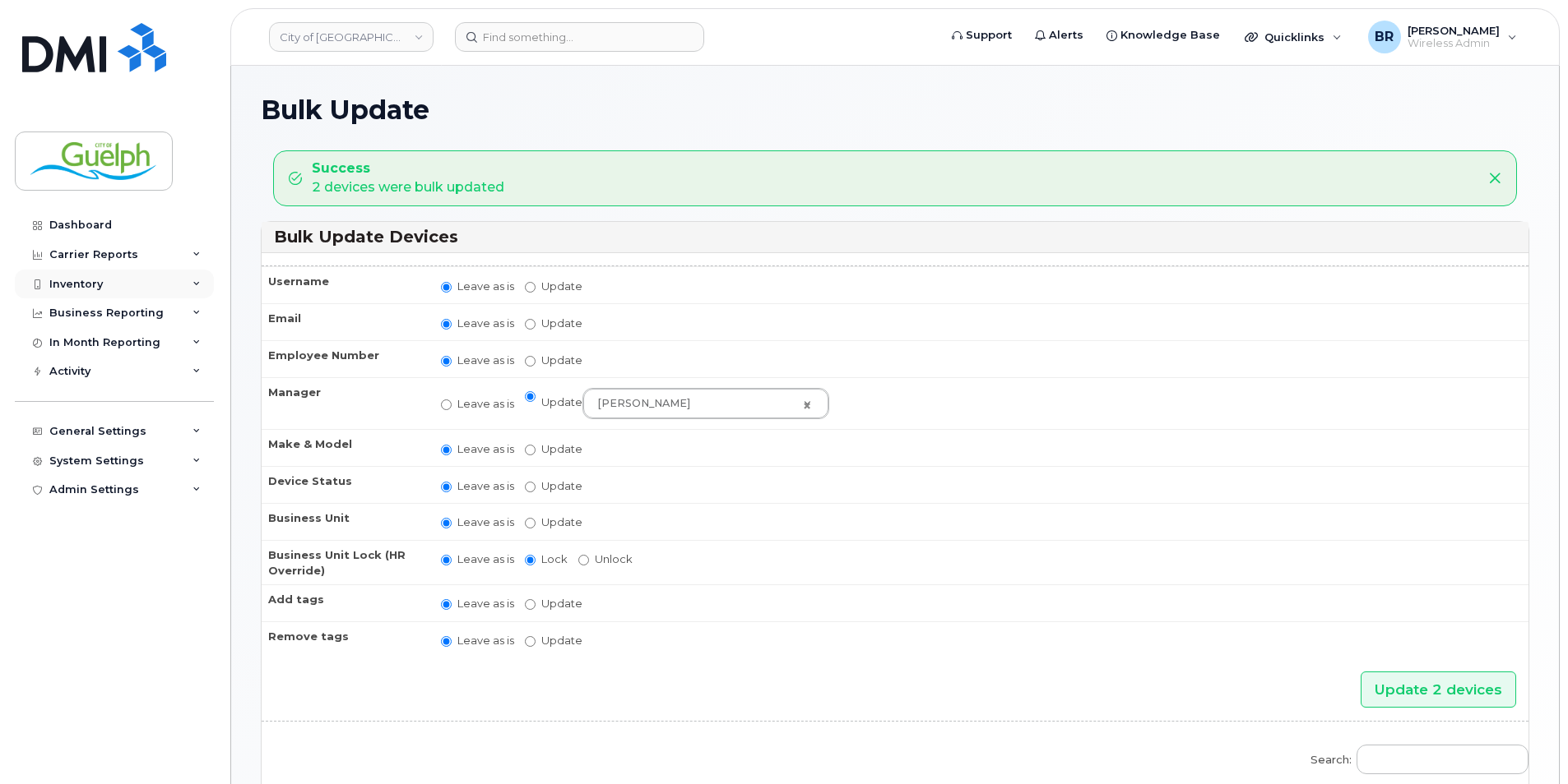
click at [88, 279] on div "Inventory" at bounding box center [76, 283] width 54 height 13
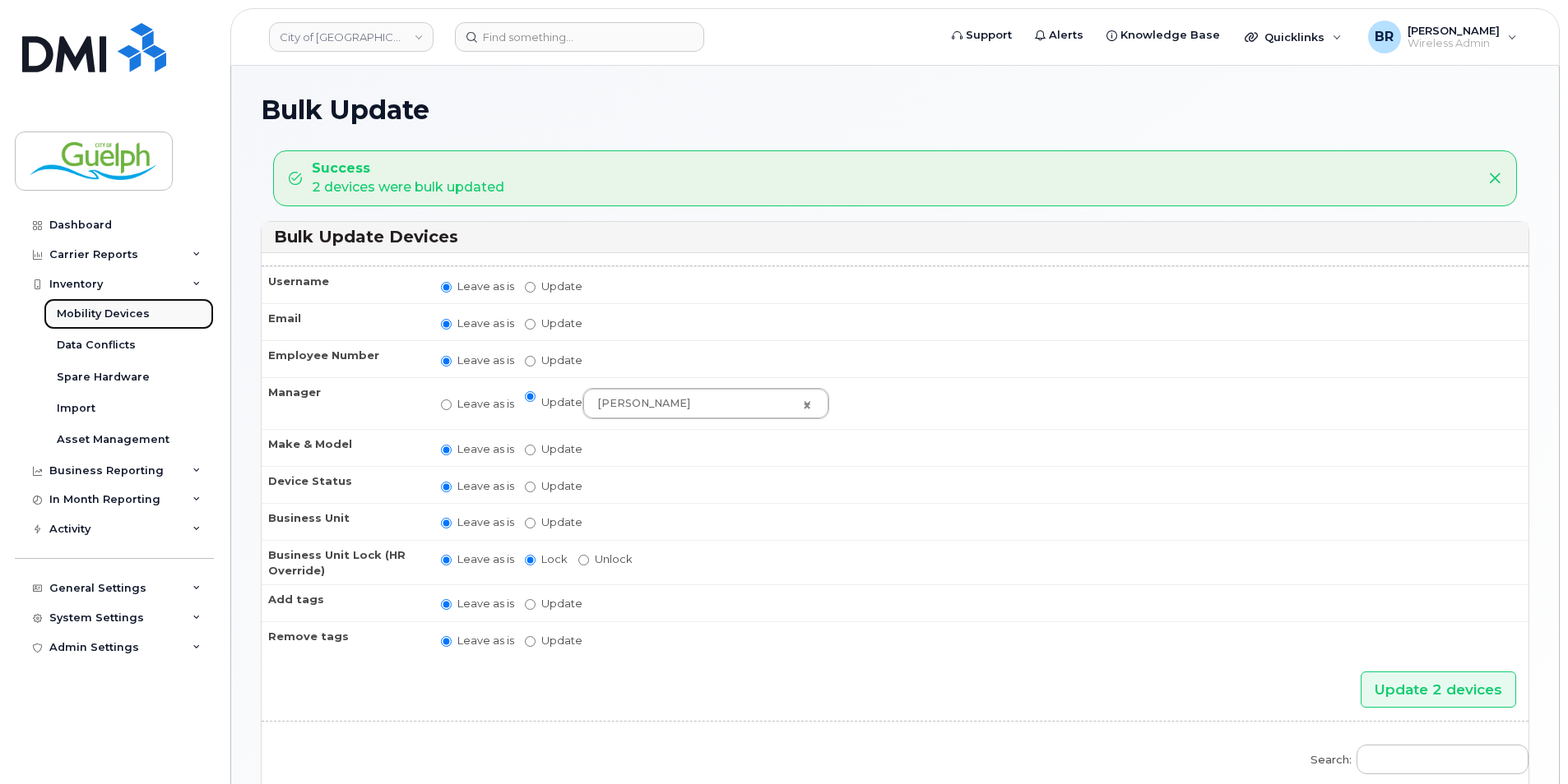
click at [85, 313] on div "Mobility Devices" at bounding box center [103, 313] width 93 height 14
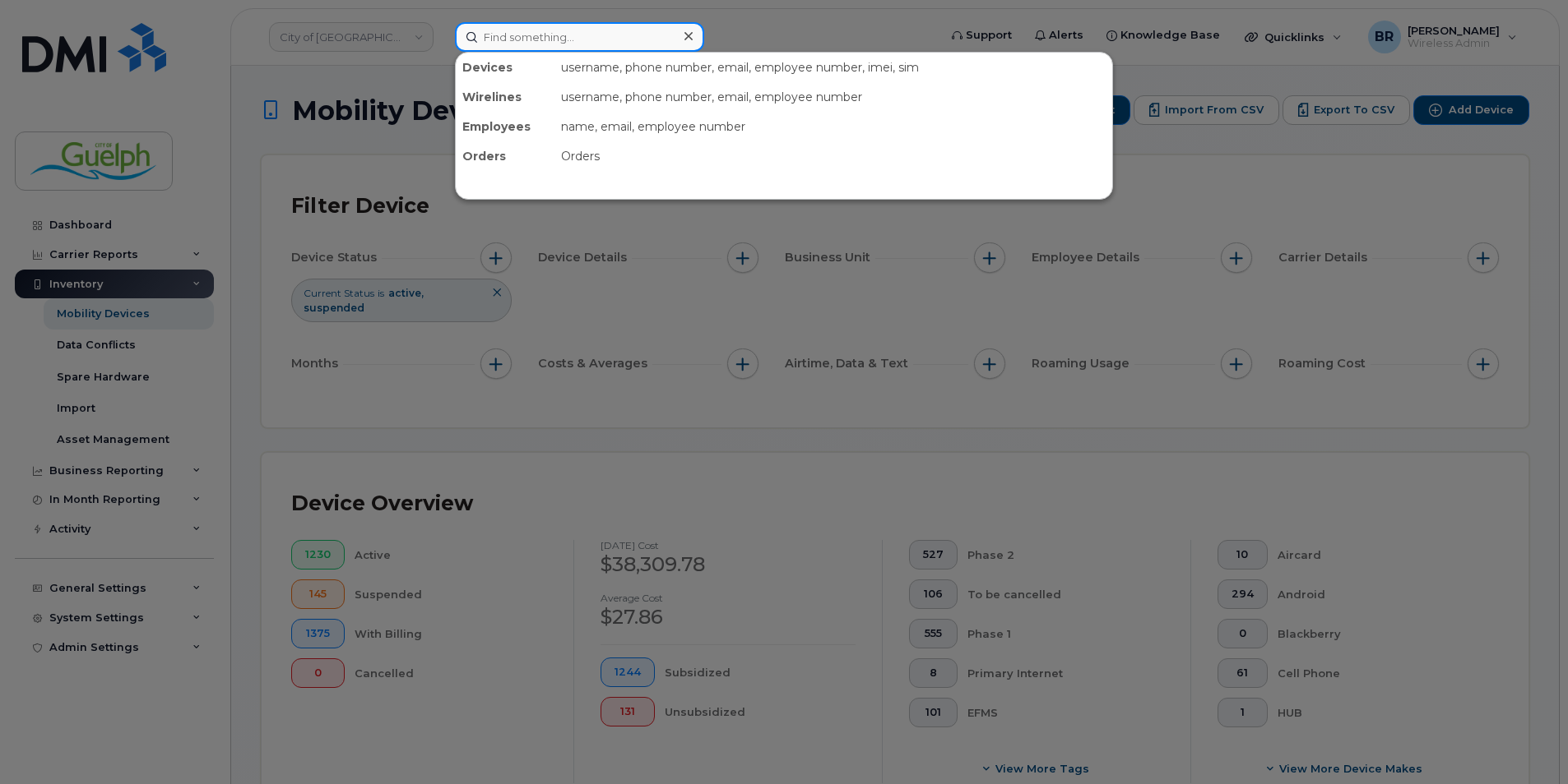
click at [537, 40] on input at bounding box center [579, 37] width 250 height 30
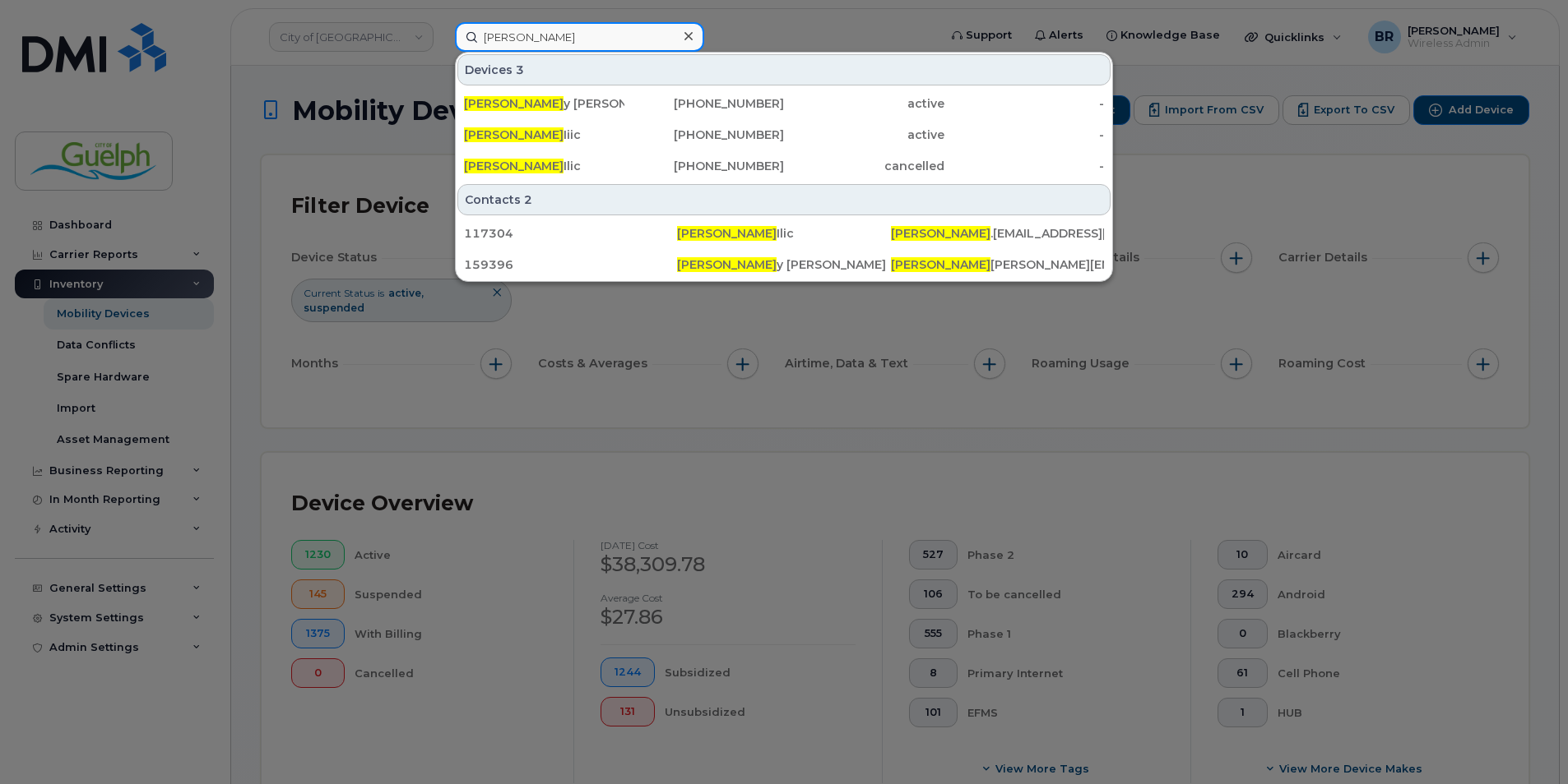
type input "[PERSON_NAME]"
click at [691, 36] on icon at bounding box center [688, 36] width 9 height 13
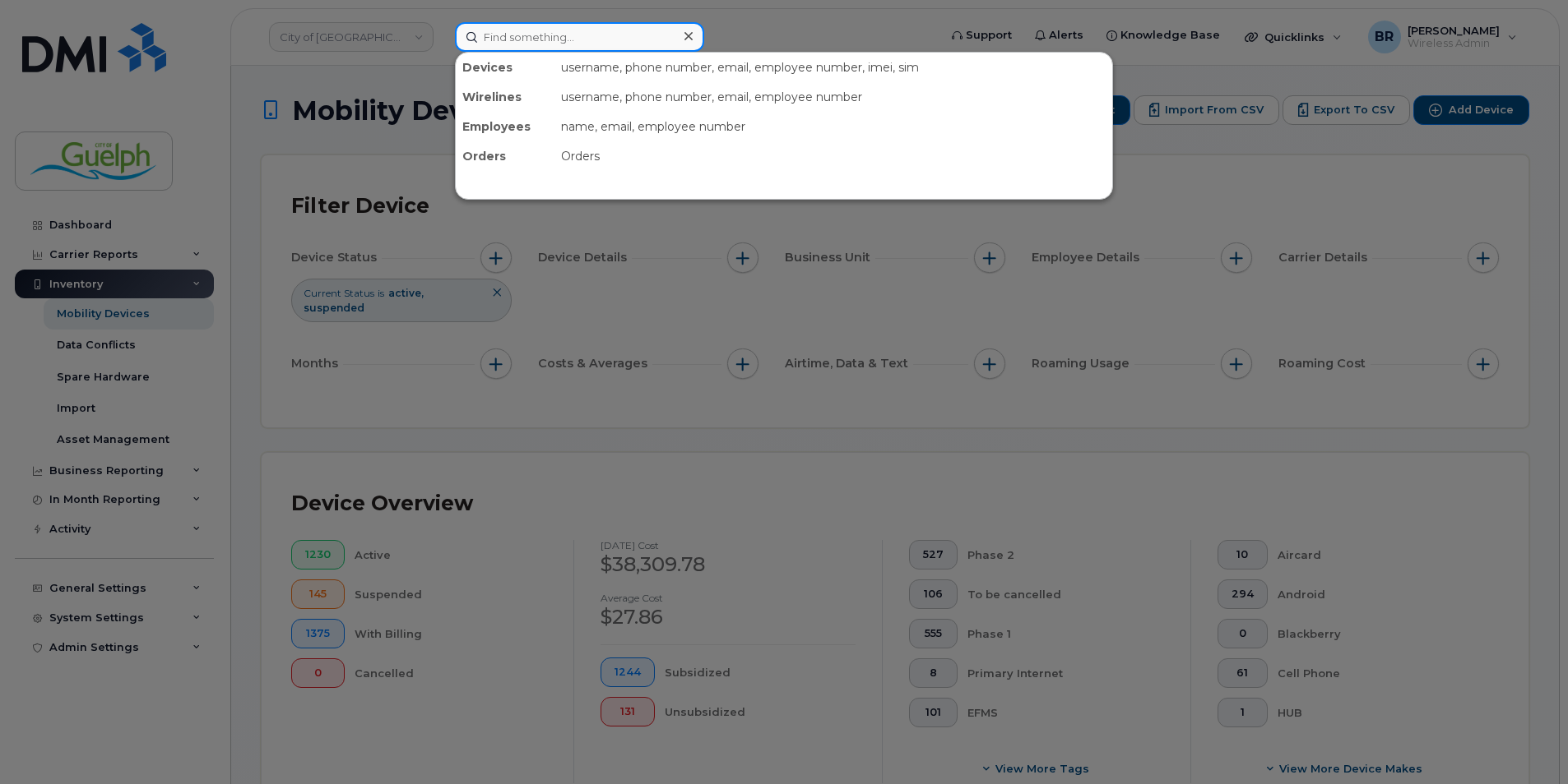
click at [529, 29] on input at bounding box center [579, 37] width 250 height 30
paste input "519-766-8285"
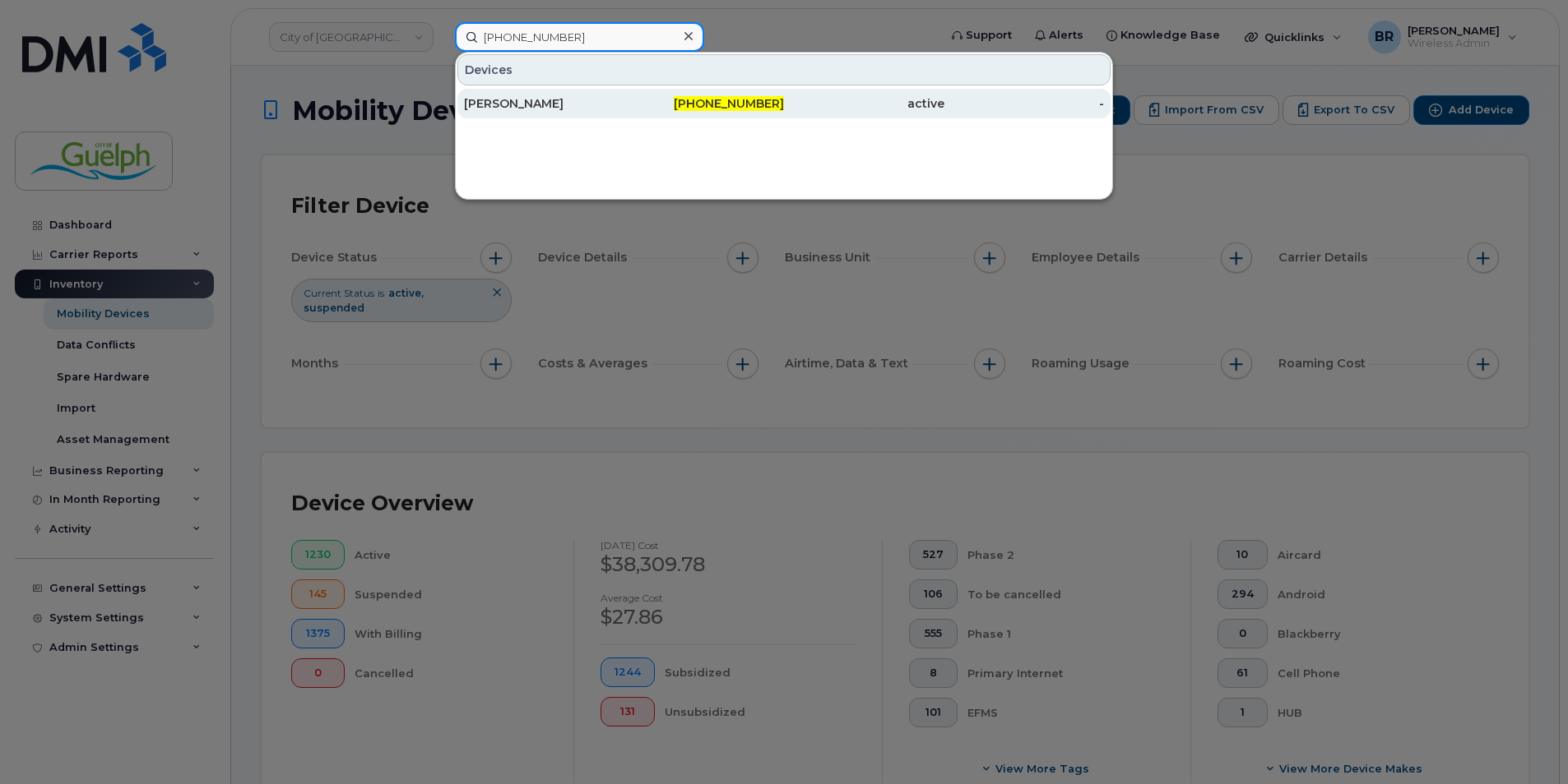
type input "519-766-8285"
click at [487, 101] on div "[PERSON_NAME]" at bounding box center [544, 103] width 160 height 16
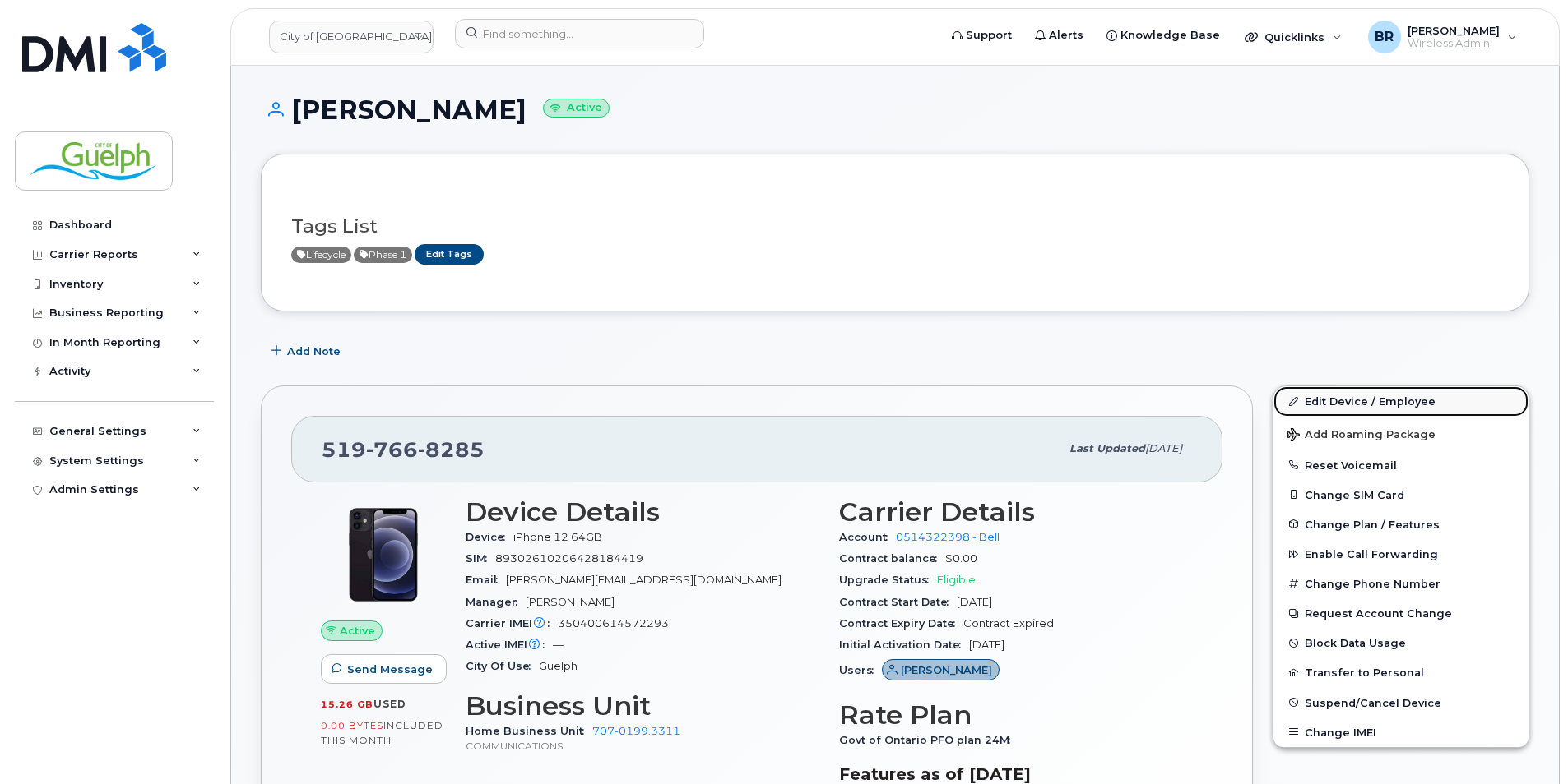
click at [1330, 406] on link "Edit Device / Employee" at bounding box center [1400, 401] width 255 height 30
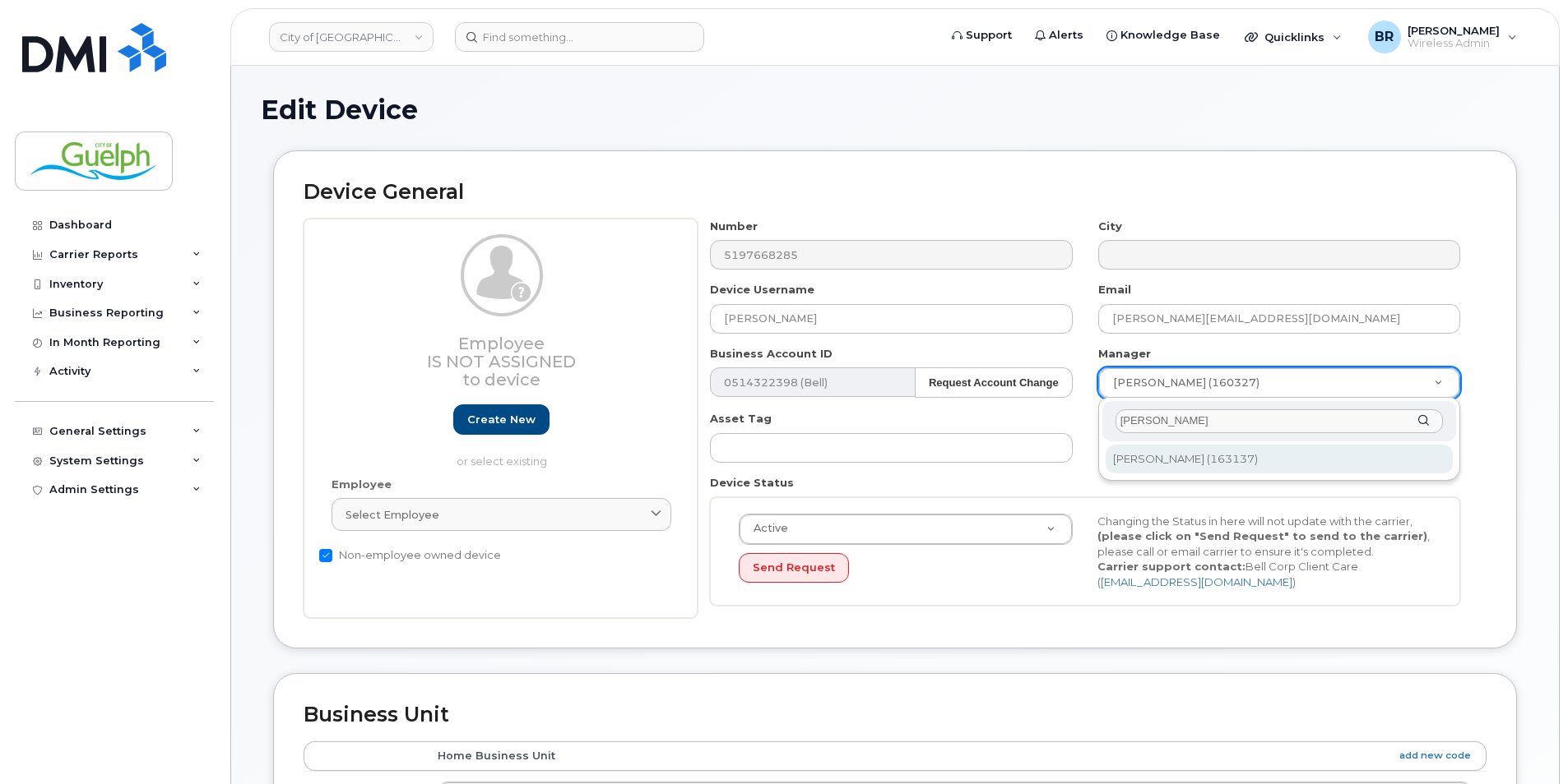
type input "sheena"
type input "2059444"
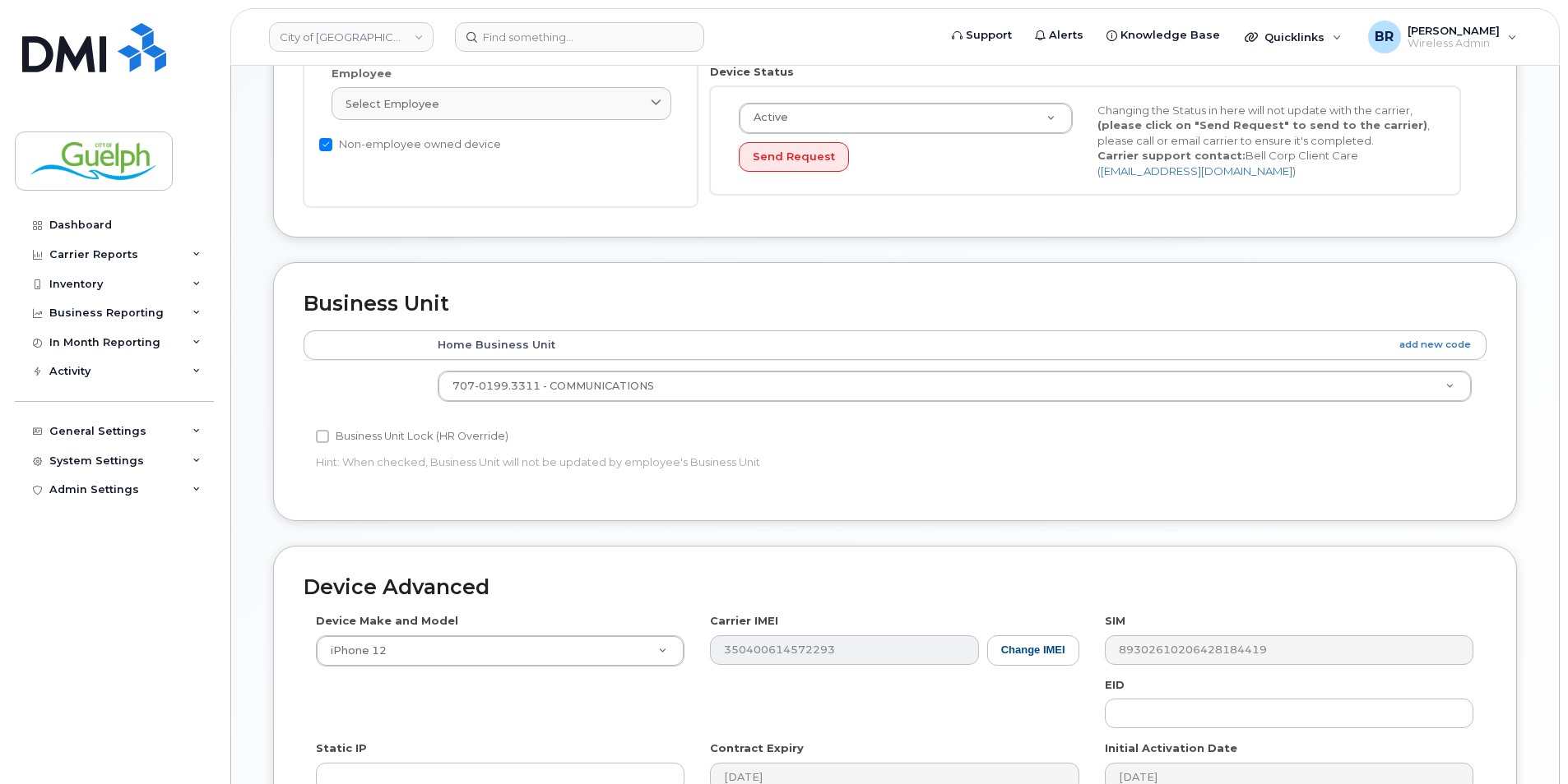
scroll to position [662, 0]
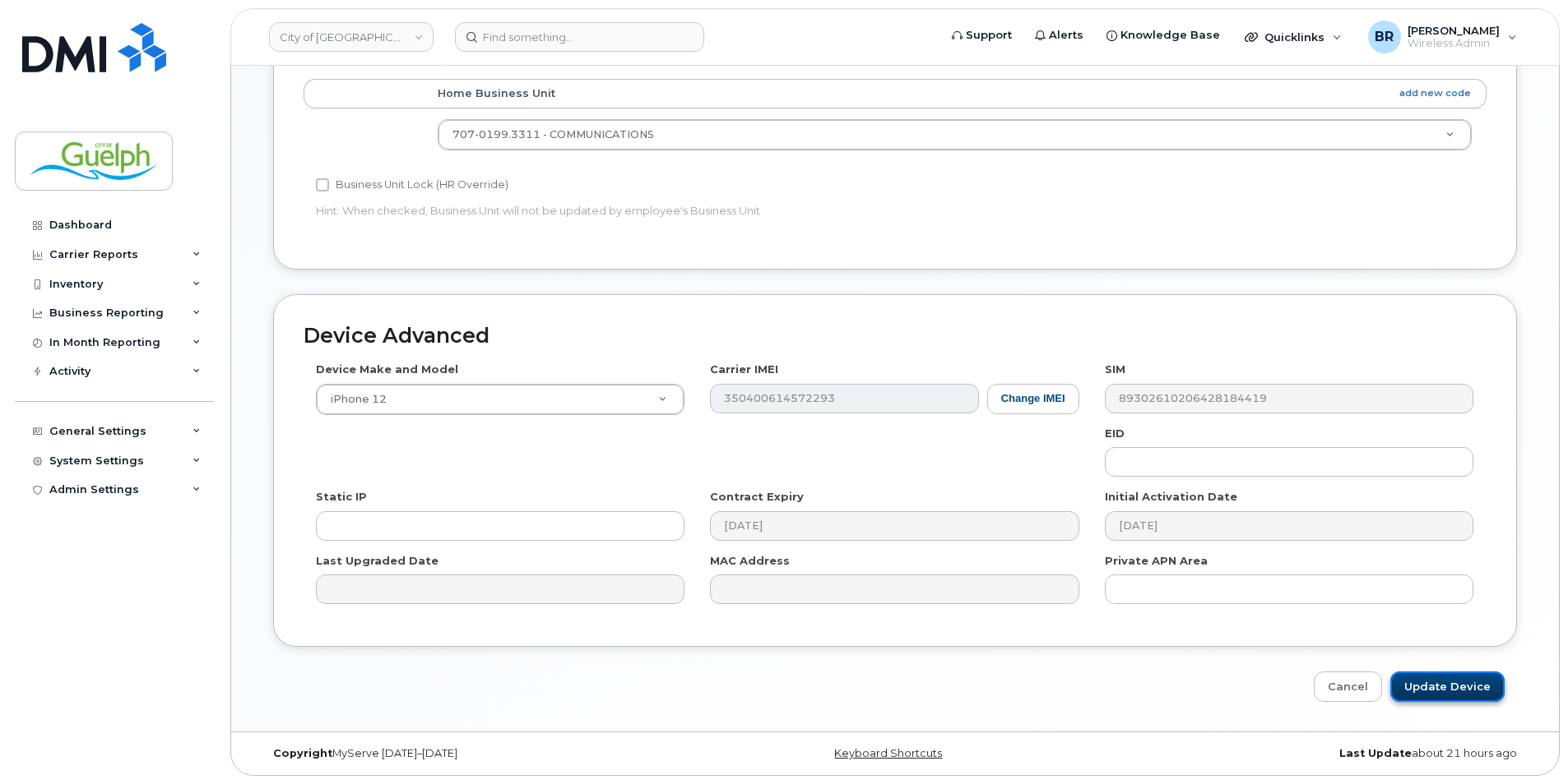
click at [1460, 682] on input "Update Device" at bounding box center [1447, 687] width 114 height 31
type input "Saving..."
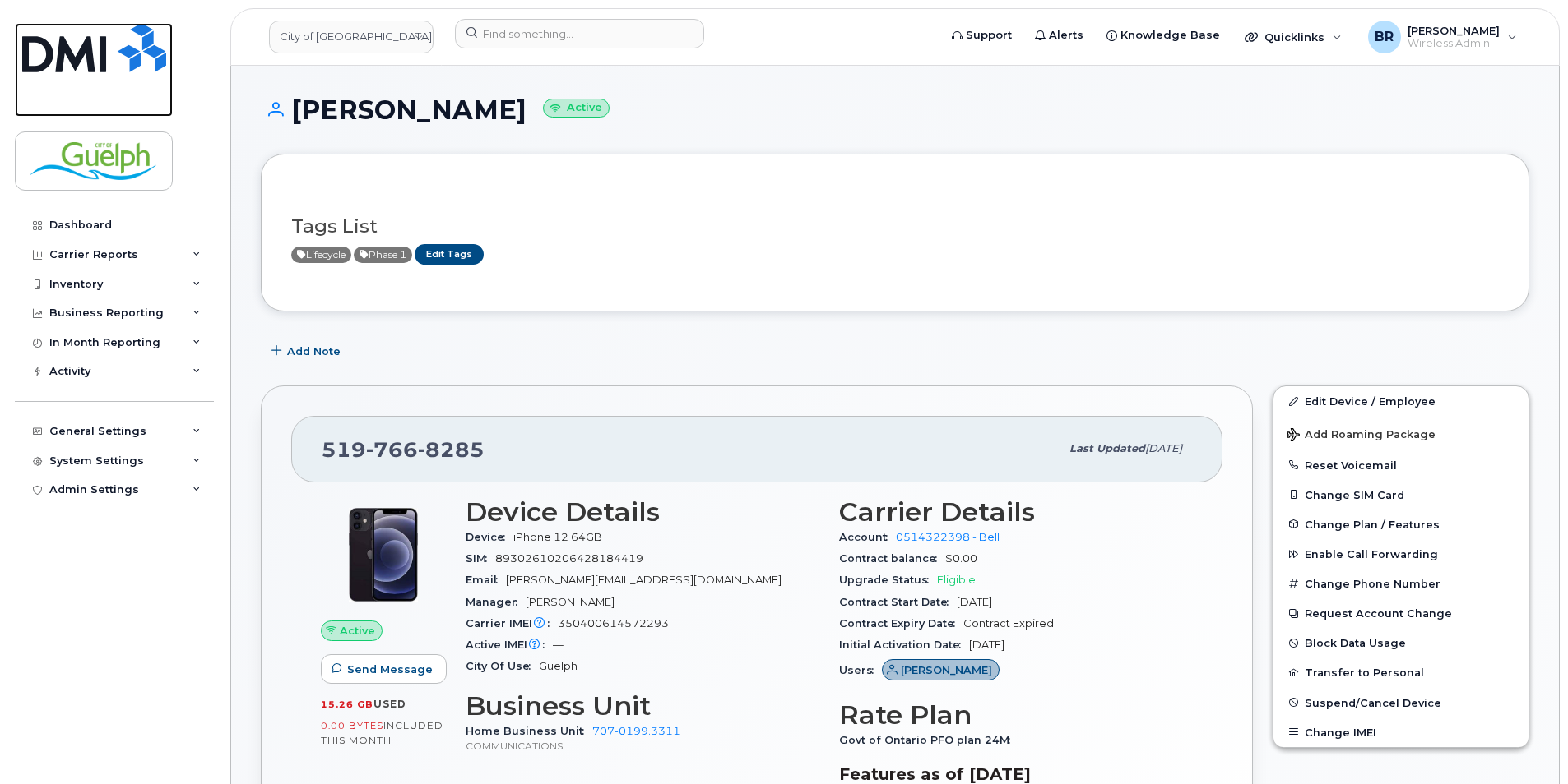
click at [108, 60] on img at bounding box center [94, 48] width 144 height 49
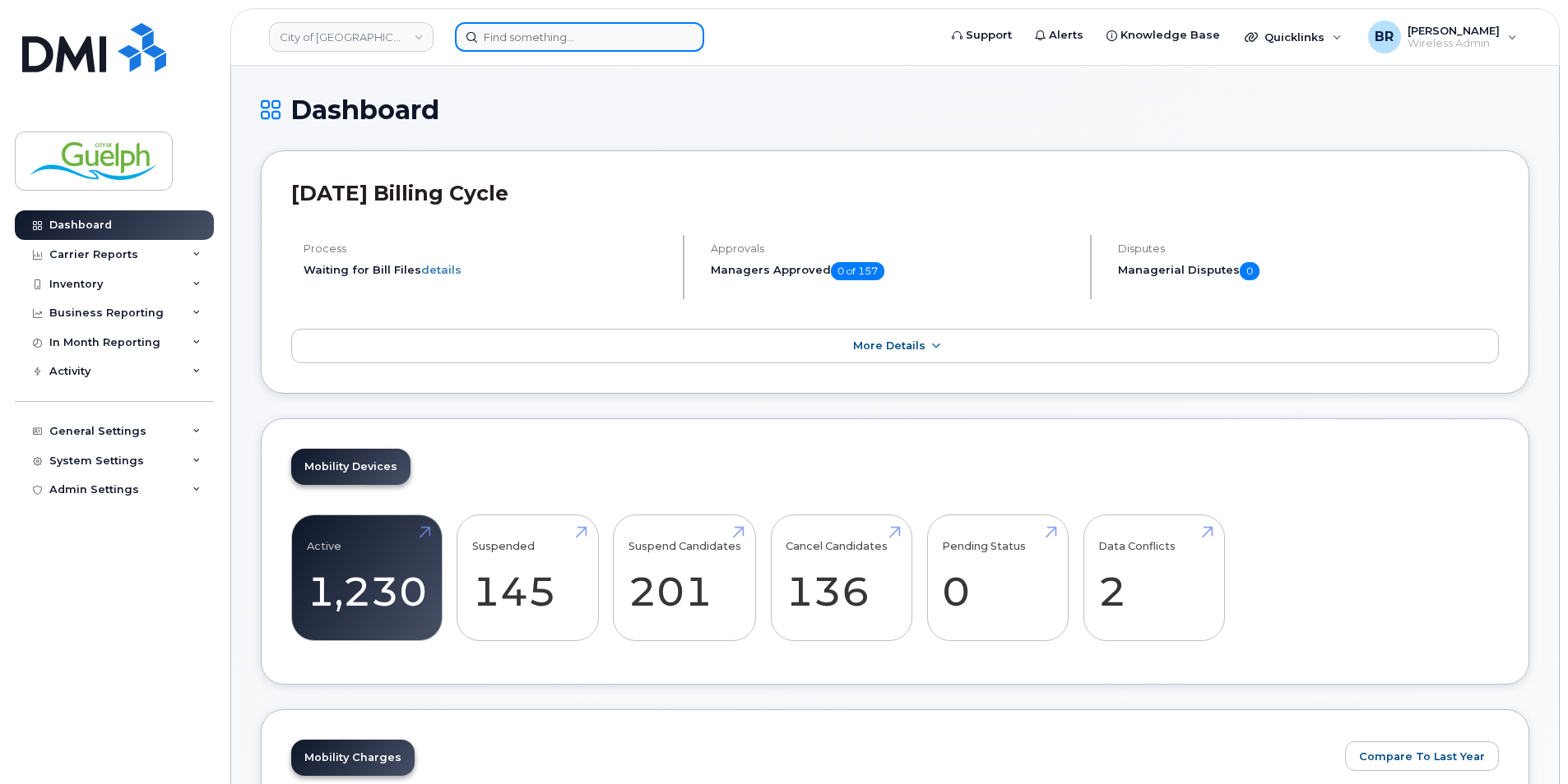
click at [531, 40] on input at bounding box center [579, 37] width 250 height 30
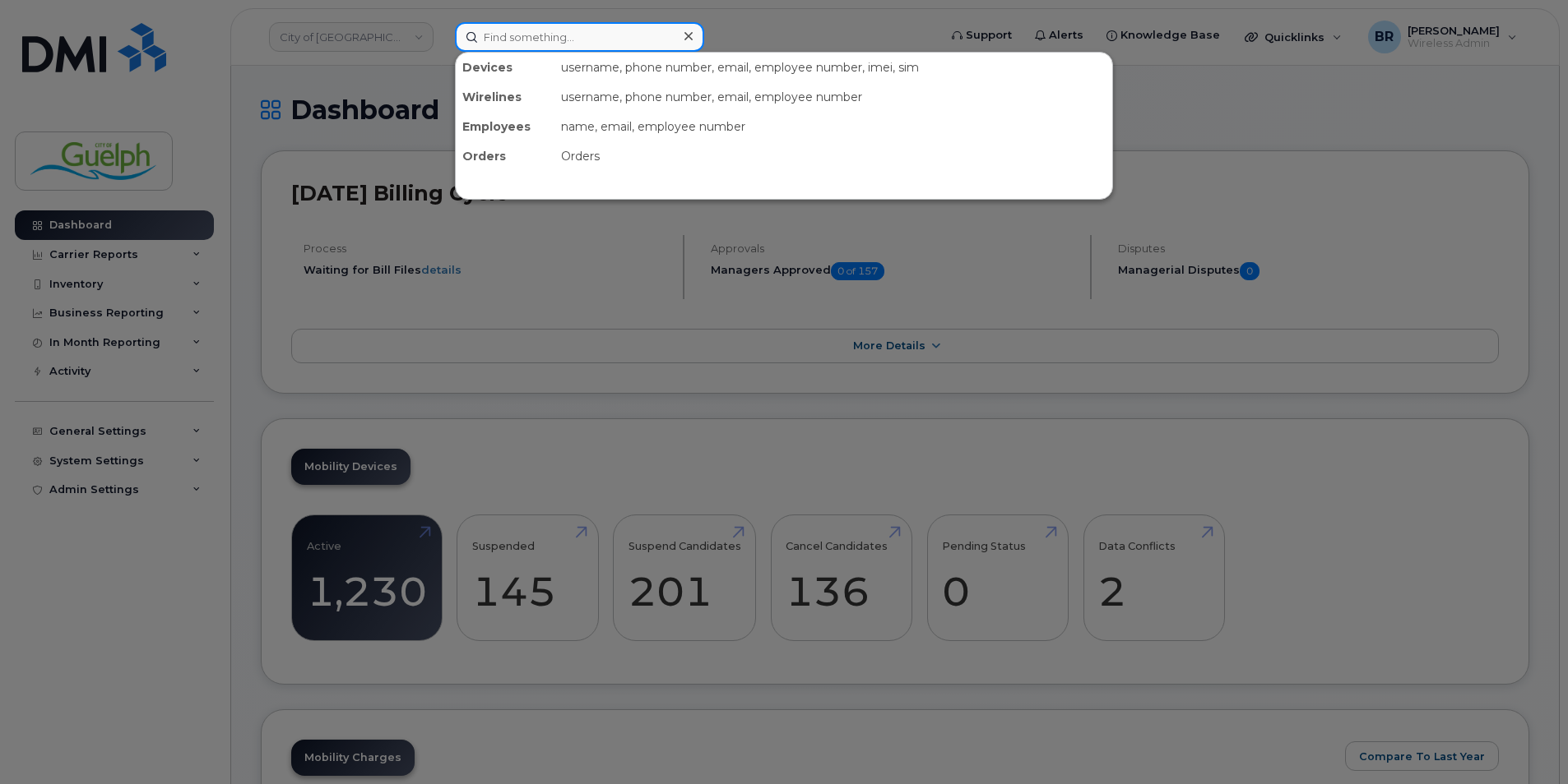
paste input "[PHONE_NUMBER]"
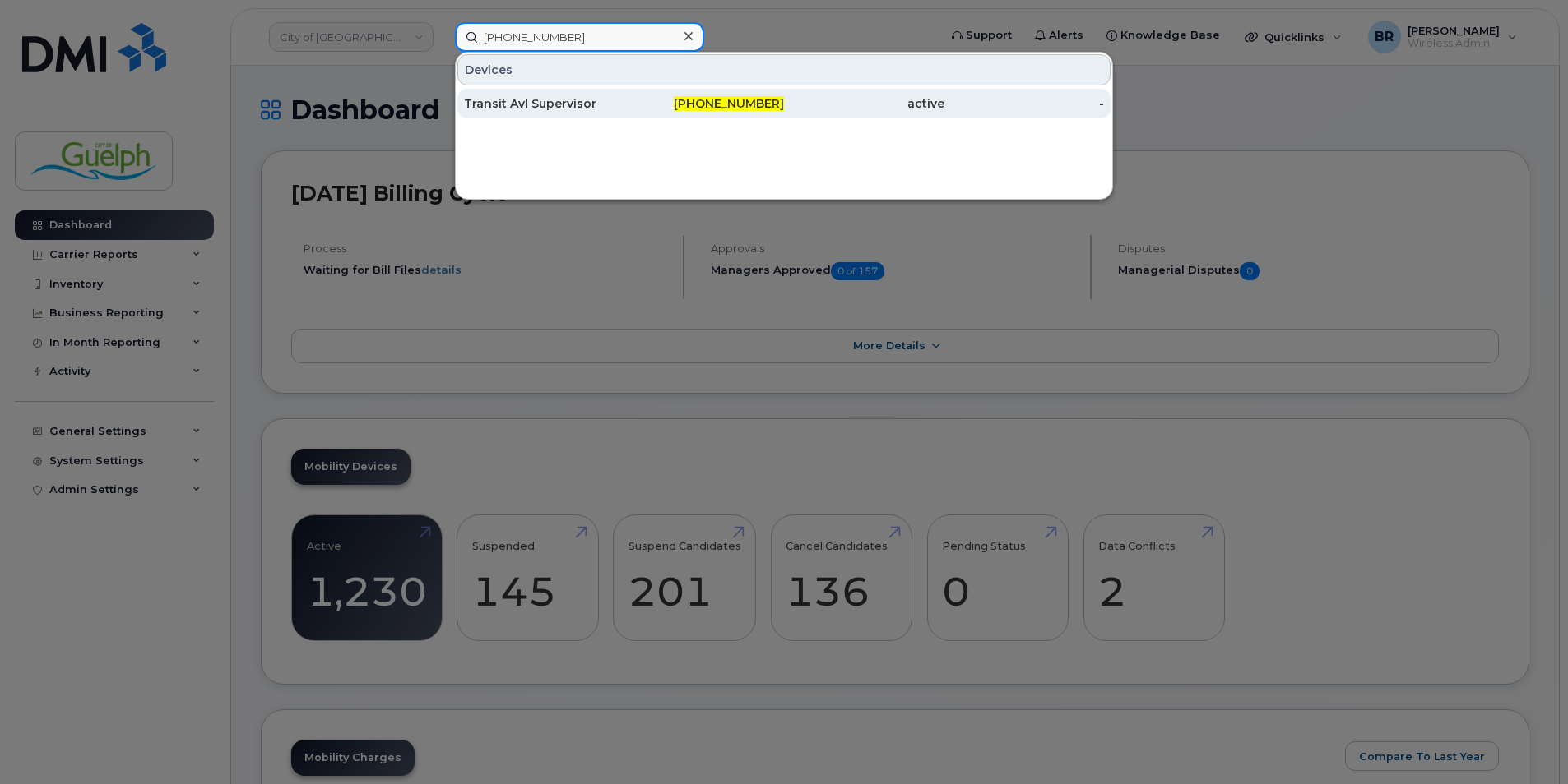
type input "[PHONE_NUMBER]"
click at [533, 96] on div "Transit Avl Supervisor" at bounding box center [544, 103] width 160 height 16
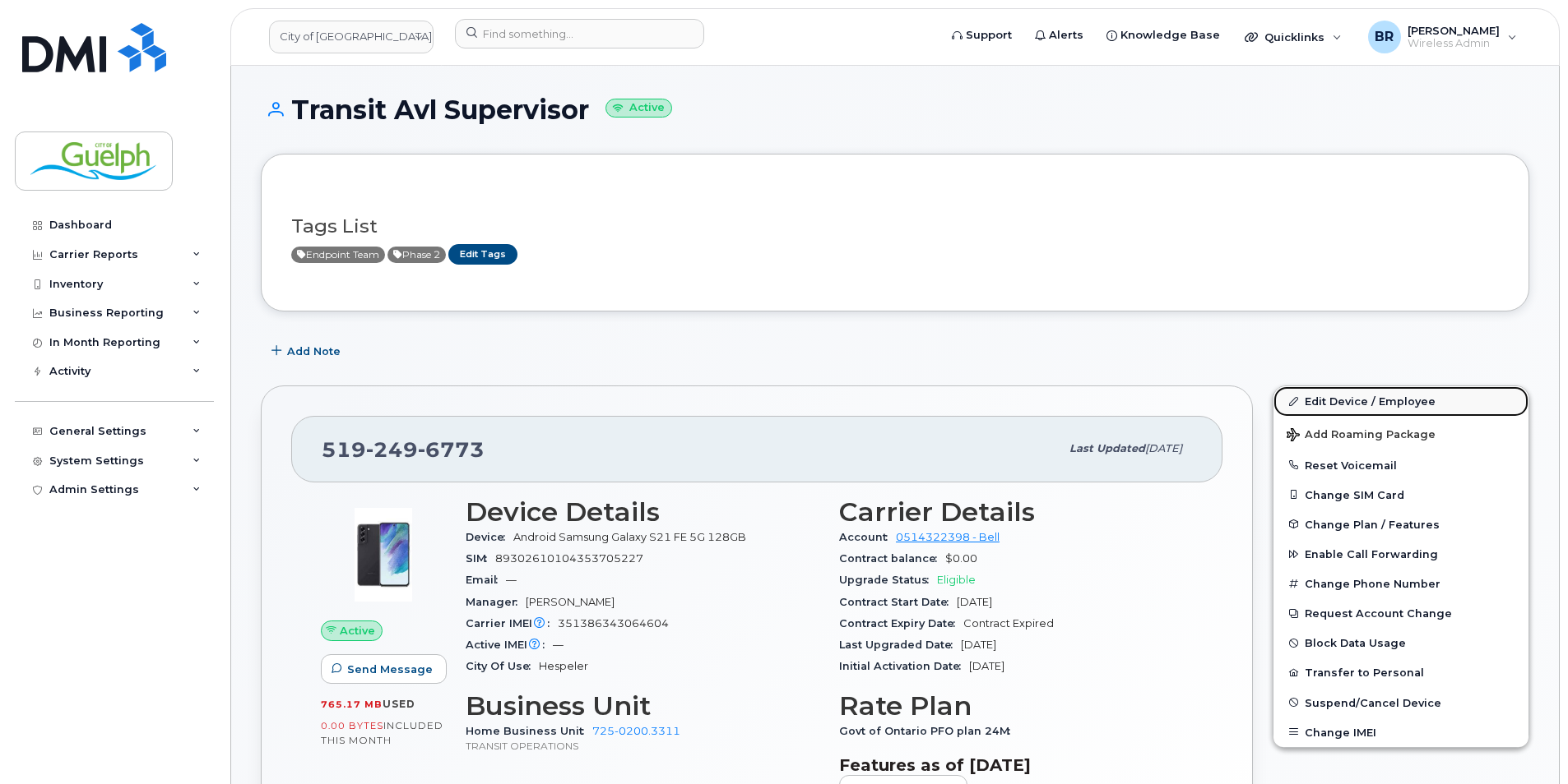
click at [1399, 414] on link "Edit Device / Employee" at bounding box center [1400, 401] width 255 height 30
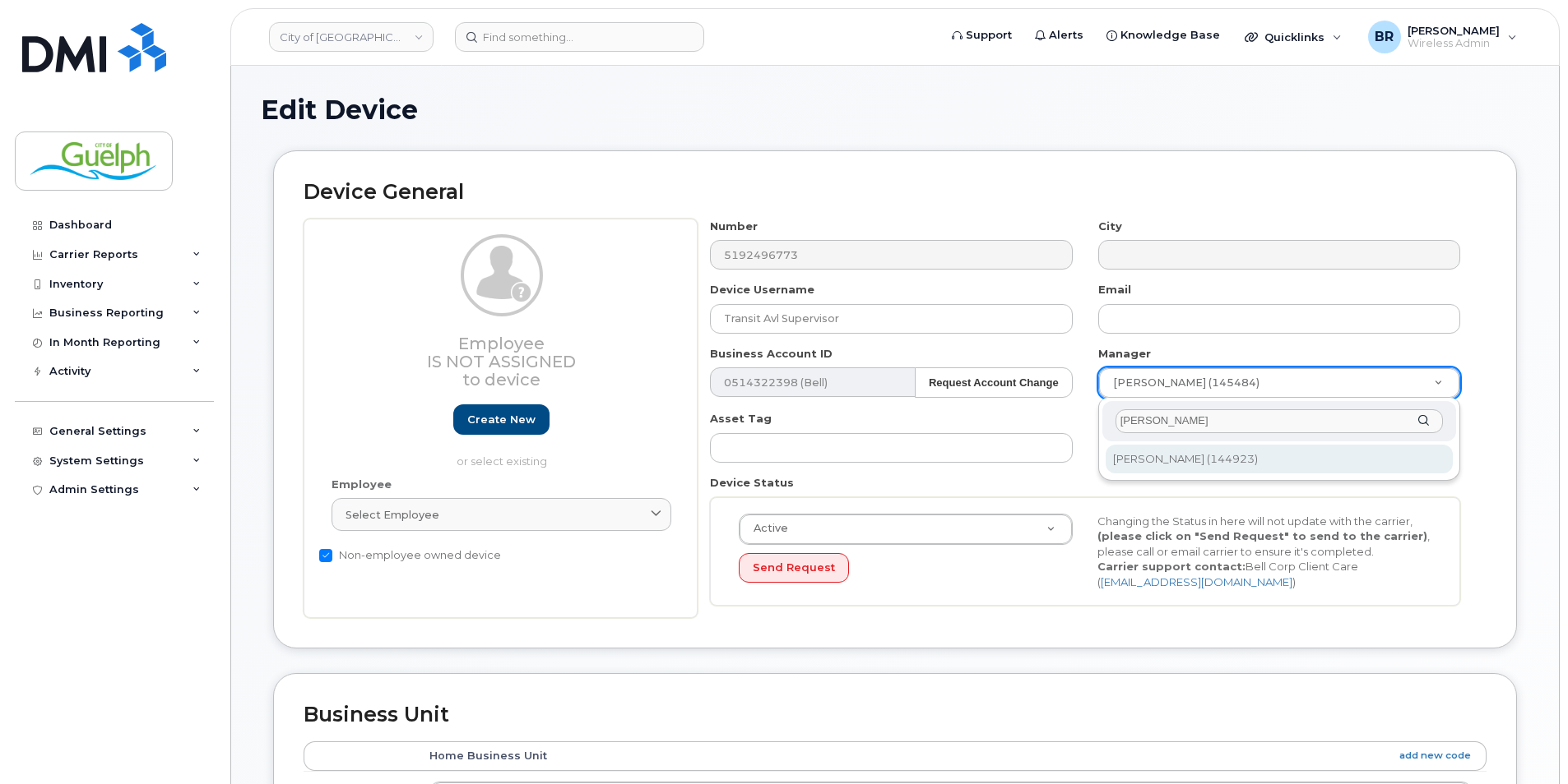
type input "glenn m"
type input "525243"
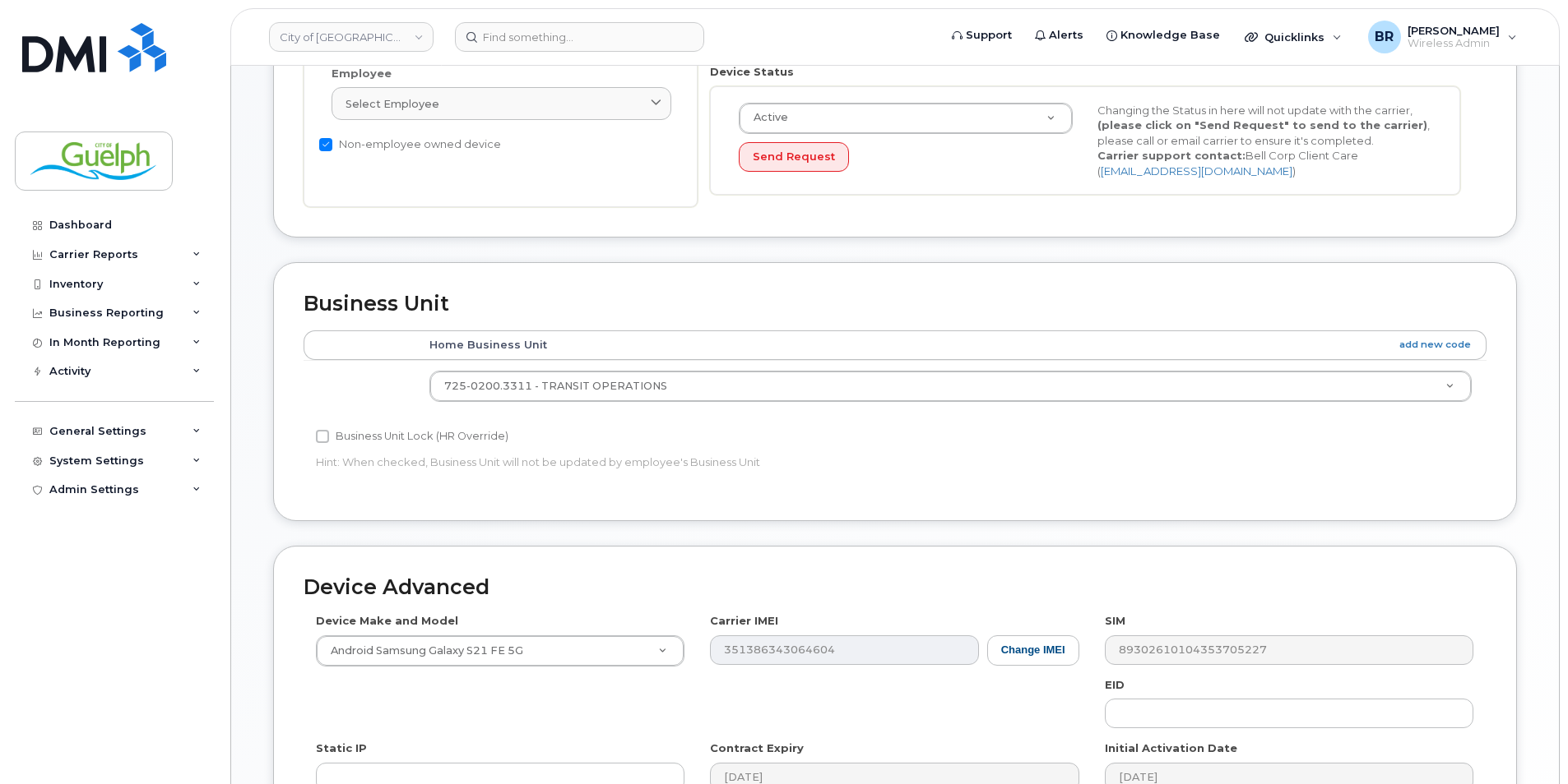
scroll to position [662, 0]
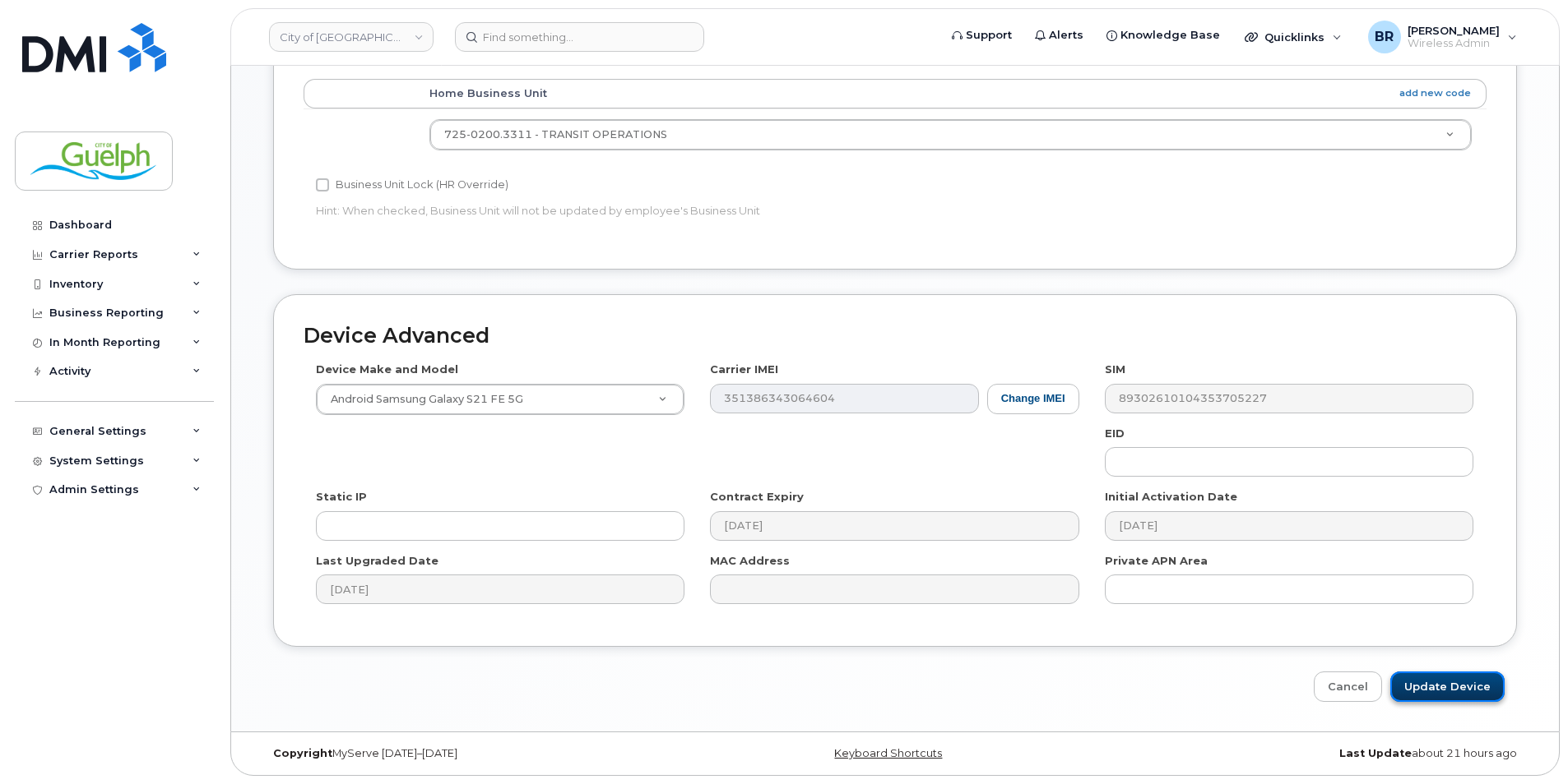
click at [1462, 689] on input "Update Device" at bounding box center [1447, 687] width 114 height 31
type input "Saving..."
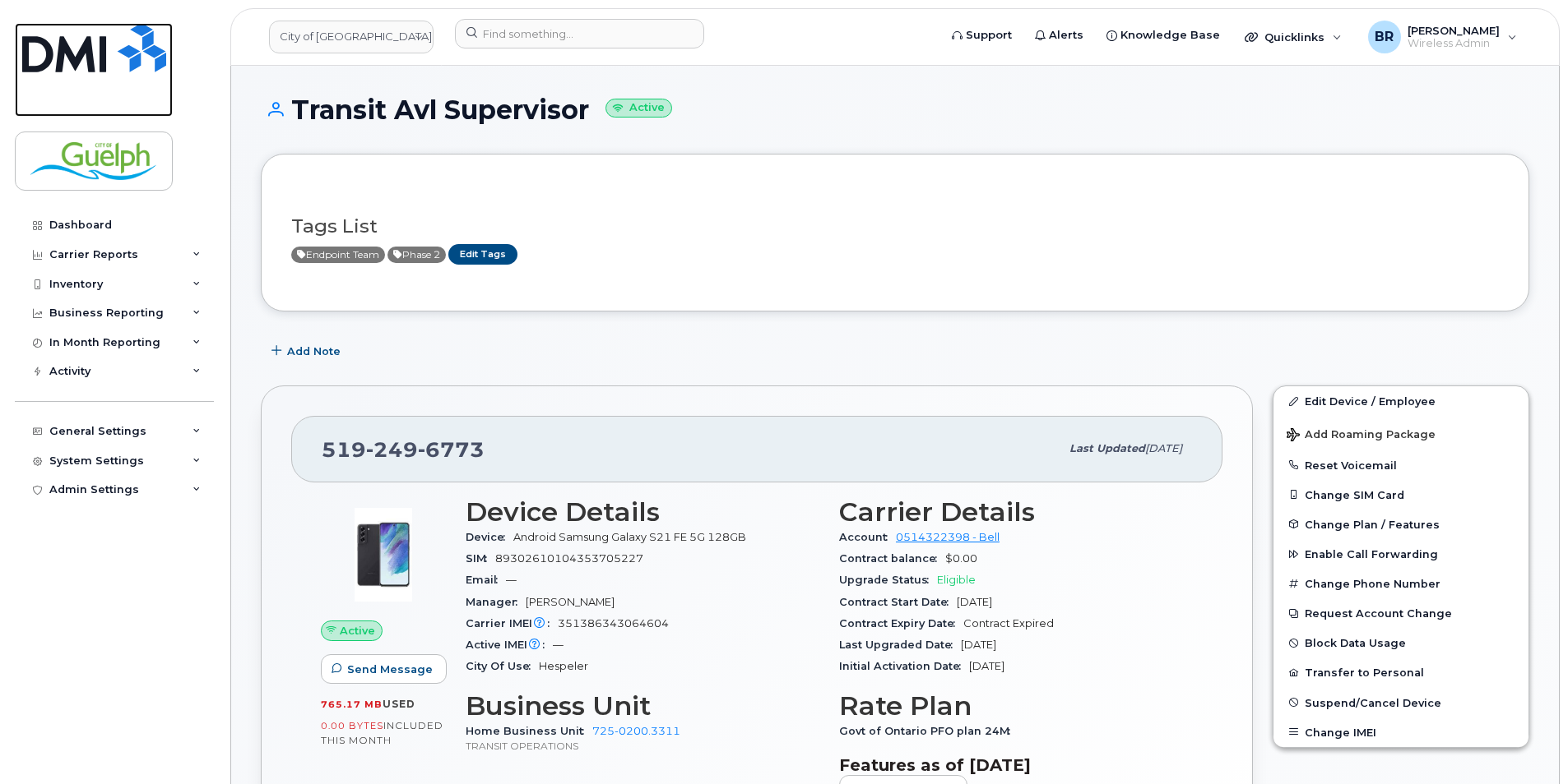
click at [114, 59] on img at bounding box center [94, 48] width 144 height 49
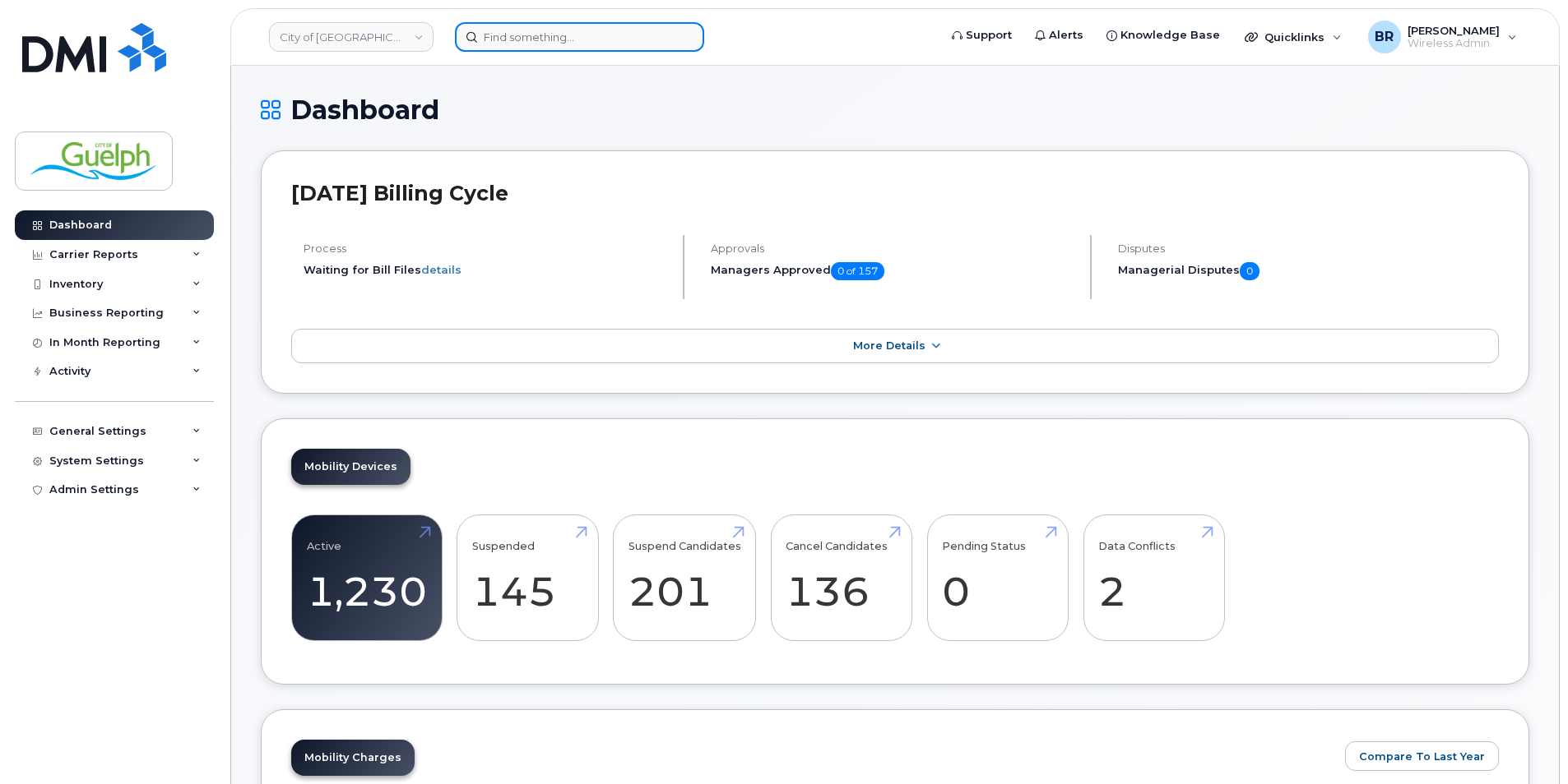
click at [551, 33] on input at bounding box center [579, 37] width 250 height 30
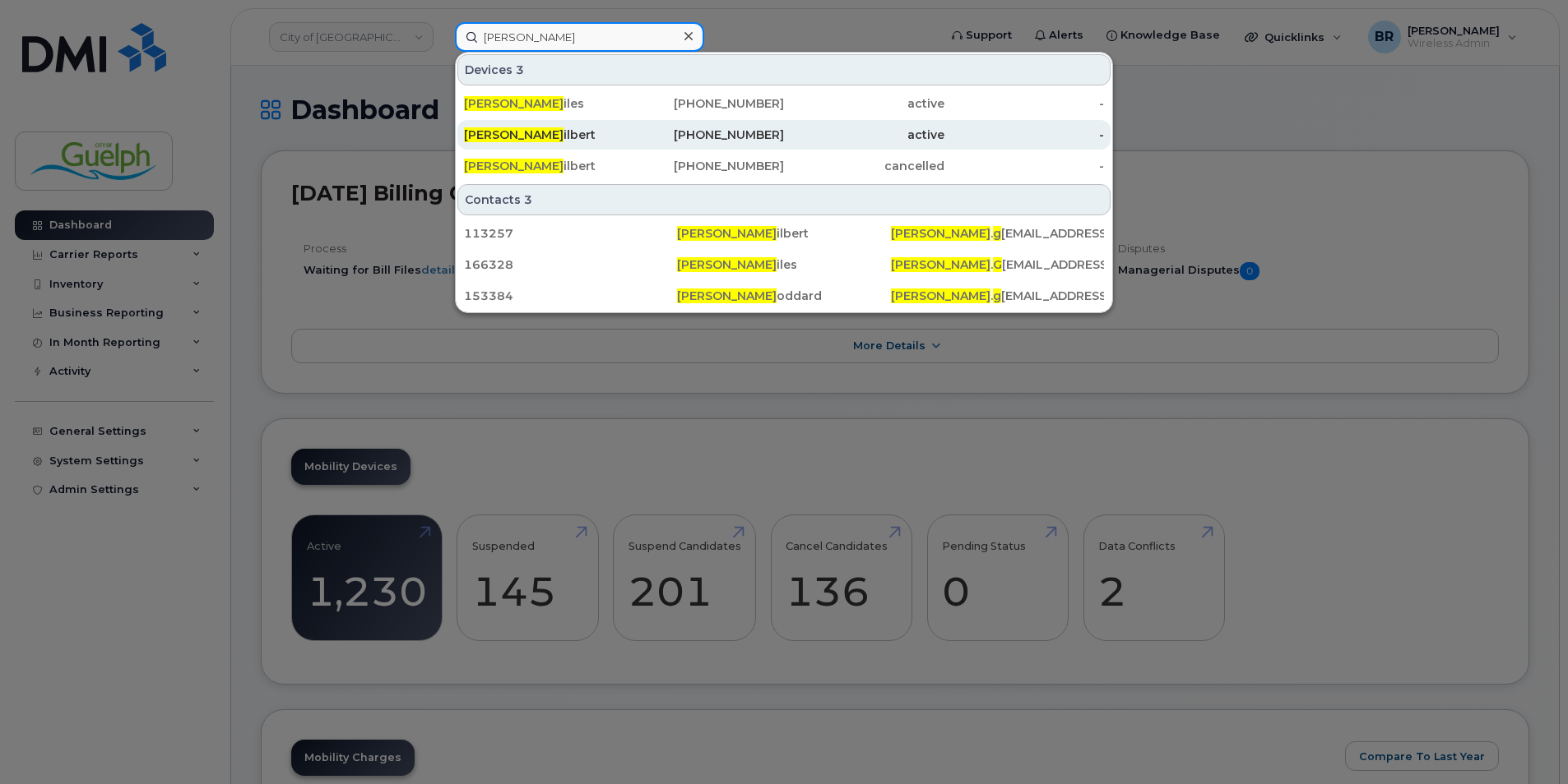
type input "ryan g"
click at [737, 142] on div "226-820-6917" at bounding box center [704, 134] width 160 height 16
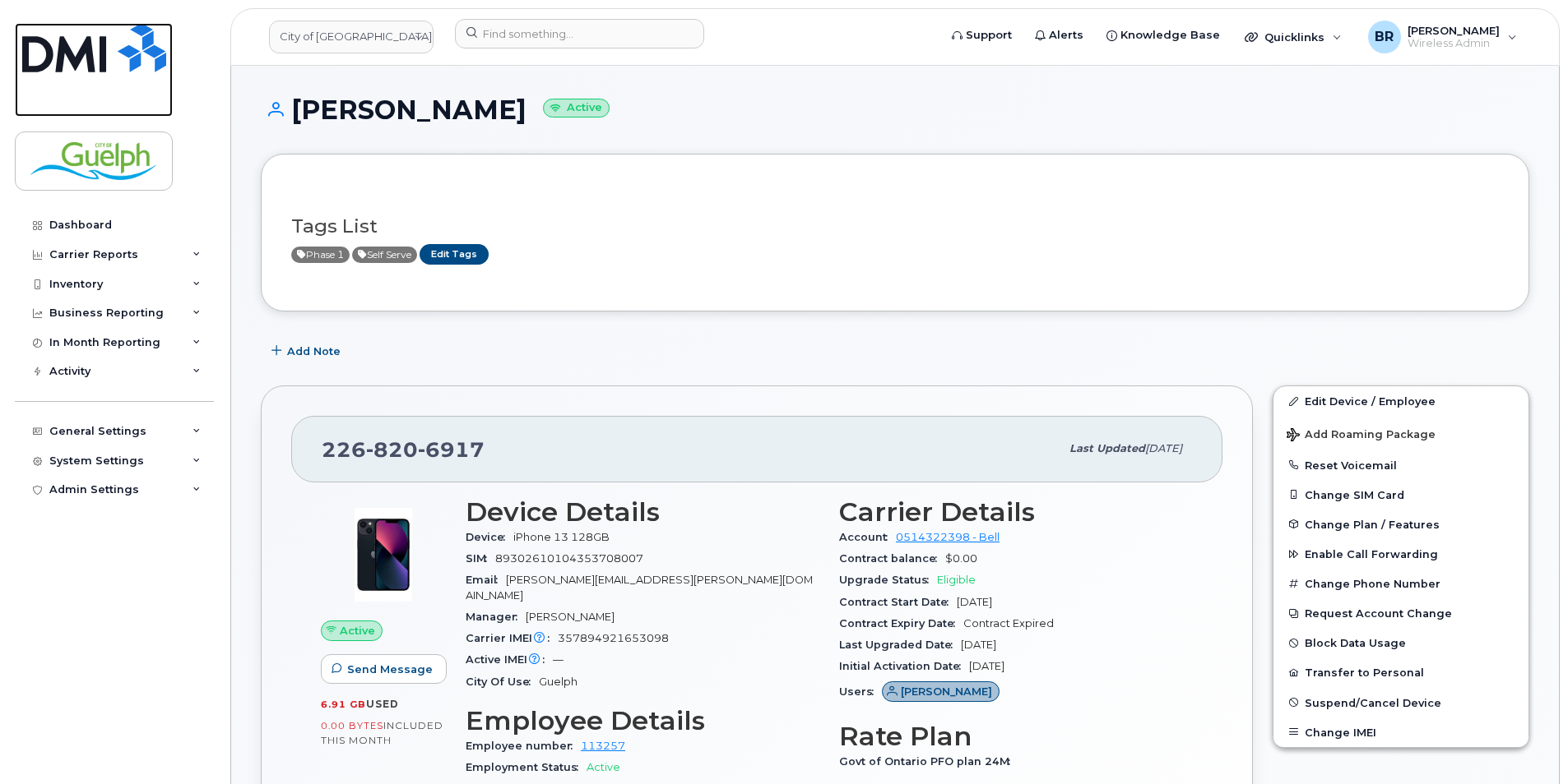
click at [98, 40] on img at bounding box center [94, 48] width 144 height 49
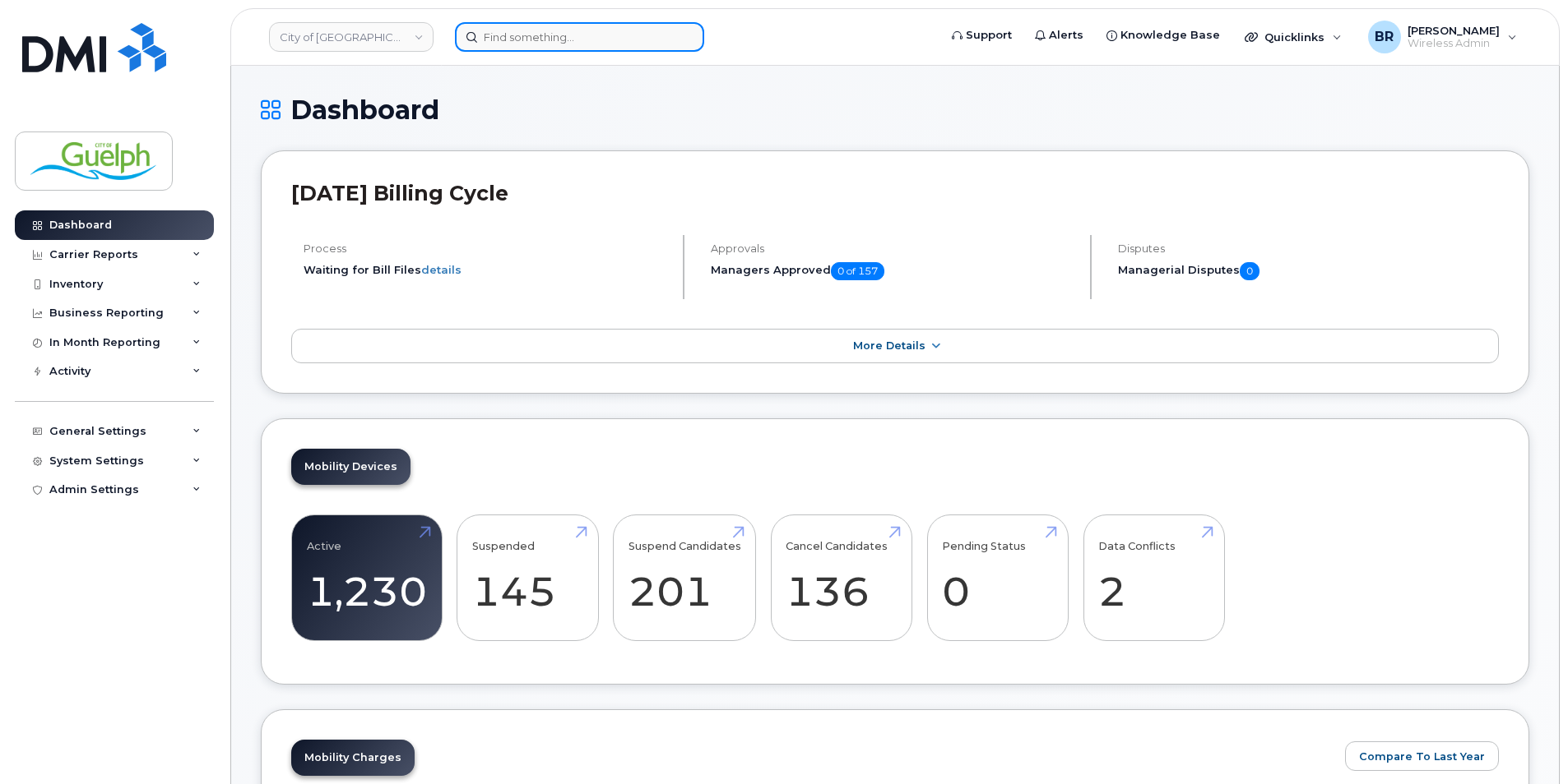
click at [550, 39] on input at bounding box center [579, 37] width 250 height 30
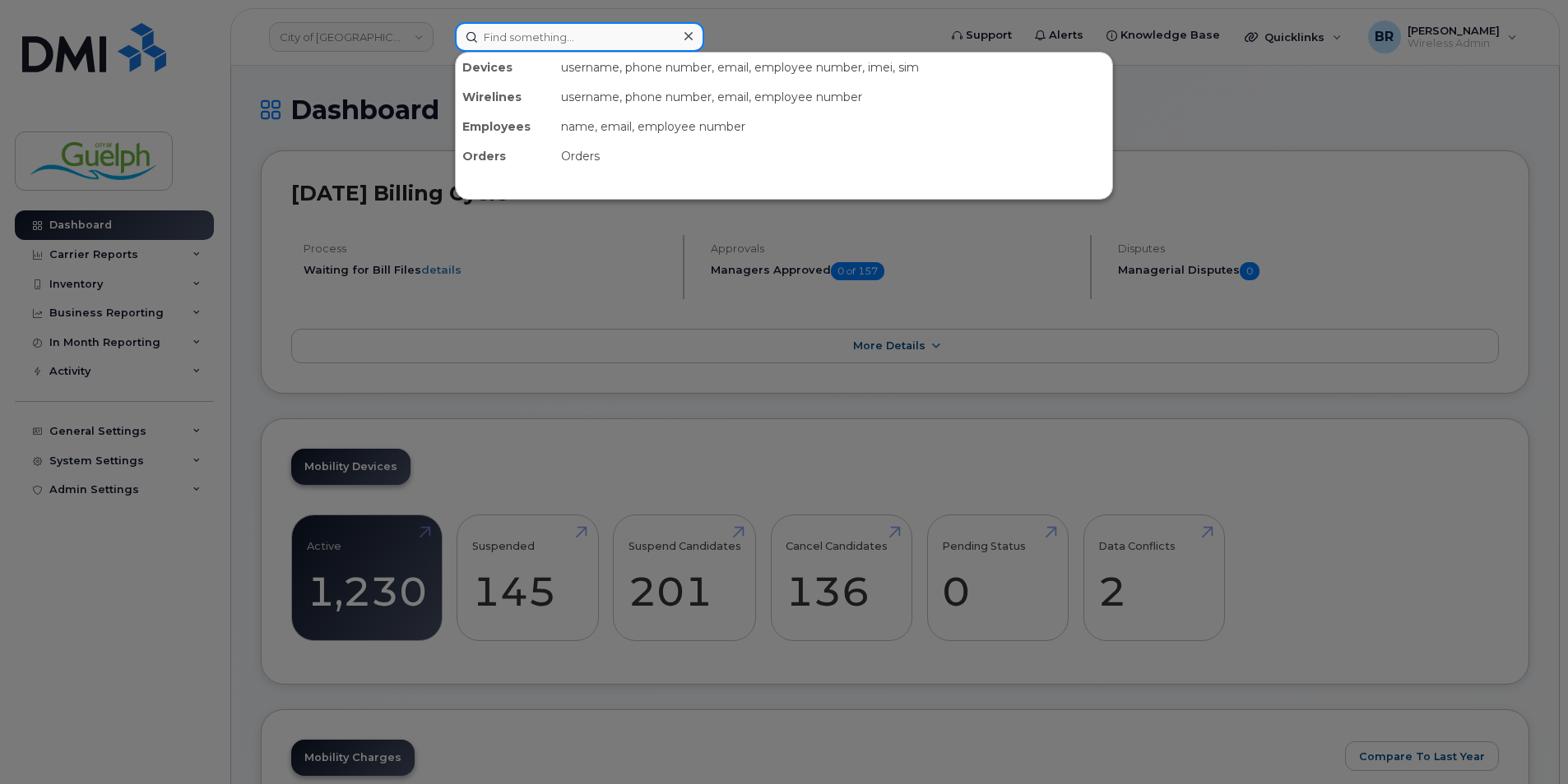
paste input "[PHONE_NUMBER]"
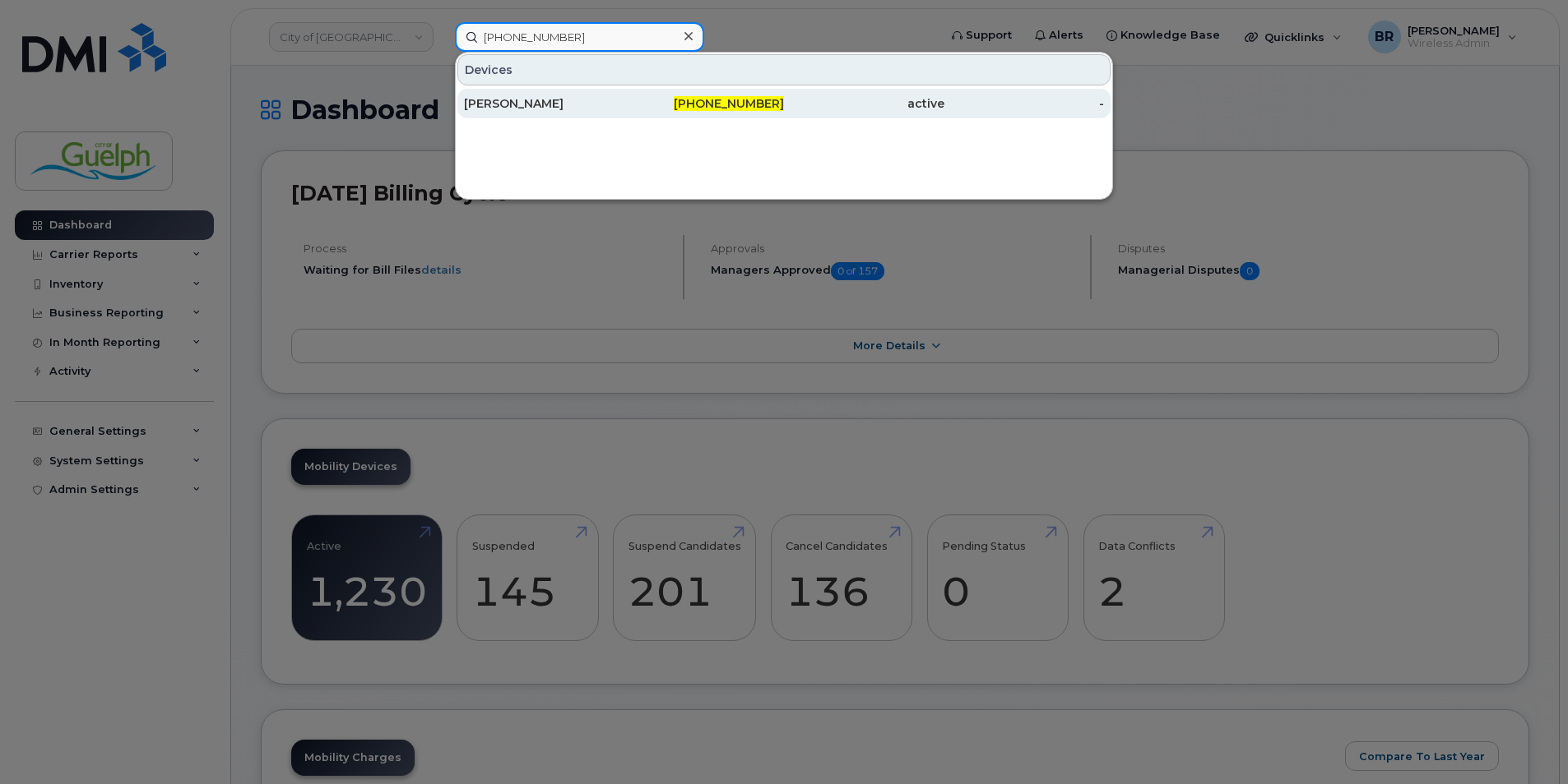
type input "[PHONE_NUMBER]"
click at [532, 98] on div "[PERSON_NAME]" at bounding box center [544, 103] width 160 height 16
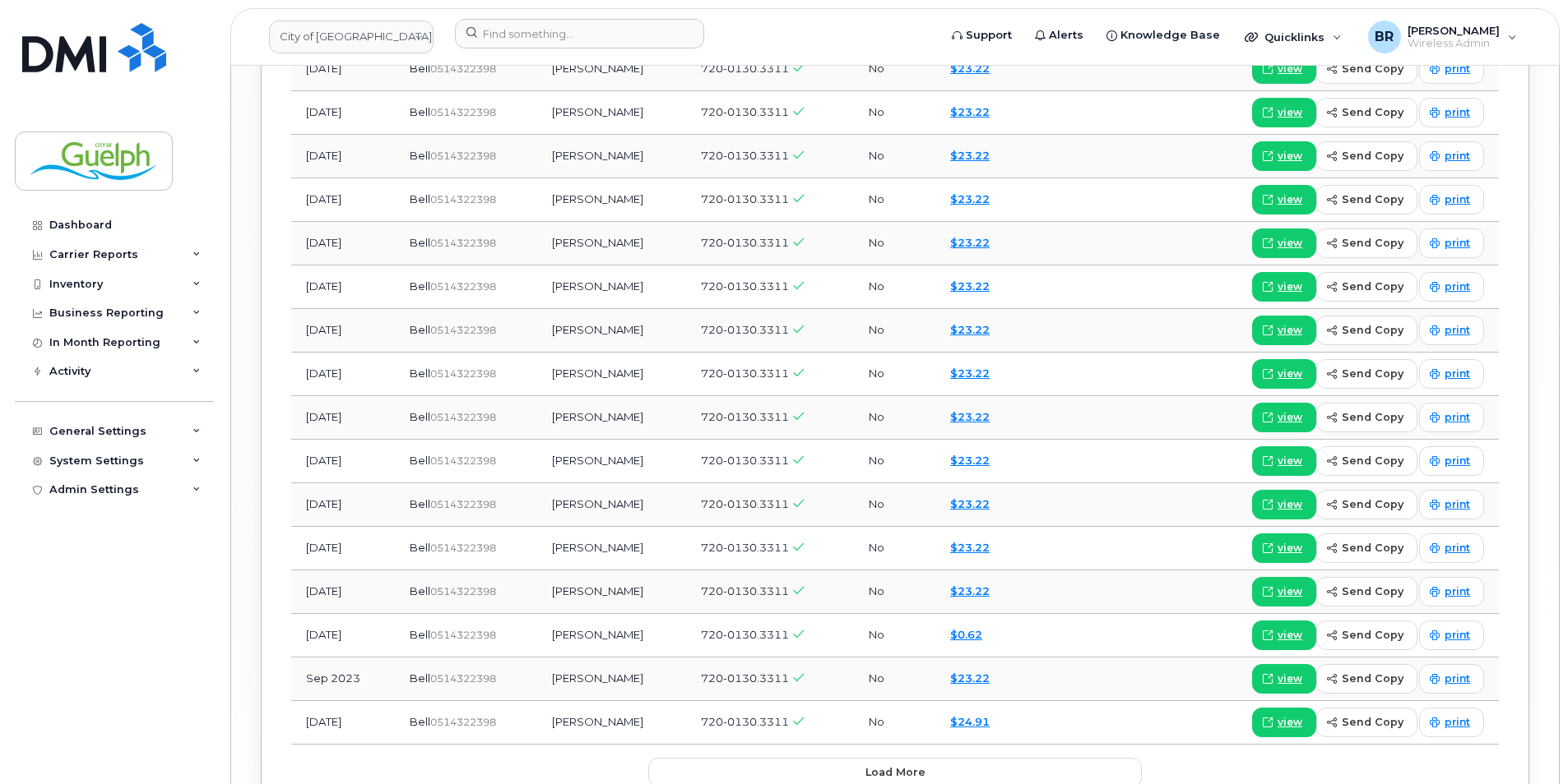
scroll to position [2127, 0]
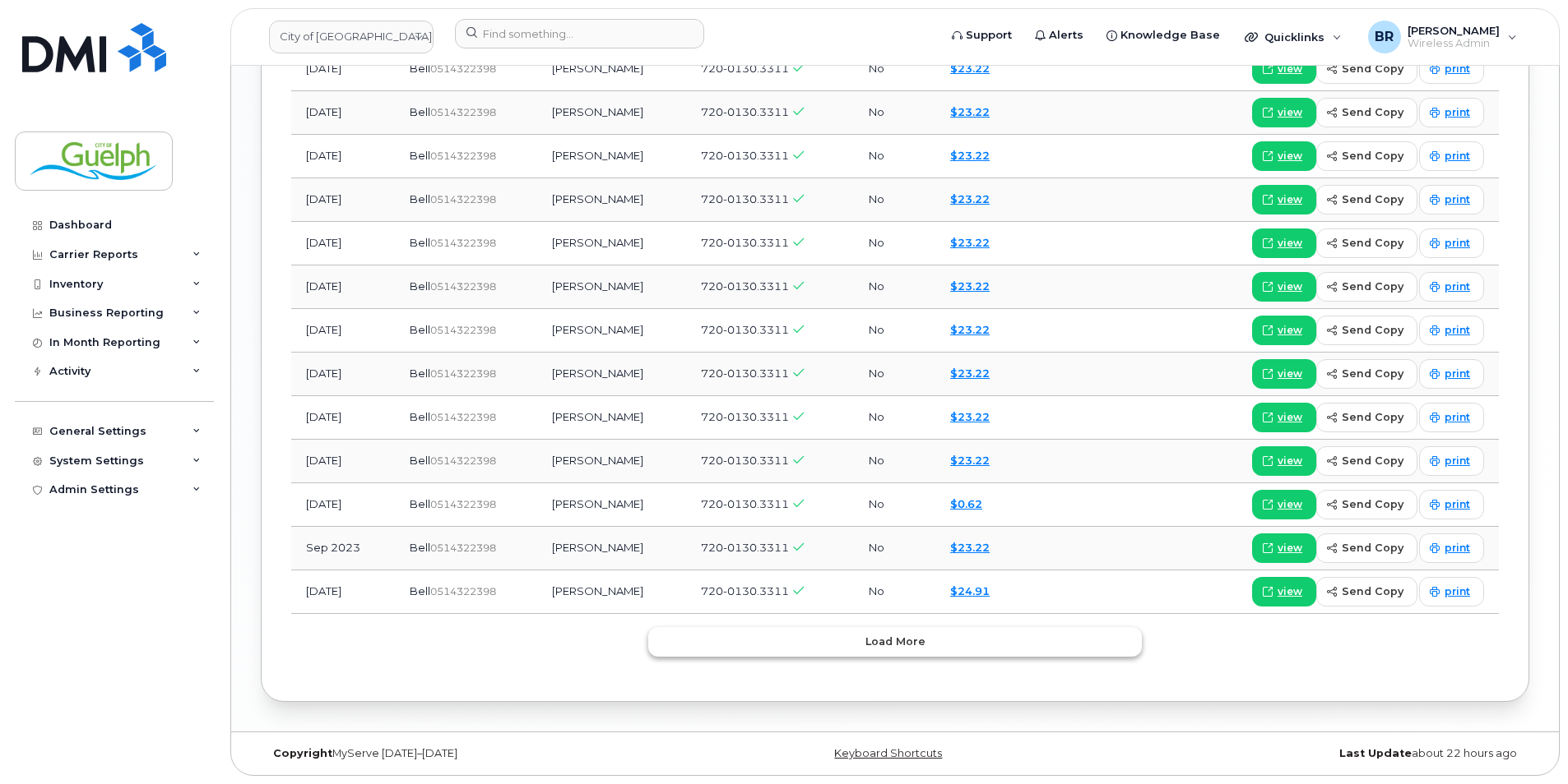
click at [899, 644] on span "Load more" at bounding box center [895, 642] width 60 height 15
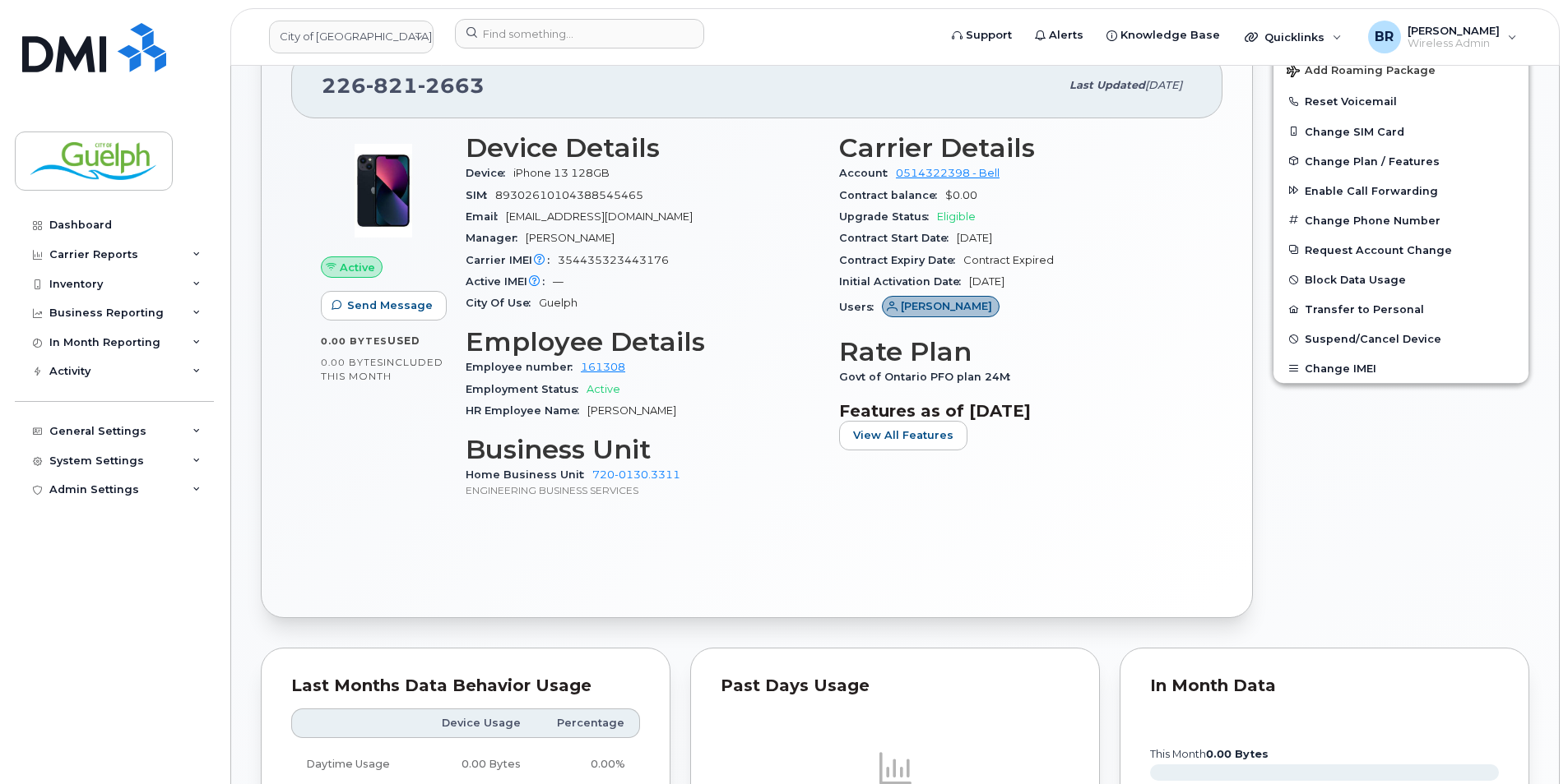
scroll to position [156, 0]
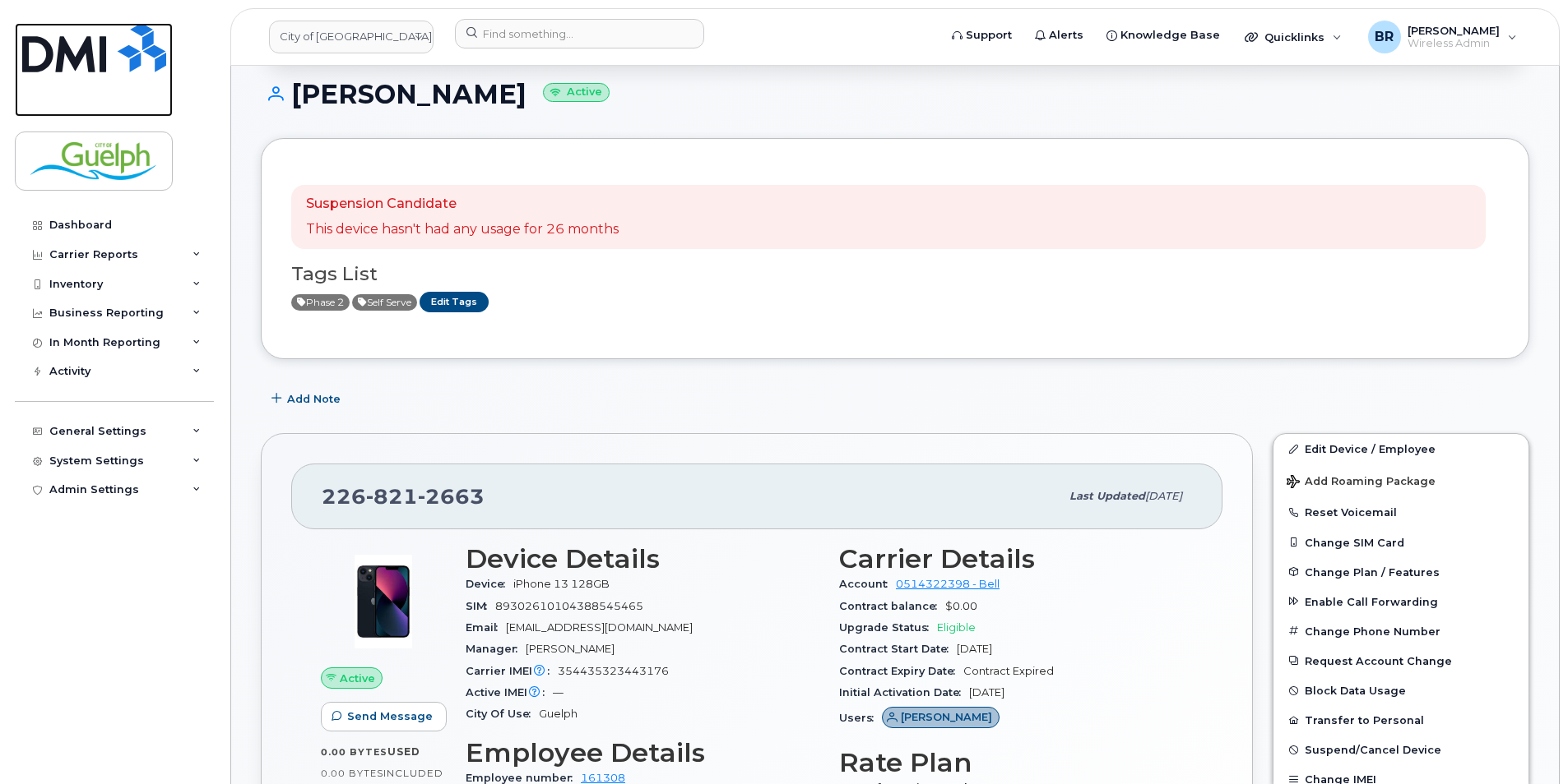
click at [58, 35] on img at bounding box center [94, 48] width 144 height 49
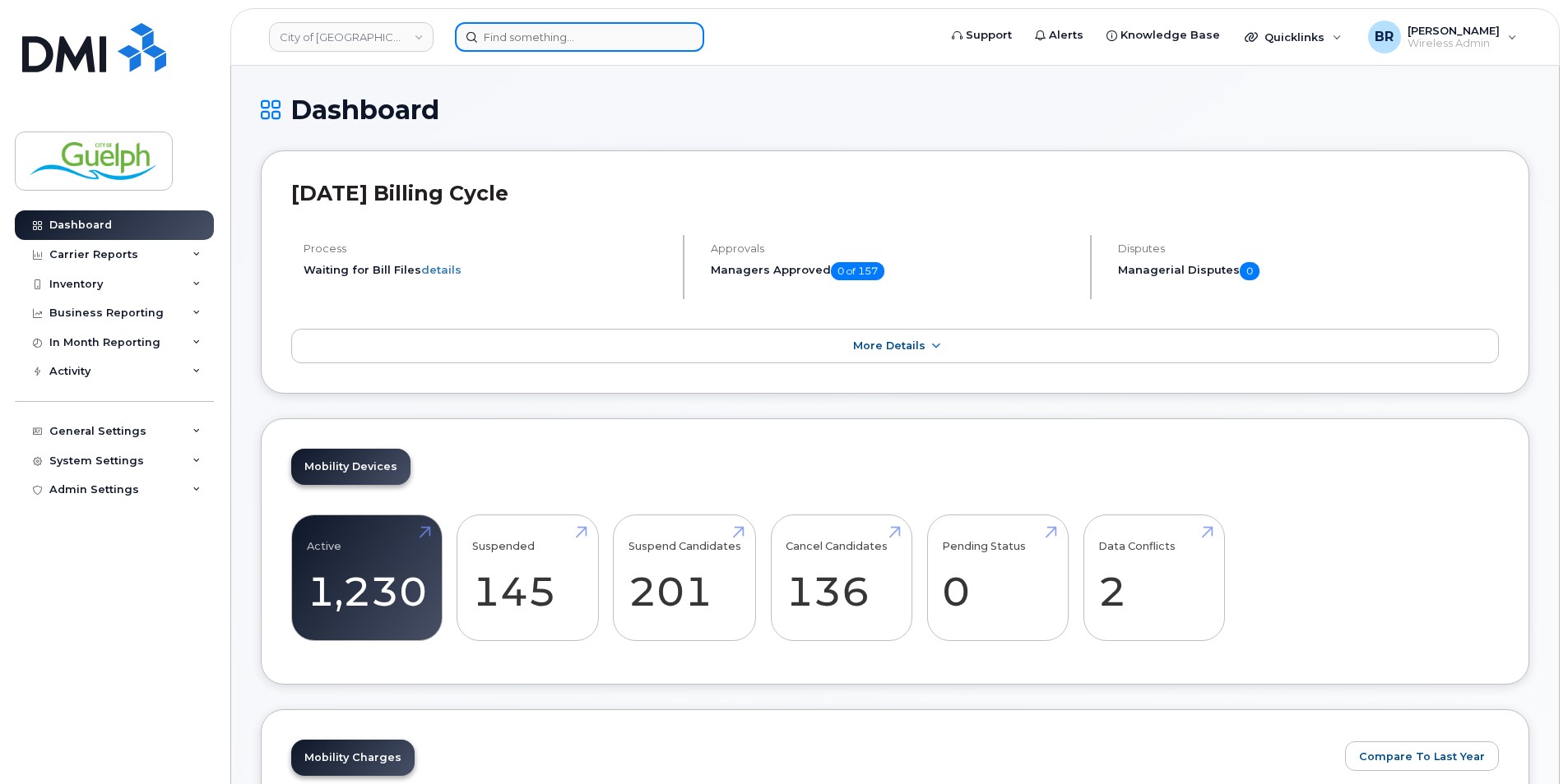
click at [550, 45] on input at bounding box center [579, 37] width 250 height 30
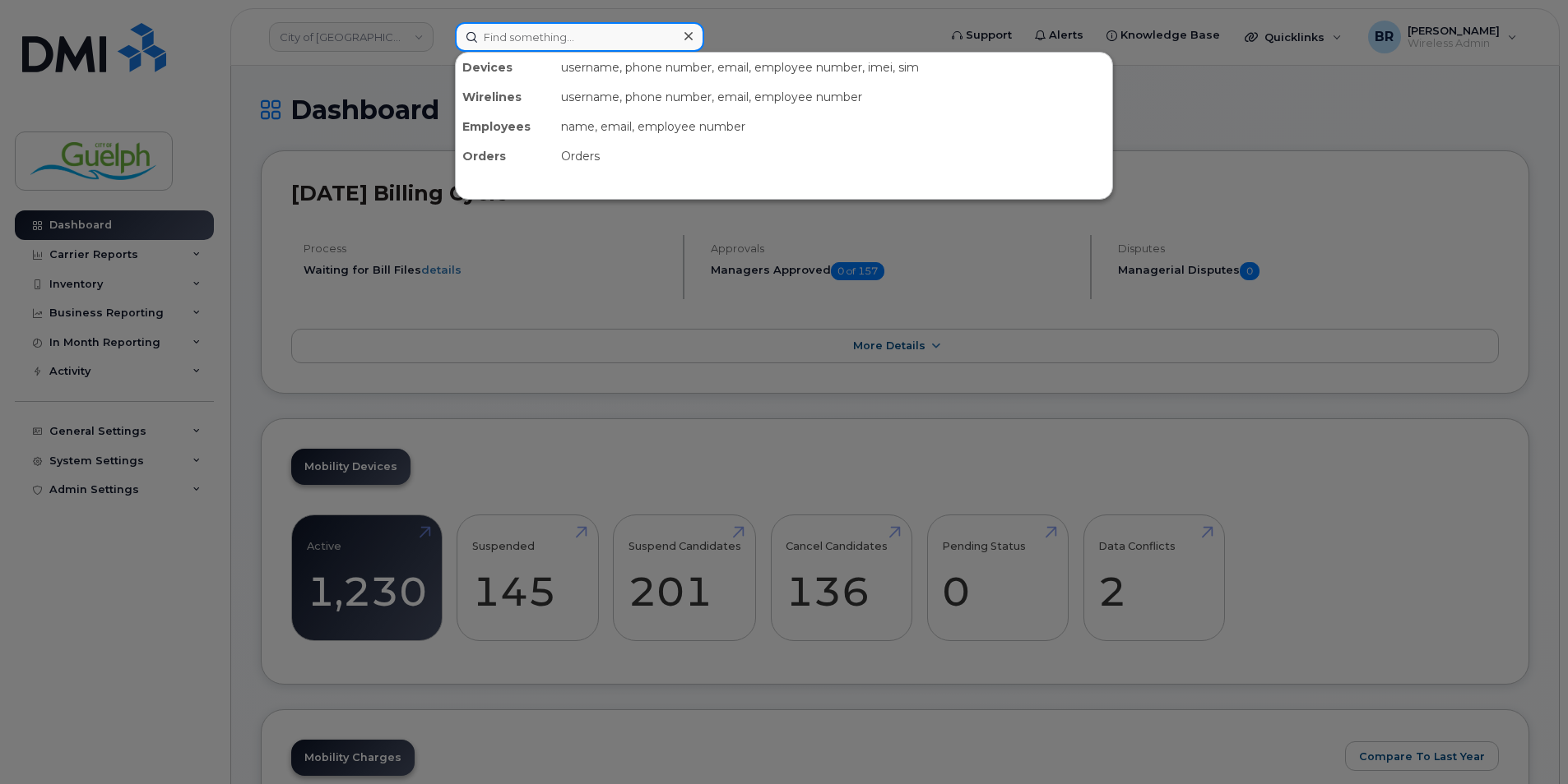
paste input "226-821-1184"
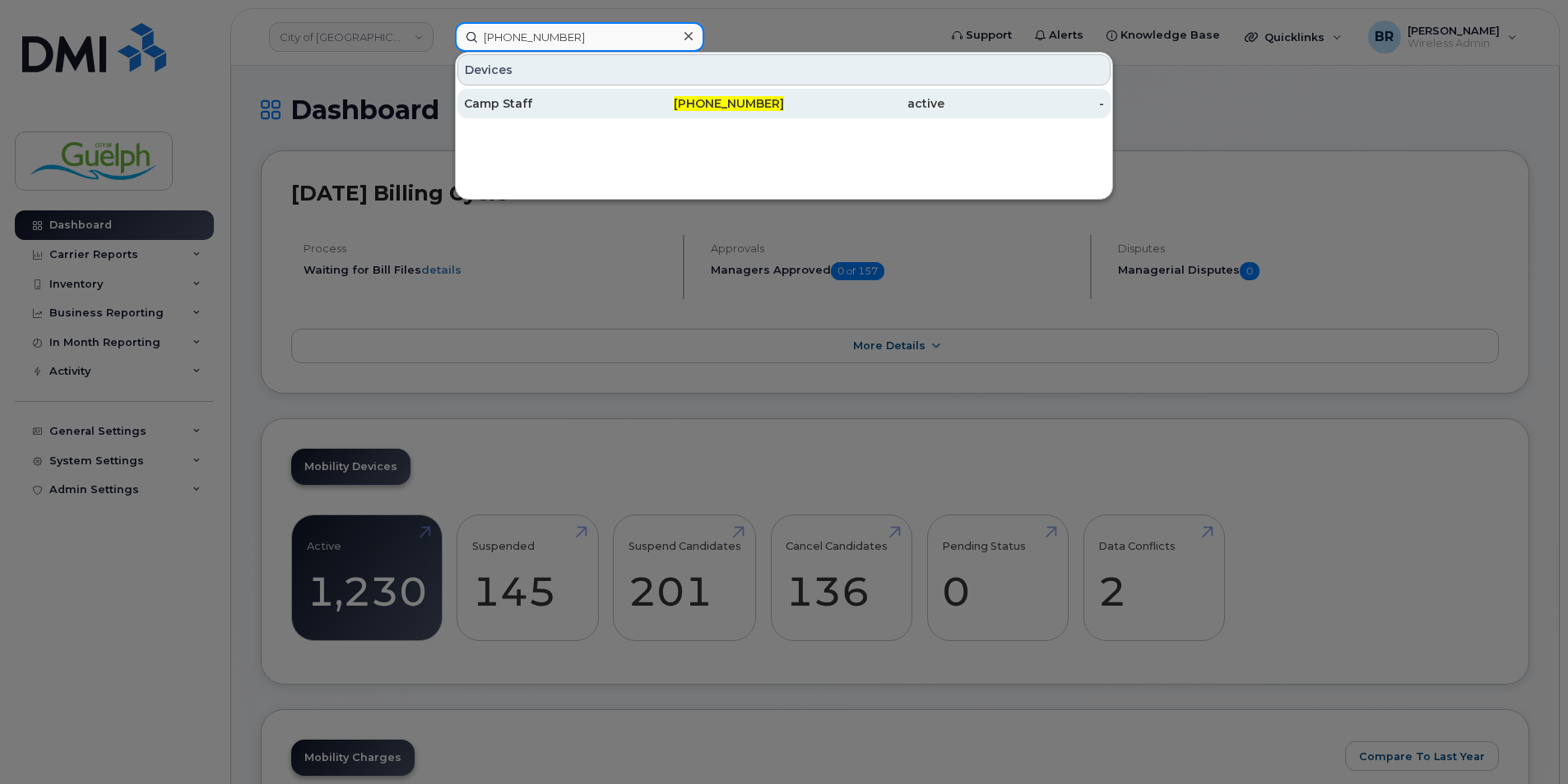
type input "226-821-1184"
click at [504, 109] on div "Camp Staff" at bounding box center [544, 103] width 160 height 16
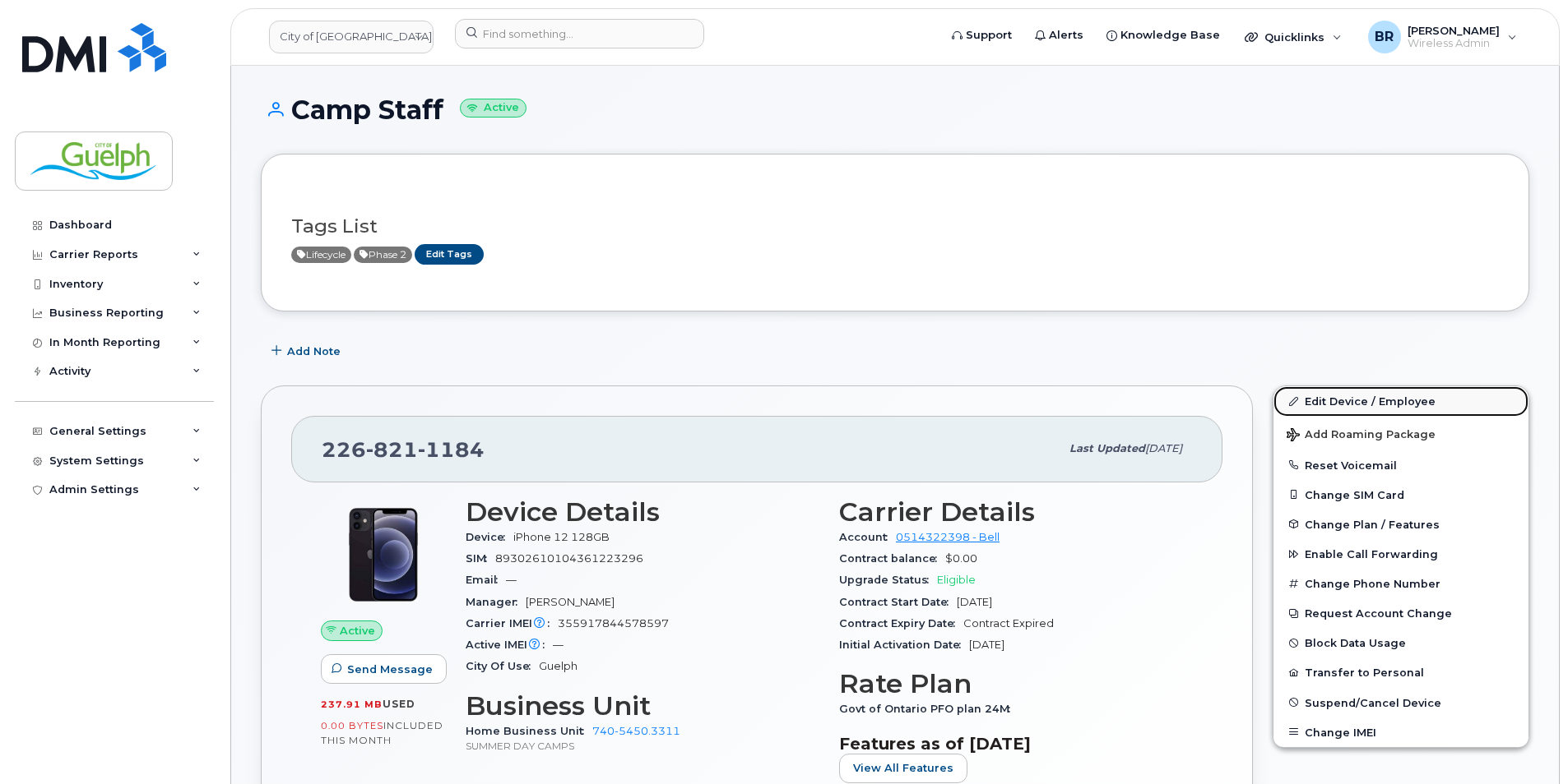
click at [1404, 396] on link "Edit Device / Employee" at bounding box center [1400, 401] width 255 height 30
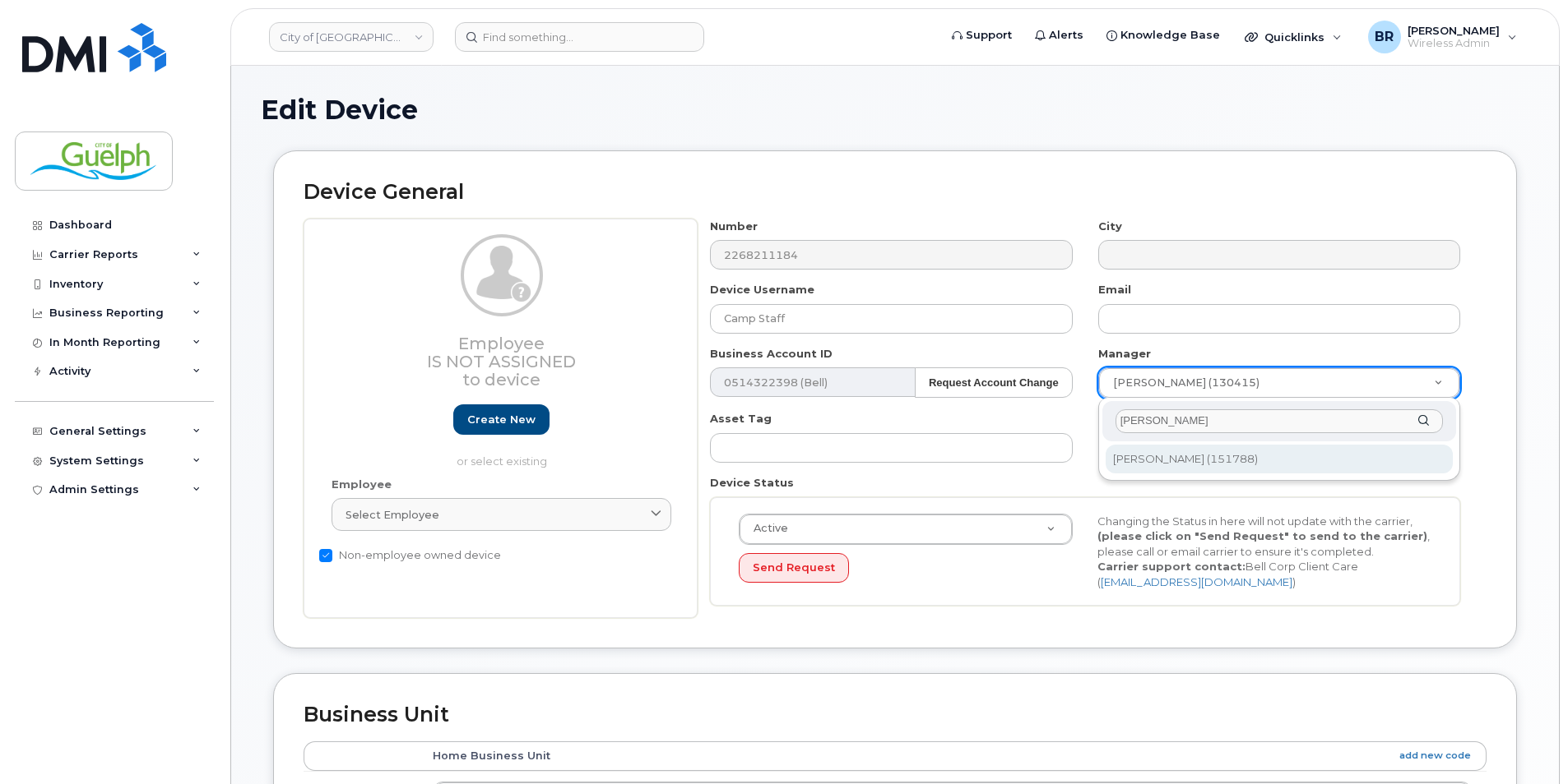
type input "[PERSON_NAME]"
type input "525824"
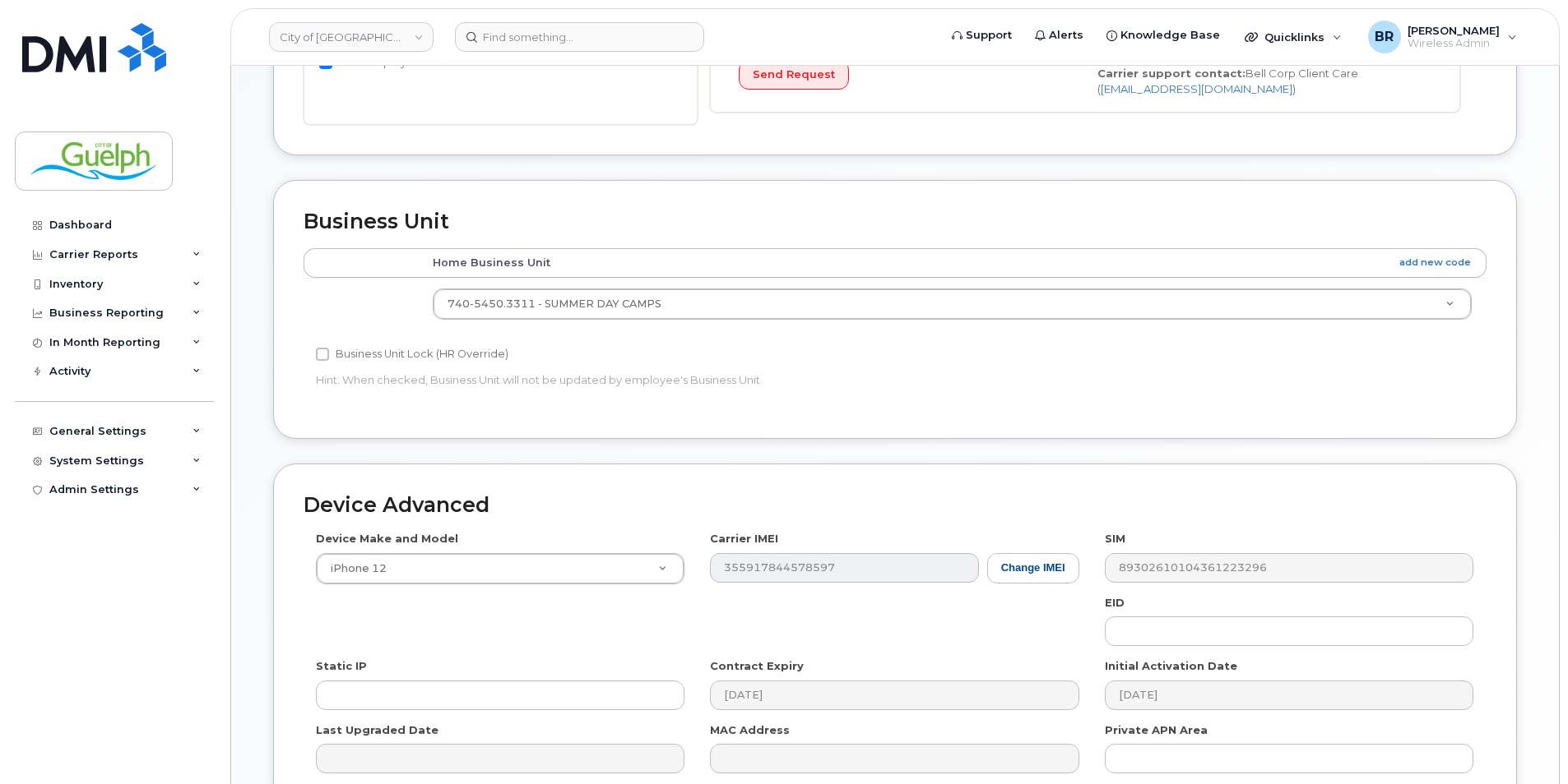
scroll to position [662, 0]
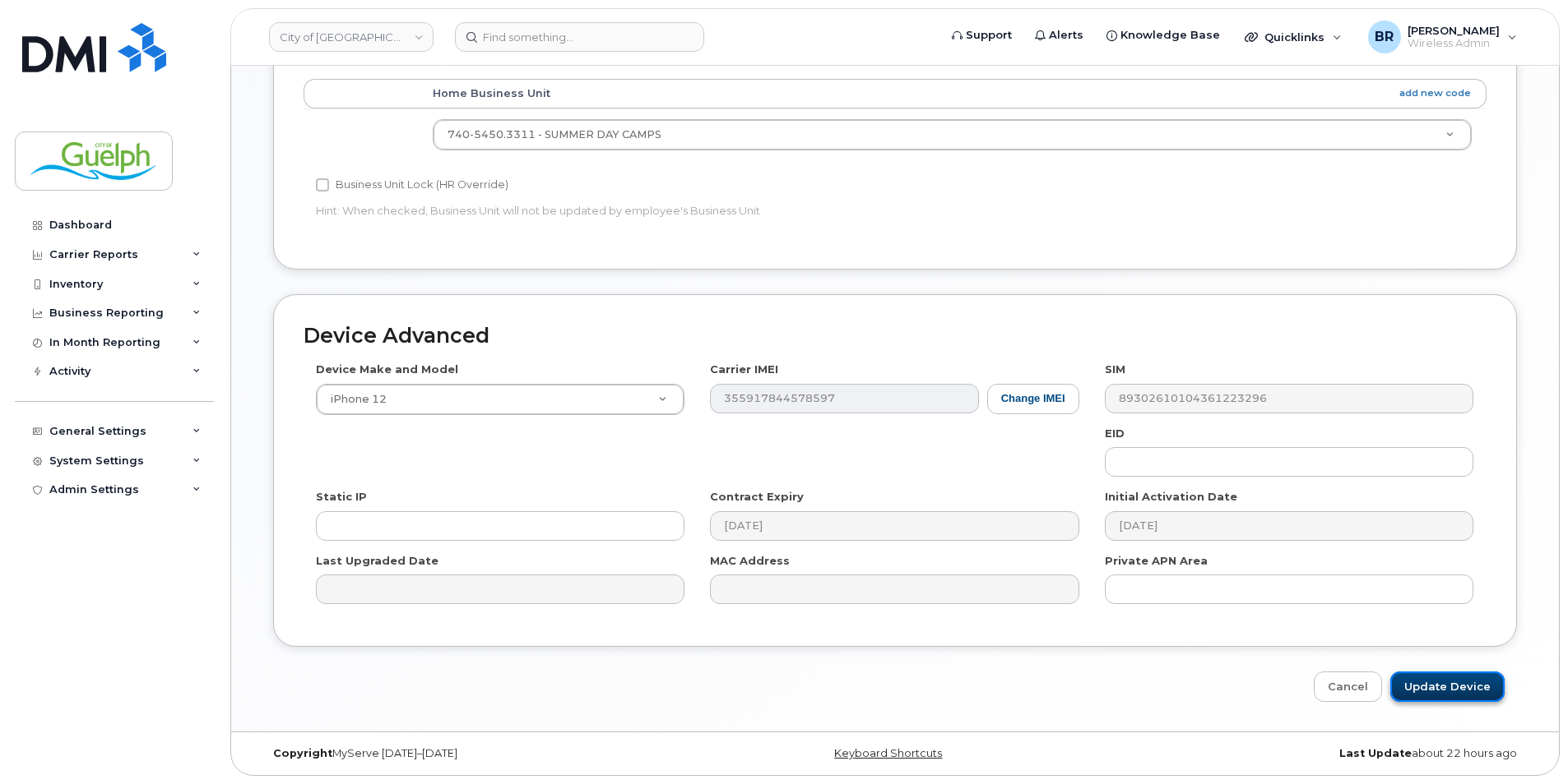
click at [1435, 693] on input "Update Device" at bounding box center [1447, 687] width 114 height 31
type input "Saving..."
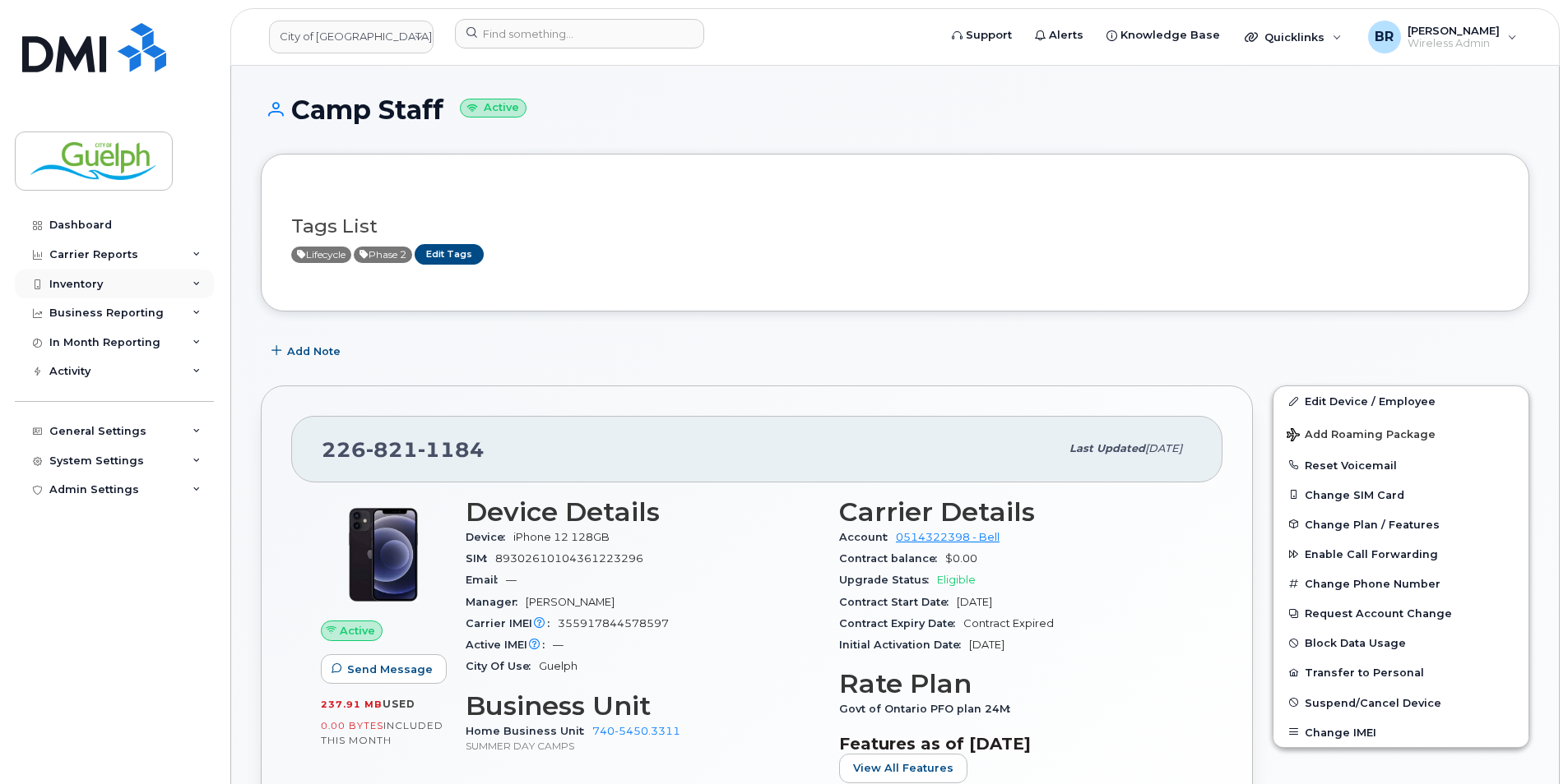
click at [94, 281] on div "Inventory" at bounding box center [76, 283] width 54 height 13
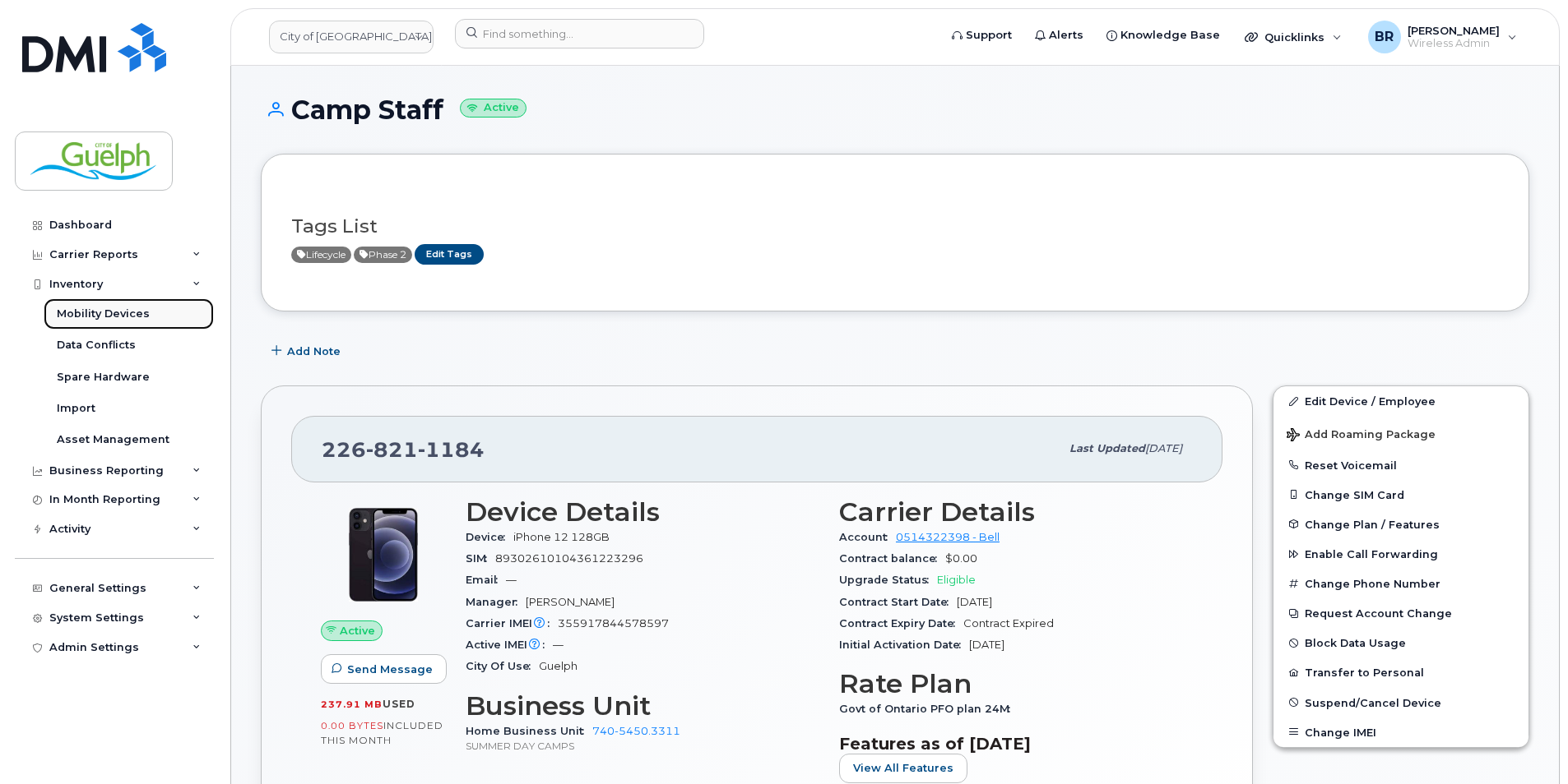
click at [106, 311] on div "Mobility Devices" at bounding box center [103, 313] width 93 height 14
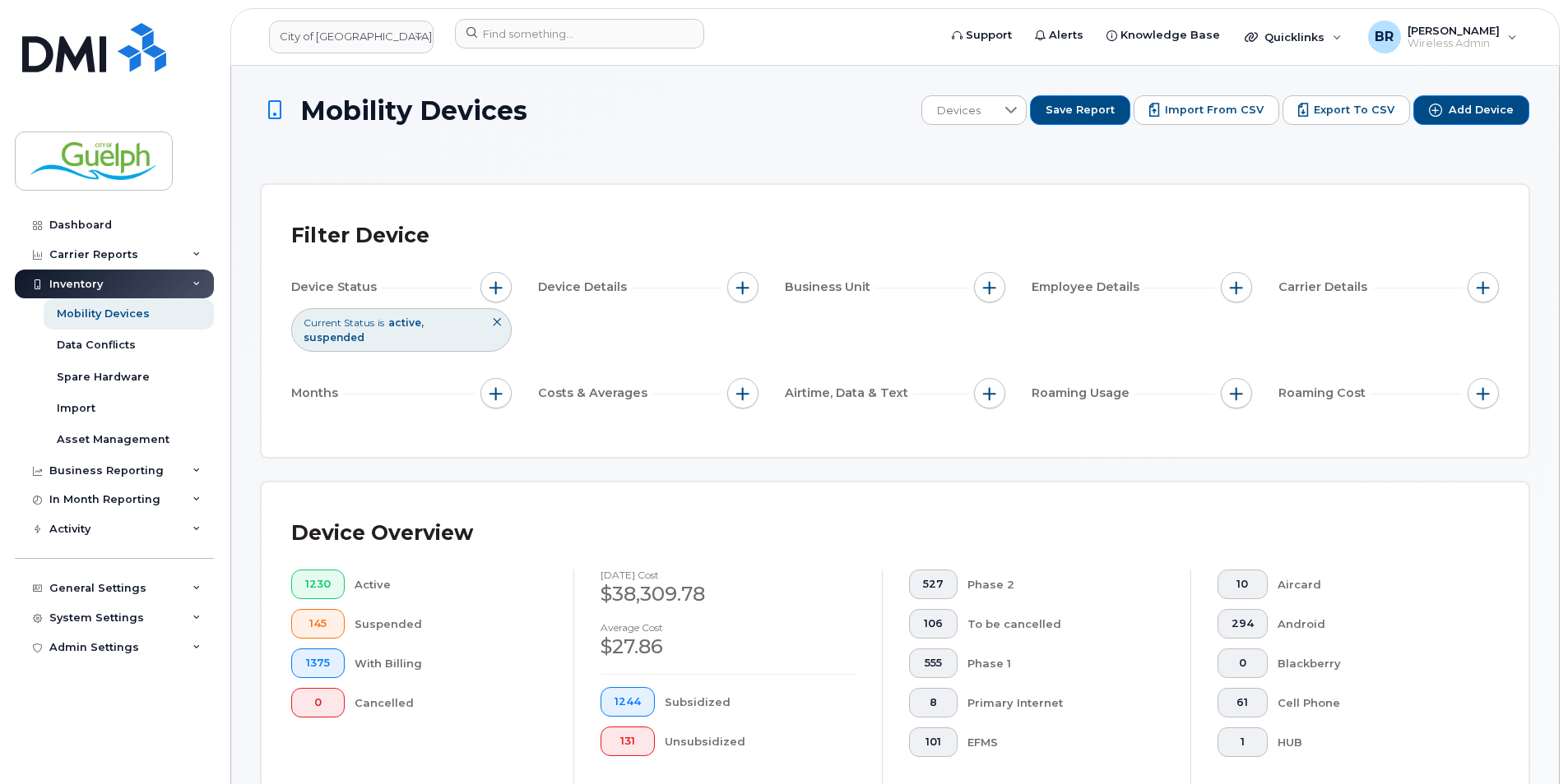
scroll to position [411, 0]
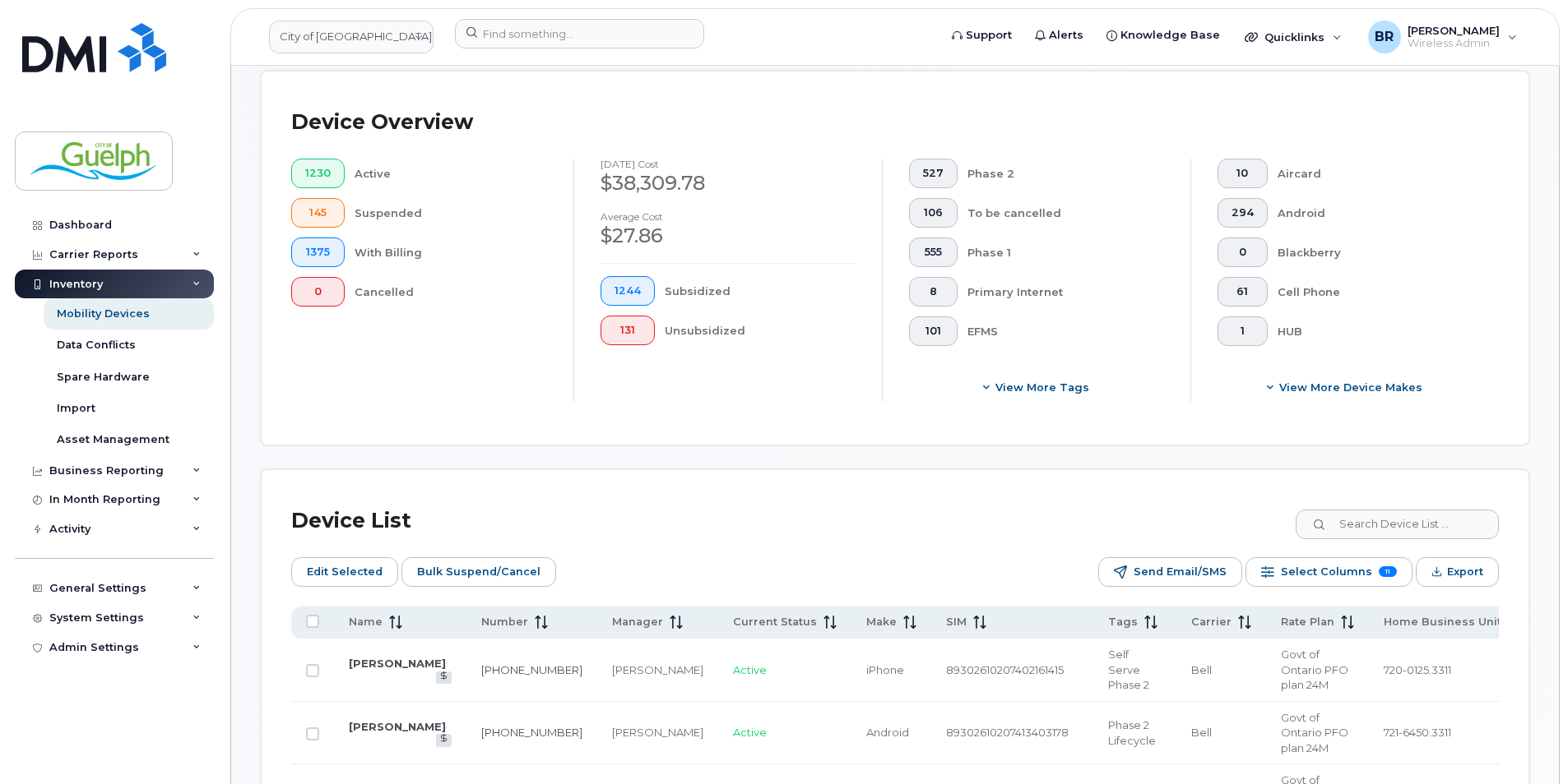
click at [1424, 541] on div "Device List" at bounding box center [895, 521] width 1208 height 43
click at [1439, 526] on input at bounding box center [1396, 524] width 204 height 30
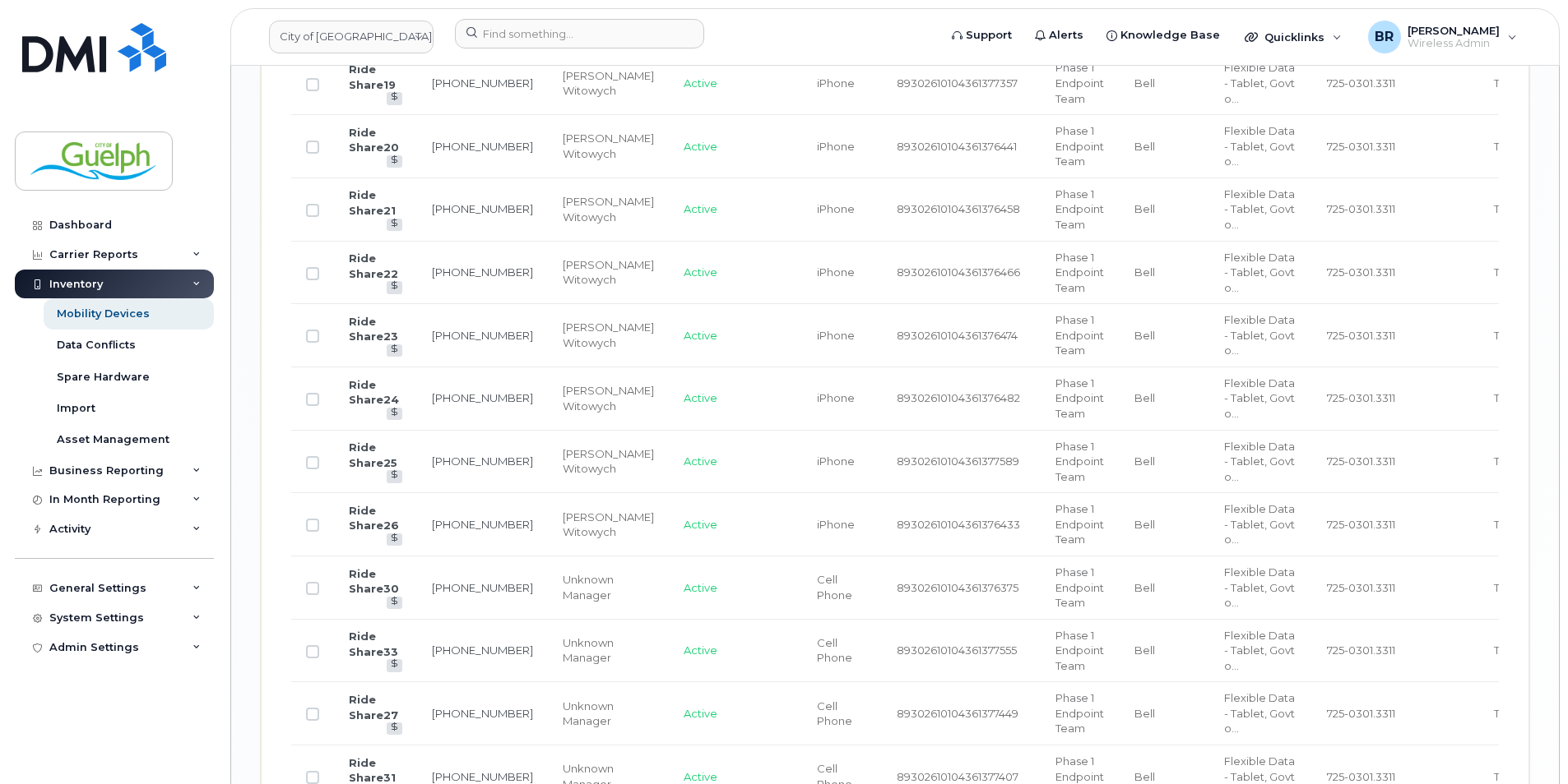
scroll to position [2137, 0]
type input "ride share"
click at [312, 588] on input "Row Unselected" at bounding box center [312, 583] width 13 height 13
checkbox input "true"
click at [315, 650] on input "Row Unselected" at bounding box center [312, 646] width 13 height 13
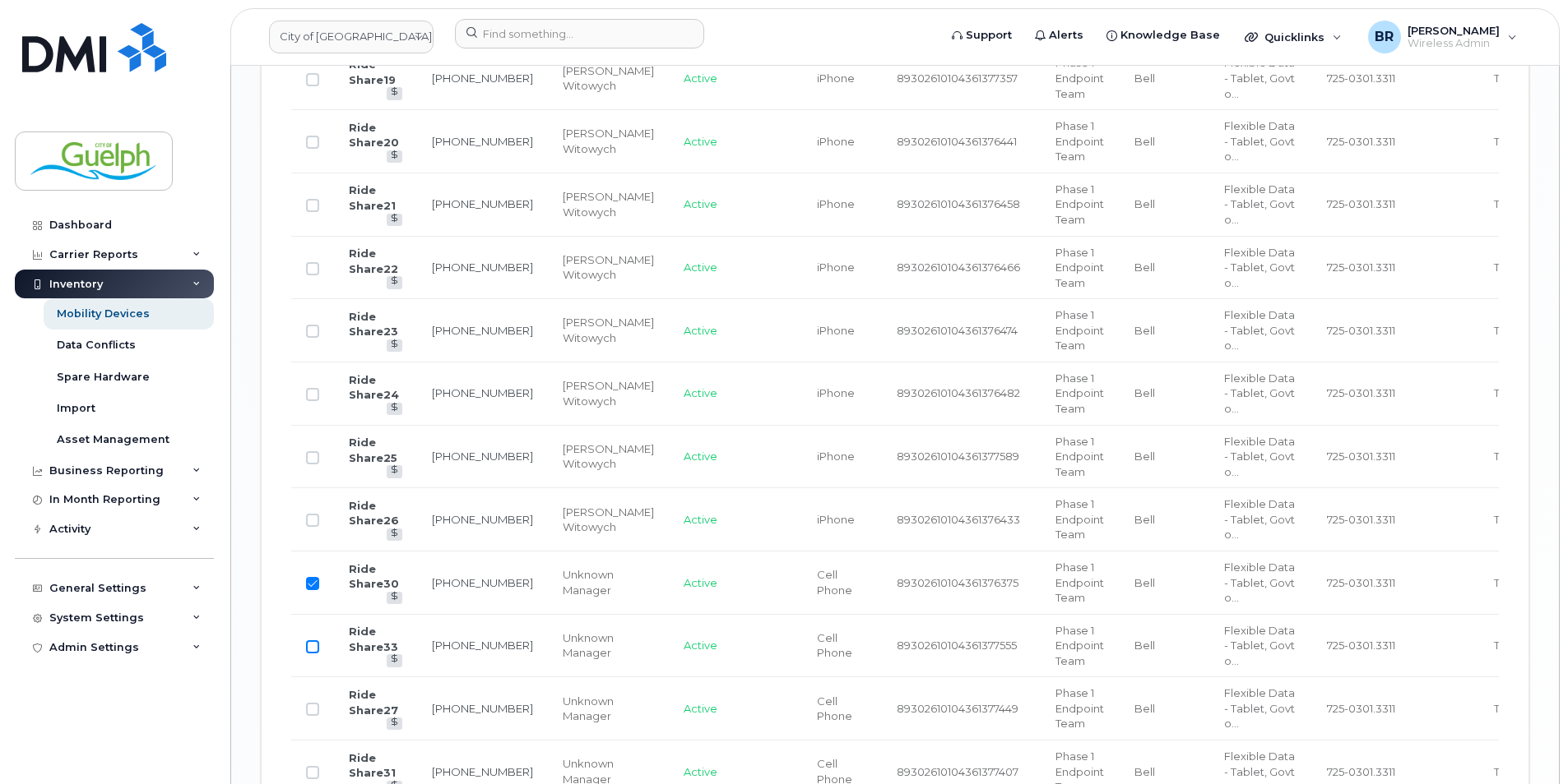
checkbox input "true"
click at [315, 712] on input "Row Unselected" at bounding box center [312, 709] width 13 height 13
checkbox input "true"
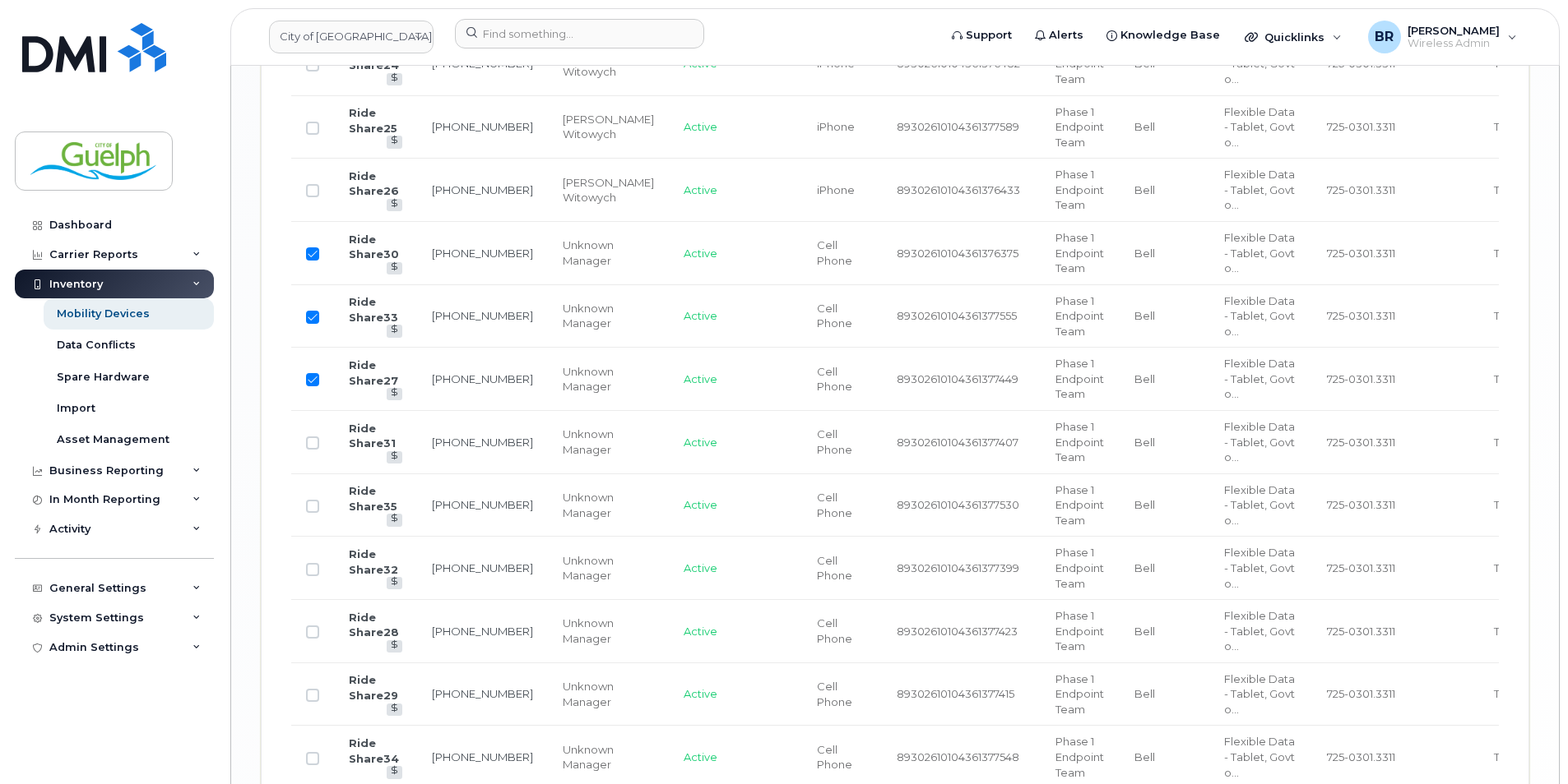
scroll to position [2549, 0]
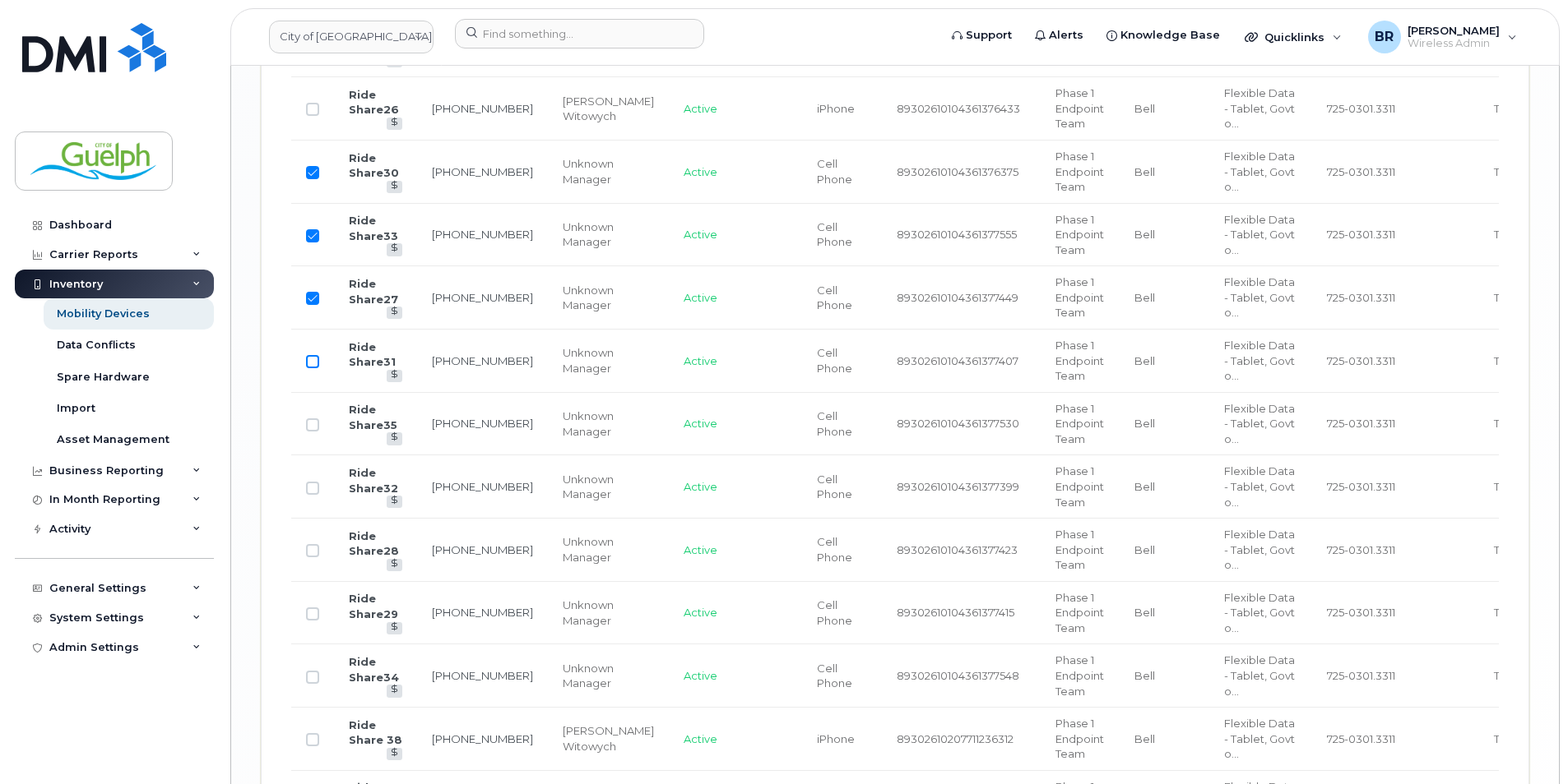
click at [309, 363] on input "Row Unselected" at bounding box center [312, 361] width 13 height 13
checkbox input "true"
click at [308, 422] on input "Row Unselected" at bounding box center [312, 425] width 13 height 13
checkbox input "true"
click at [312, 490] on input "Row Unselected" at bounding box center [312, 488] width 13 height 13
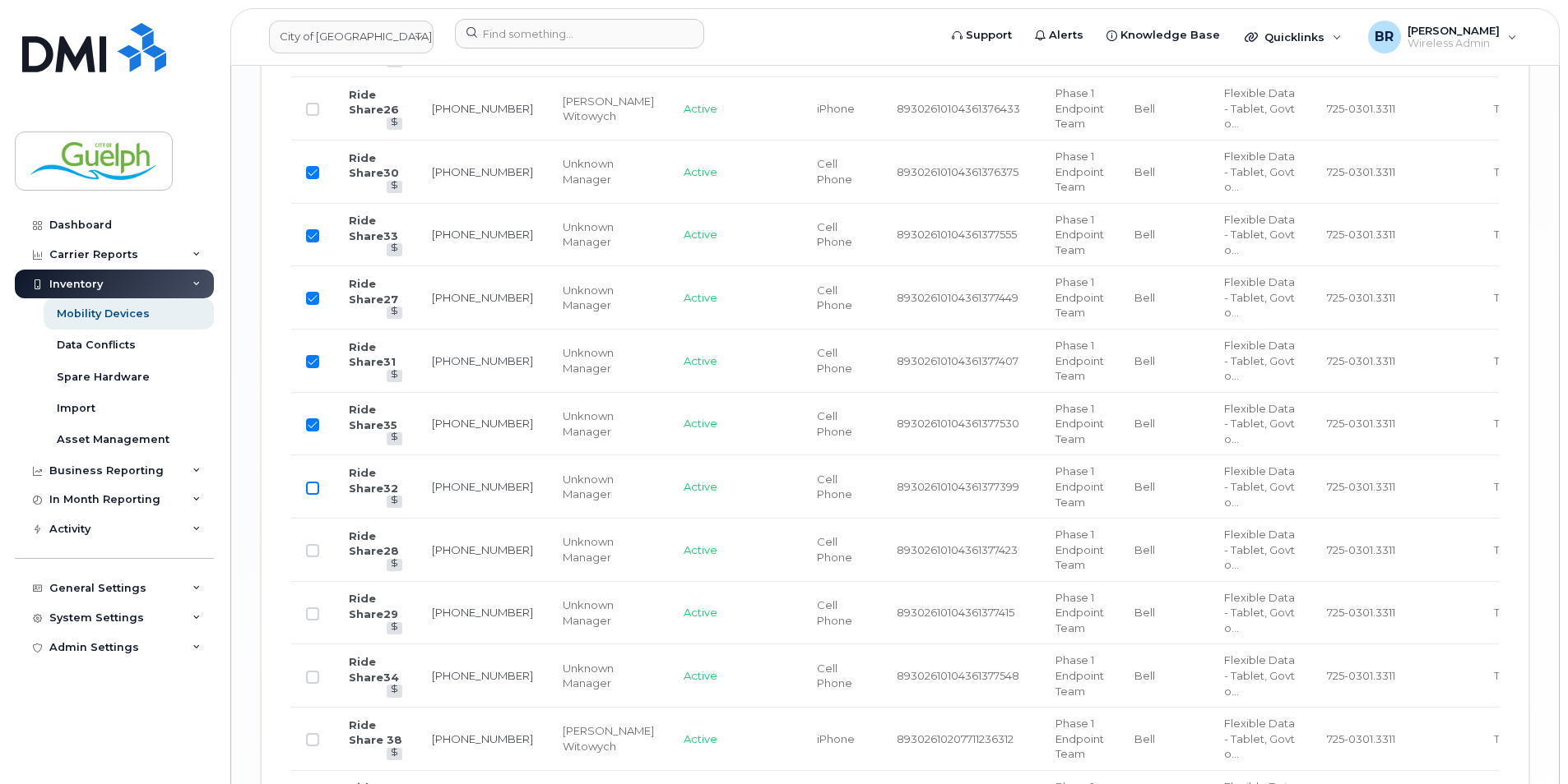
checkbox input "true"
click at [318, 552] on input "Row Unselected" at bounding box center [312, 550] width 13 height 13
checkbox input "true"
click at [309, 615] on input "Row Unselected" at bounding box center [312, 614] width 13 height 13
checkbox input "true"
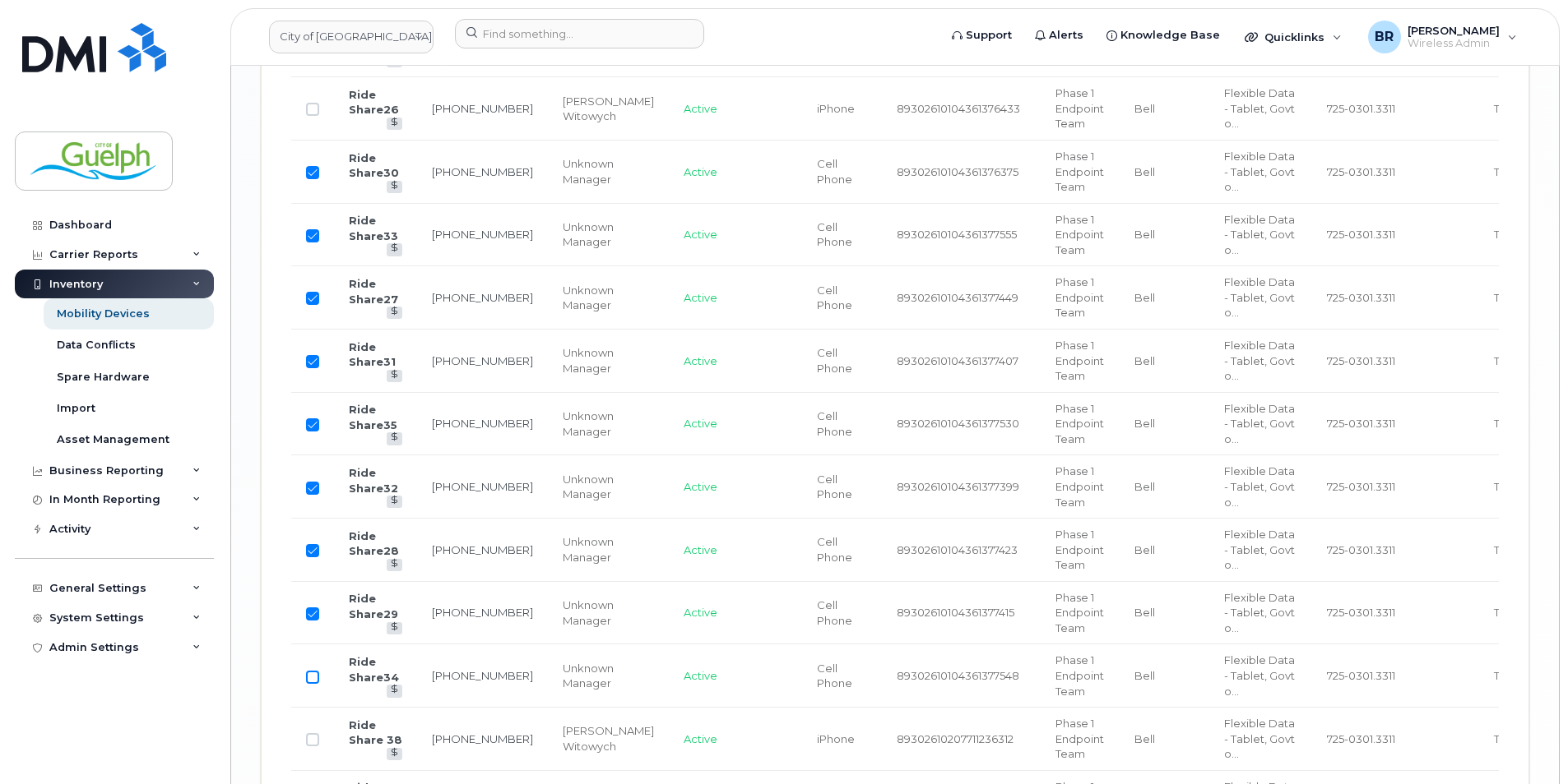
click at [317, 680] on input "Row Unselected" at bounding box center [312, 677] width 13 height 13
checkbox input "true"
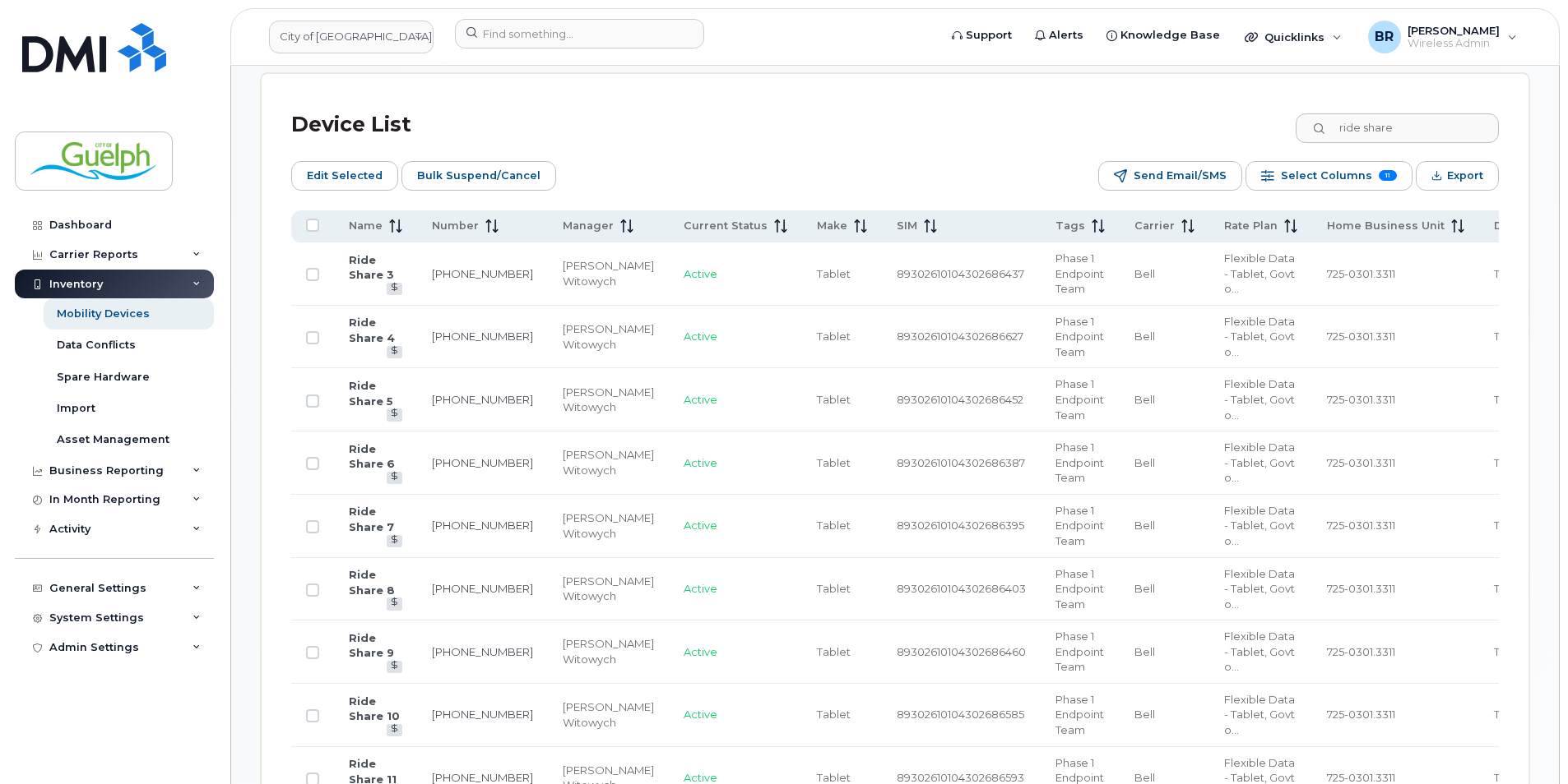
scroll to position [658, 0]
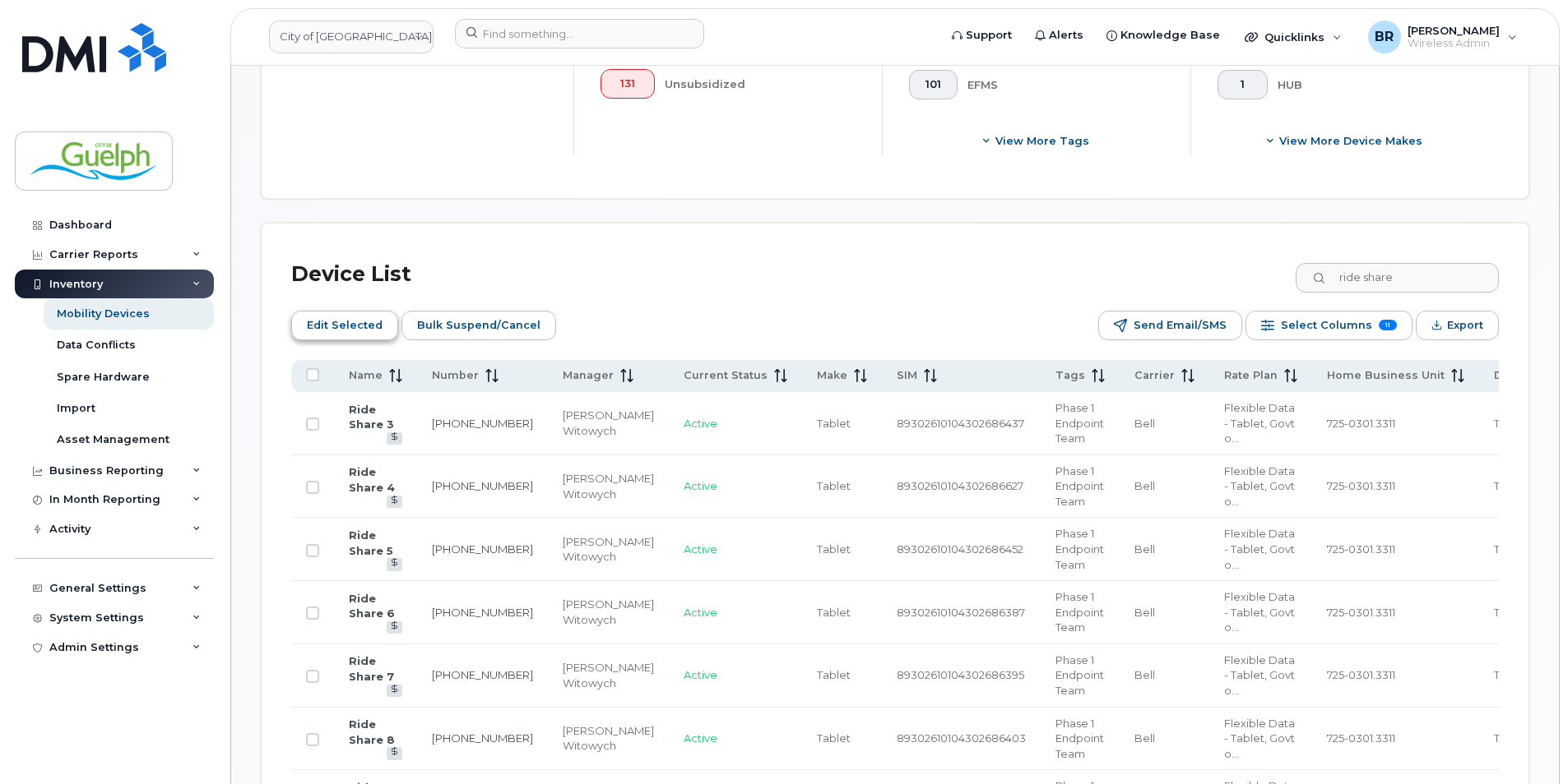
click at [354, 316] on span "Edit Selected" at bounding box center [344, 325] width 76 height 25
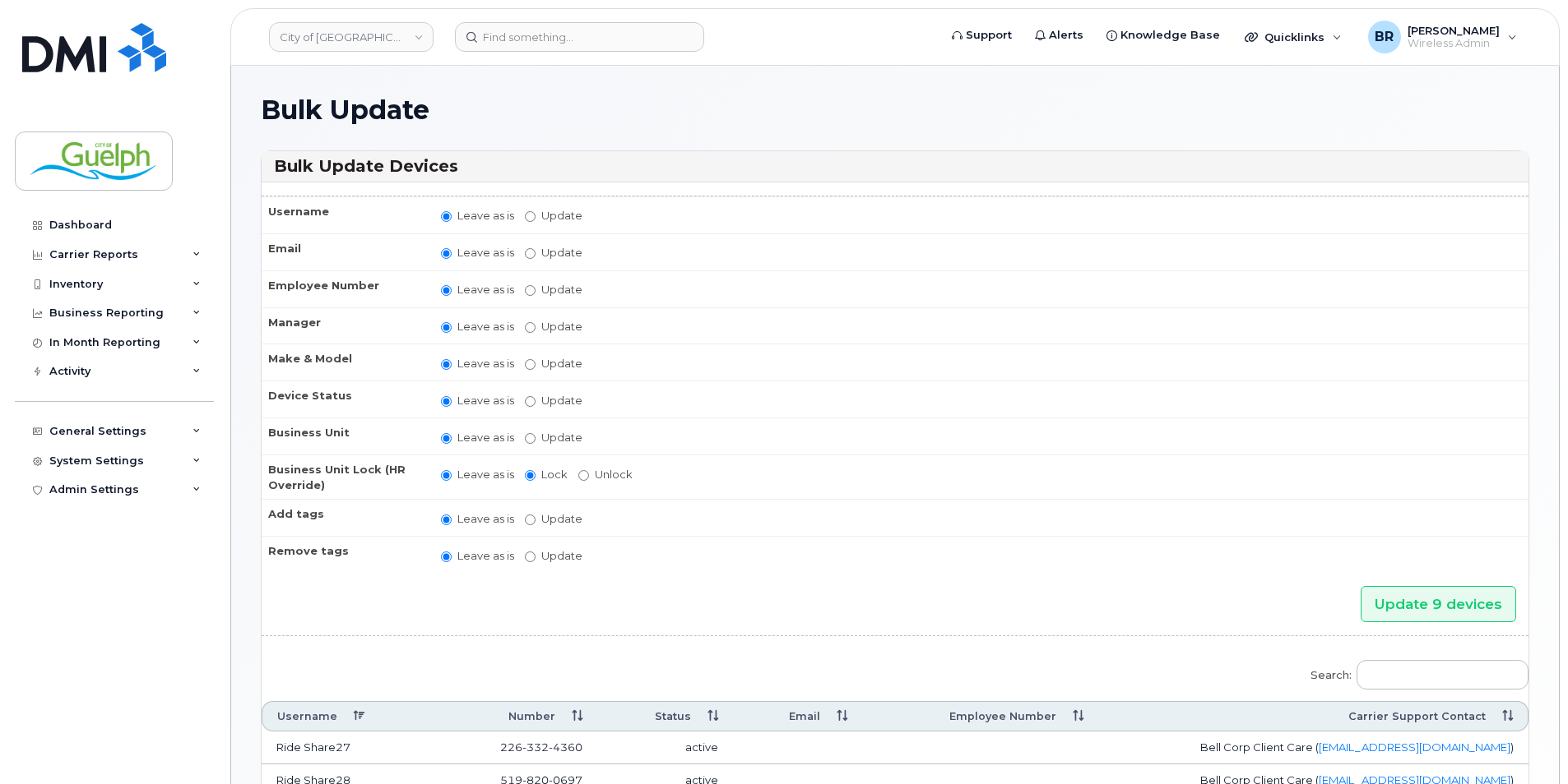
click at [547, 321] on label "Update [PERSON_NAME] [PERSON_NAME] [PERSON_NAME] [PERSON_NAME] [PERSON_NAME] [P…" at bounding box center [554, 327] width 58 height 15
click at [536, 323] on input "Update [PERSON_NAME] [PERSON_NAME] [PERSON_NAME] [PERSON_NAME] [PERSON_NAME] [P…" at bounding box center [530, 328] width 11 height 11
radio input "true"
radio input "false"
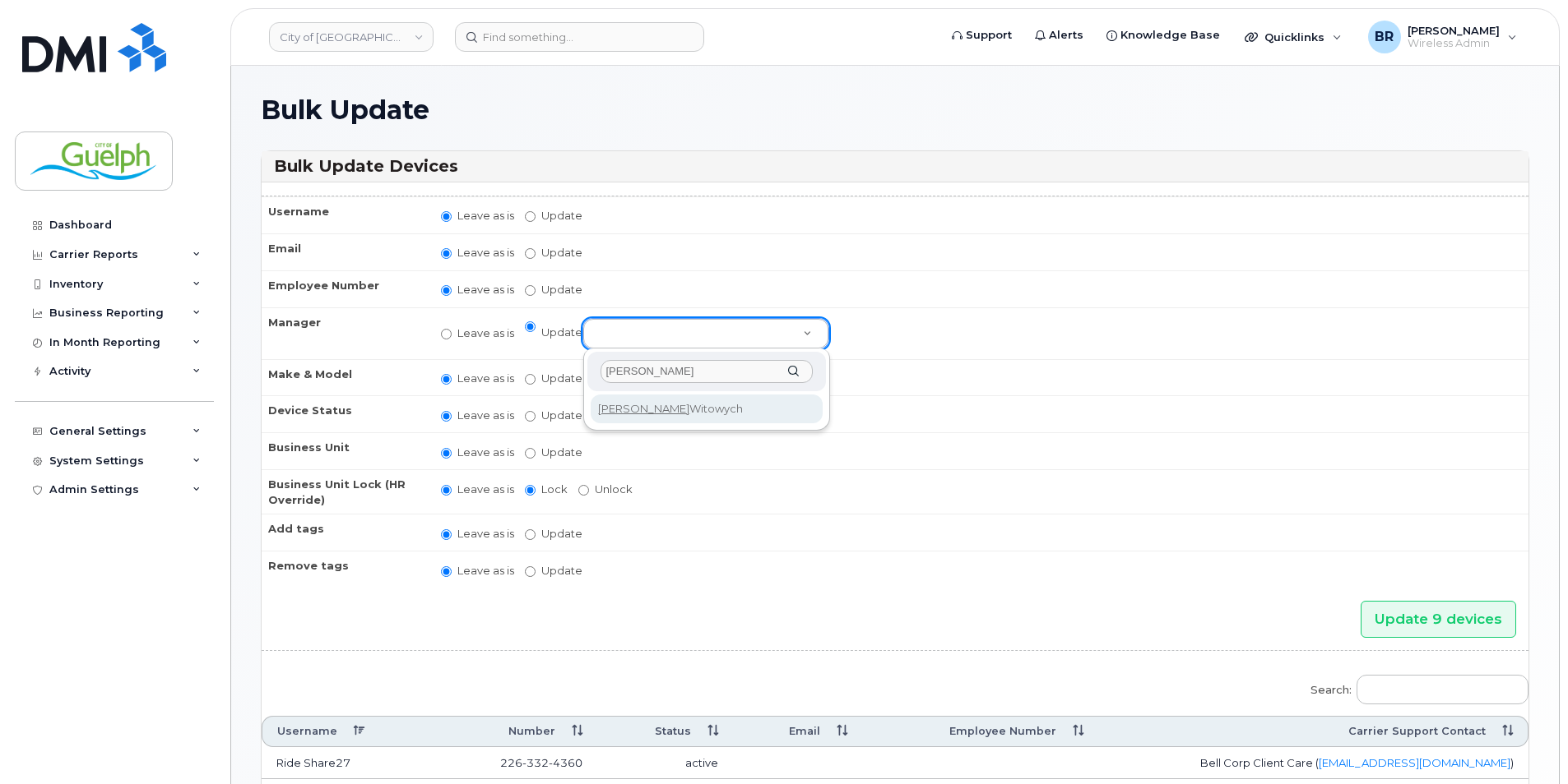
type input "[PERSON_NAME]"
select select "2414226"
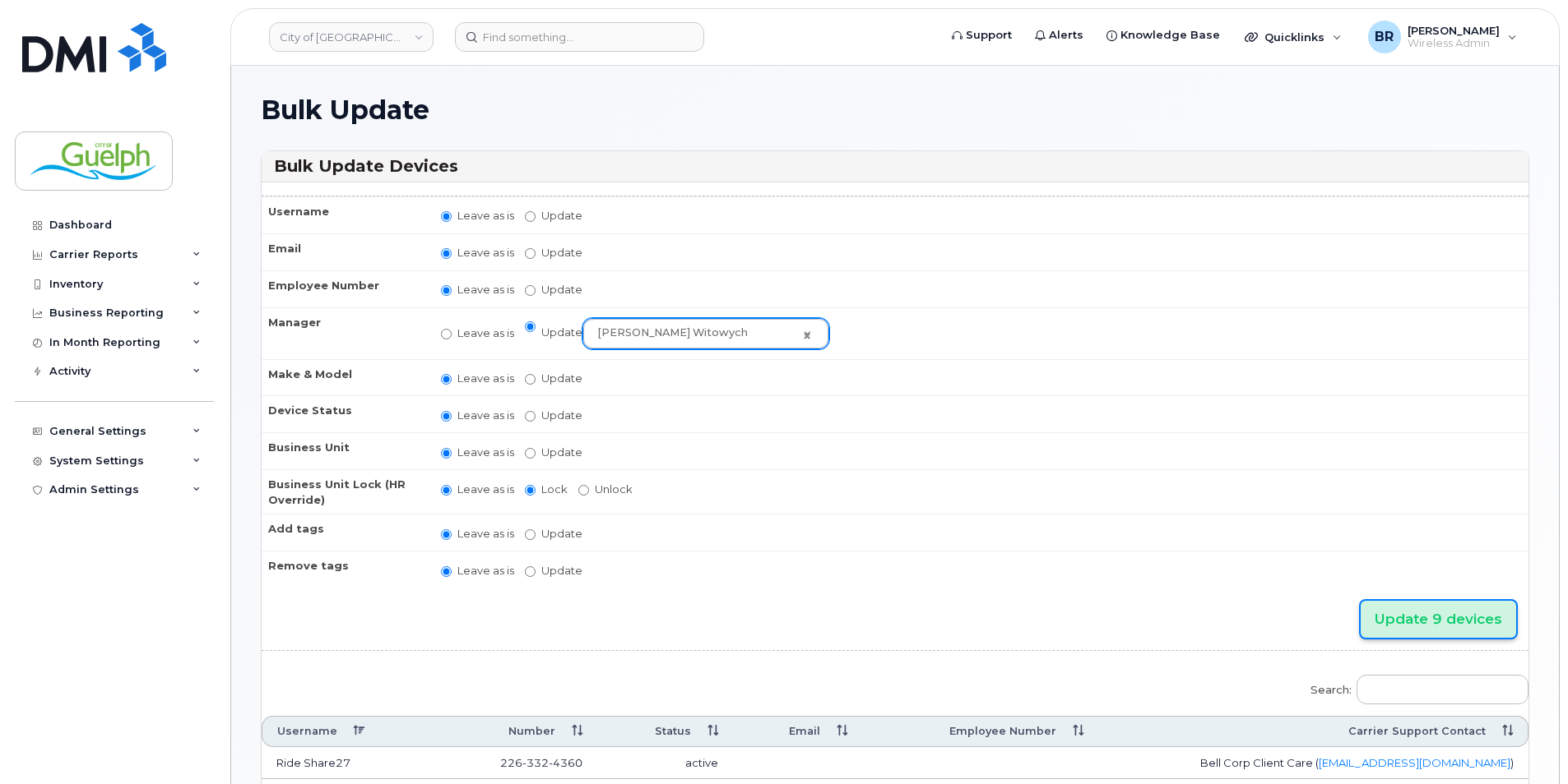
click at [1404, 601] on input "Update 9 devices" at bounding box center [1438, 619] width 156 height 37
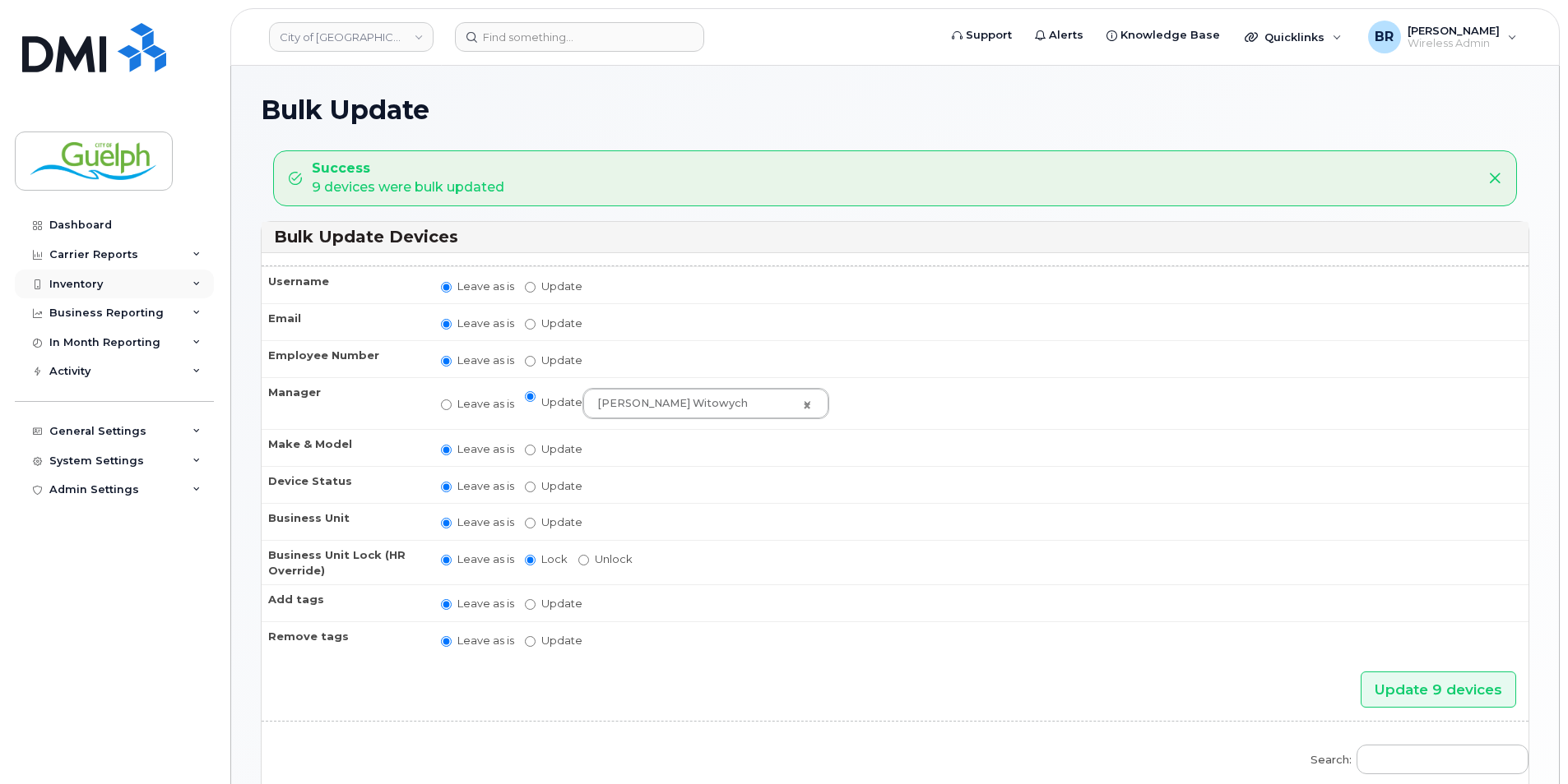
click at [78, 278] on div "Inventory" at bounding box center [76, 283] width 54 height 13
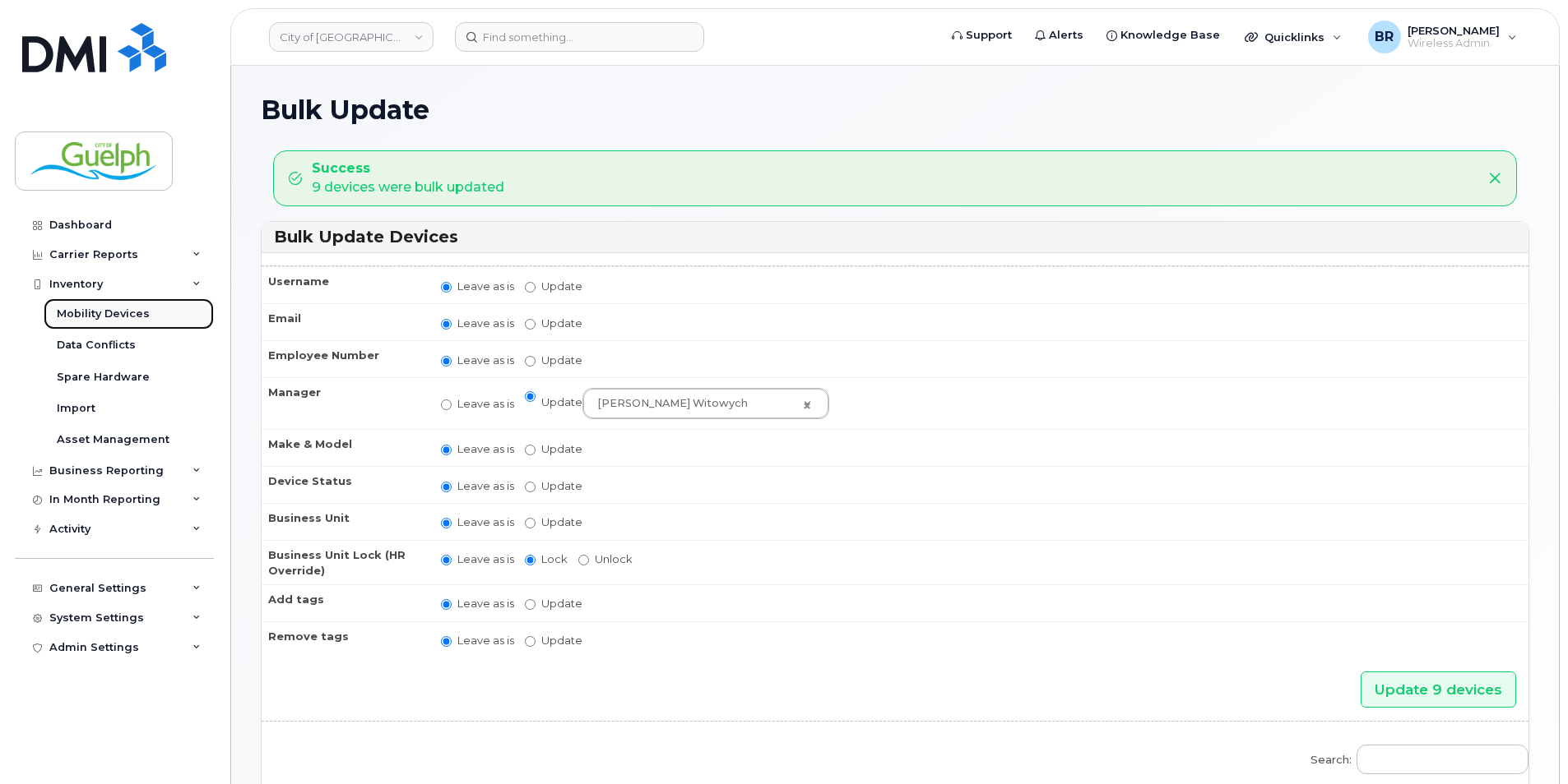
click at [101, 308] on div "Mobility Devices" at bounding box center [103, 313] width 93 height 14
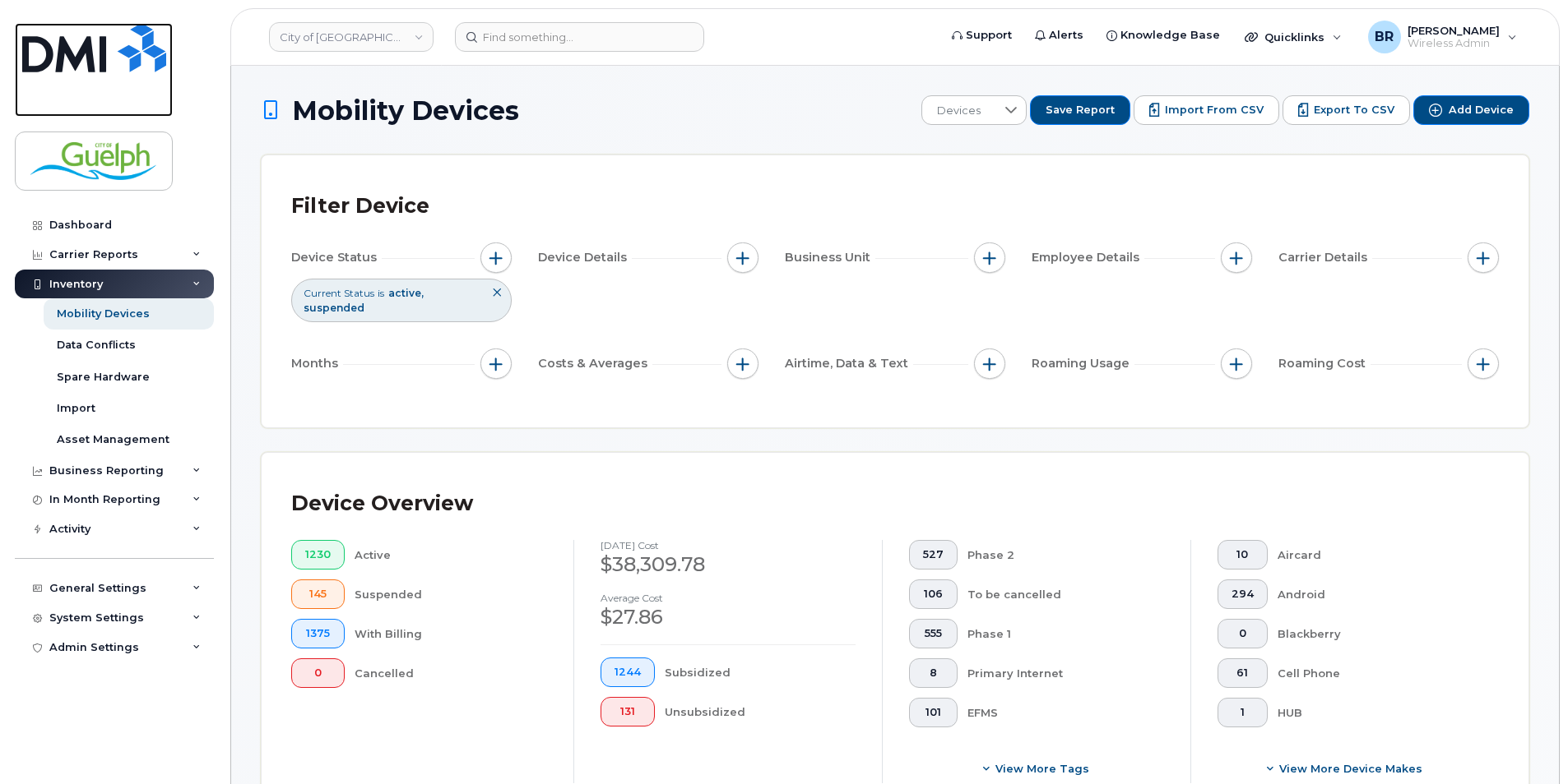
click at [89, 60] on img at bounding box center [94, 48] width 144 height 49
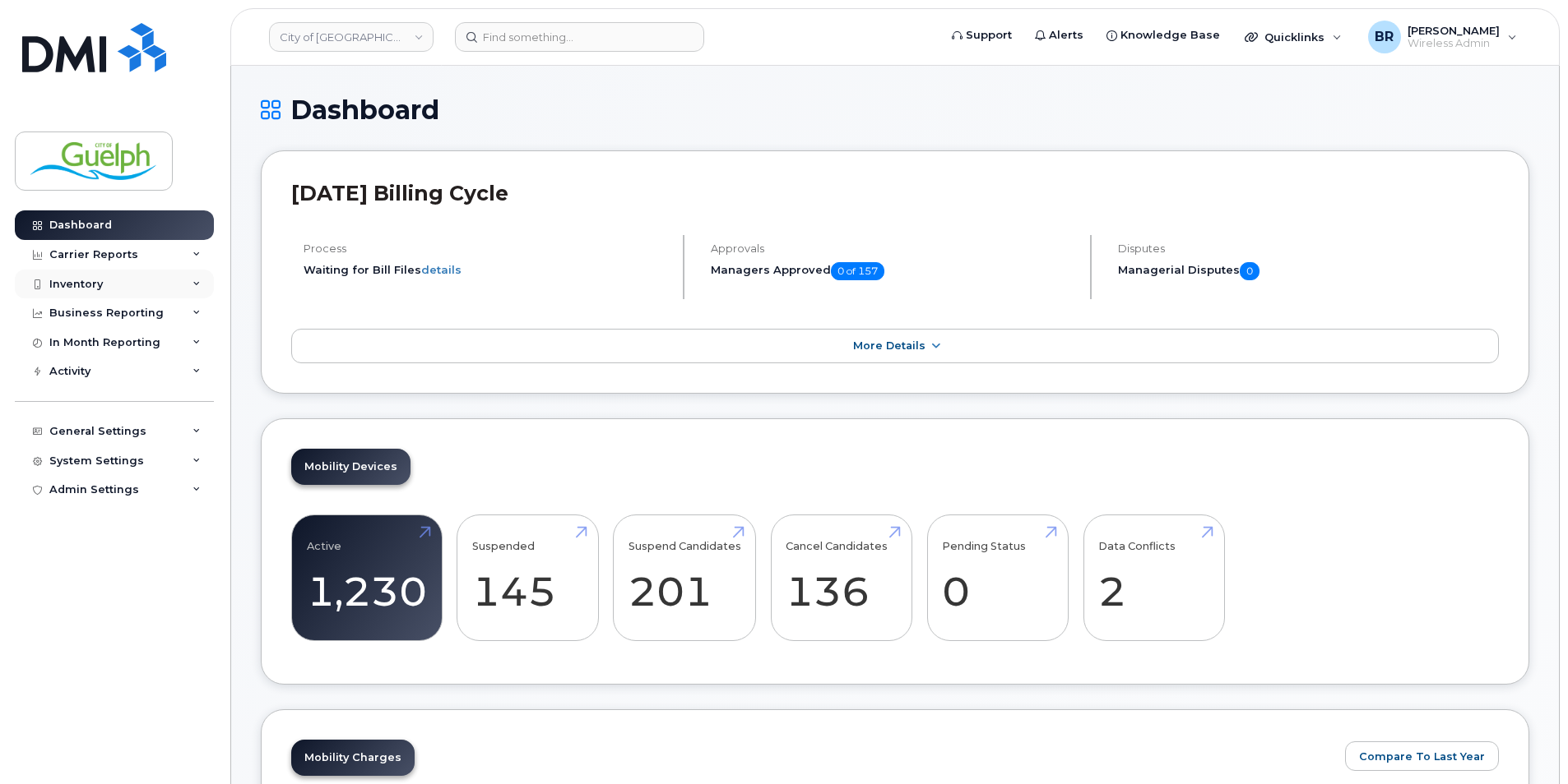
click at [101, 283] on div "Inventory" at bounding box center [76, 283] width 54 height 13
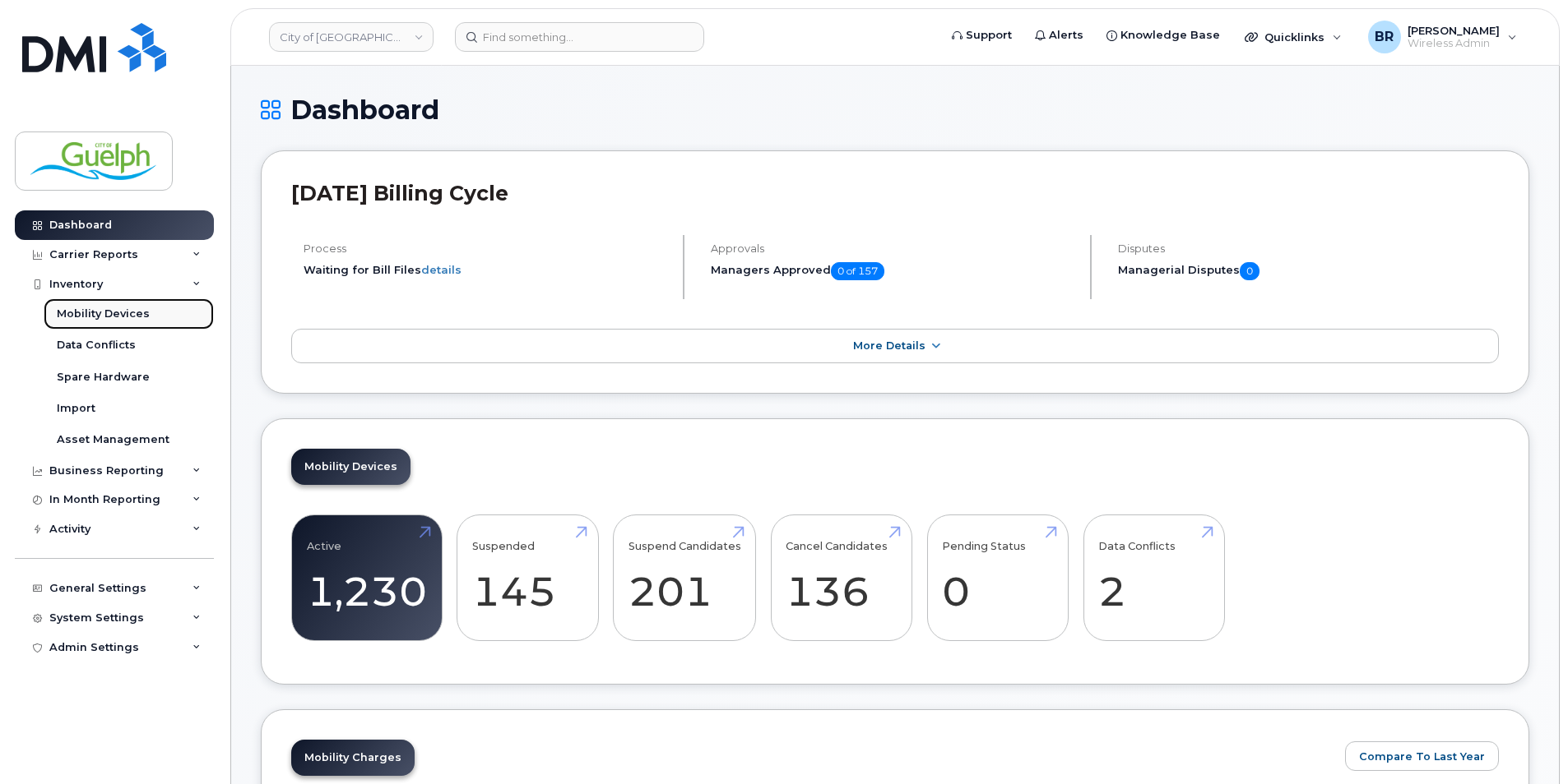
click at [97, 323] on link "Mobility Devices" at bounding box center [129, 314] width 170 height 31
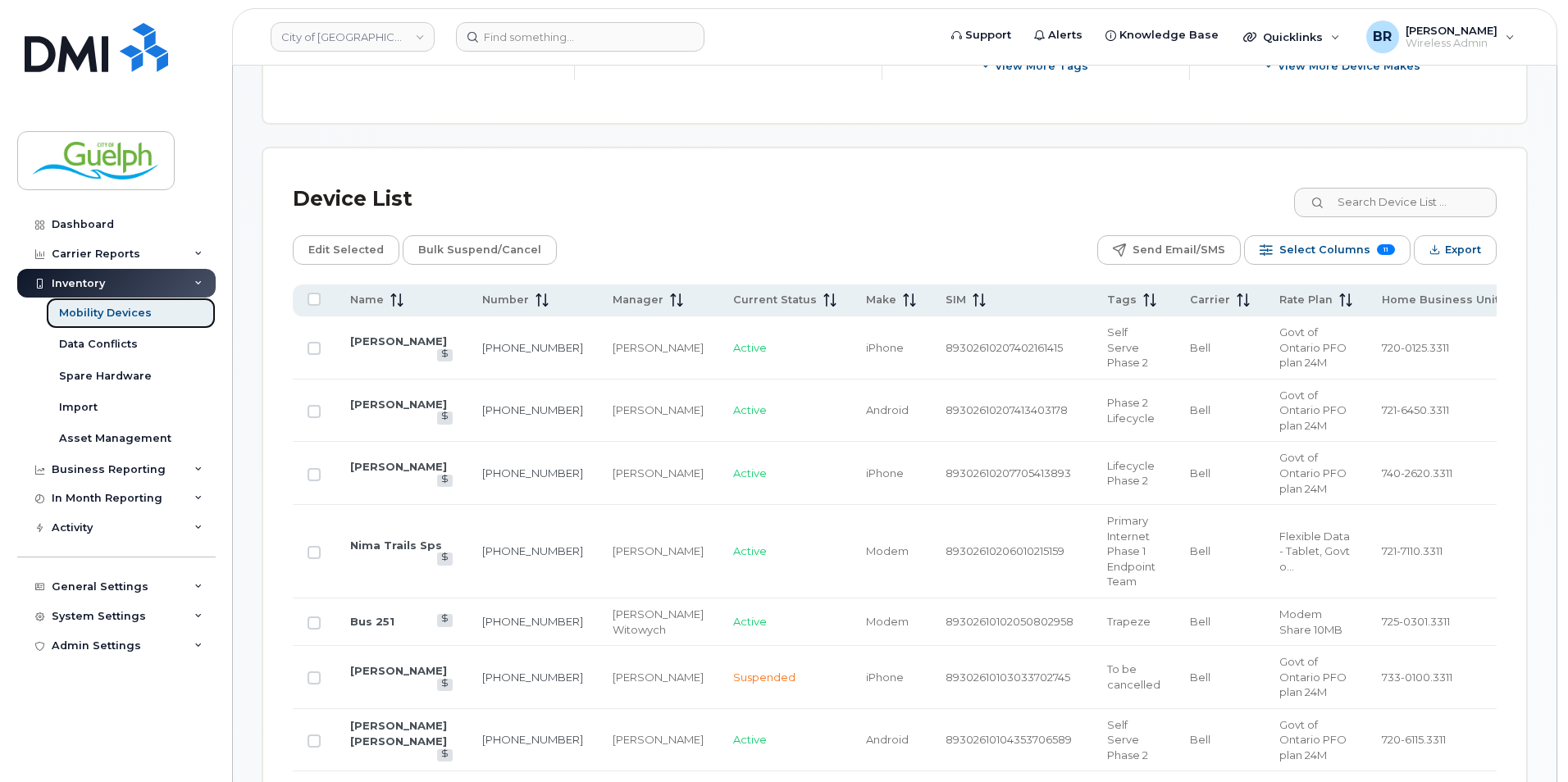
scroll to position [738, 0]
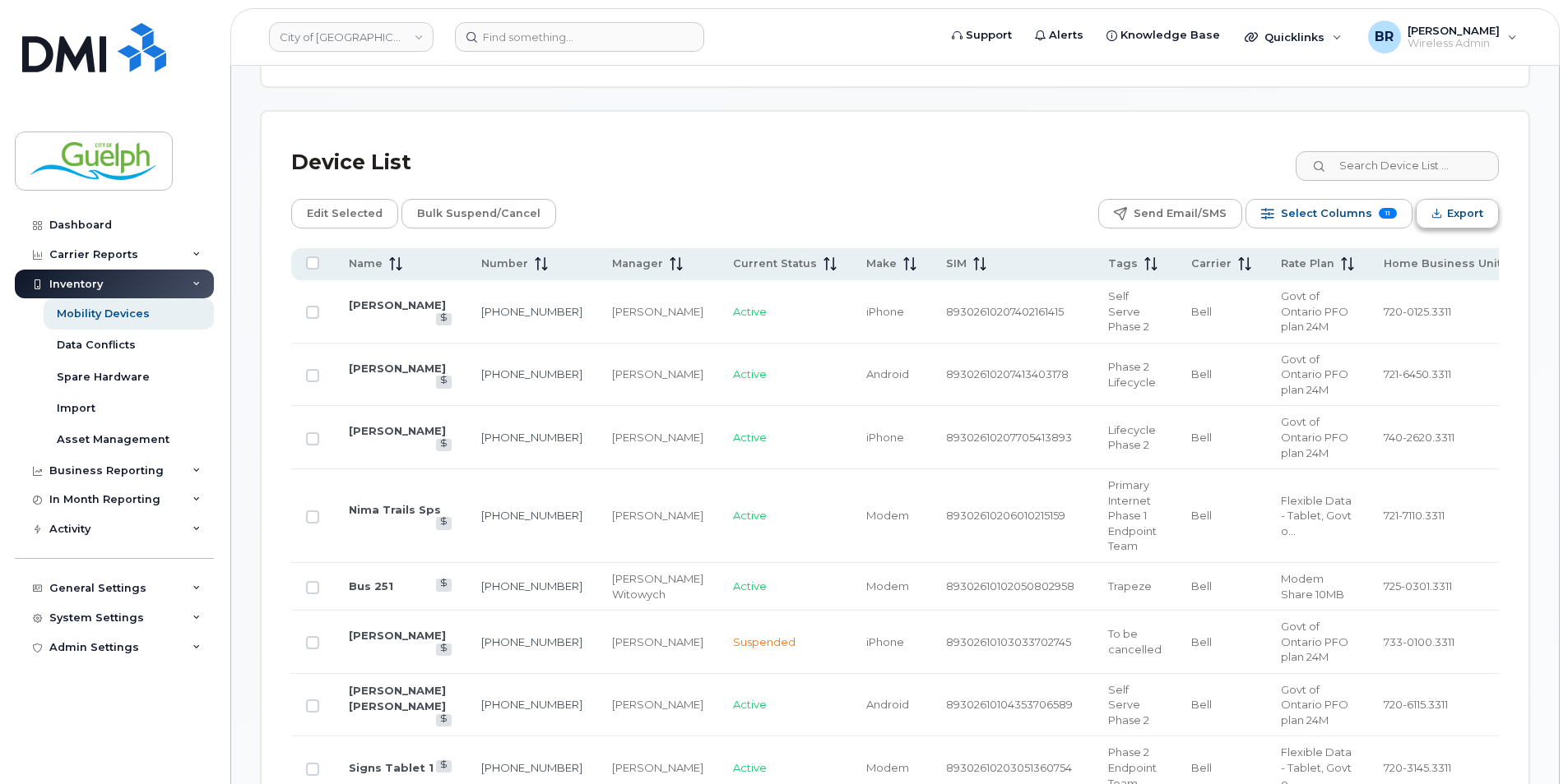
click at [1450, 210] on span "Export" at bounding box center [1465, 214] width 36 height 25
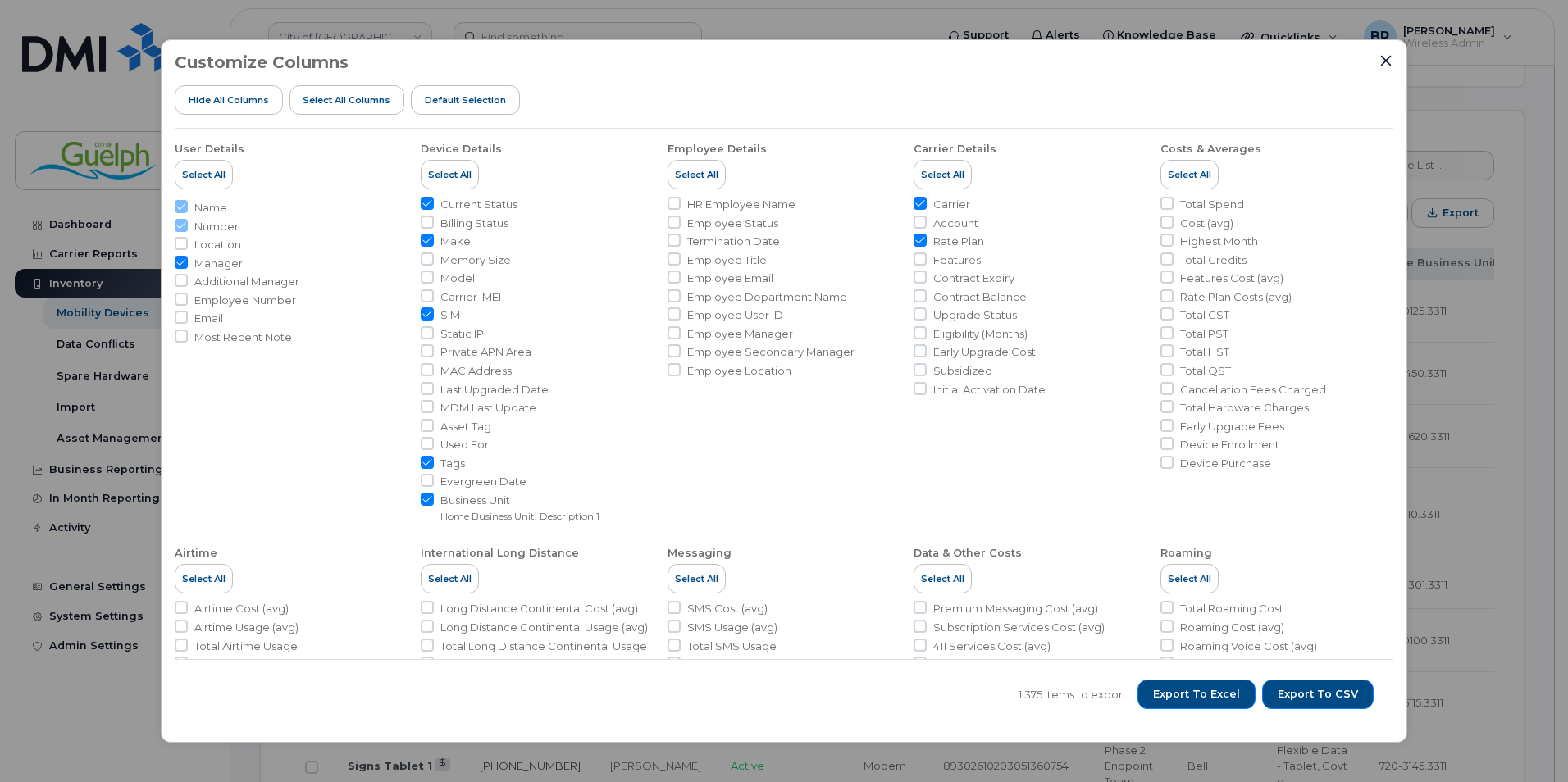
click at [479, 329] on span "Static IP" at bounding box center [462, 334] width 43 height 15
click at [434, 329] on input "Static IP" at bounding box center [426, 332] width 13 height 13
checkbox input "true"
click at [1218, 685] on button "Export to Excel" at bounding box center [1196, 695] width 118 height 30
click at [1386, 54] on icon "Close" at bounding box center [1385, 60] width 13 height 13
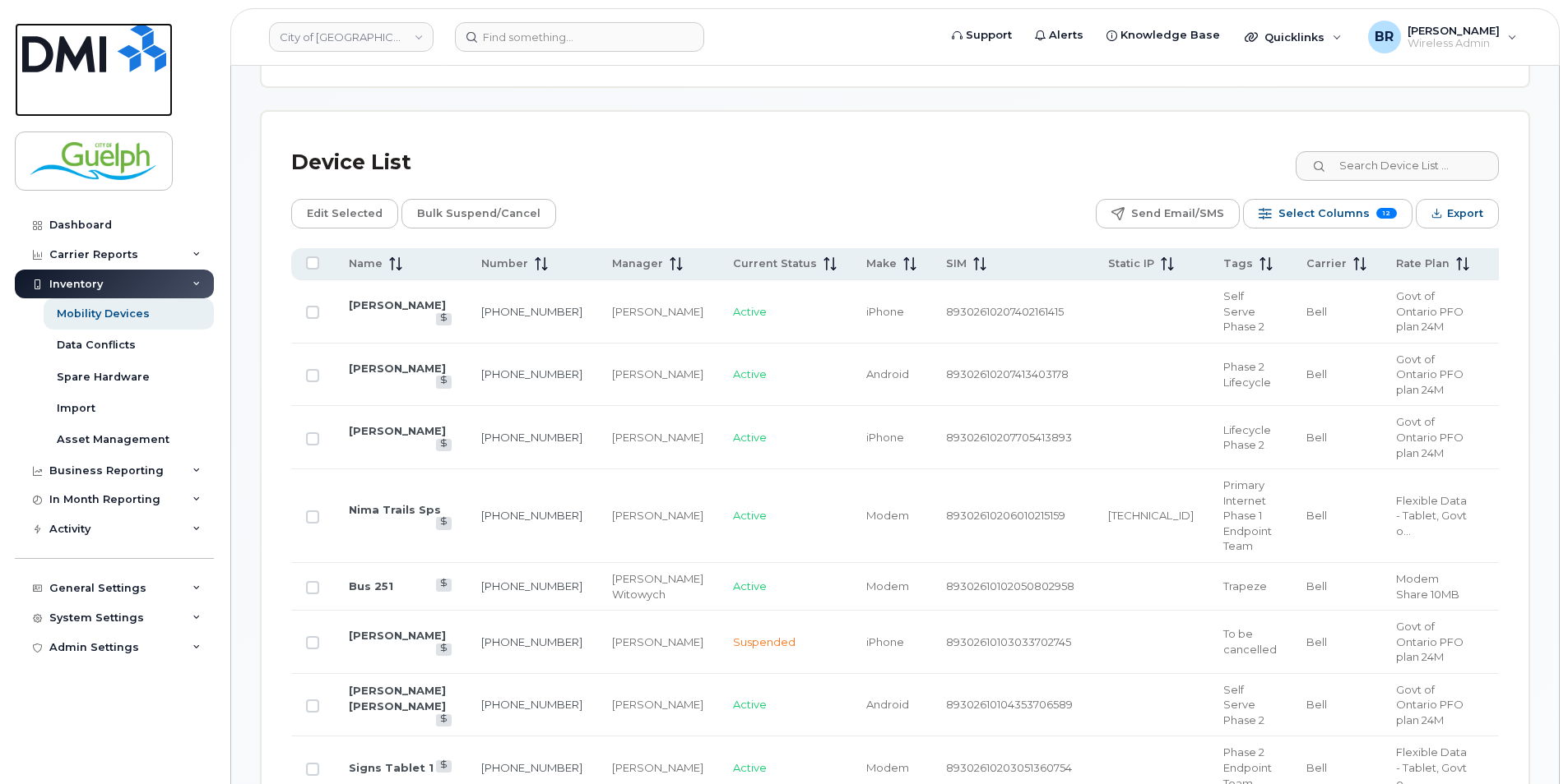
click at [54, 65] on img at bounding box center [94, 48] width 144 height 49
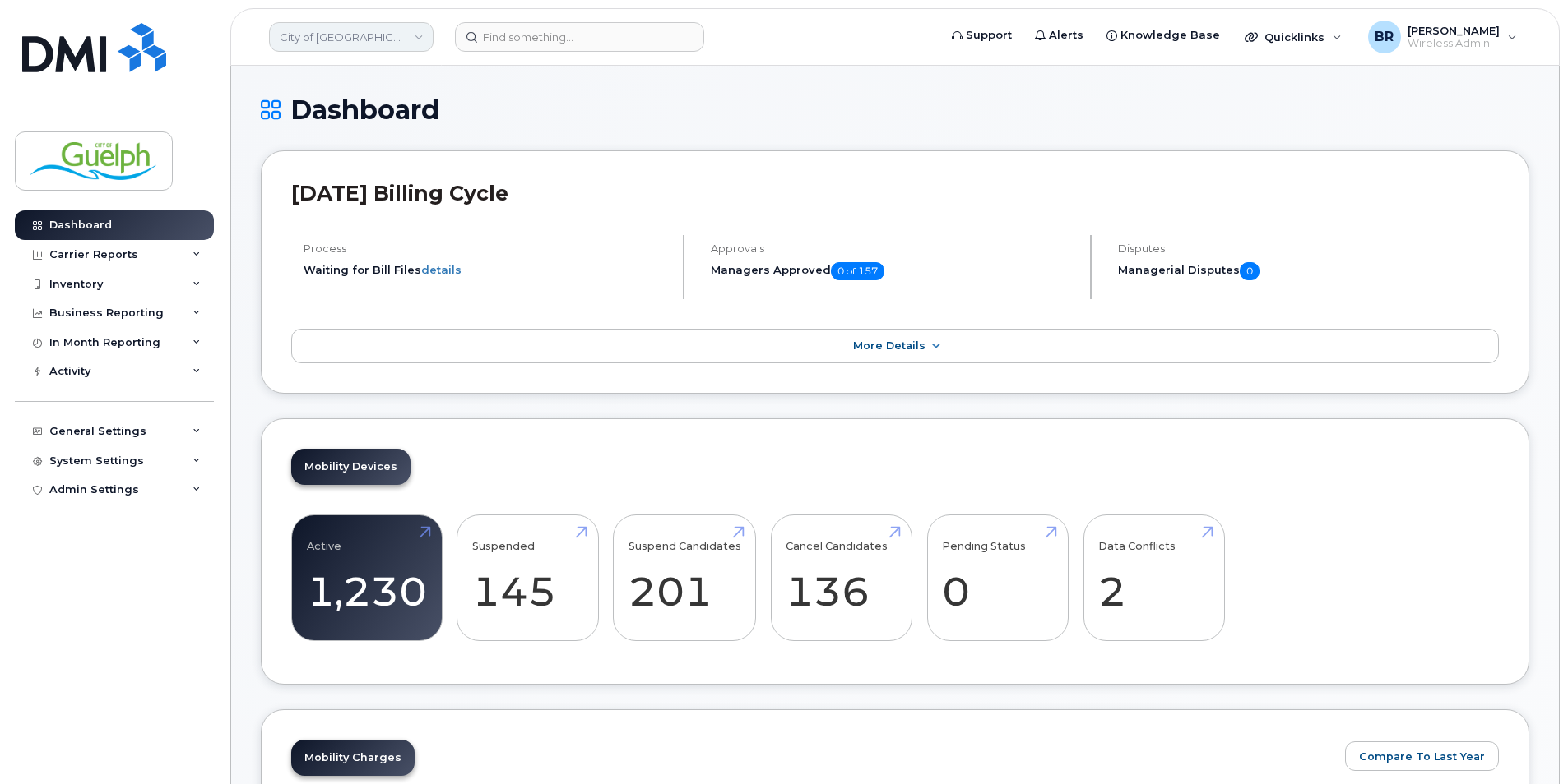
click at [365, 23] on link "City of [GEOGRAPHIC_DATA]" at bounding box center [351, 37] width 164 height 30
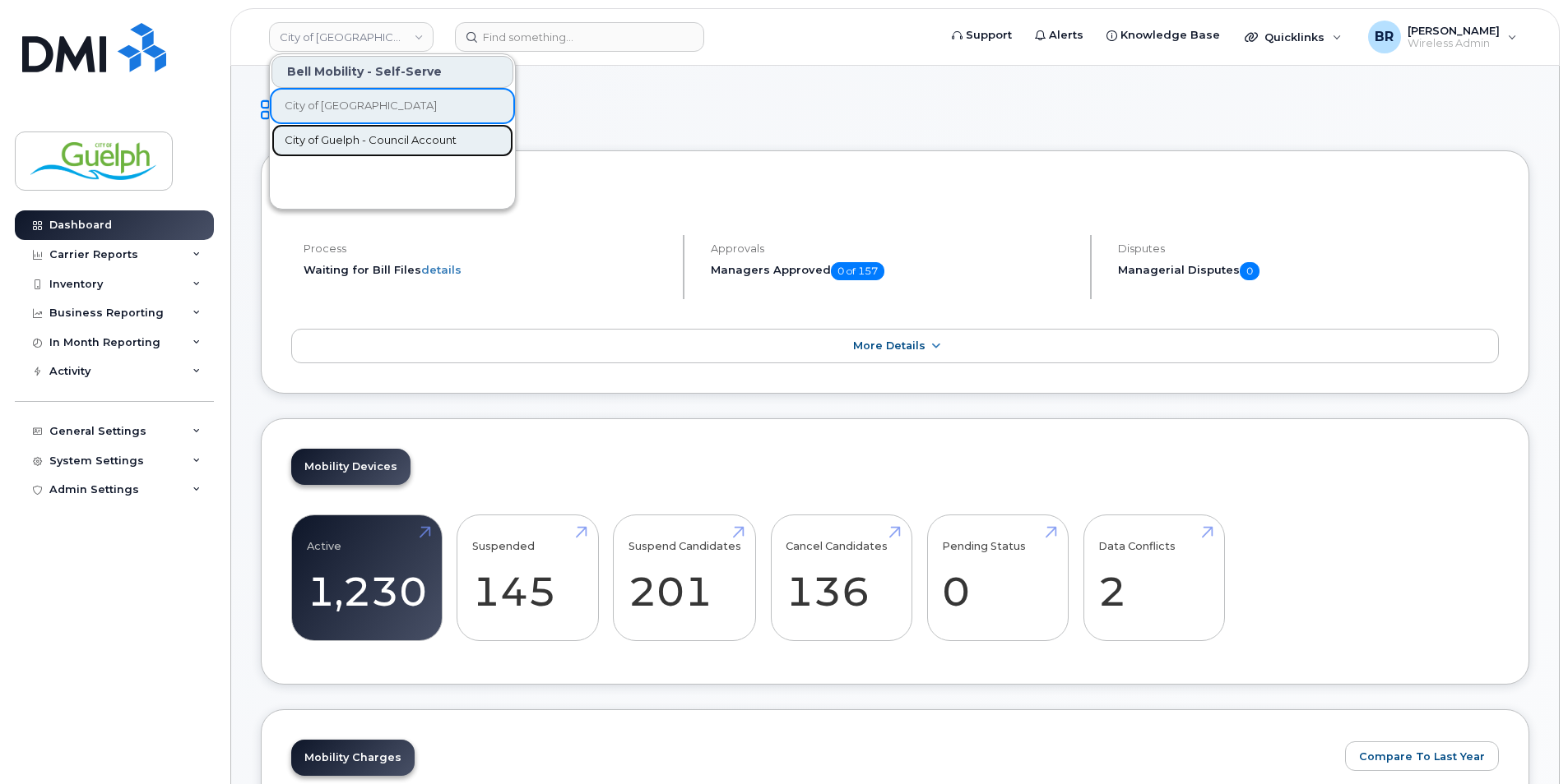
click at [367, 132] on link "City of Guelph - Council Account" at bounding box center [393, 140] width 242 height 33
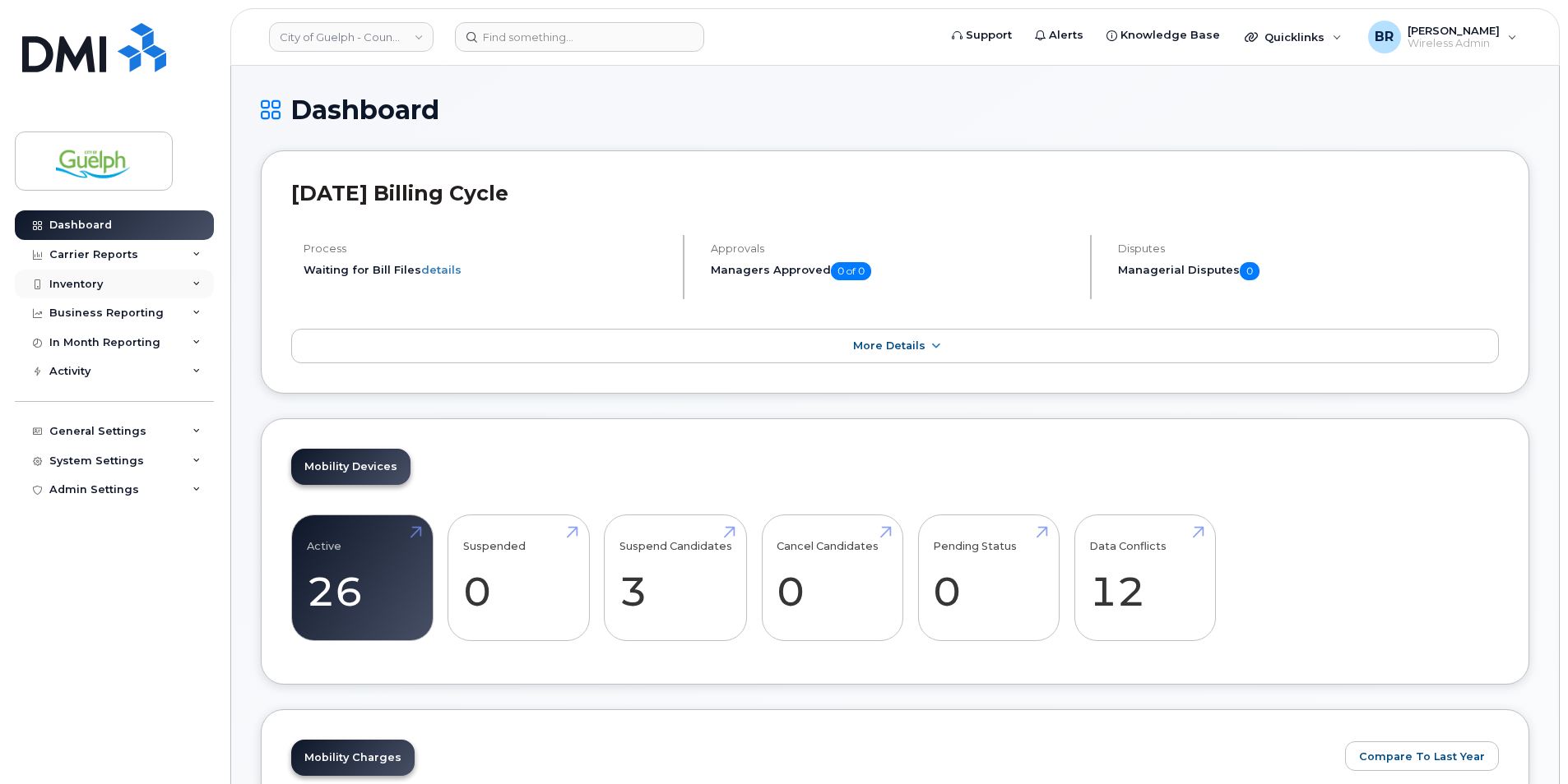
click at [101, 292] on div "Inventory" at bounding box center [114, 284] width 199 height 30
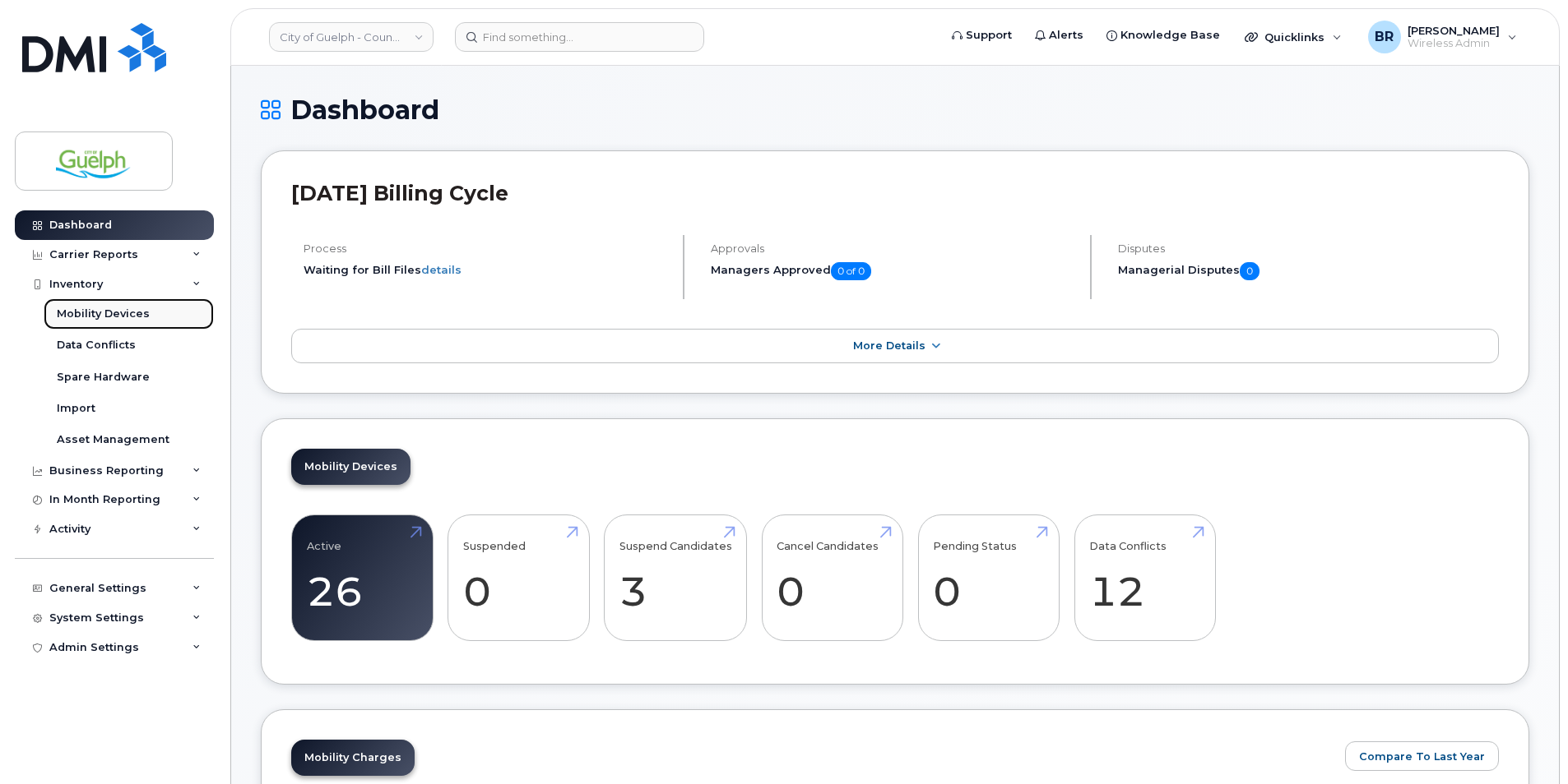
click at [101, 312] on div "Mobility Devices" at bounding box center [103, 313] width 93 height 14
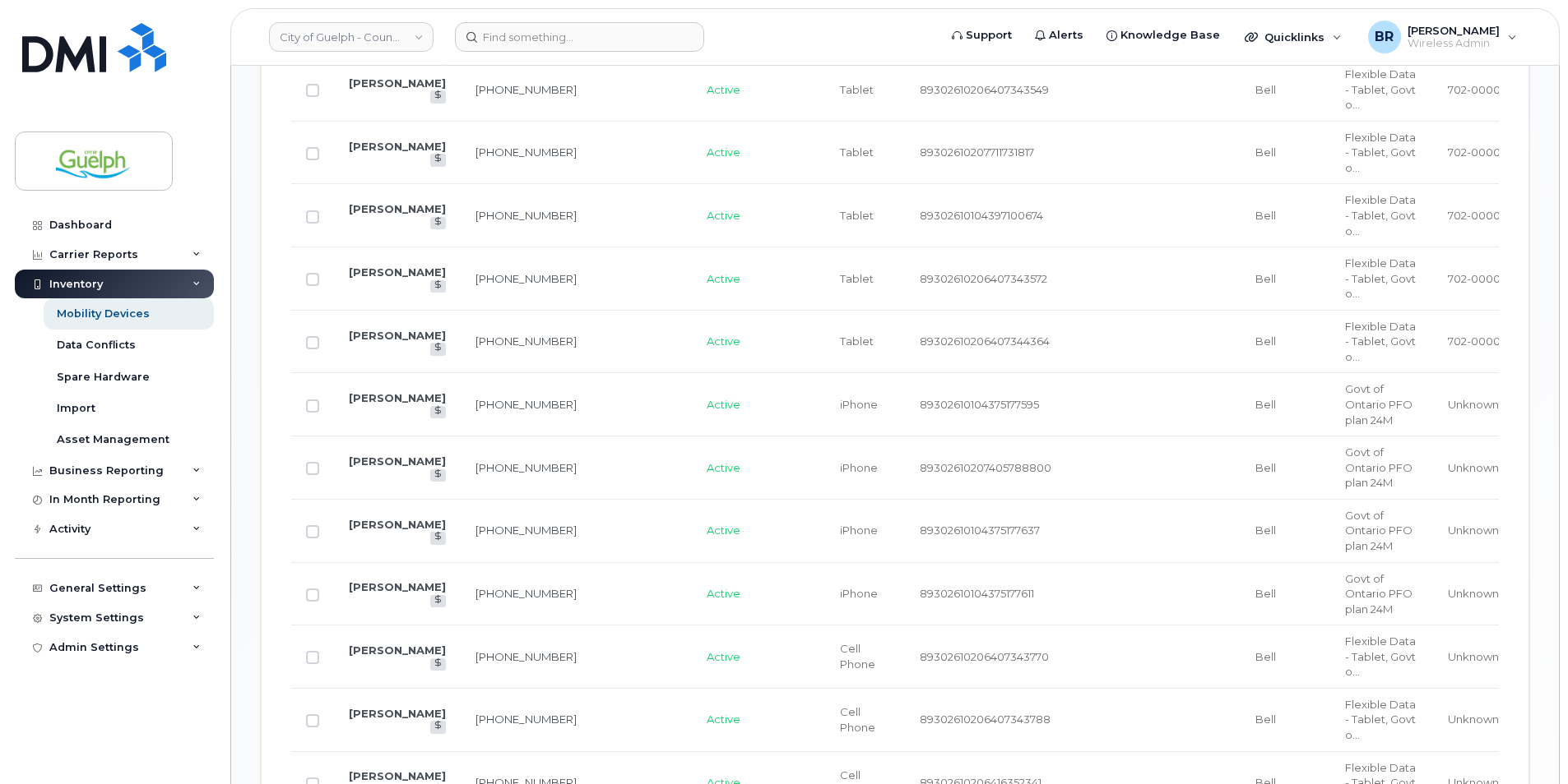
scroll to position [576, 0]
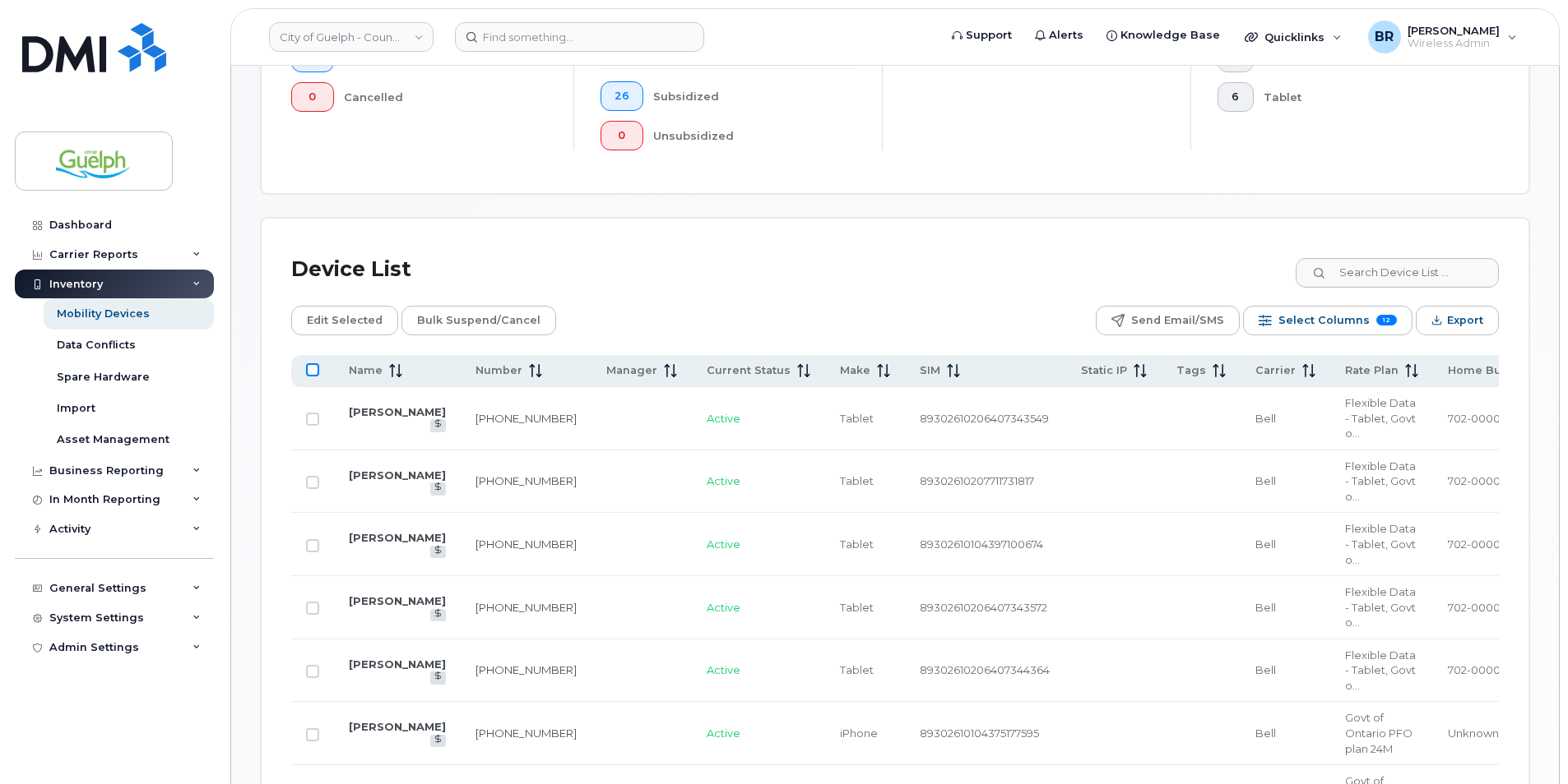
click at [312, 373] on input "All items unselected" at bounding box center [312, 369] width 13 height 13
checkbox input "true"
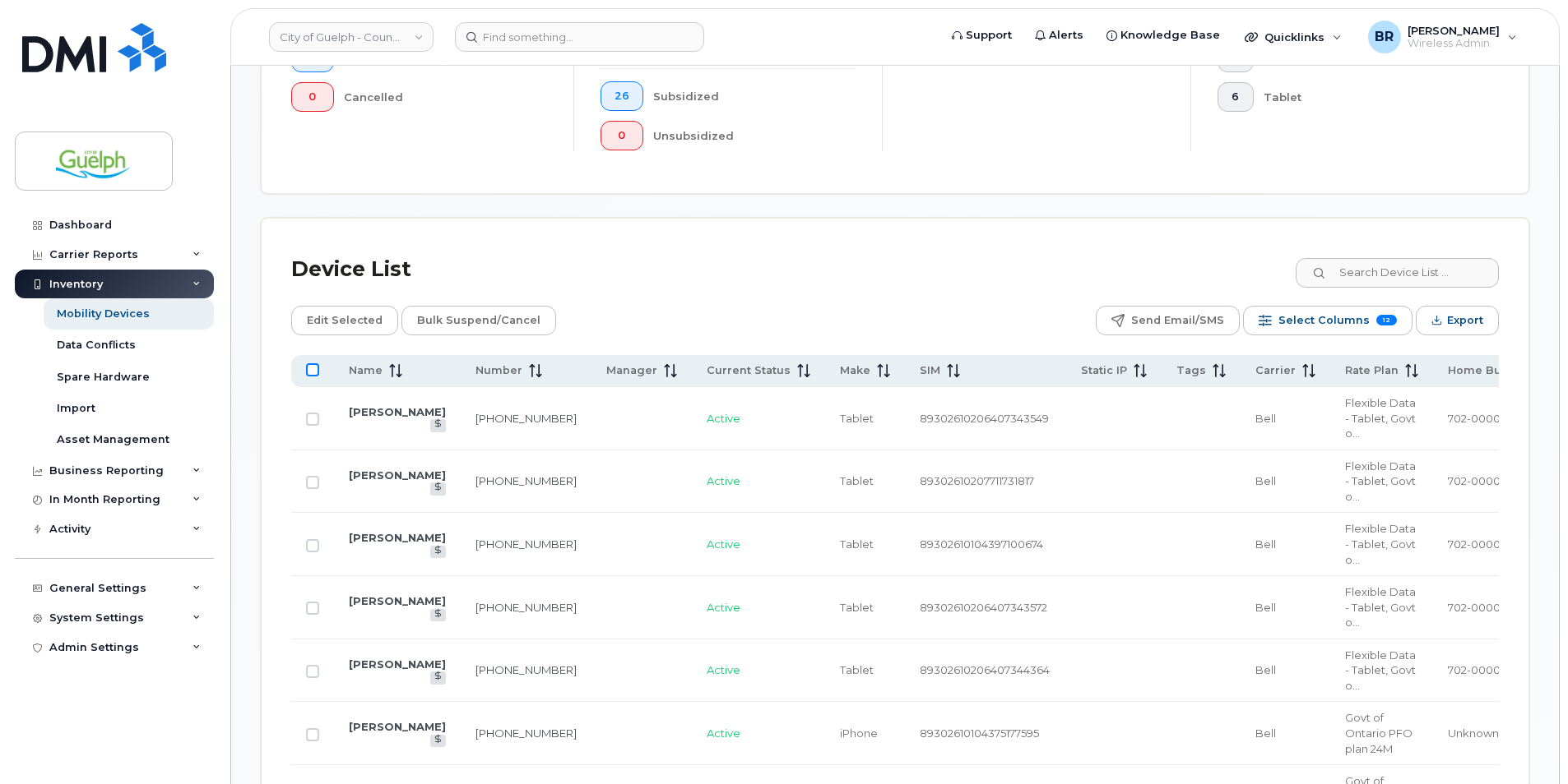
checkbox input "true"
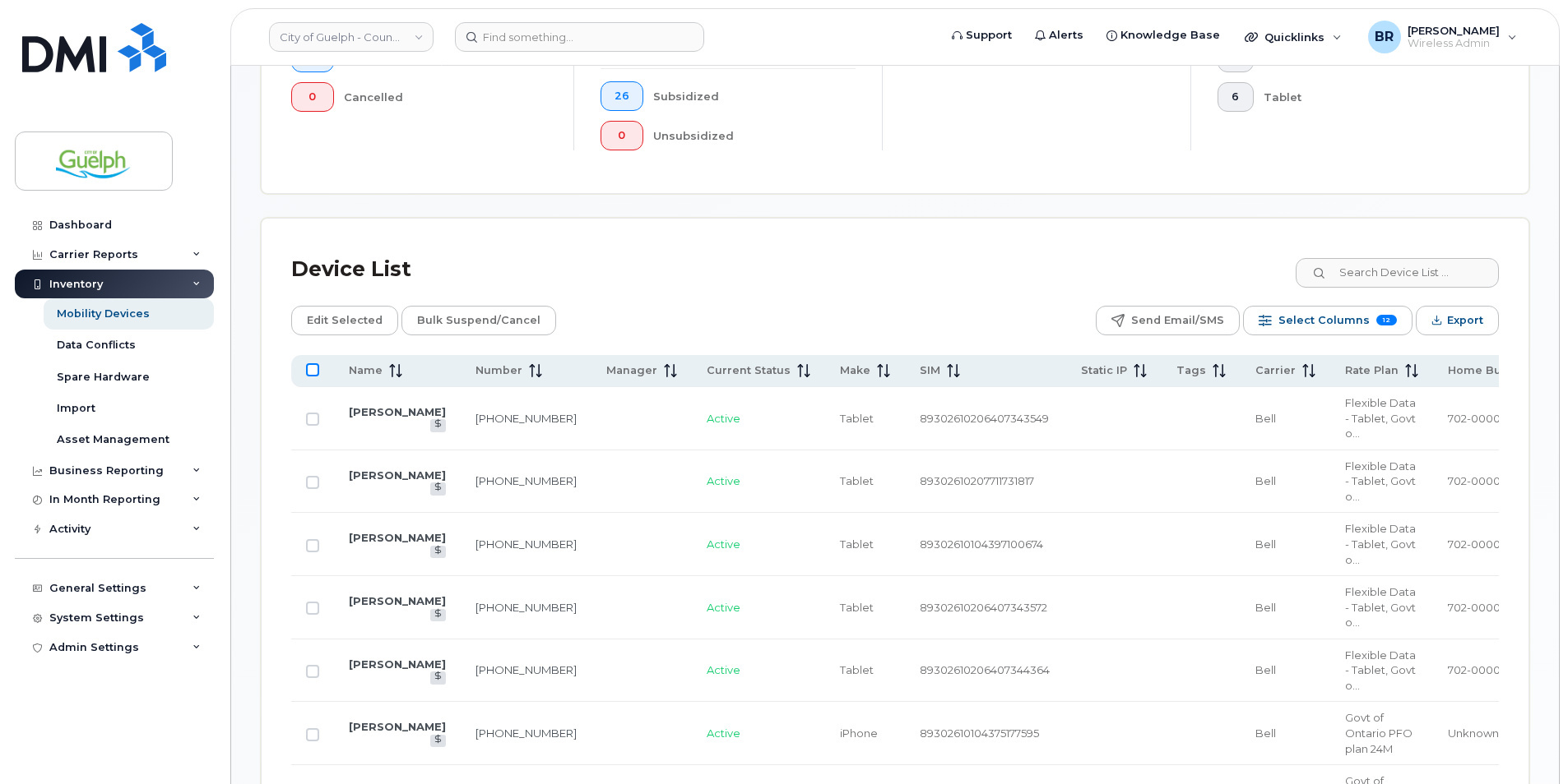
checkbox input "true"
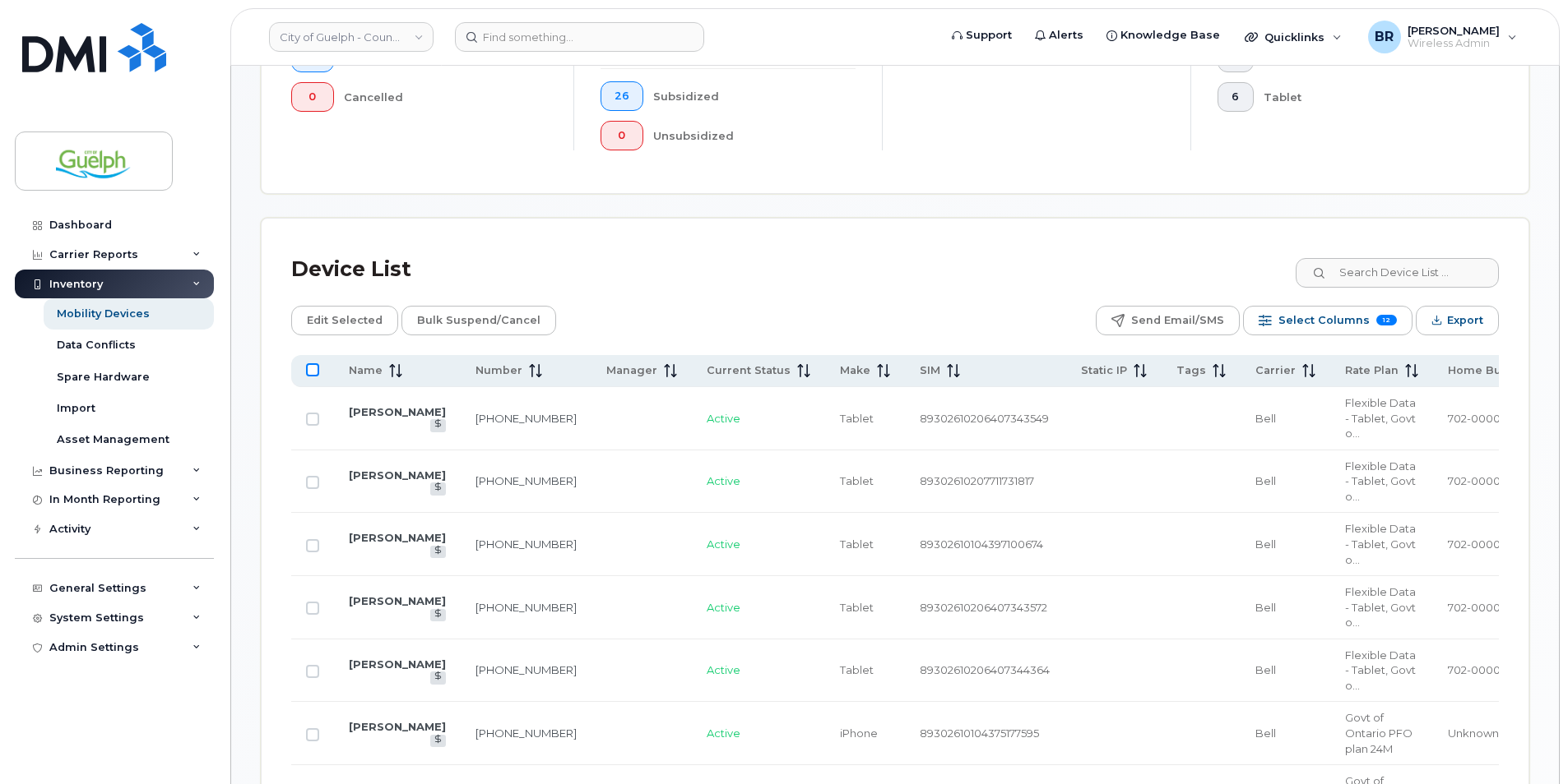
checkbox input "true"
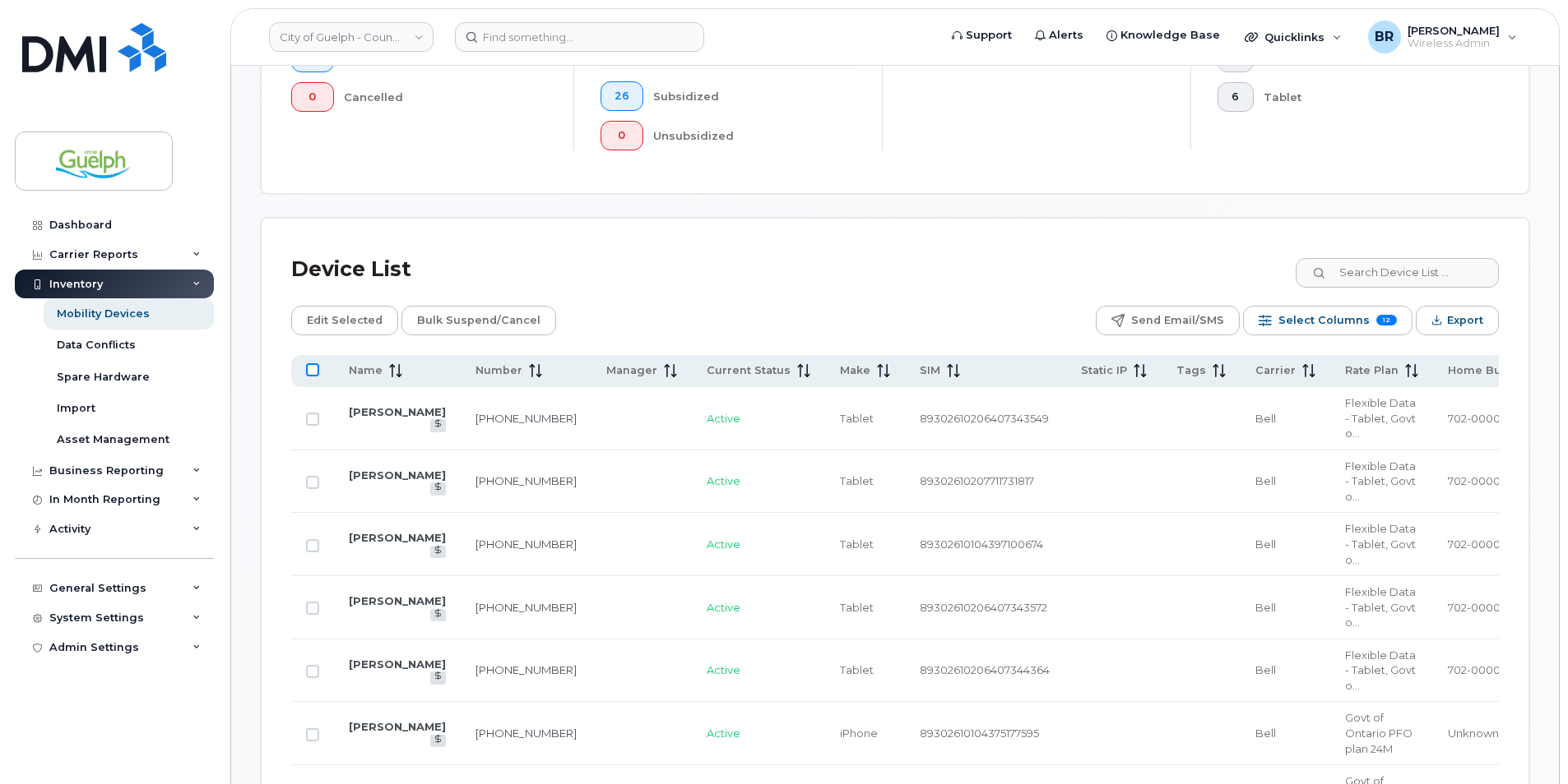
checkbox input "true"
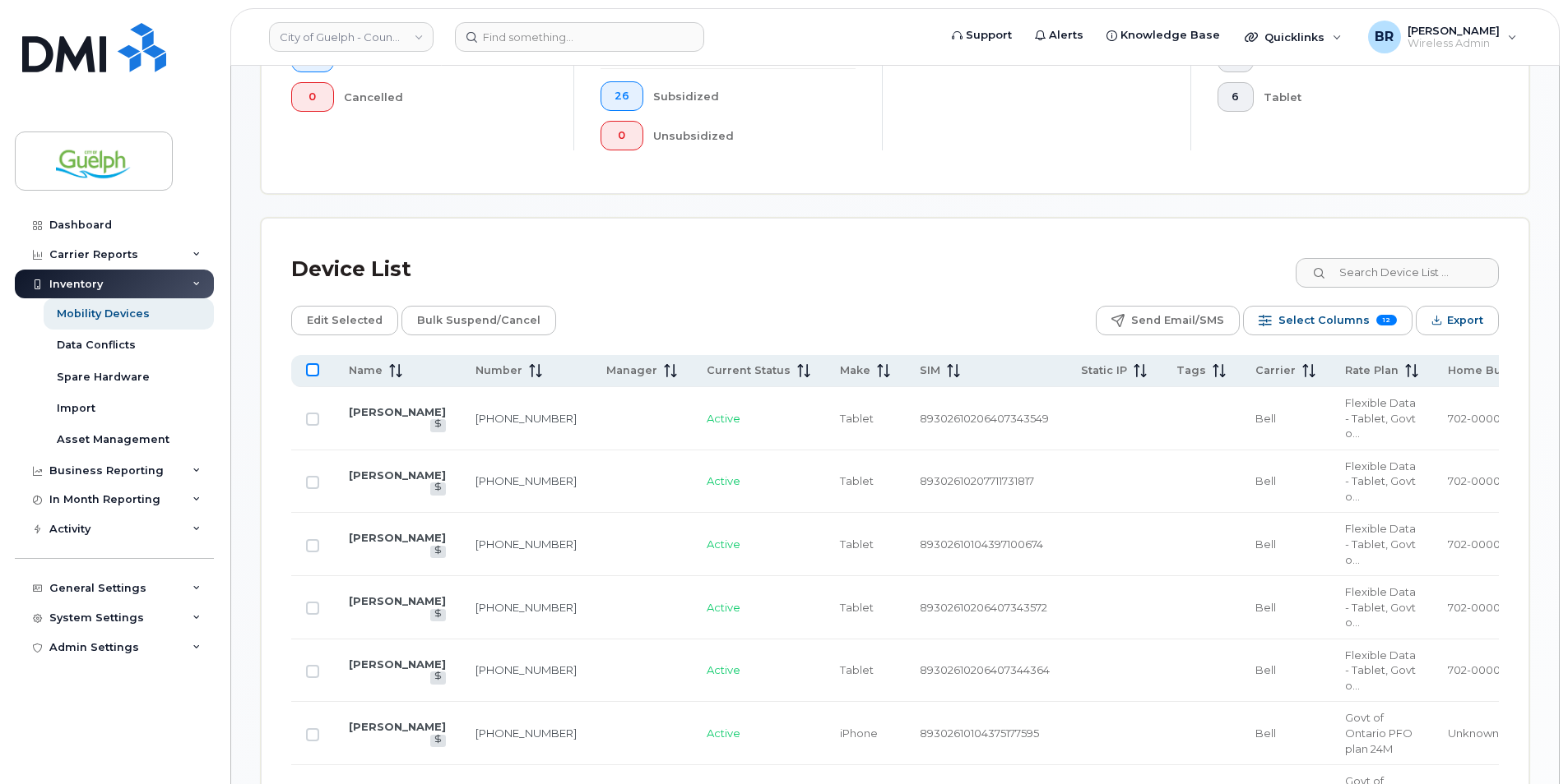
checkbox input "true"
click at [1475, 323] on span "Export" at bounding box center [1465, 320] width 36 height 25
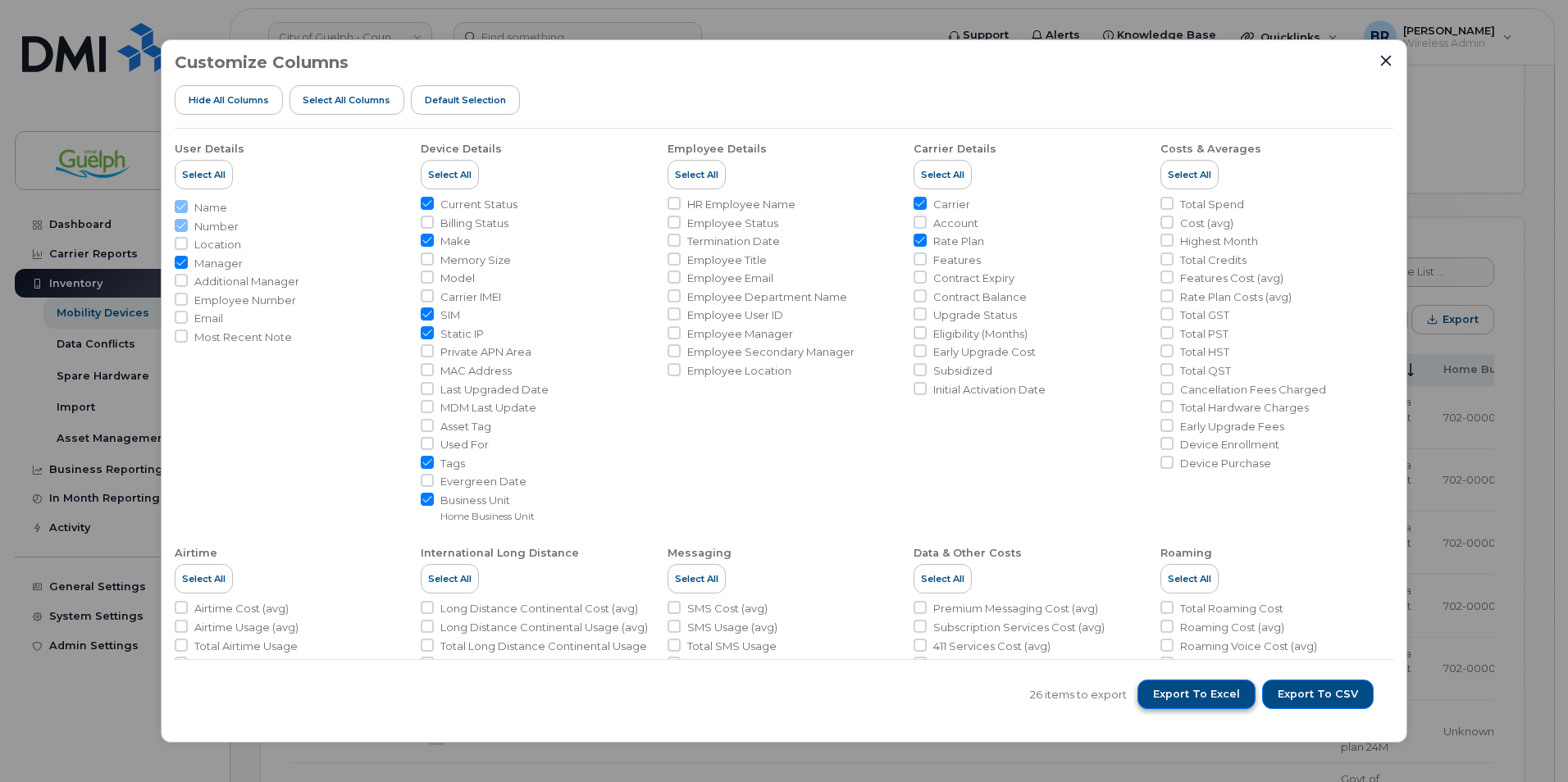
click at [1202, 699] on span "Export to Excel" at bounding box center [1197, 694] width 87 height 14
click at [1388, 53] on button "Close" at bounding box center [1385, 60] width 14 height 14
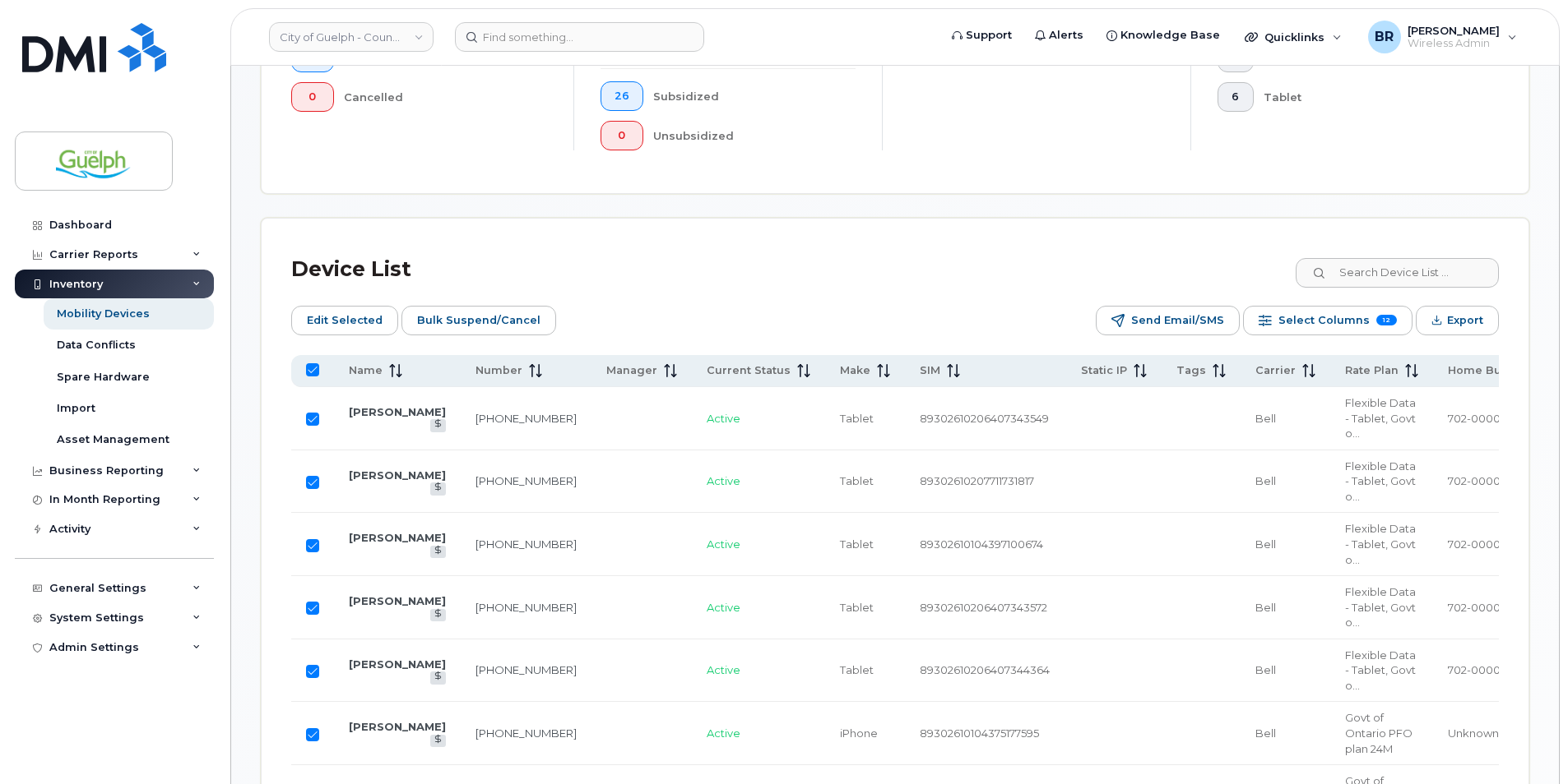
click at [318, 373] on input "All items selected" at bounding box center [312, 369] width 13 height 13
checkbox input "false"
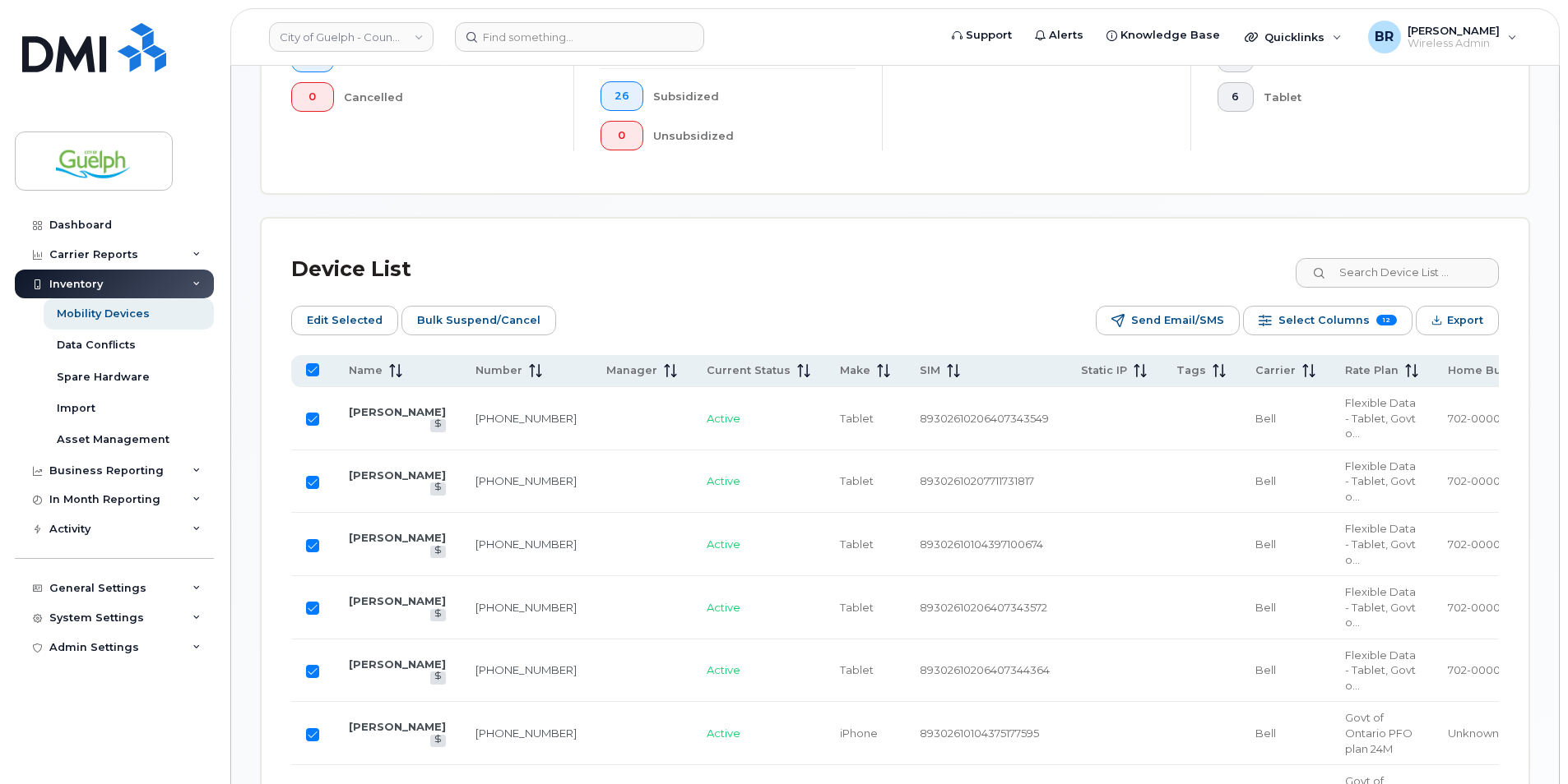
checkbox input "false"
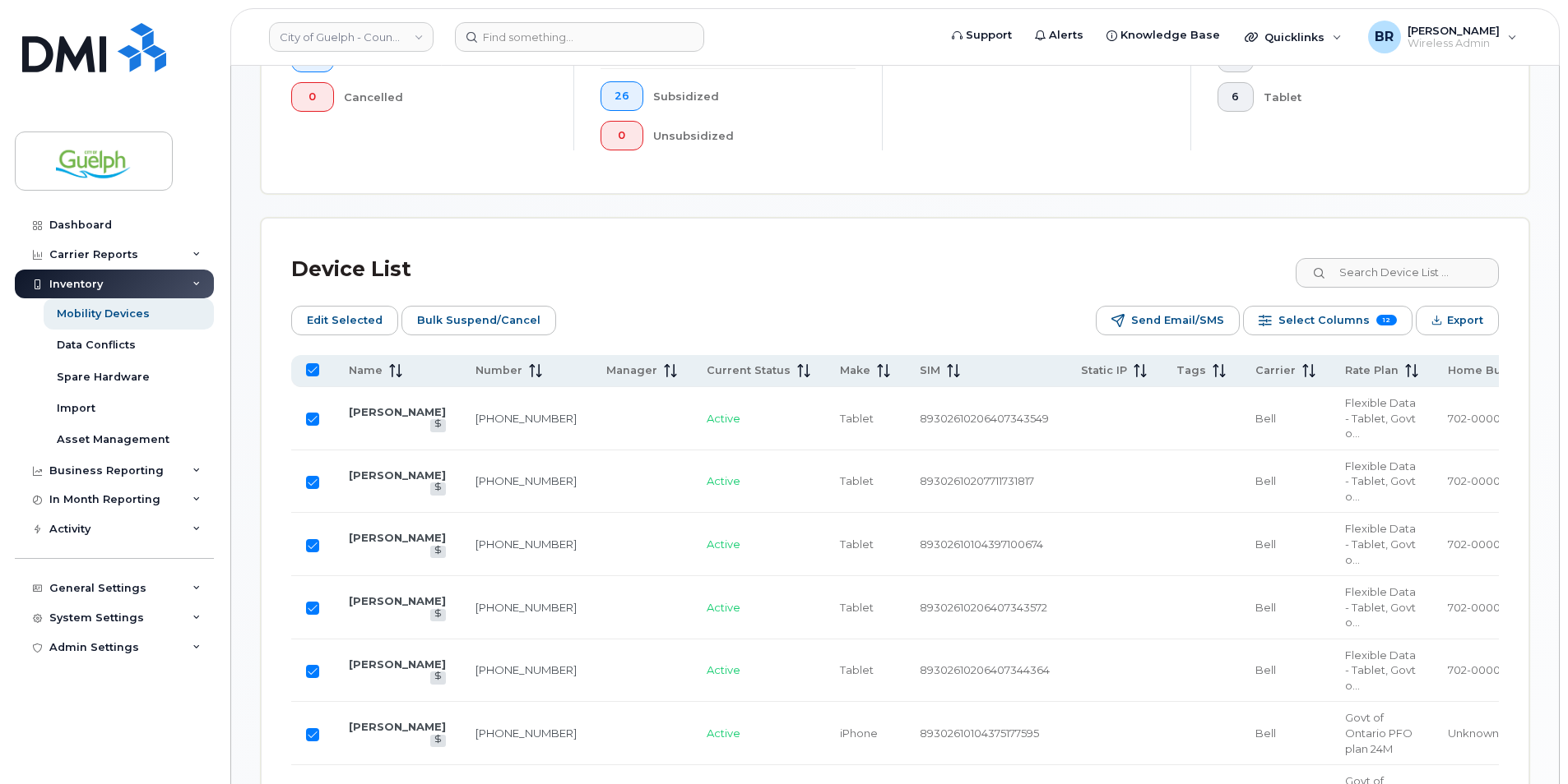
checkbox input "false"
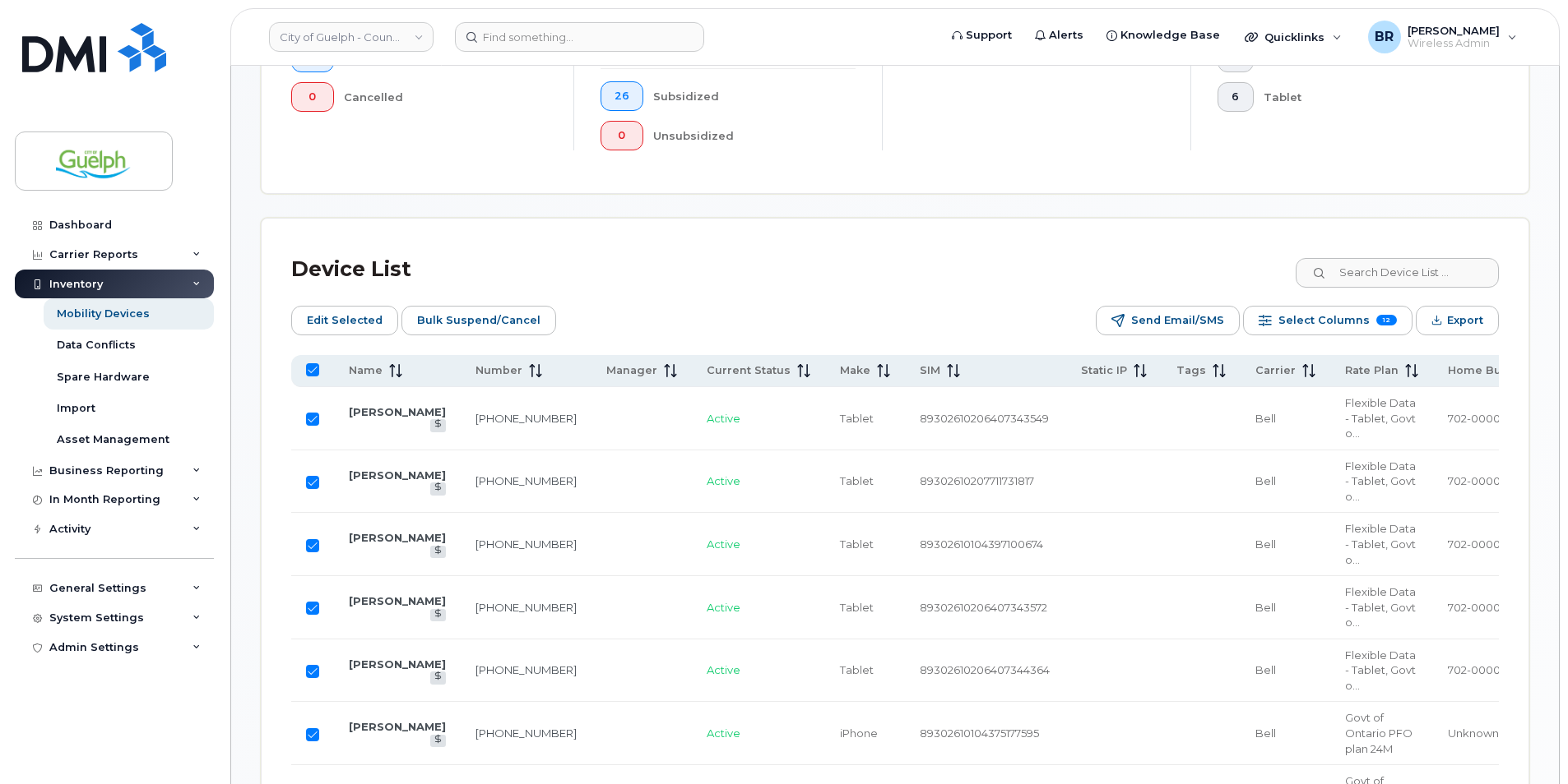
checkbox input "false"
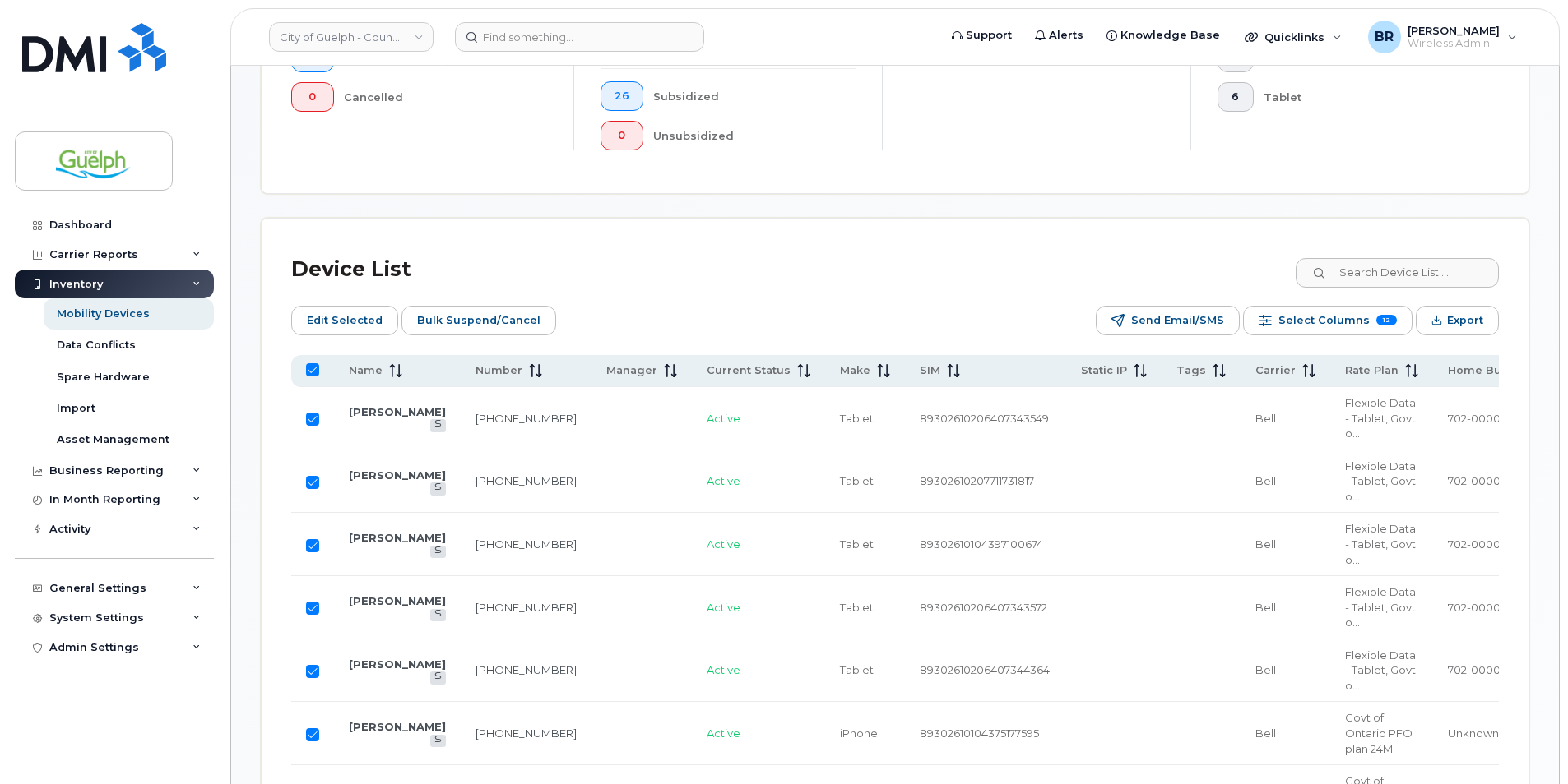
checkbox input "false"
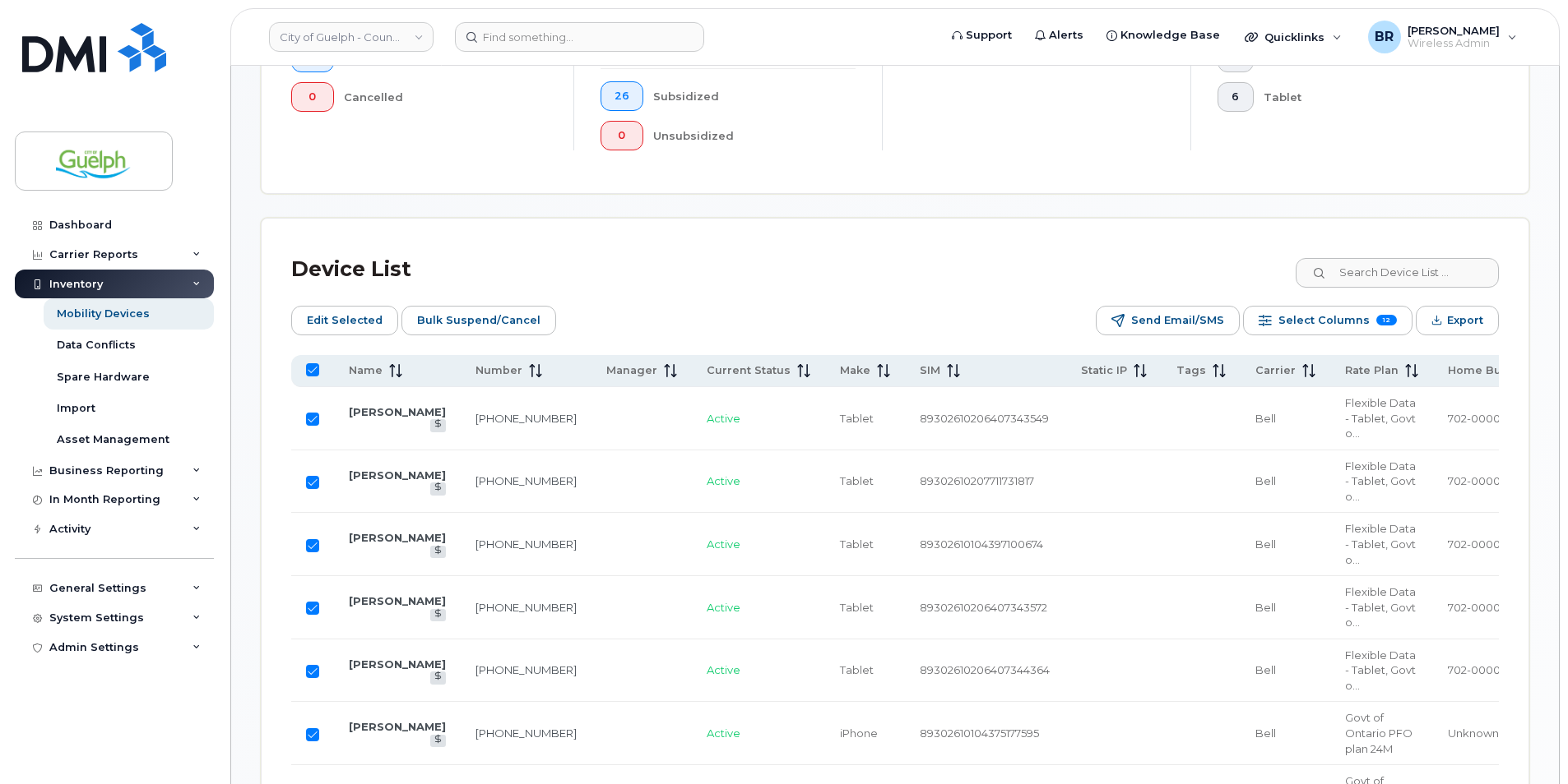
checkbox input "false"
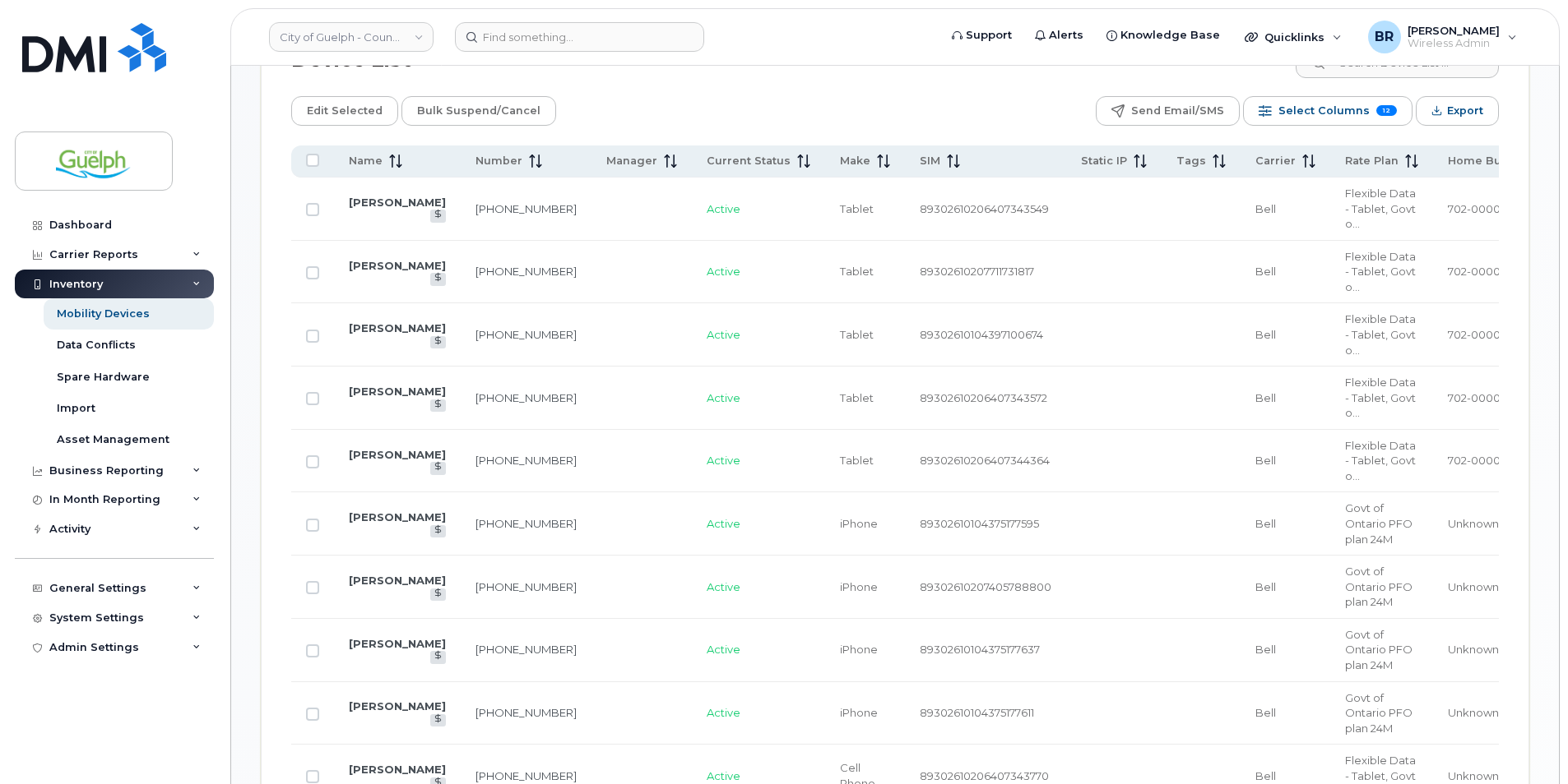
scroll to position [823, 0]
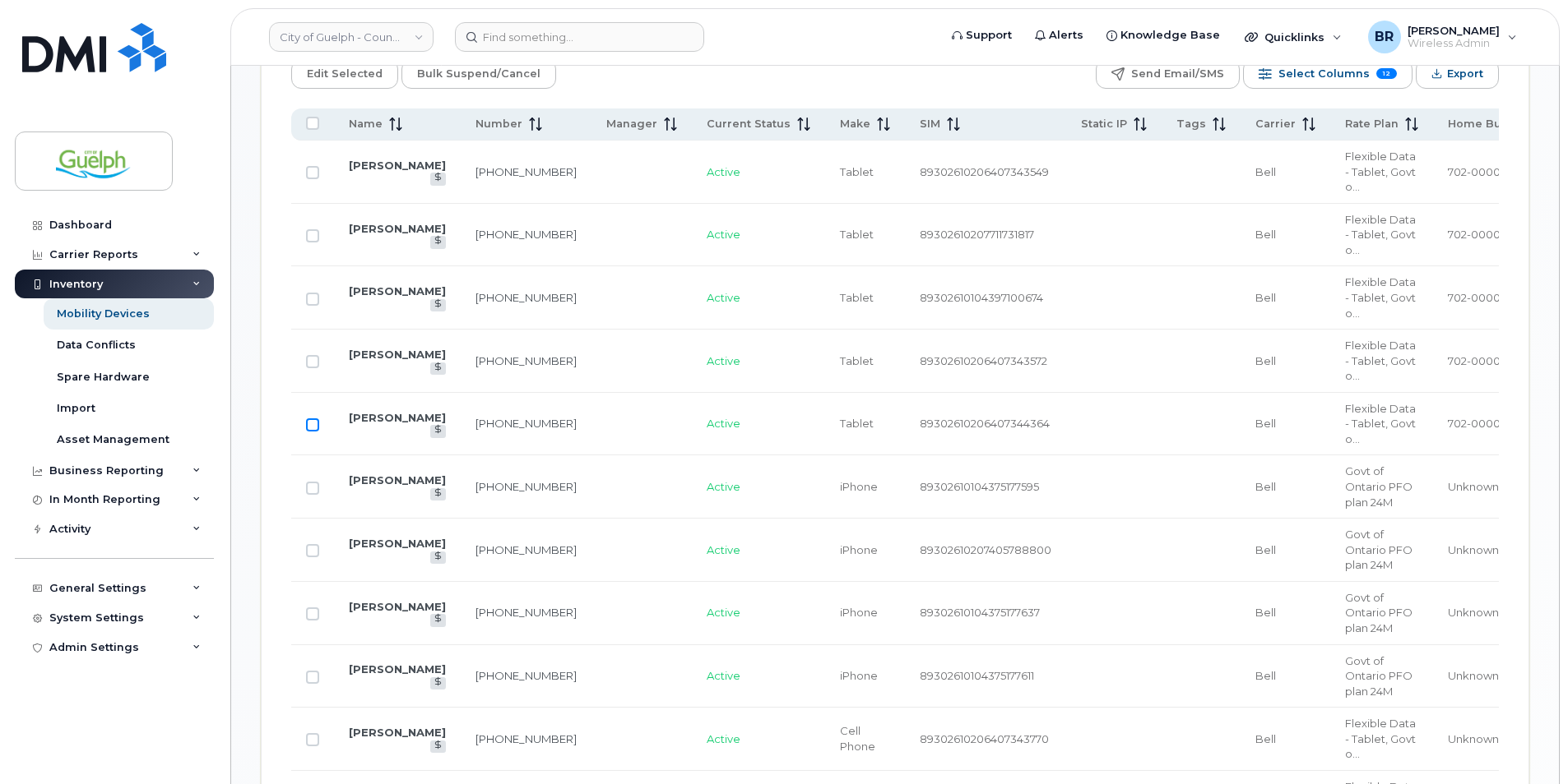
click at [315, 421] on input "Row Unselected" at bounding box center [312, 425] width 13 height 13
checkbox input "true"
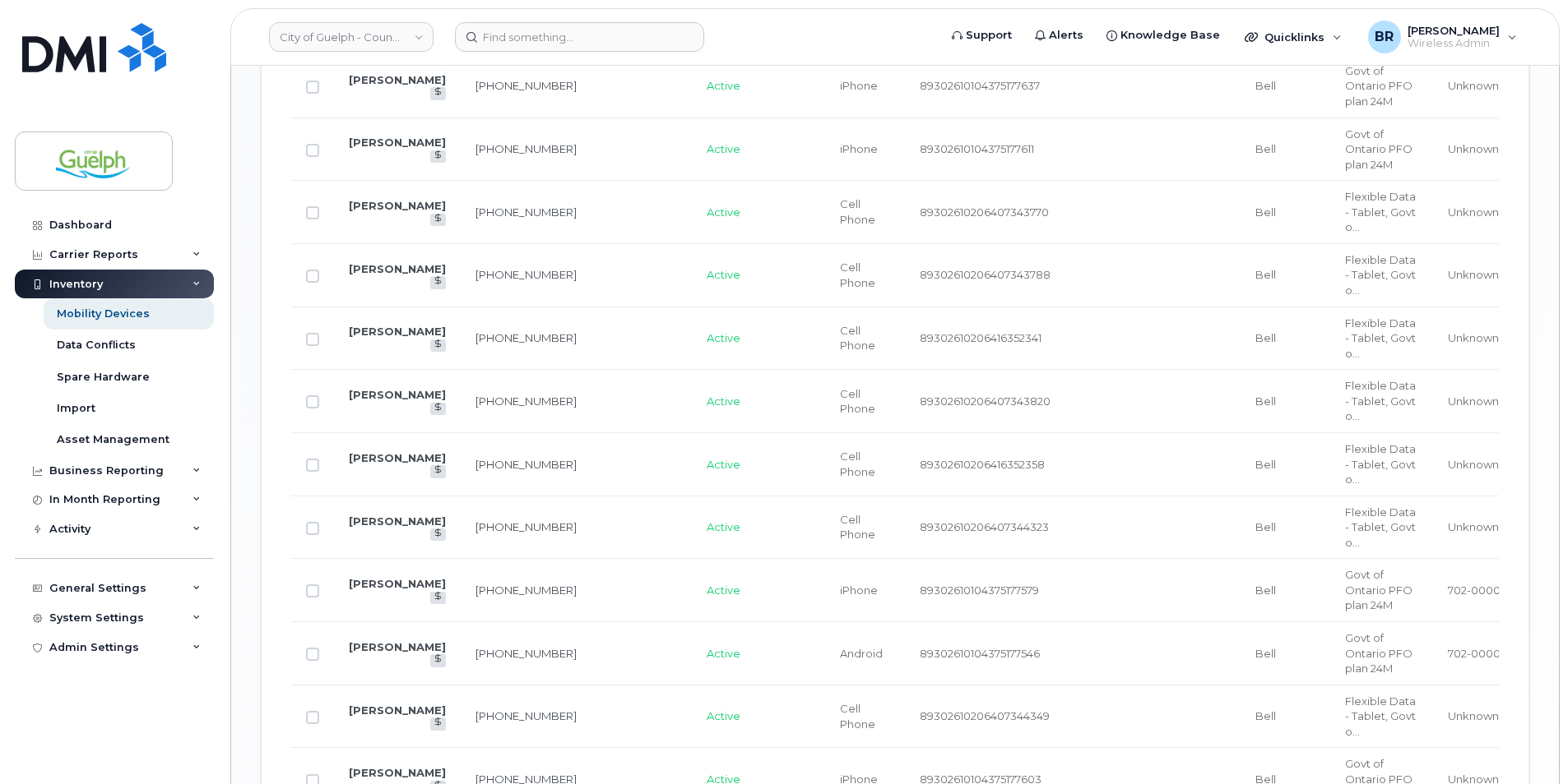
scroll to position [1480, 0]
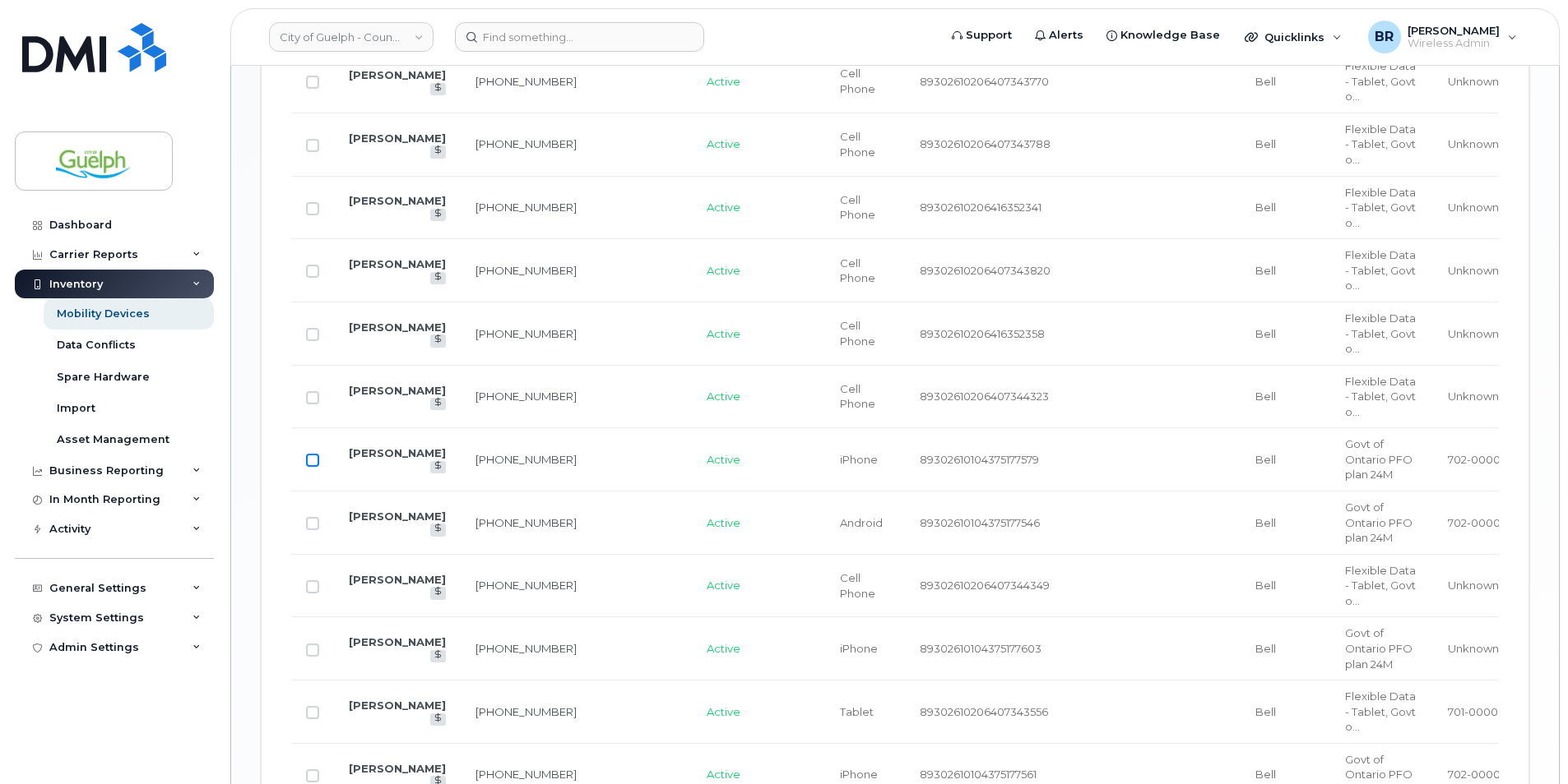
click at [310, 465] on input "Row Unselected" at bounding box center [312, 460] width 13 height 13
checkbox input "true"
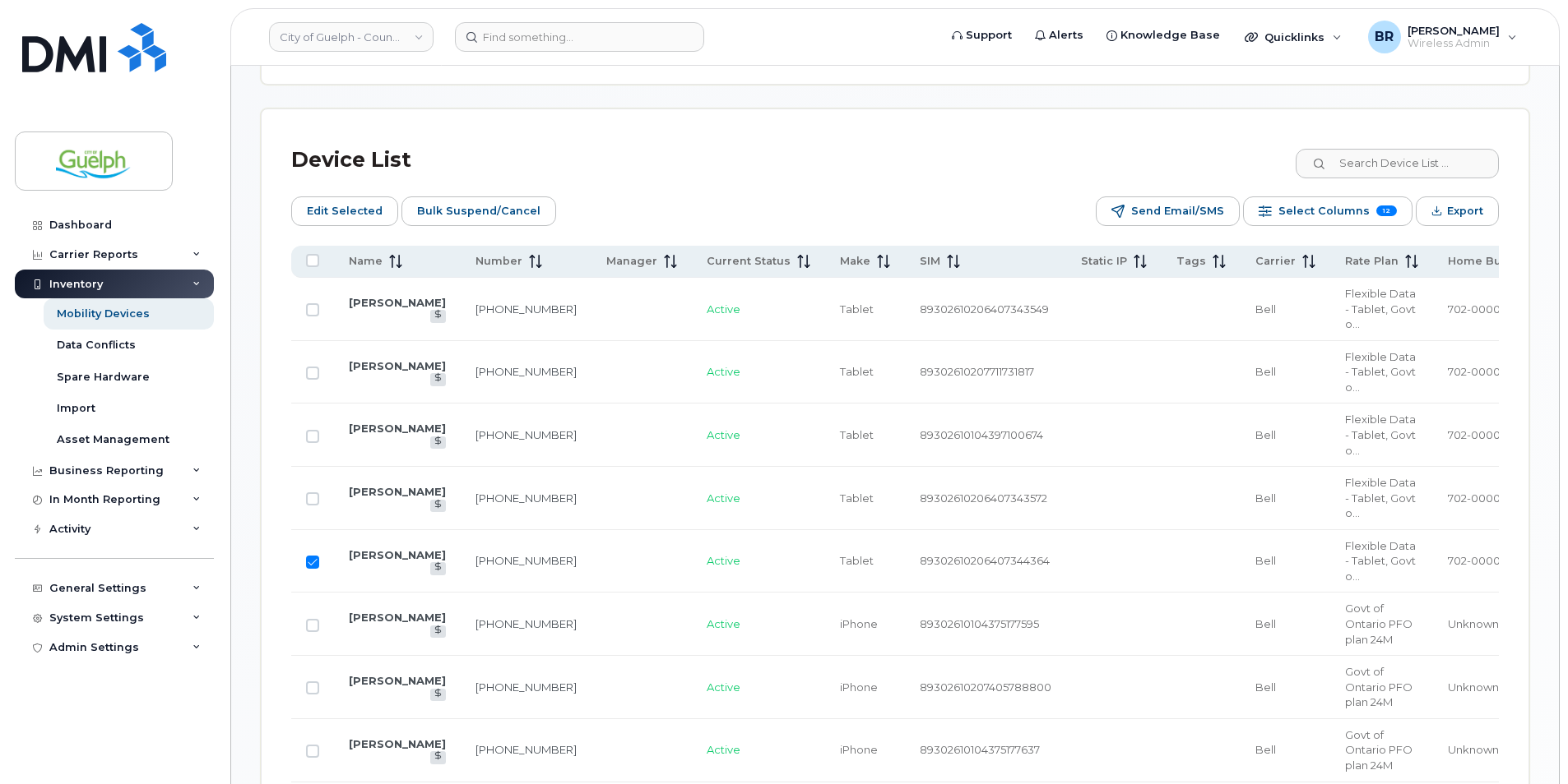
scroll to position [329, 0]
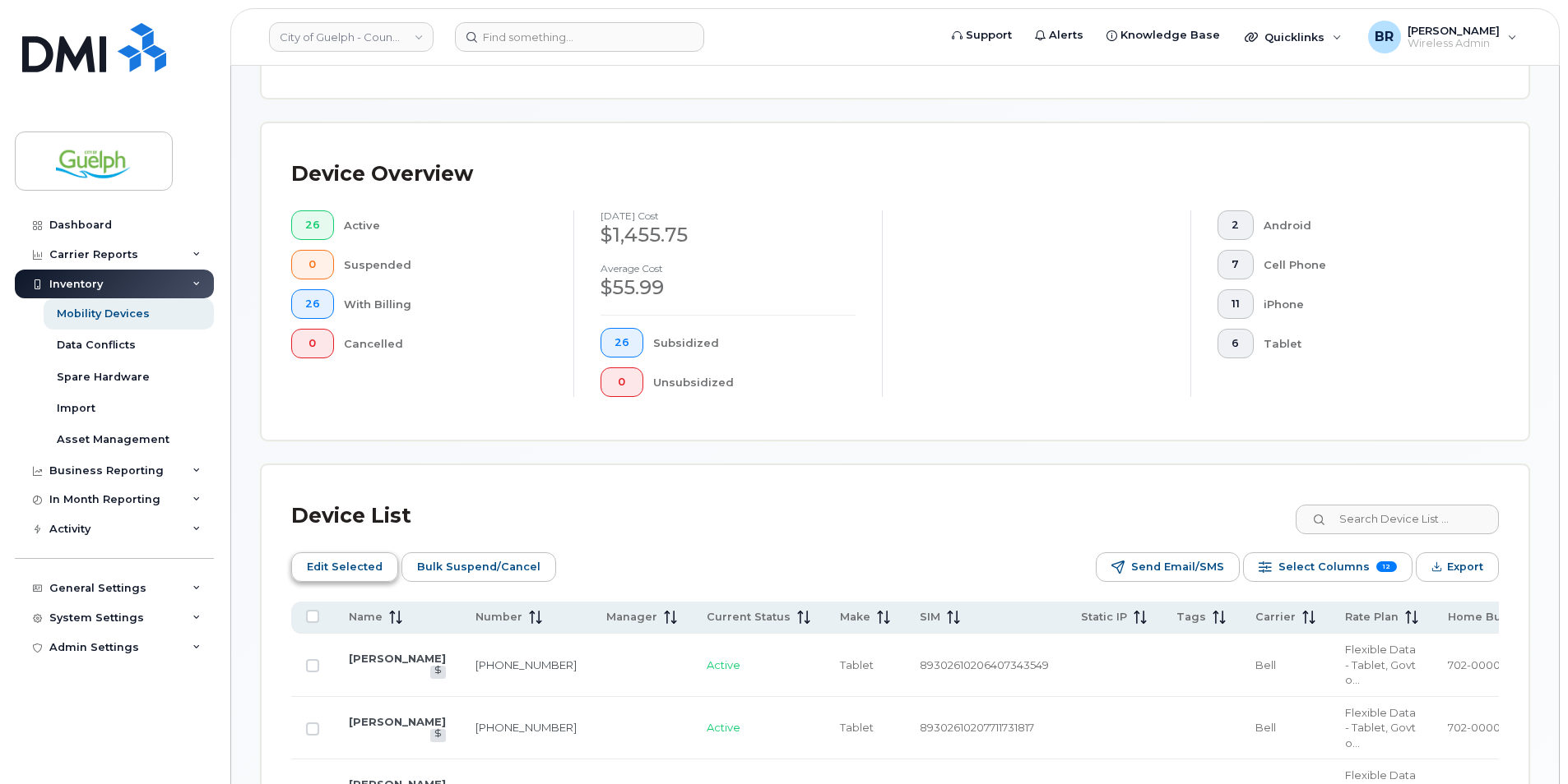
click at [346, 568] on span "Edit Selected" at bounding box center [344, 567] width 76 height 25
click at [580, 44] on input at bounding box center [579, 37] width 250 height 30
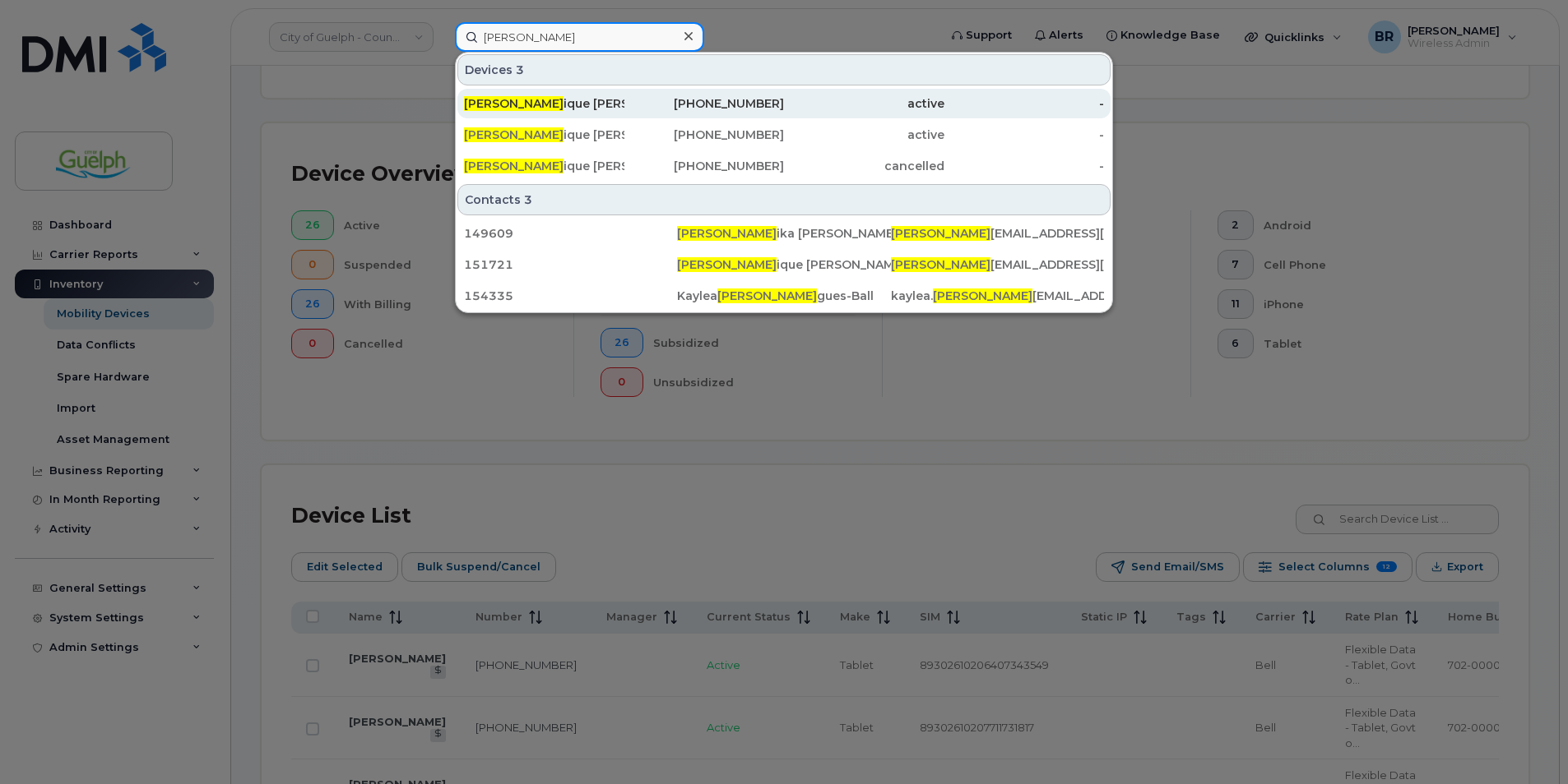
type input "domin"
click at [594, 97] on div "Domin ique O'rourke" at bounding box center [544, 103] width 160 height 16
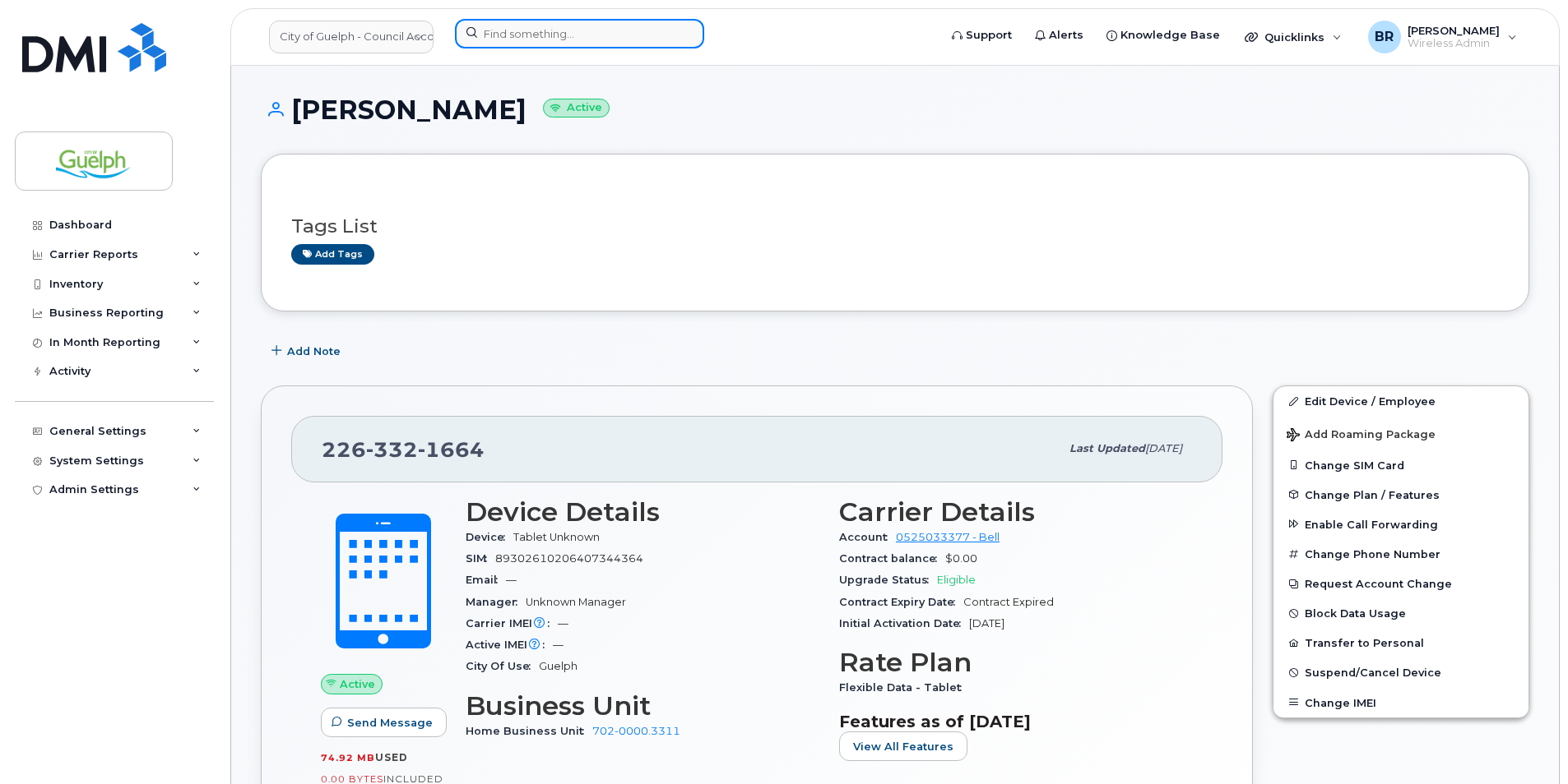
click at [610, 40] on input at bounding box center [579, 33] width 250 height 30
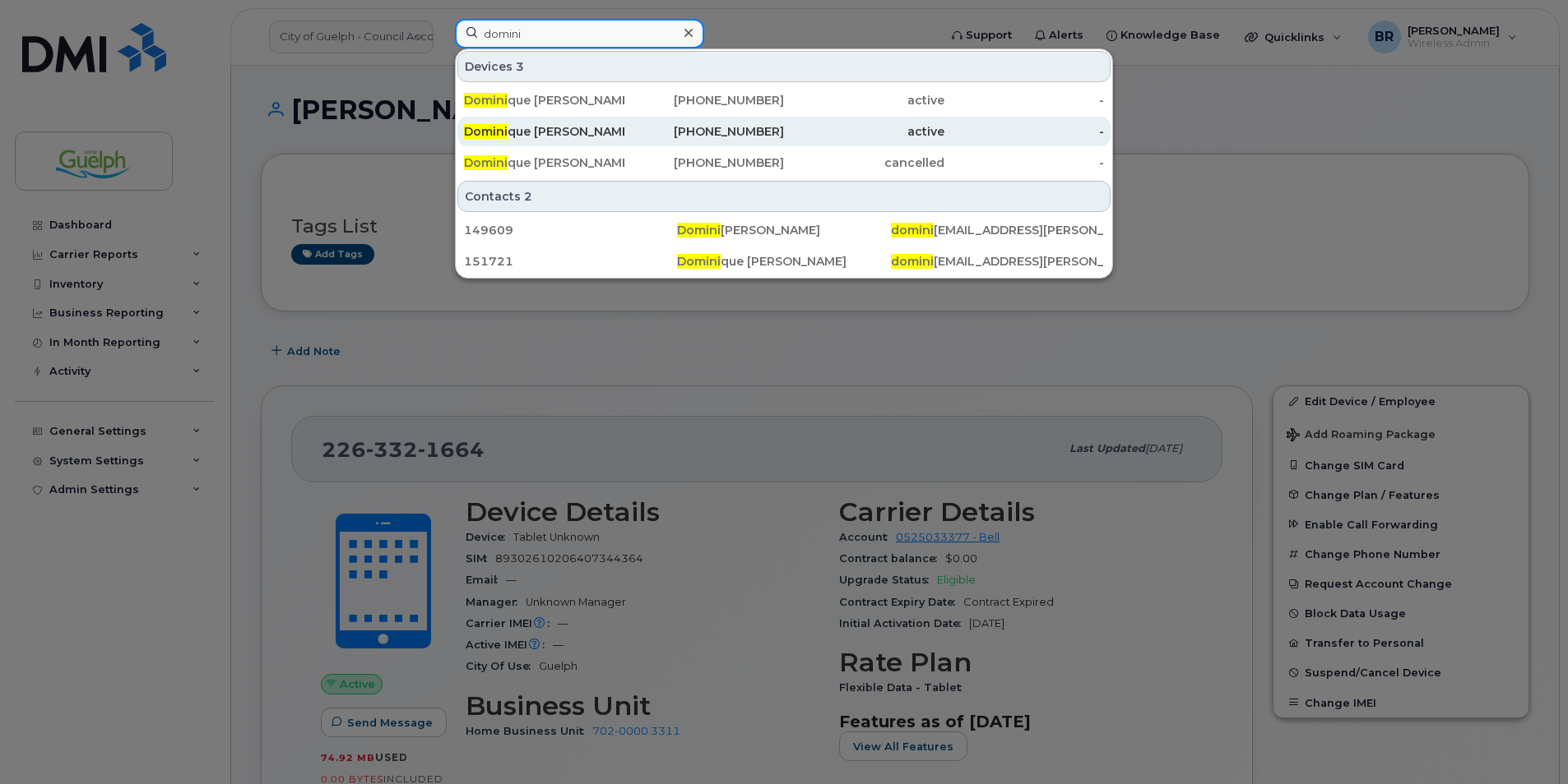
type input "domini"
click at [752, 127] on div "[PHONE_NUMBER]" at bounding box center [704, 131] width 160 height 16
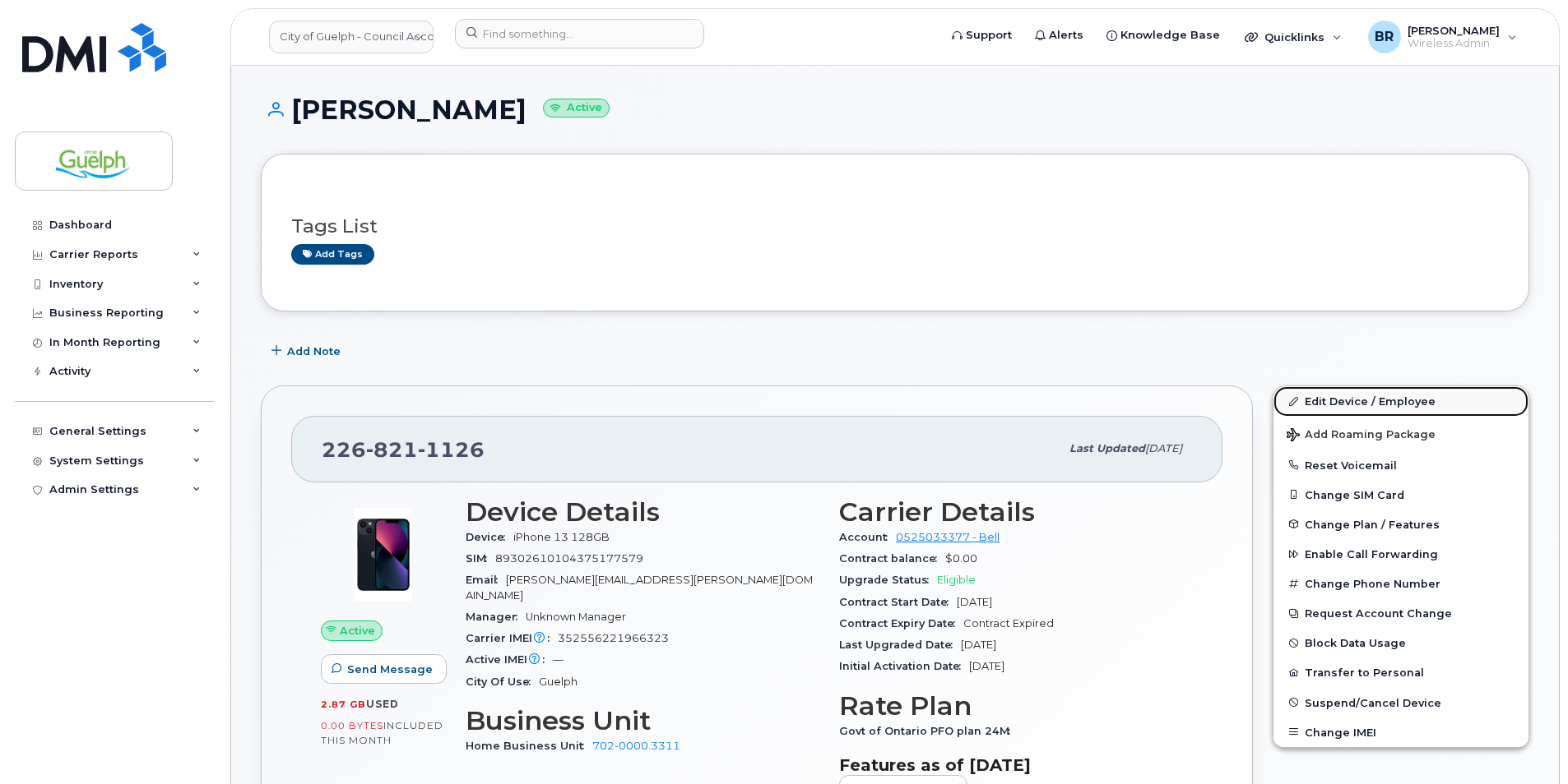
click at [1357, 399] on link "Edit Device / Employee" at bounding box center [1400, 401] width 255 height 30
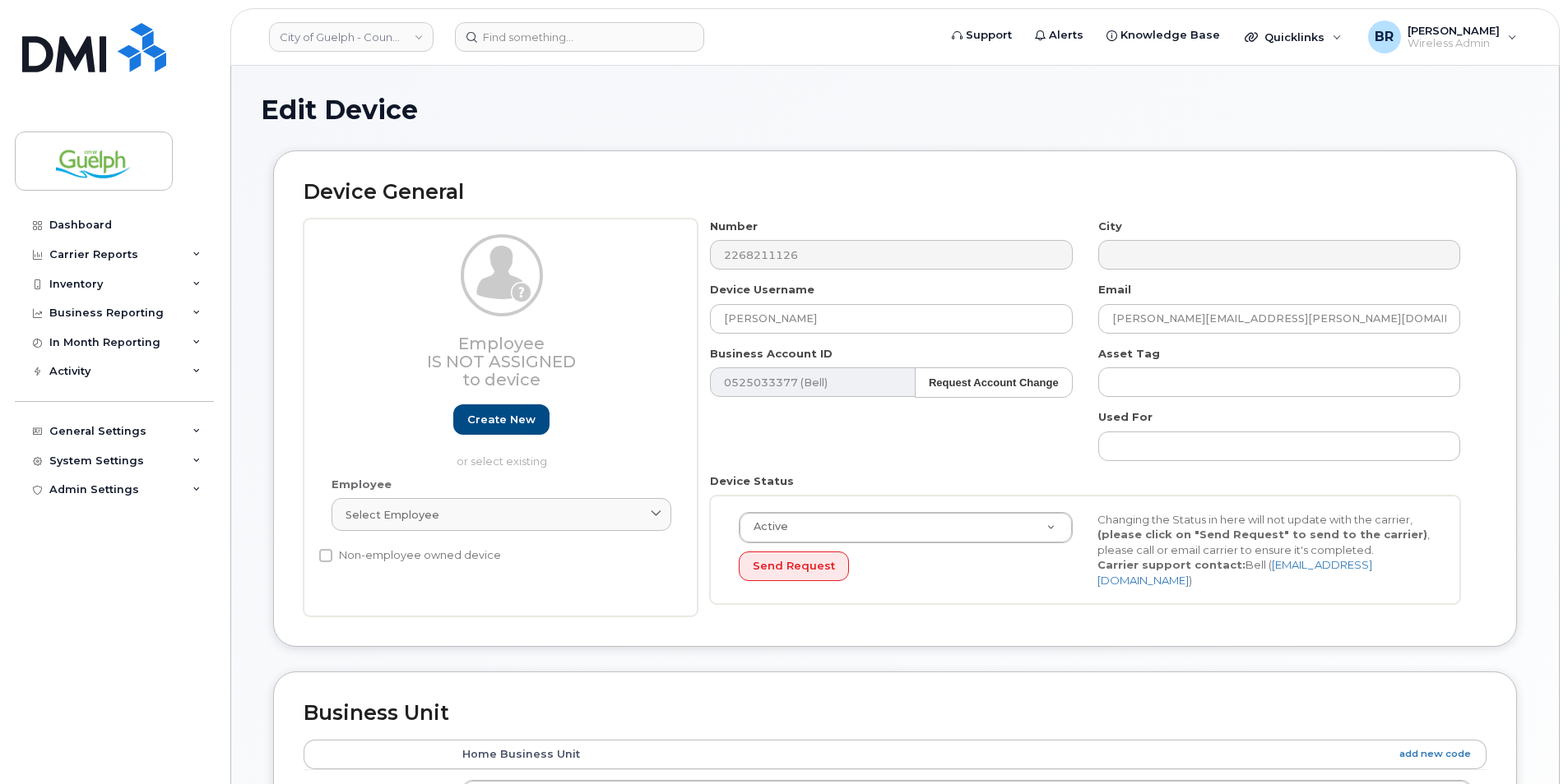
select select "613716"
drag, startPoint x: 896, startPoint y: 312, endPoint x: 268, endPoint y: 203, distance: 637.4
click at [268, 203] on div "Device General Employee Is not assigned to device Create new or select existing…" at bounding box center [894, 411] width 1268 height 521
type input "Katherine Hauser"
drag, startPoint x: 860, startPoint y: 315, endPoint x: 271, endPoint y: 260, distance: 591.6
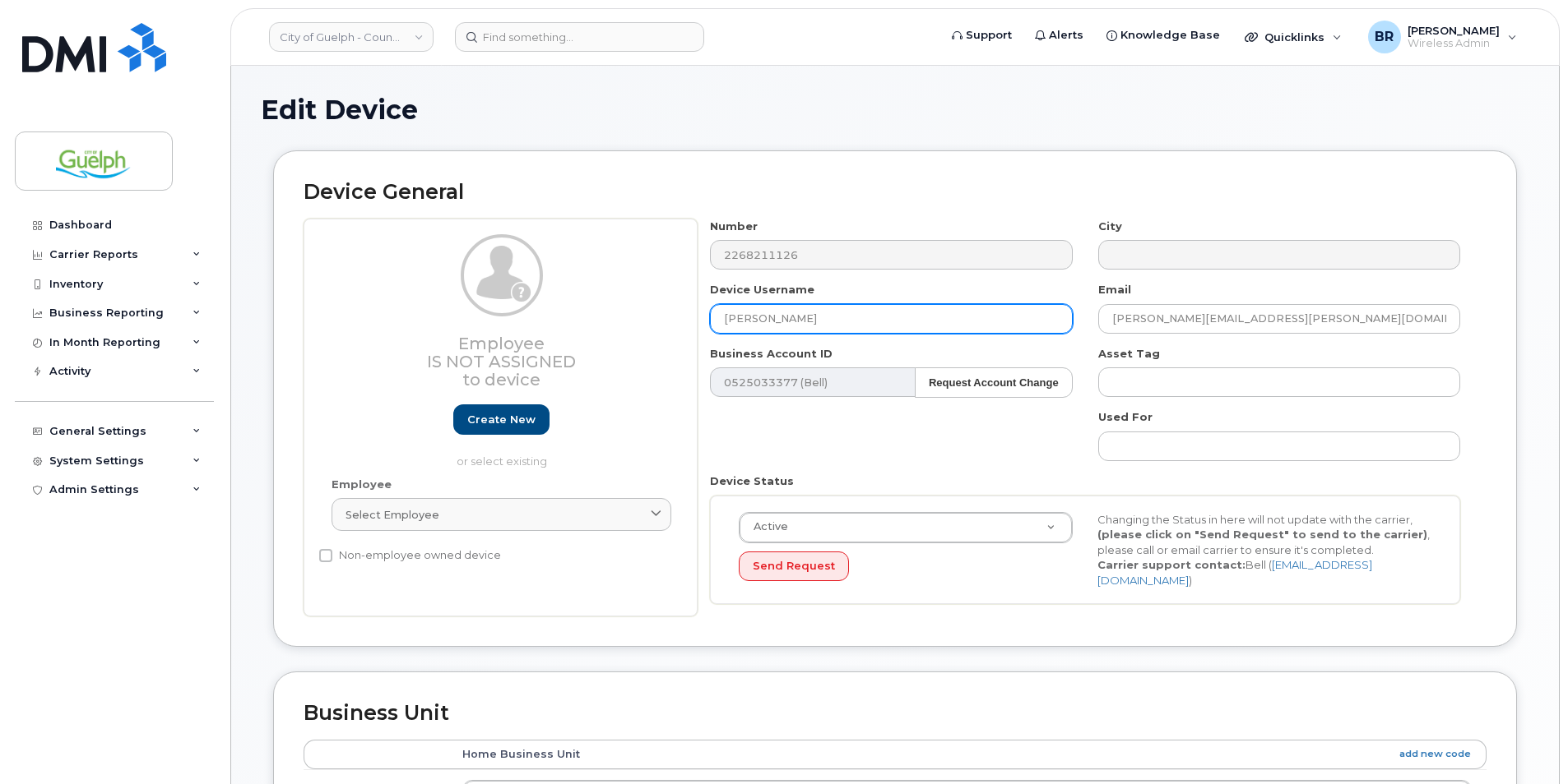
click at [271, 260] on div "Device General Employee Is not assigned to device Create new or select existing…" at bounding box center [894, 411] width 1268 height 521
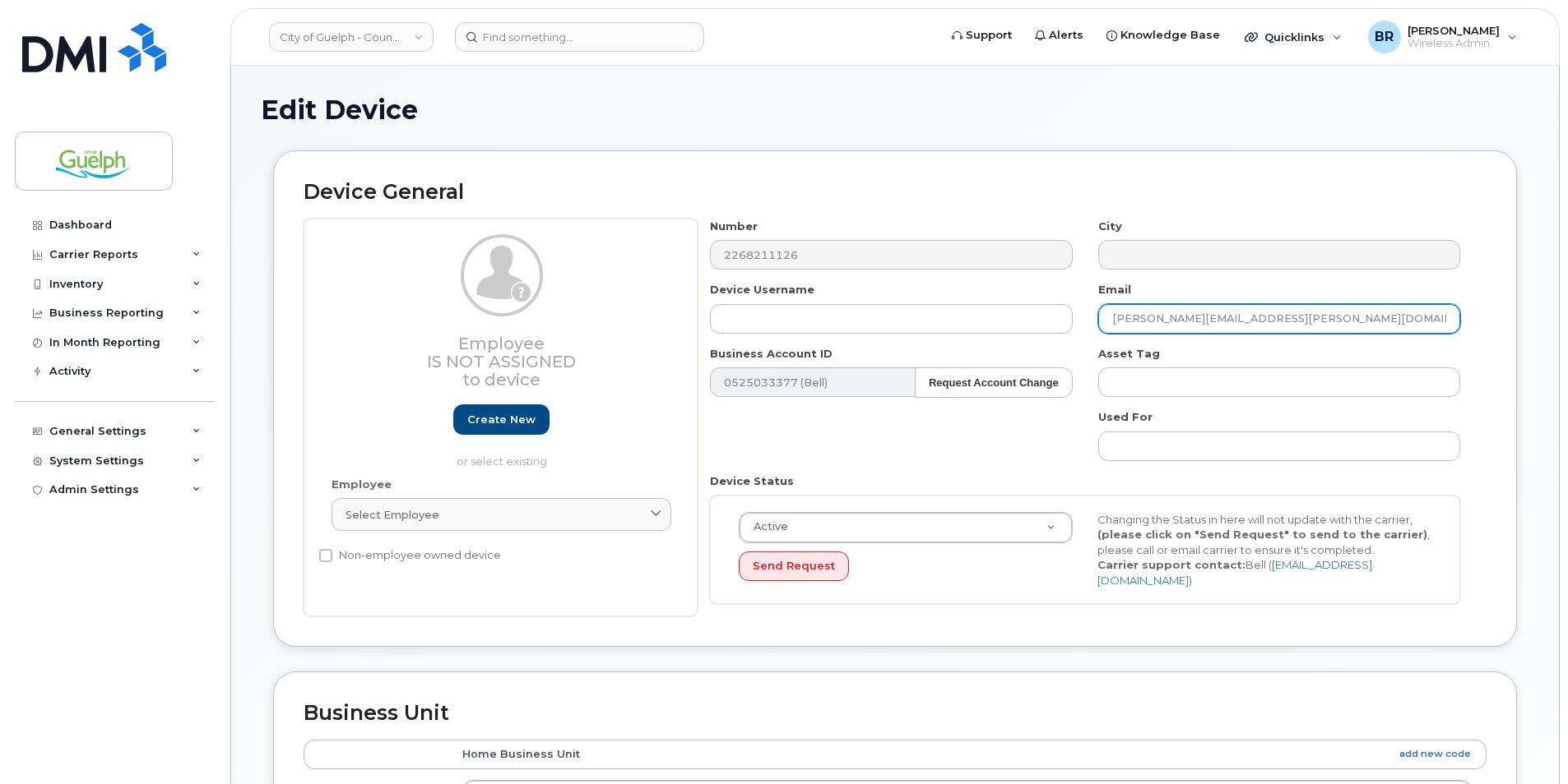
drag, startPoint x: 1335, startPoint y: 321, endPoint x: 956, endPoint y: 294, distance: 380.0
click at [956, 294] on div "Number 2268211126 City Device Username Email dominique.orourke@guelph.ca Busine…" at bounding box center [1085, 418] width 776 height 398
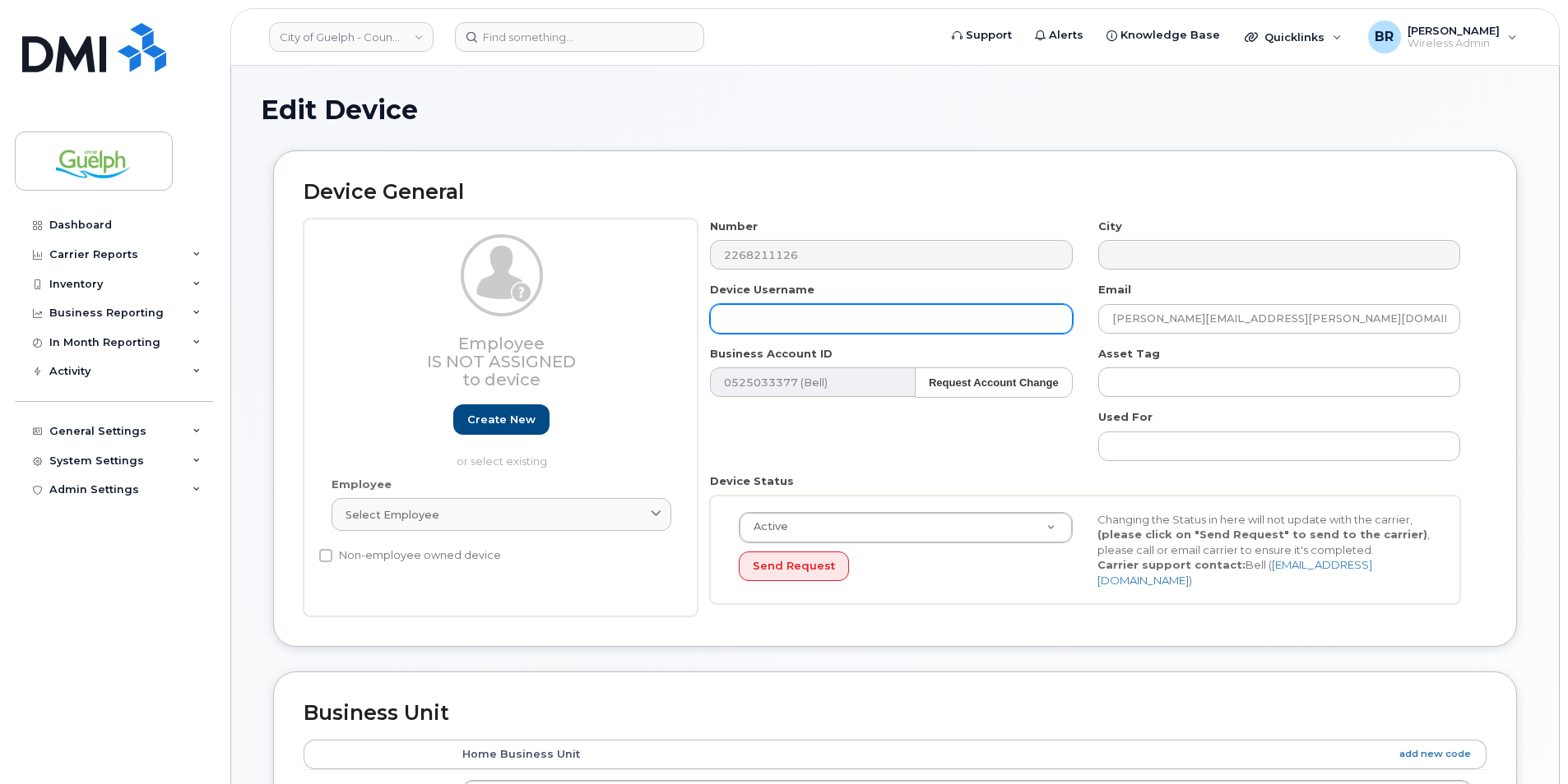
click at [944, 316] on input "text" at bounding box center [890, 318] width 362 height 30
paste input "[PERSON_NAME]"
type input "[PERSON_NAME]"
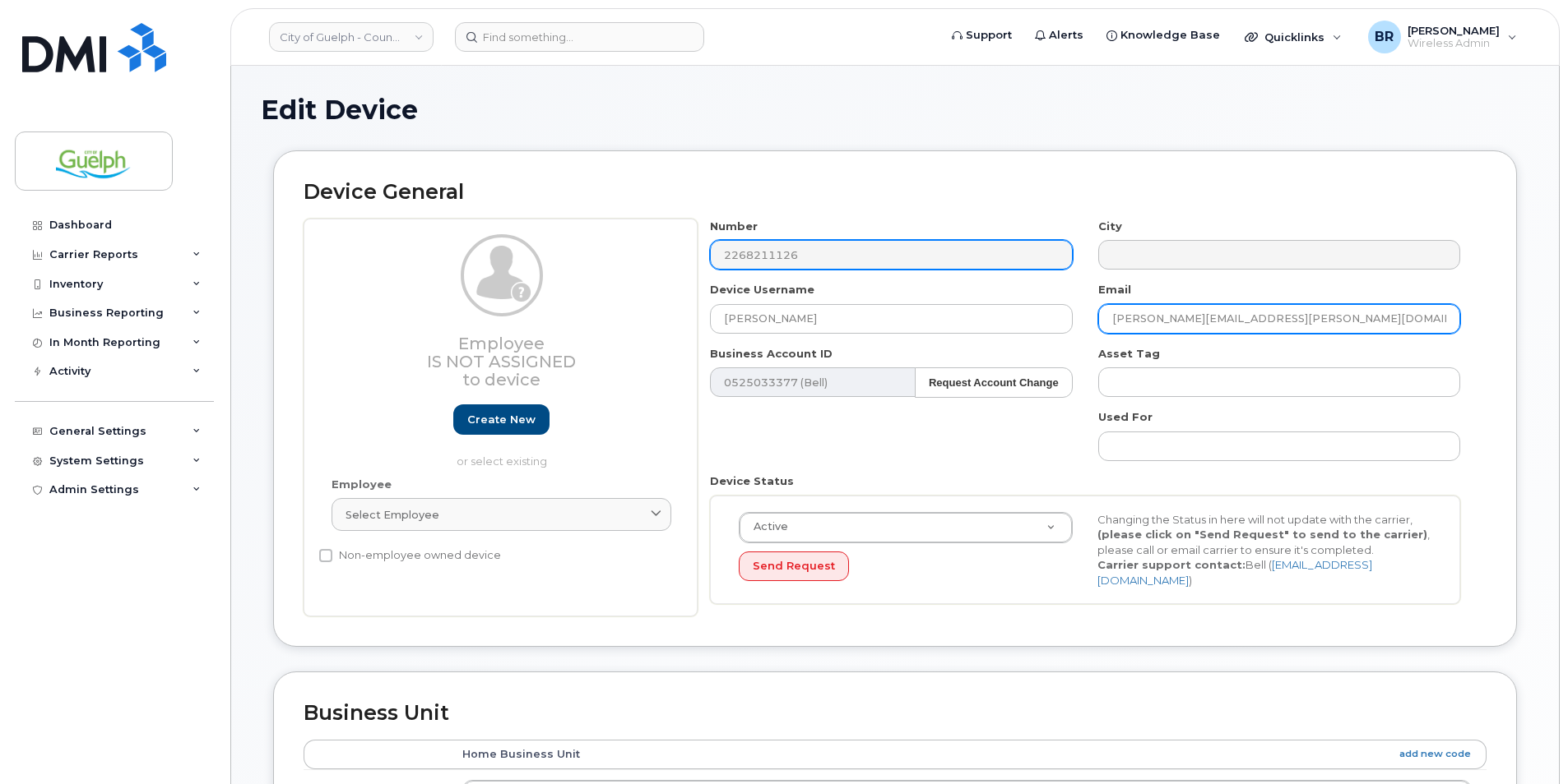
click at [836, 269] on div "Number 2268211126 City Device Username Katherine Hauser Email dominique.orourke…" at bounding box center [1085, 418] width 776 height 398
paste input "[PERSON_NAME]"
type input "[PERSON_NAME][EMAIL_ADDRESS][PERSON_NAME][DOMAIN_NAME]"
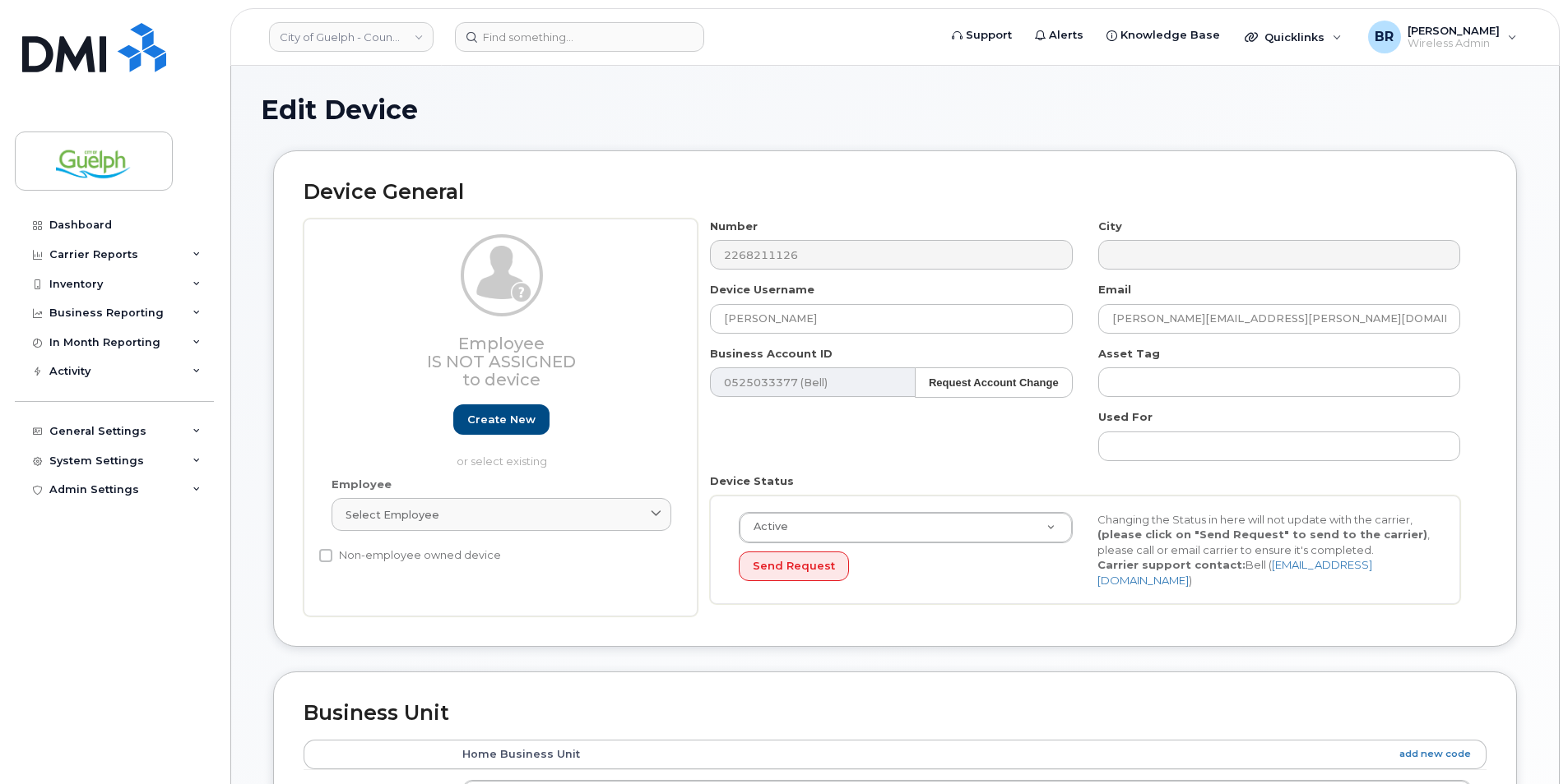
click at [453, 555] on label "Non-employee owned device" at bounding box center [410, 555] width 181 height 20
click at [332, 555] on input "Non-employee owned device" at bounding box center [325, 555] width 13 height 13
checkbox input "true"
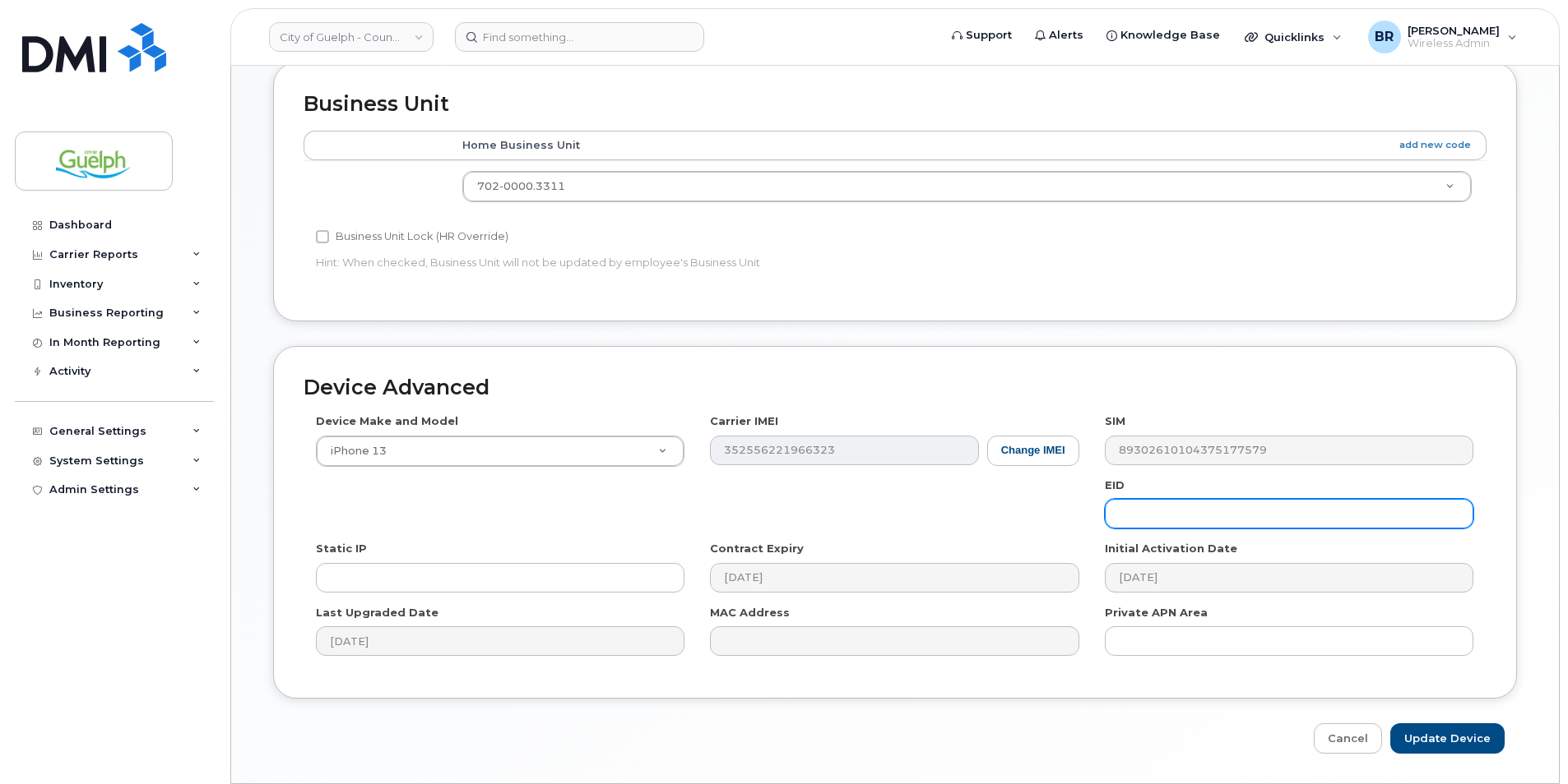
scroll to position [655, 0]
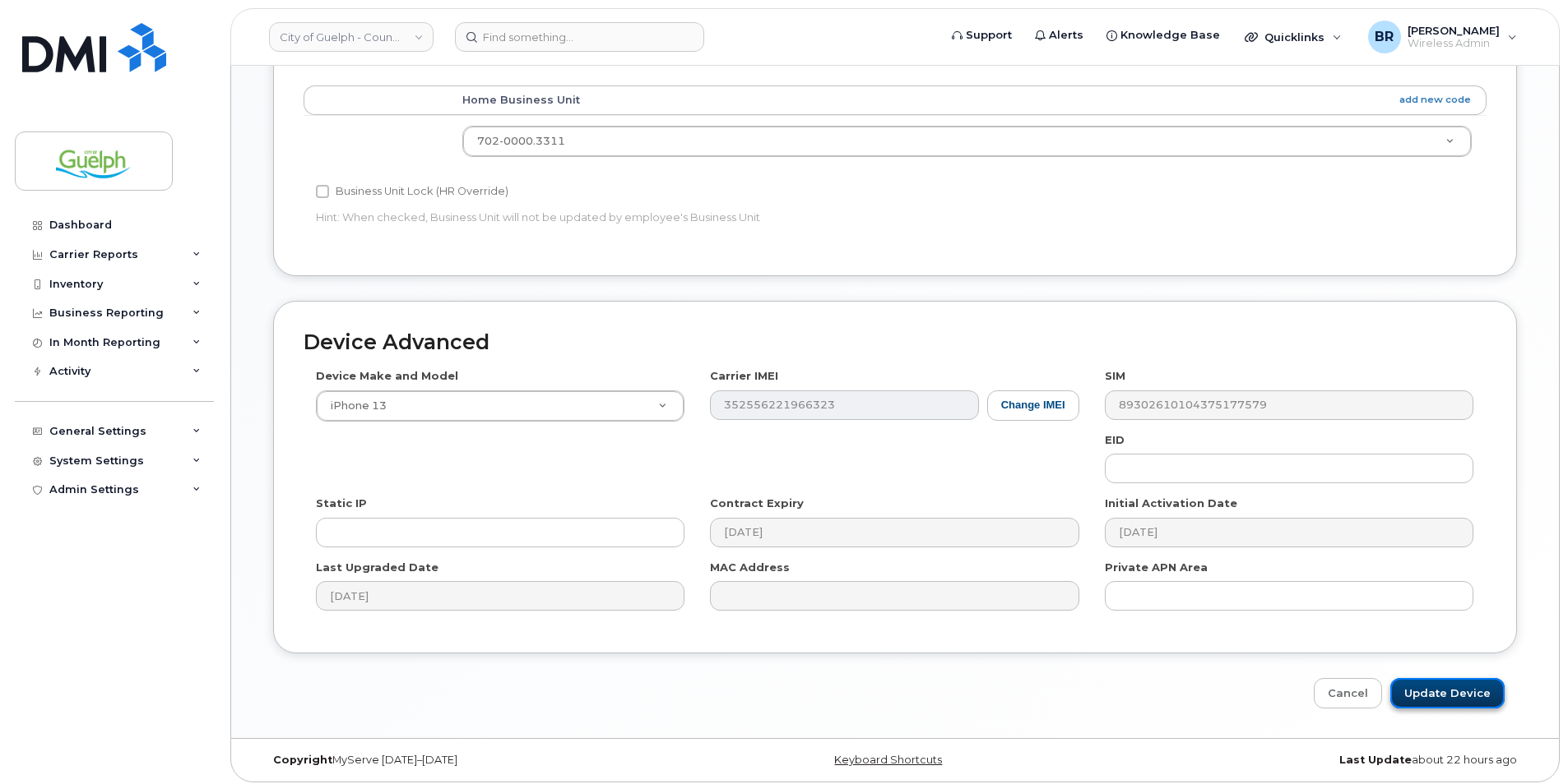
click at [1454, 683] on input "Update Device" at bounding box center [1447, 694] width 114 height 31
type input "Saving..."
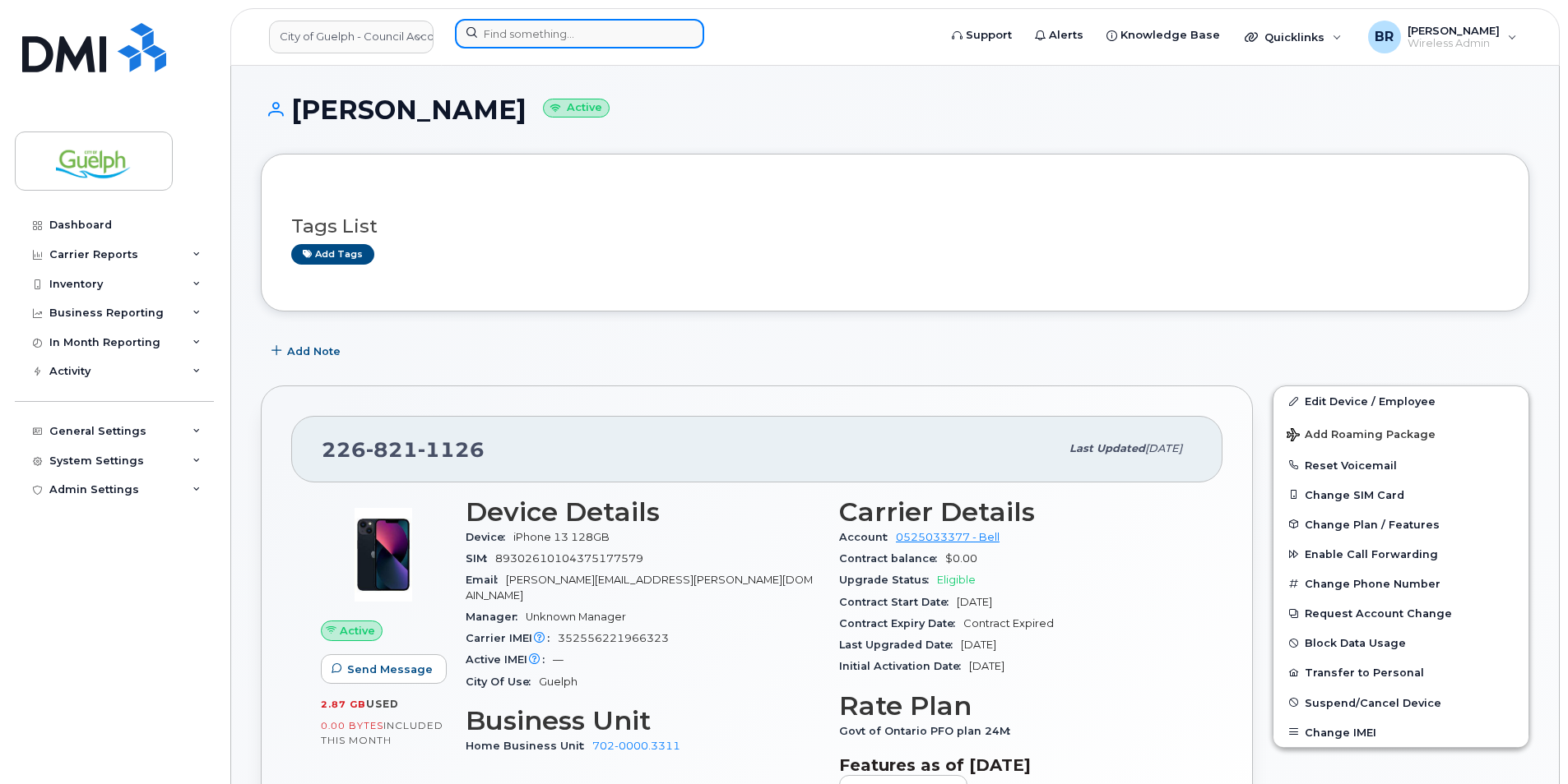
click at [550, 43] on input at bounding box center [579, 33] width 250 height 30
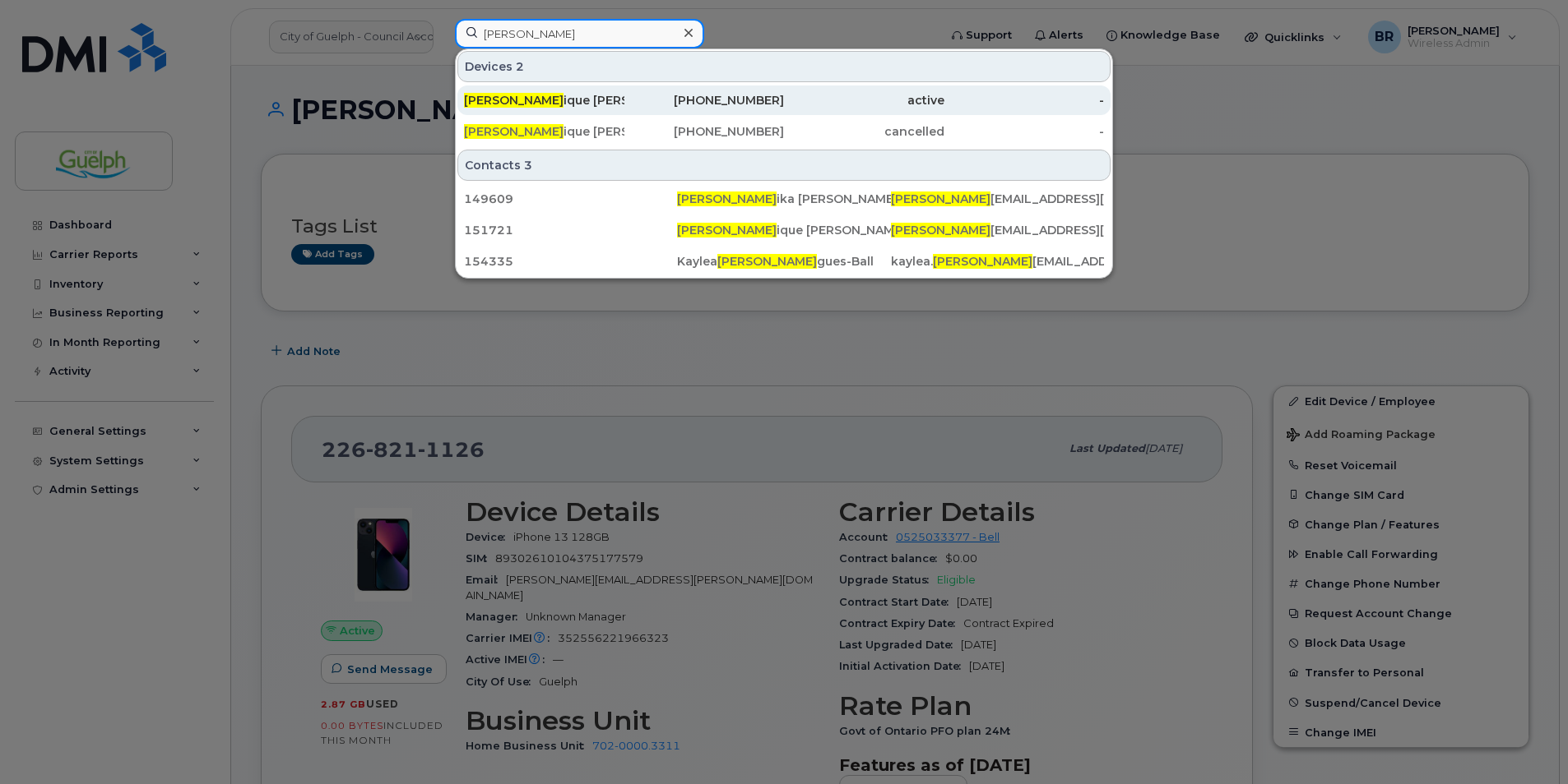
type input "domin"
click at [624, 91] on div "Domin ique O'rourke" at bounding box center [704, 100] width 160 height 30
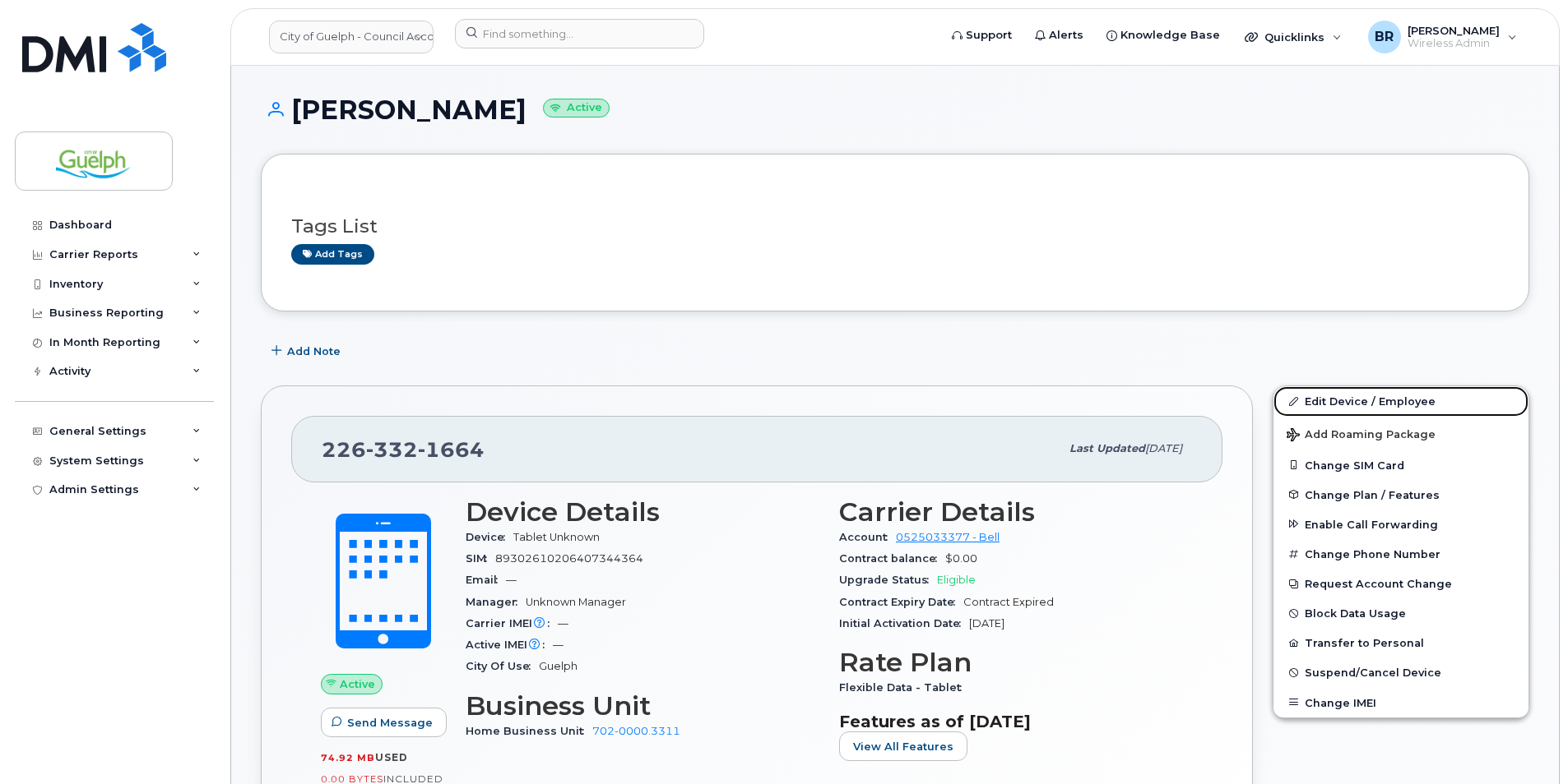
drag, startPoint x: 1411, startPoint y: 396, endPoint x: 1315, endPoint y: 351, distance: 106.0
click at [1411, 396] on link "Edit Device / Employee" at bounding box center [1400, 401] width 255 height 30
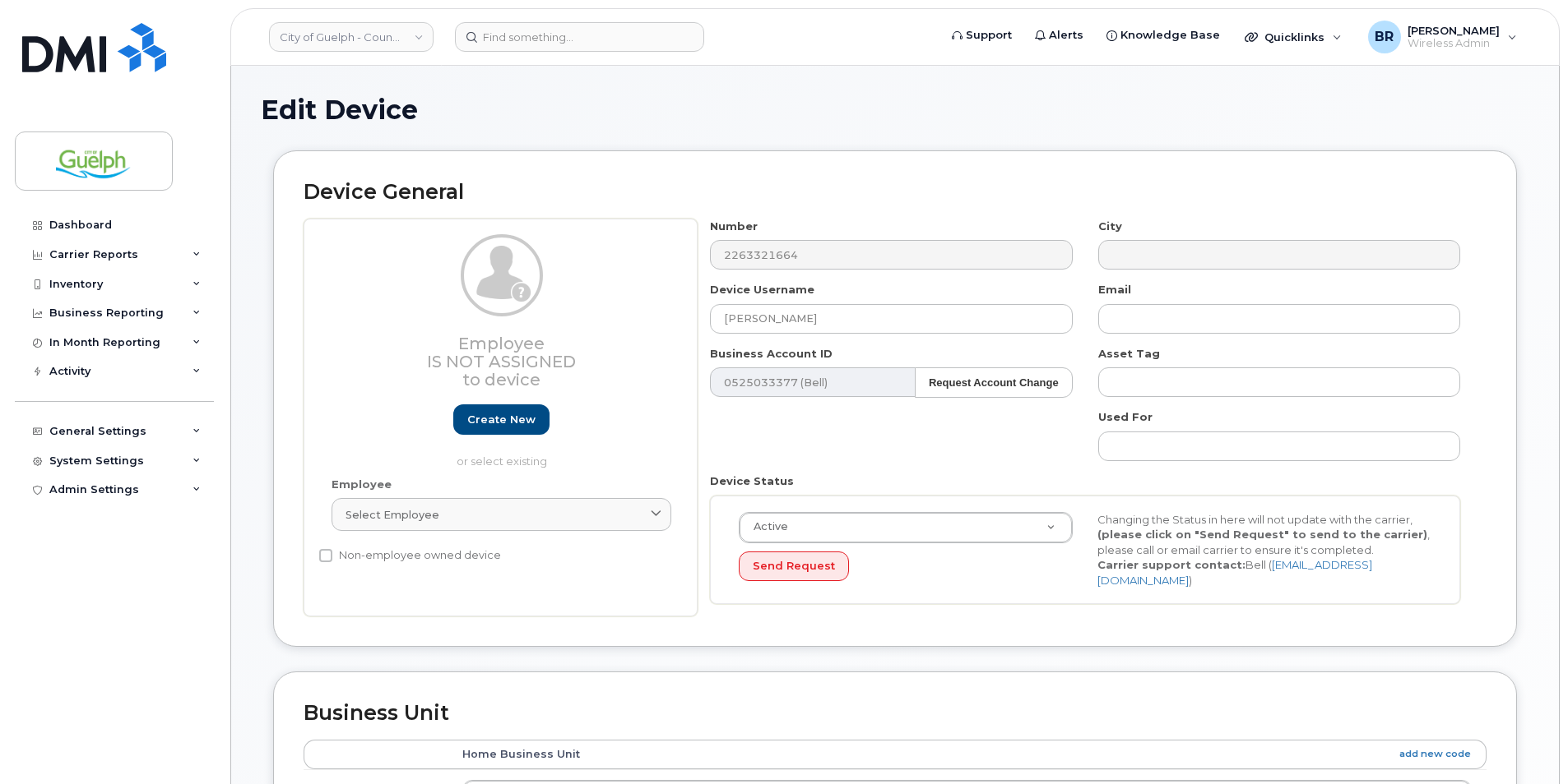
select select "613716"
click at [455, 558] on label "Non-employee owned device" at bounding box center [410, 555] width 181 height 20
click at [332, 558] on input "Non-employee owned device" at bounding box center [325, 555] width 13 height 13
checkbox input "true"
drag, startPoint x: 856, startPoint y: 318, endPoint x: 538, endPoint y: 264, distance: 322.6
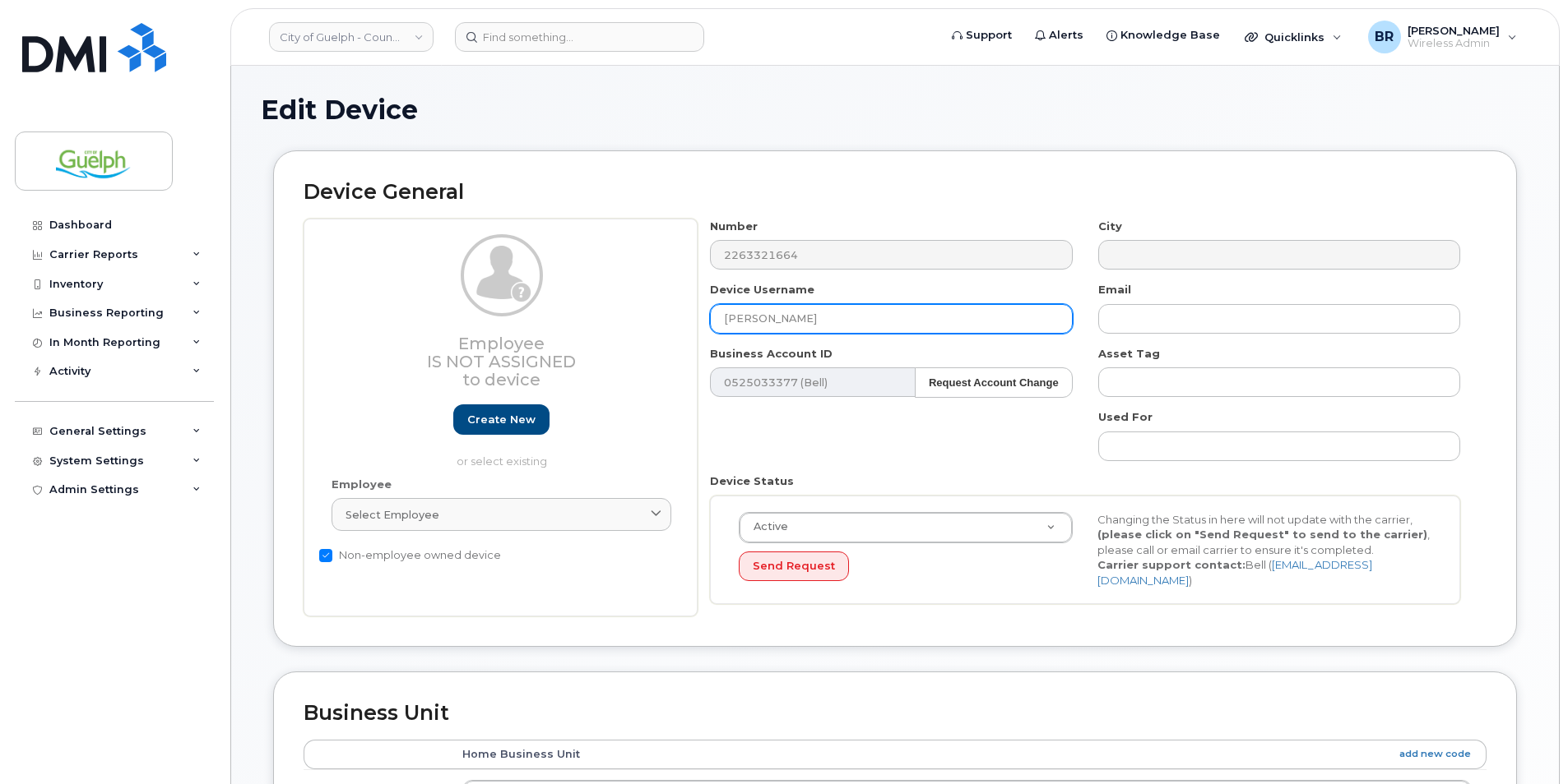
click at [538, 264] on div "Employee Is not assigned to device Create new or select existing Employee Selec…" at bounding box center [894, 418] width 1183 height 398
paste input "WFNP3VDXL6"
drag, startPoint x: 511, startPoint y: 278, endPoint x: 416, endPoint y: 270, distance: 95.3
click at [416, 270] on div "Employee Is not assigned to device Create new or select existing Employee Selec…" at bounding box center [894, 418] width 1183 height 398
type input "[PERSON_NAME]"
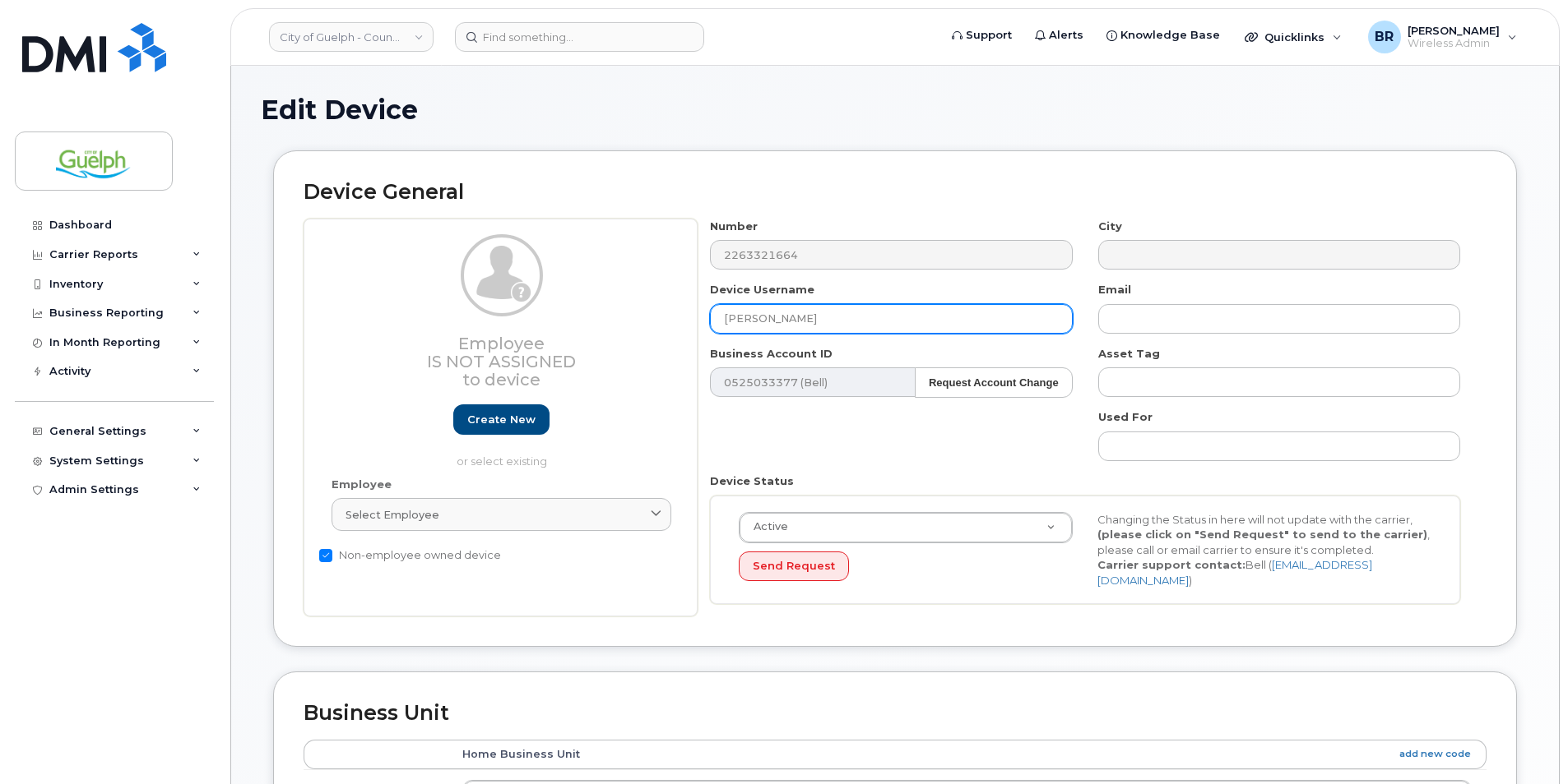
drag, startPoint x: 851, startPoint y: 314, endPoint x: 503, endPoint y: 290, distance: 348.8
click at [503, 290] on div "Employee Is not assigned to device Create new or select existing Employee Selec…" at bounding box center [894, 418] width 1183 height 398
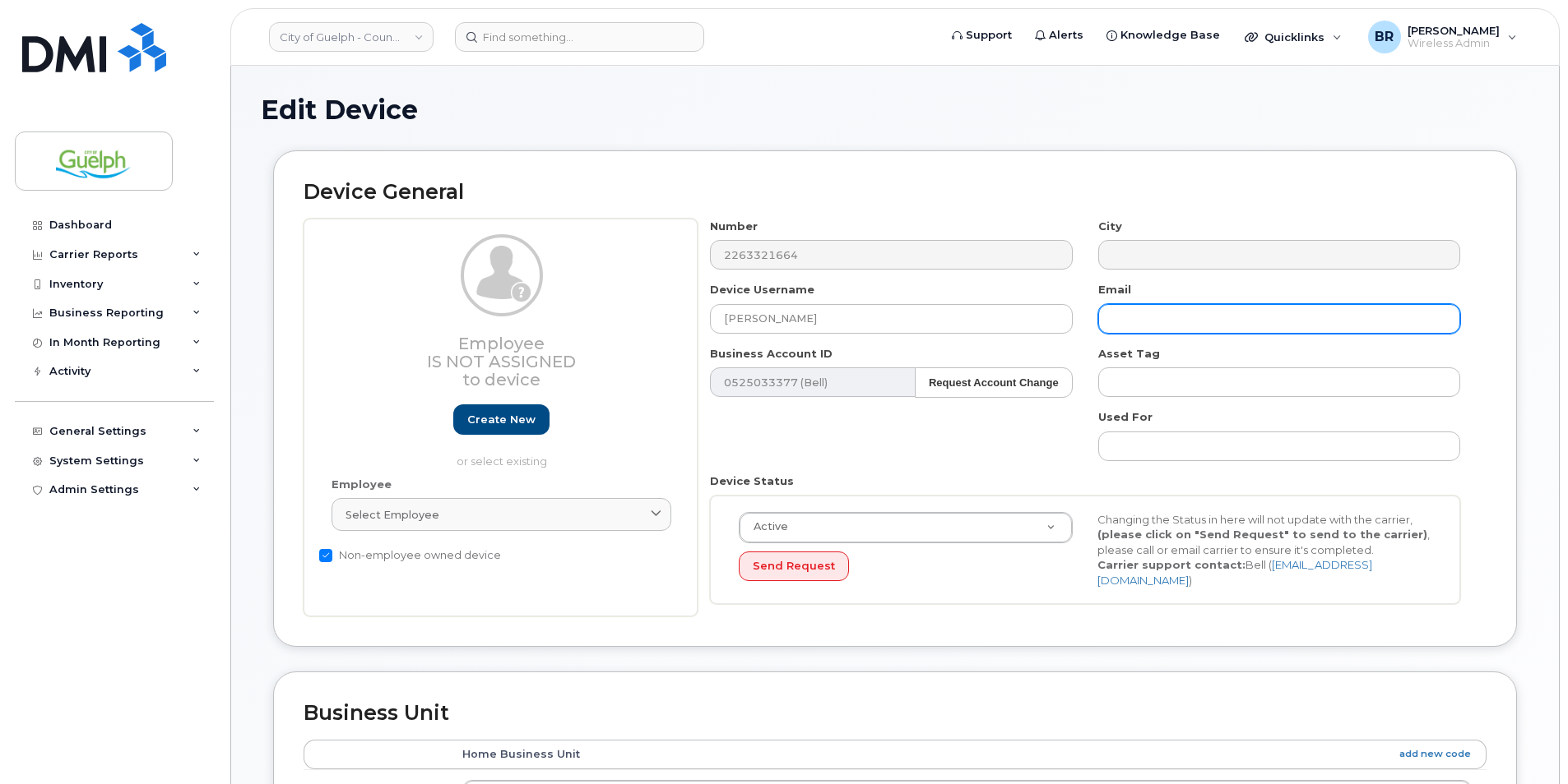
click at [1249, 323] on input "text" at bounding box center [1278, 318] width 362 height 30
paste input "[PERSON_NAME]"
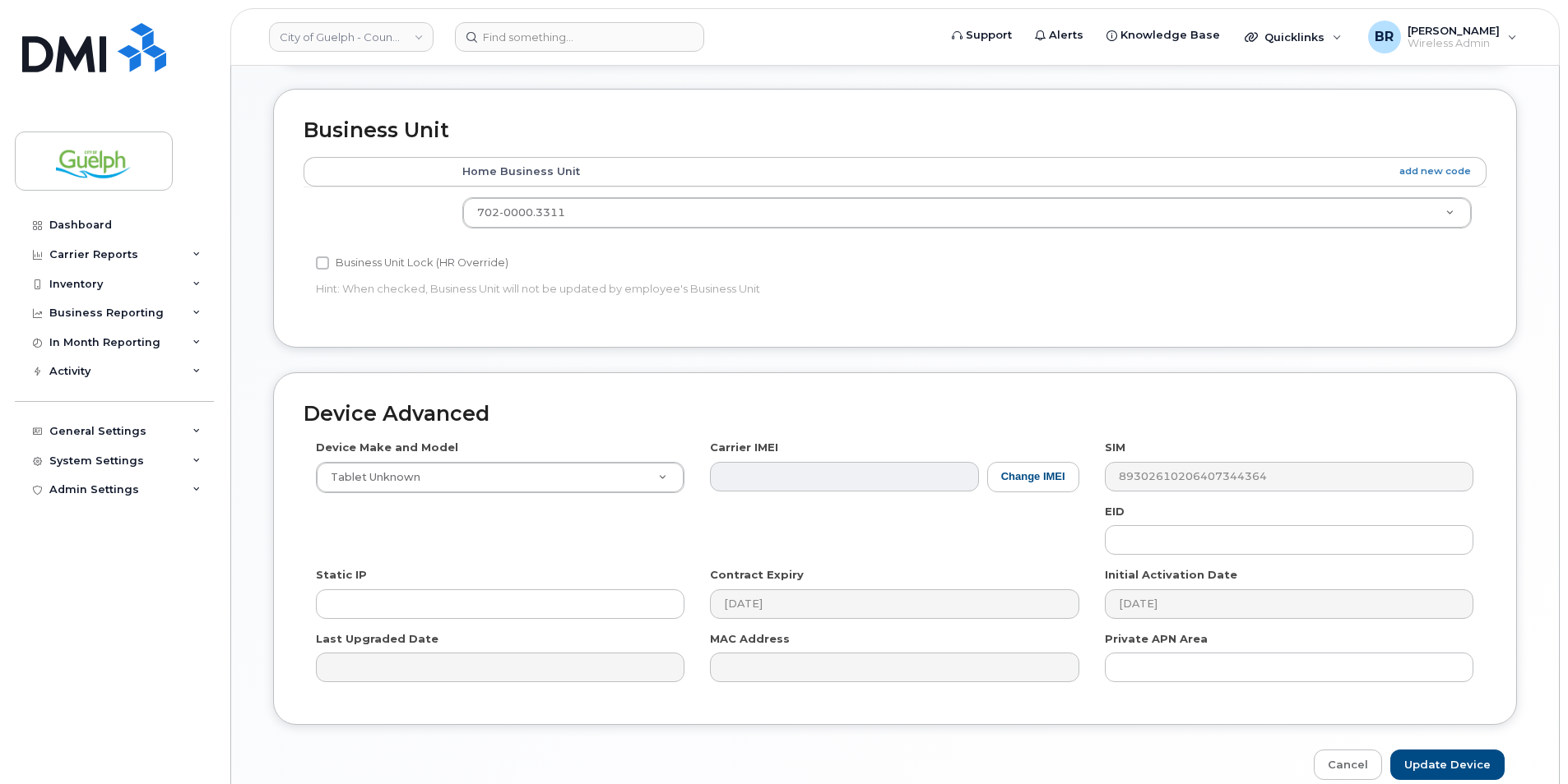
scroll to position [655, 0]
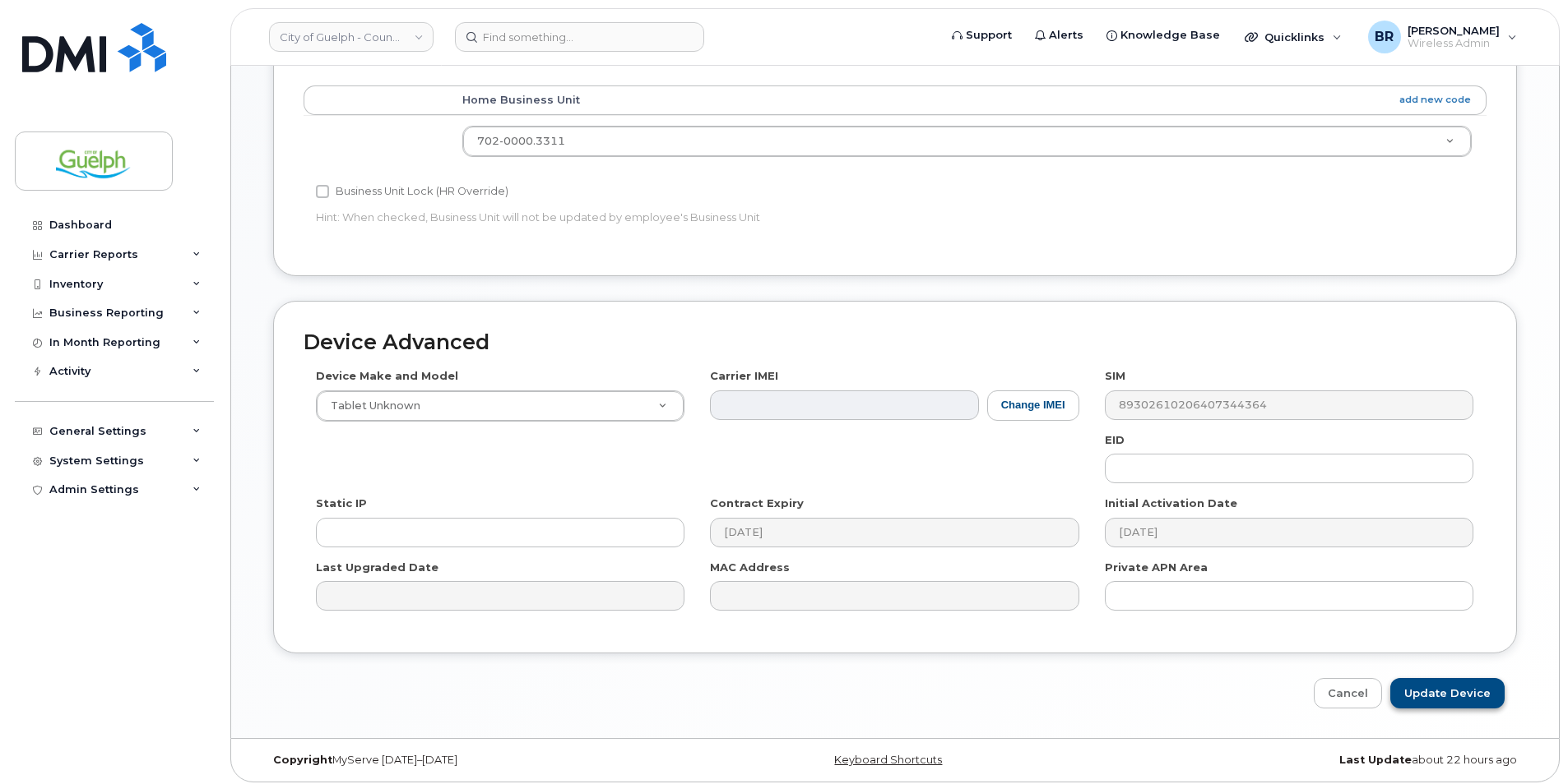
type input "[PERSON_NAME][EMAIL_ADDRESS][PERSON_NAME][DOMAIN_NAME]"
click at [1445, 684] on input "Update Device" at bounding box center [1447, 694] width 114 height 31
type input "Saving..."
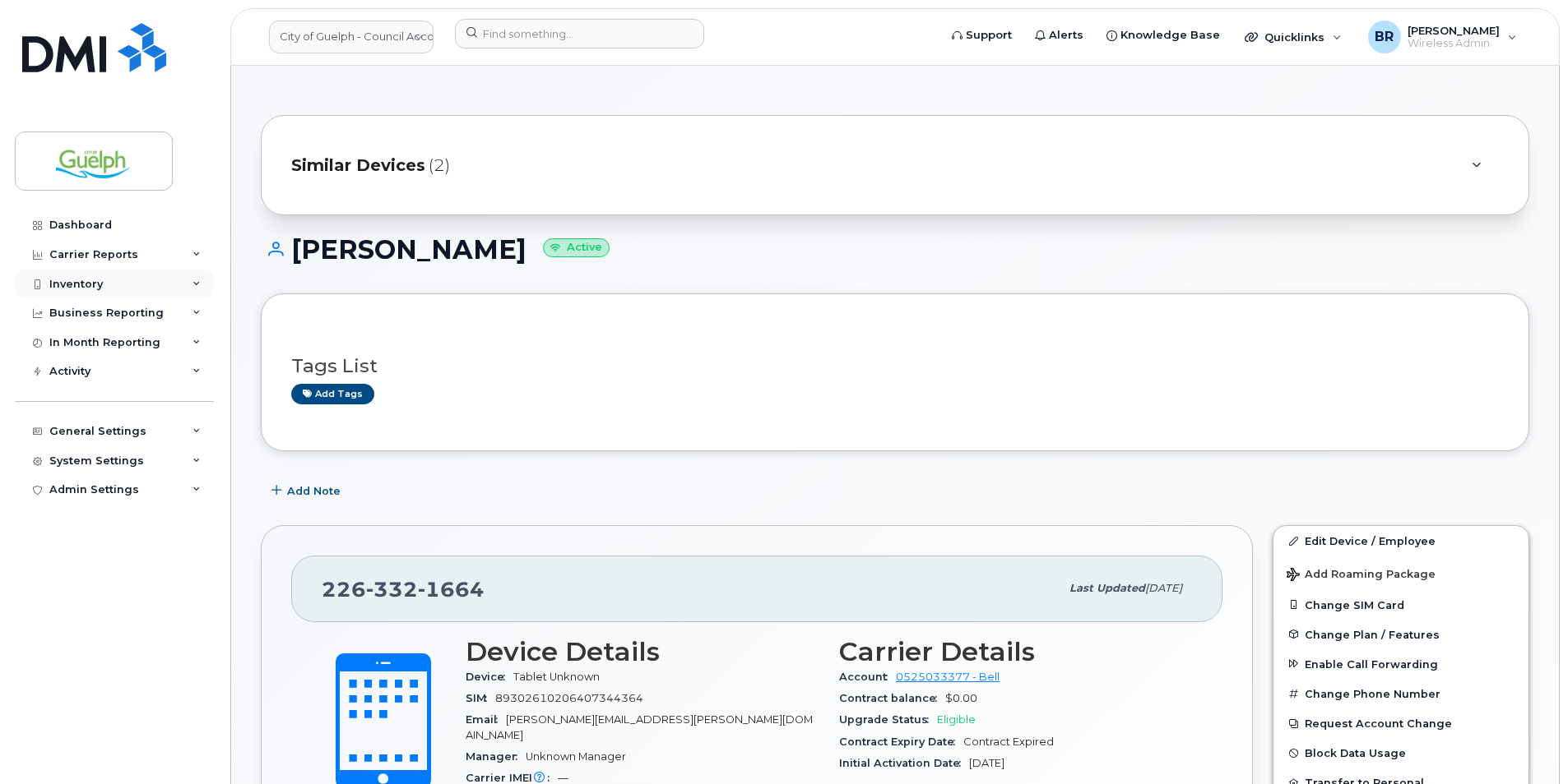
click at [81, 293] on div "Inventory" at bounding box center [114, 284] width 199 height 30
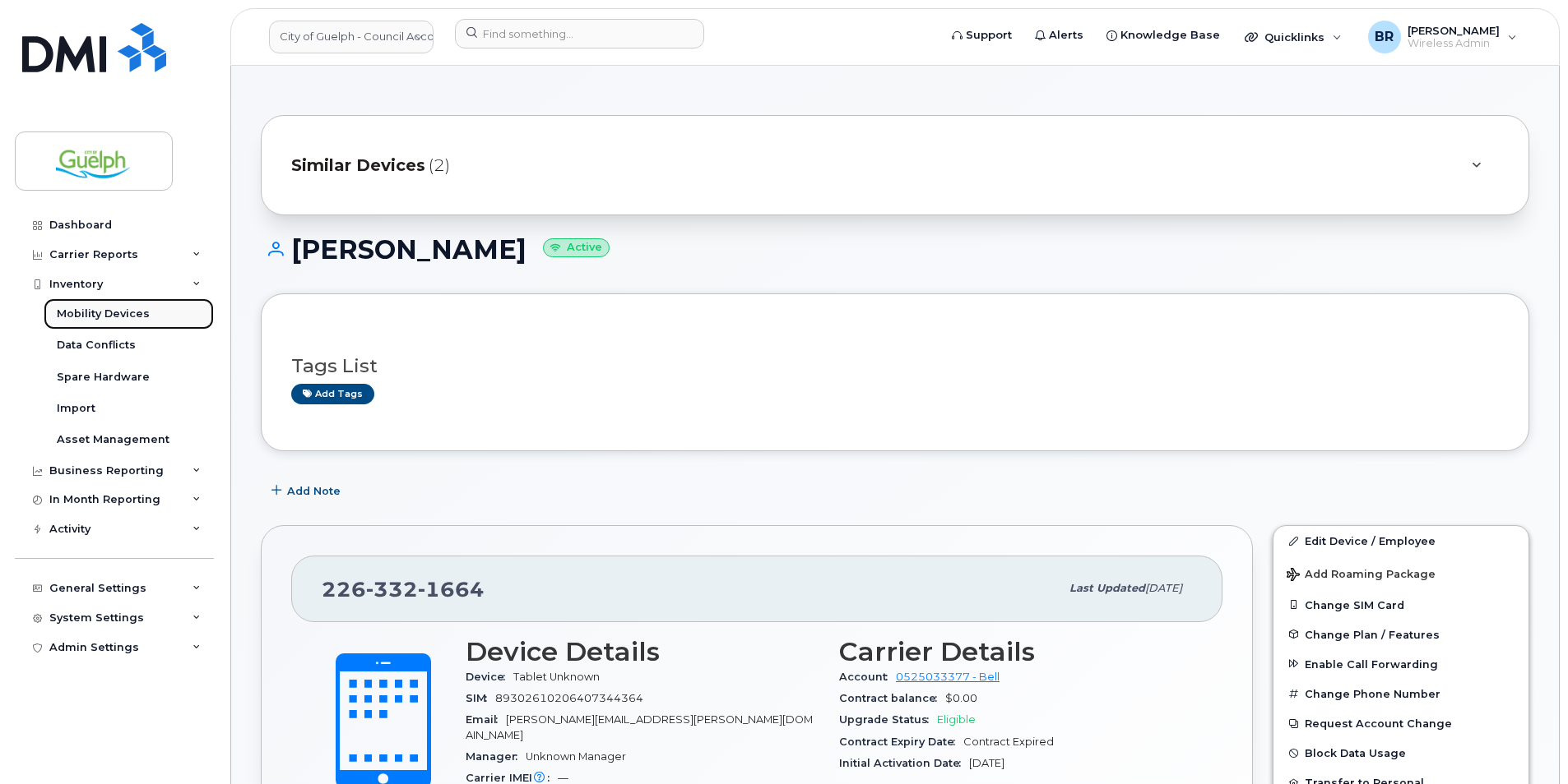
click at [108, 310] on div "Mobility Devices" at bounding box center [103, 313] width 93 height 14
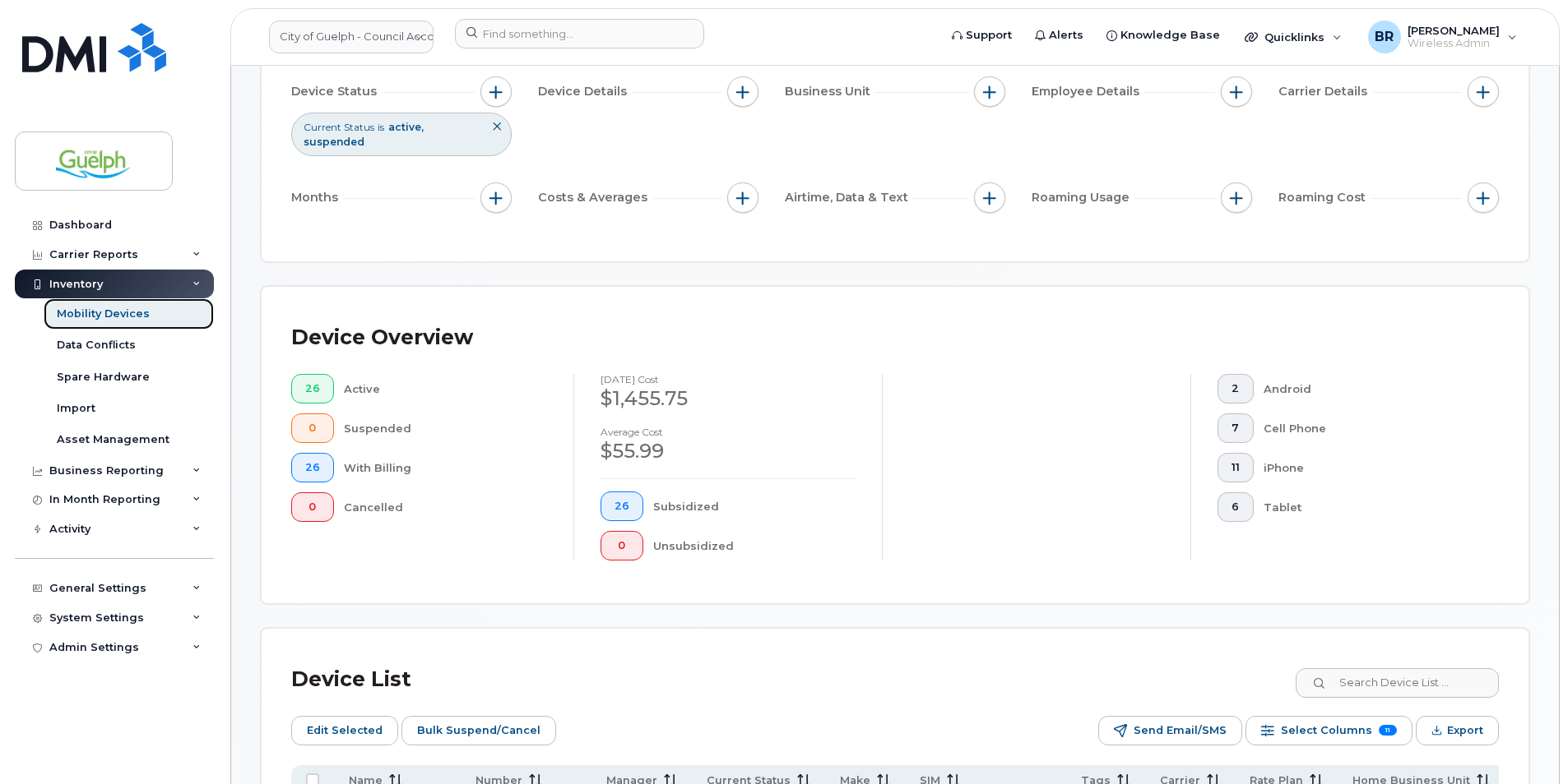
scroll to position [575, 0]
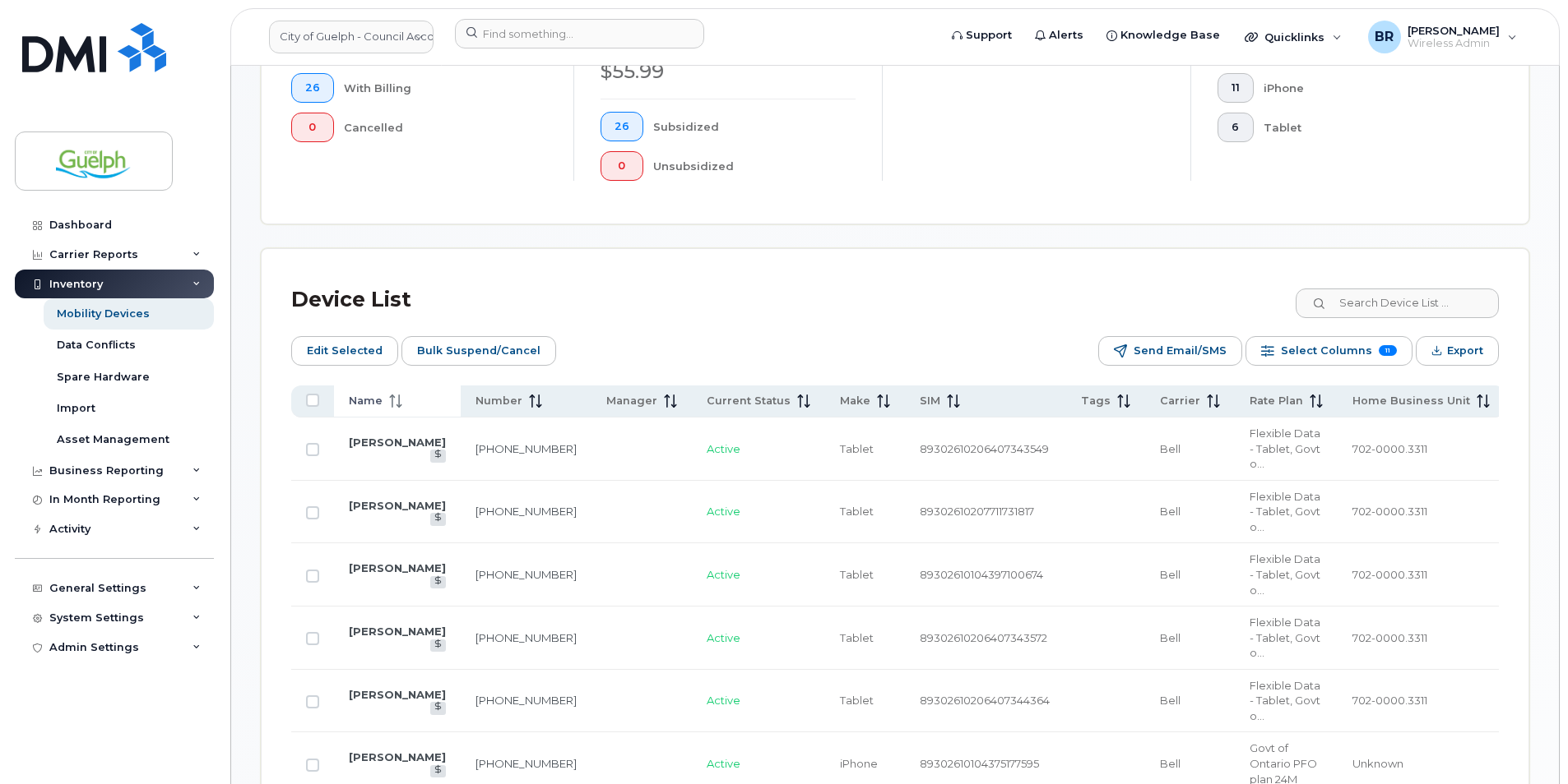
click at [375, 408] on span "Name" at bounding box center [365, 401] width 34 height 14
click at [317, 400] on input "All items unselected" at bounding box center [312, 400] width 13 height 13
checkbox input "true"
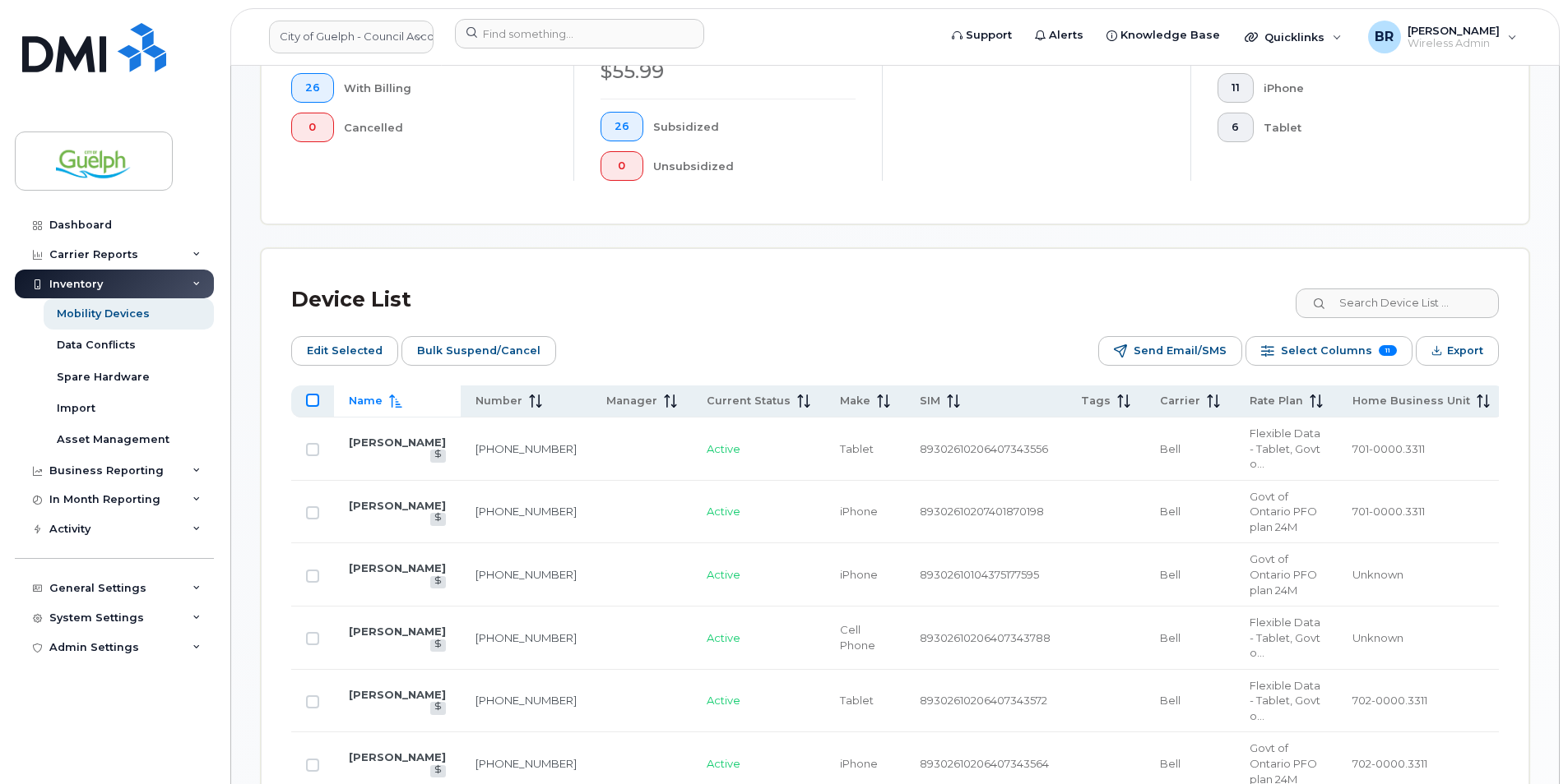
checkbox input "true"
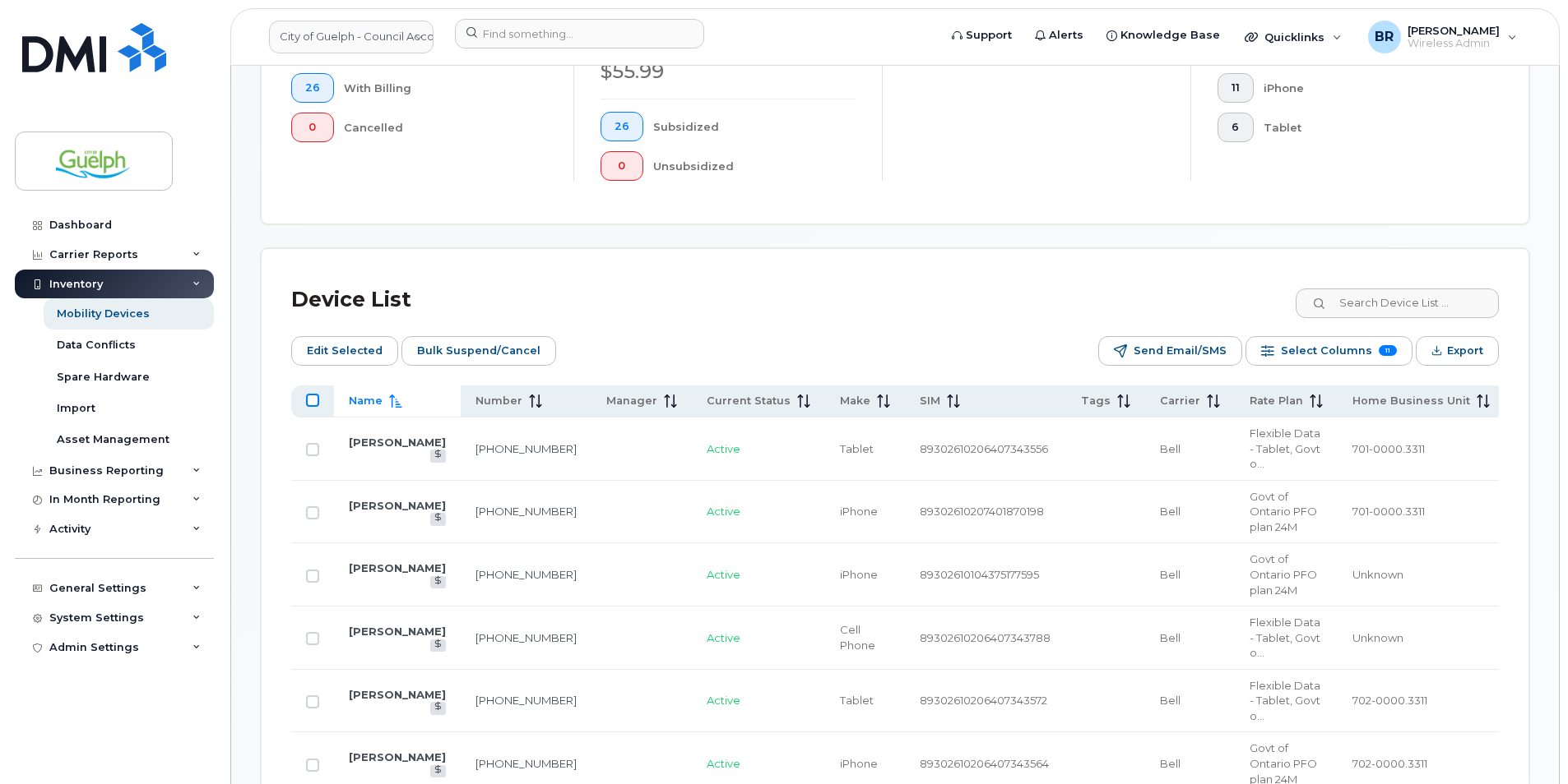
checkbox input "true"
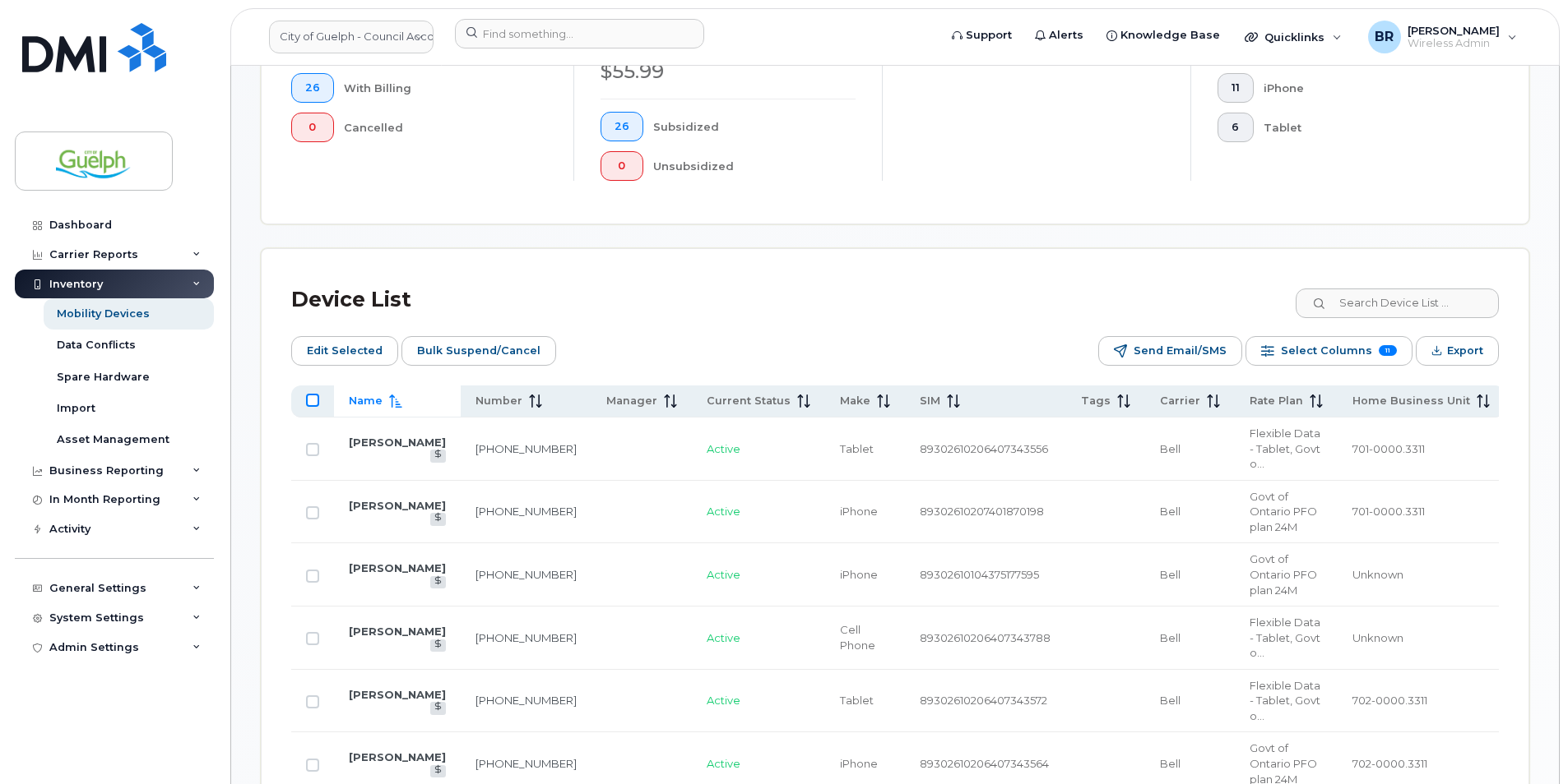
checkbox input "true"
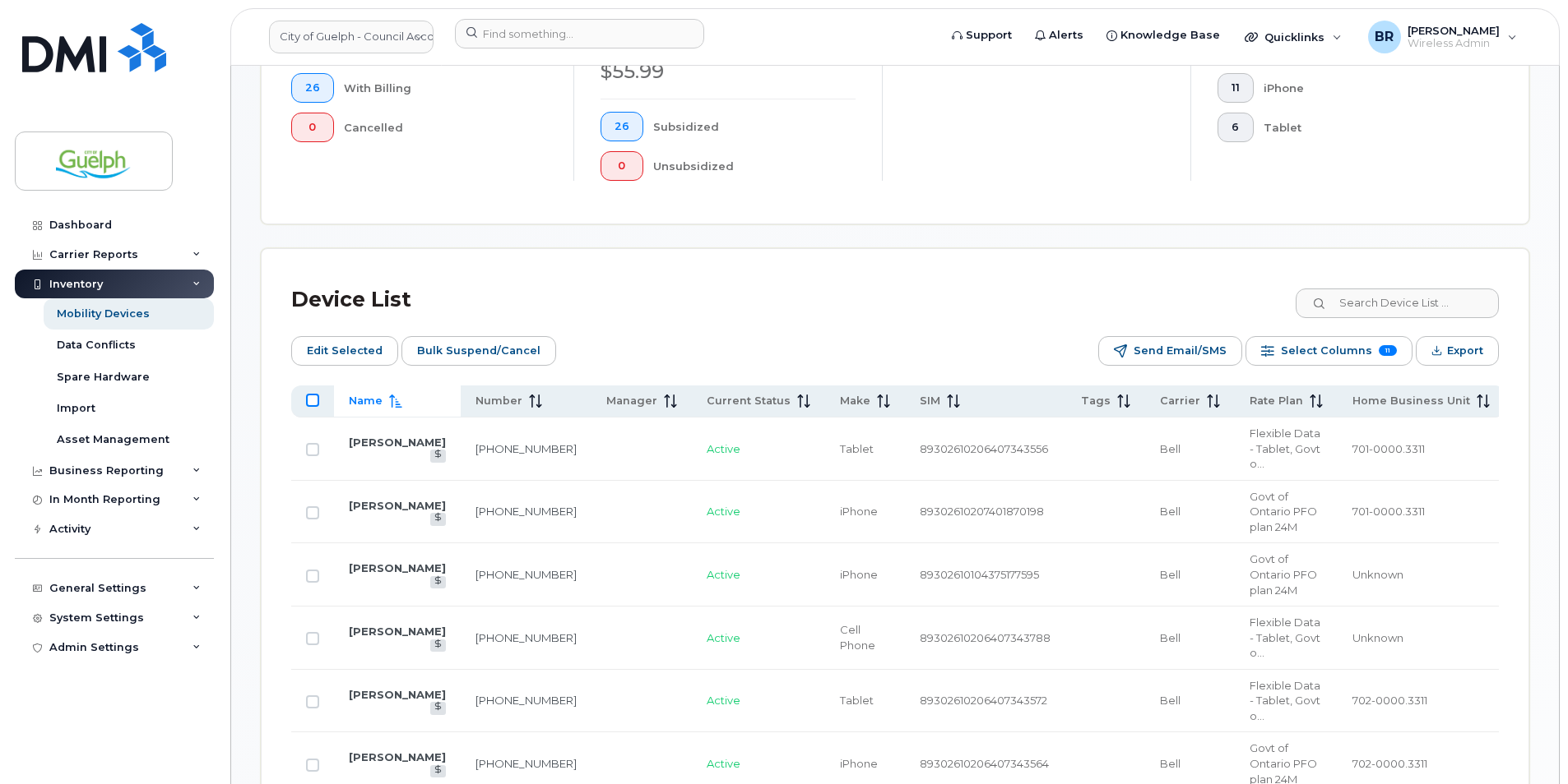
checkbox input "true"
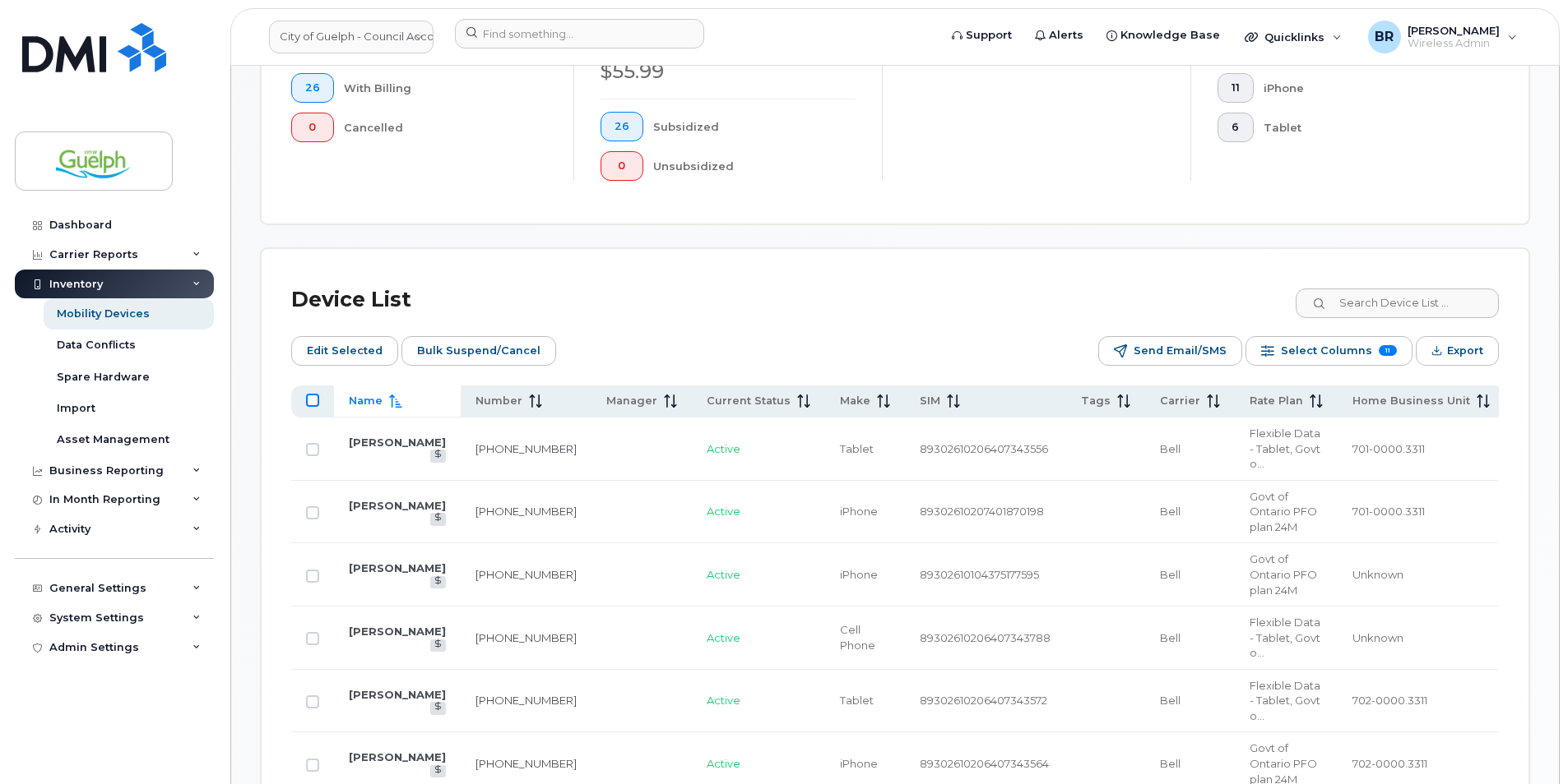
checkbox input "true"
click at [1468, 345] on span "Export" at bounding box center [1465, 351] width 36 height 25
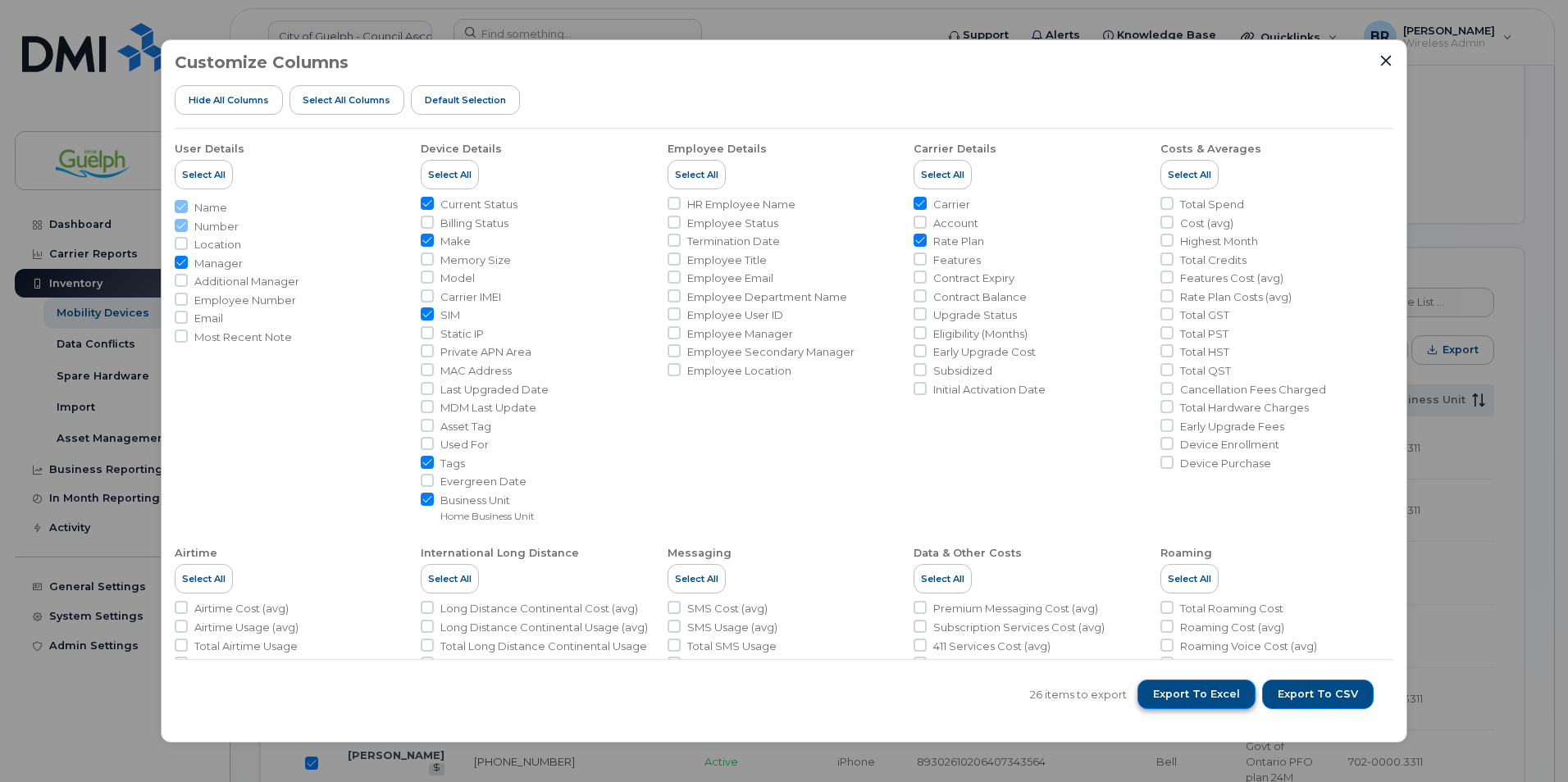
click at [1207, 694] on span "Export to Excel" at bounding box center [1197, 694] width 87 height 14
click at [1495, 481] on div "Customize Columns Hide All Columns Select all Columns Default Selection User De…" at bounding box center [784, 391] width 1568 height 782
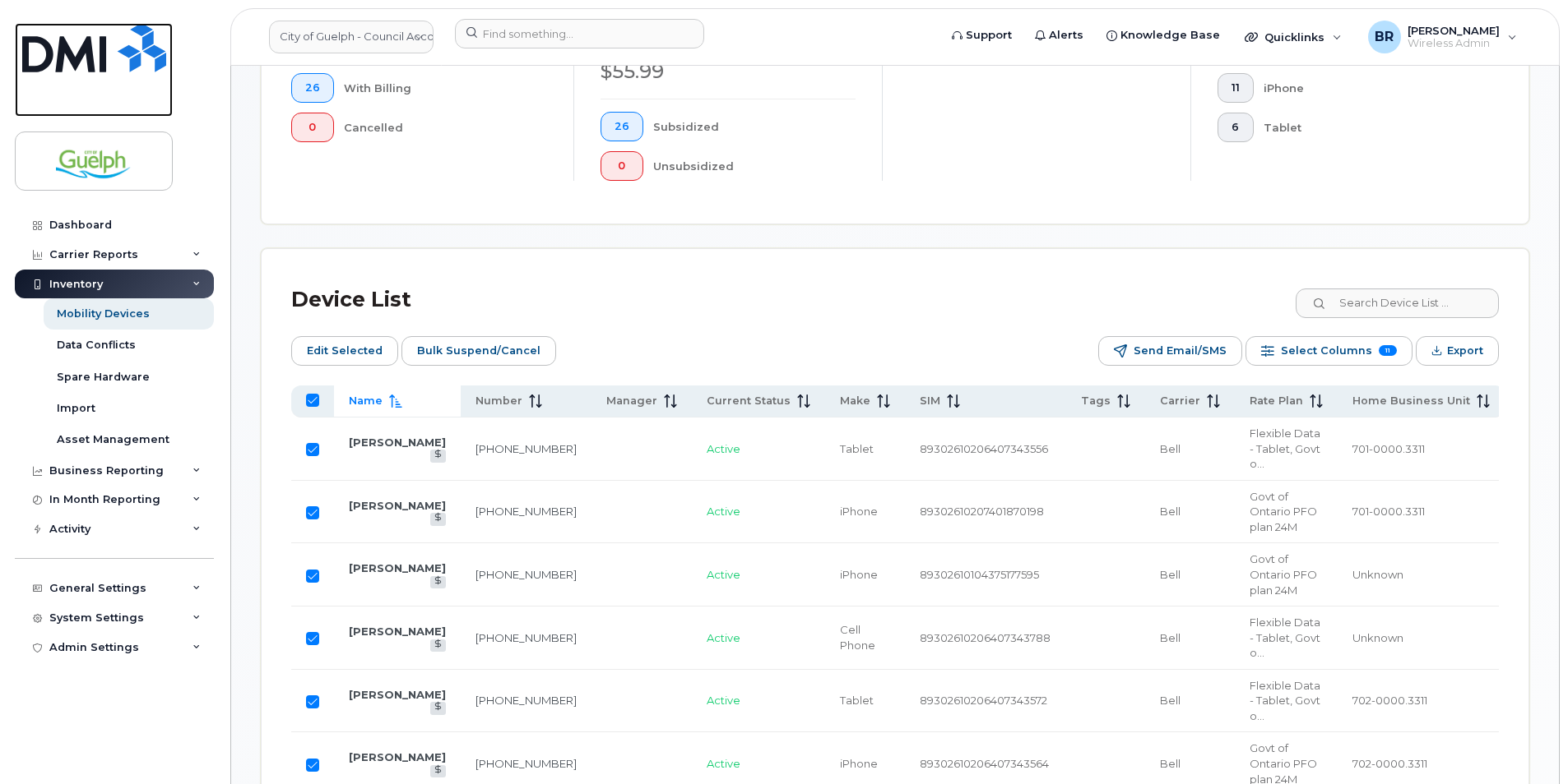
click at [87, 58] on img at bounding box center [94, 48] width 144 height 49
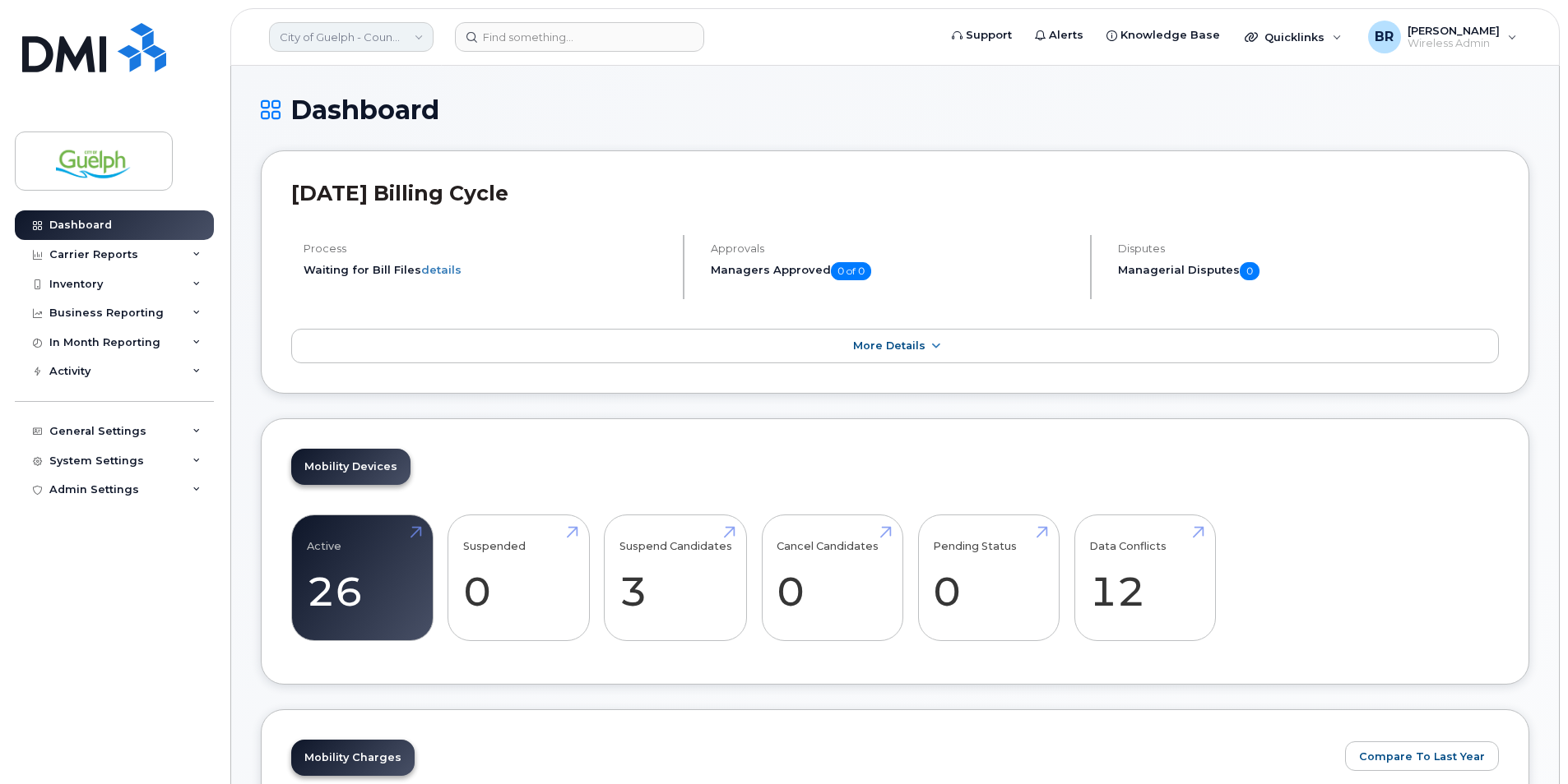
click at [398, 36] on link "City of Guelph - Council Account" at bounding box center [351, 37] width 164 height 30
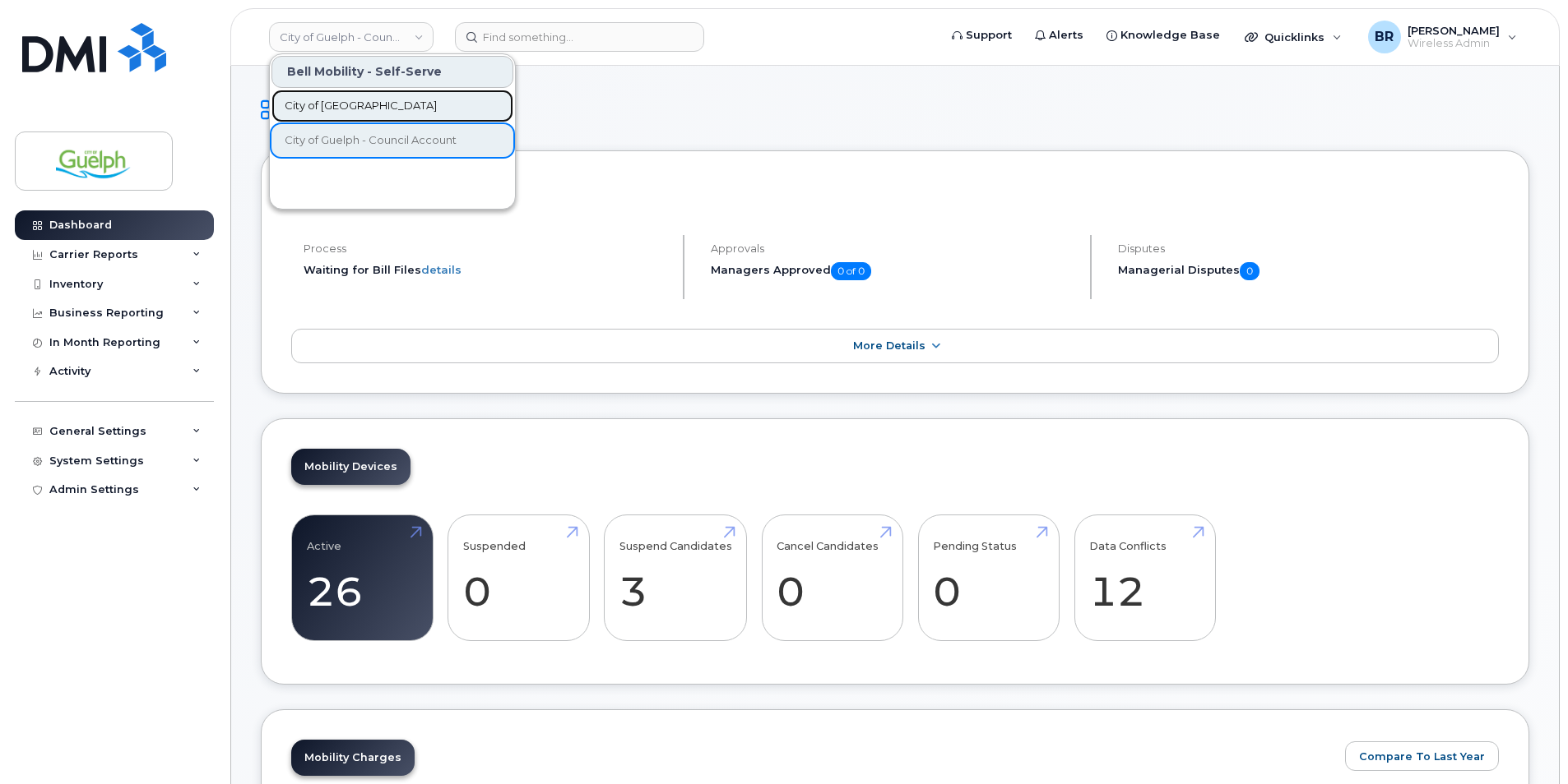
click at [353, 103] on span "City of [GEOGRAPHIC_DATA]" at bounding box center [360, 106] width 152 height 16
